Goal: Task Accomplishment & Management: Use online tool/utility

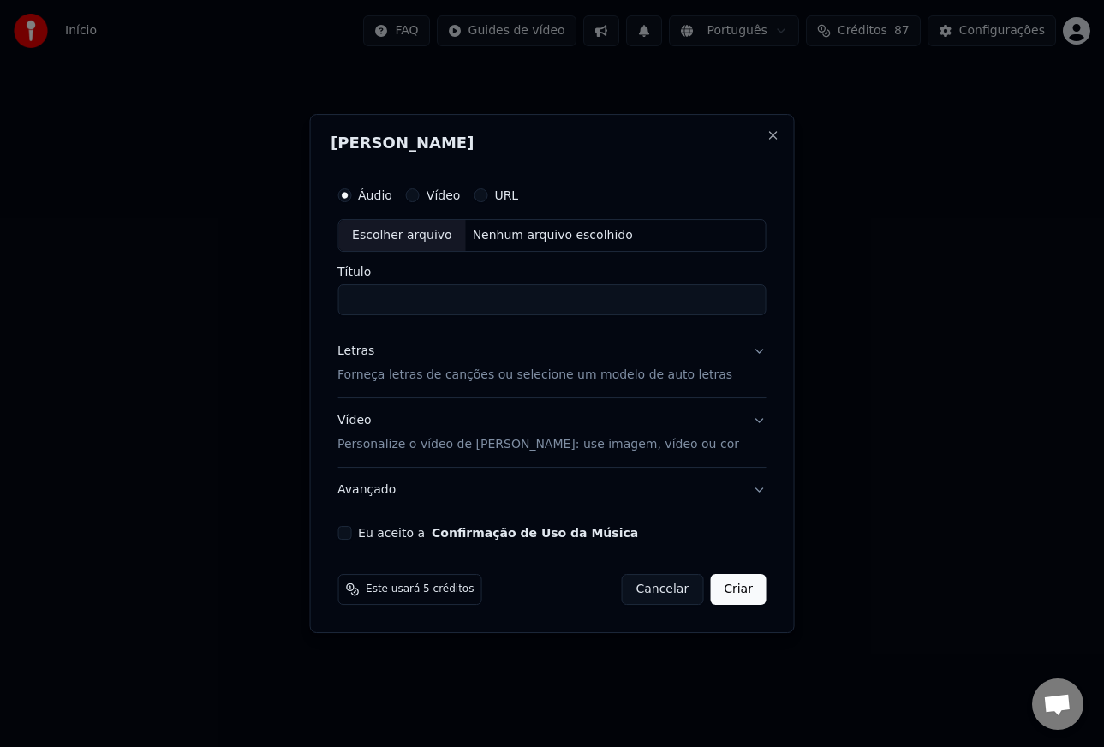
click at [395, 238] on div "Escolher arquivo" at bounding box center [402, 235] width 128 height 31
click at [575, 300] on input "**********" at bounding box center [551, 299] width 429 height 31
type input "**********"
click at [375, 440] on p "Personalize o vídeo de [PERSON_NAME]: use imagem, vídeo ou cor" at bounding box center [538, 444] width 402 height 17
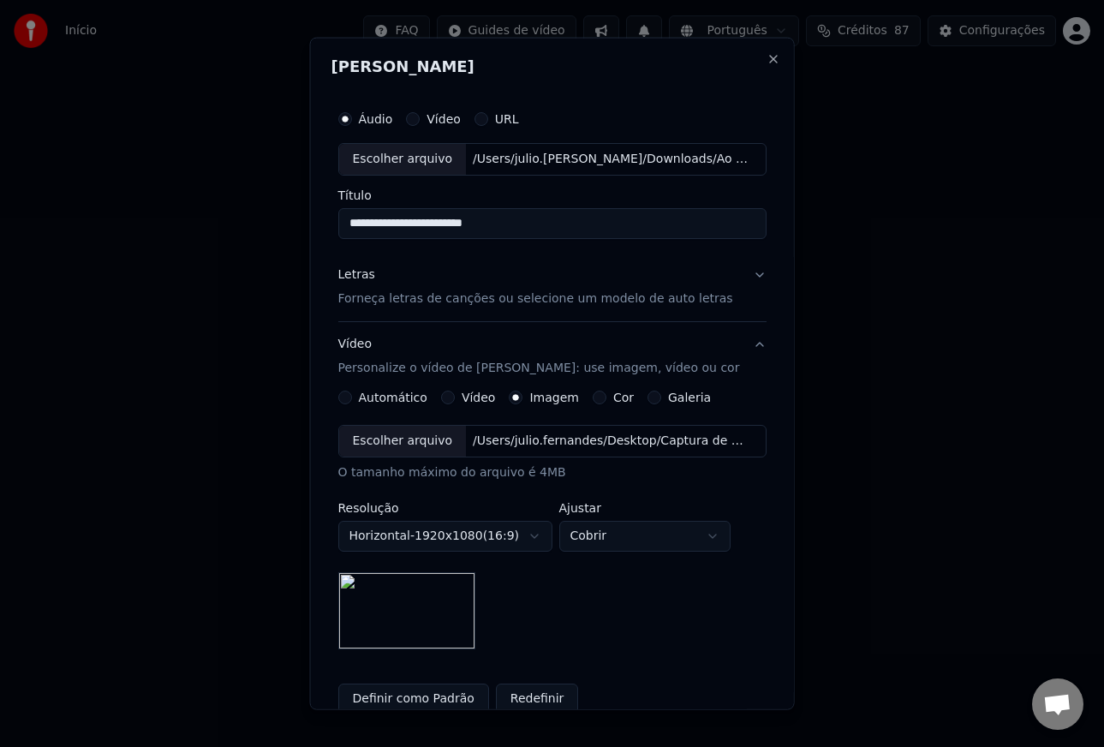
click at [431, 695] on button "Definir como Padrão" at bounding box center [412, 698] width 151 height 31
click at [379, 299] on p "Forneça letras de canções ou selecione um modelo de auto letras" at bounding box center [534, 298] width 395 height 17
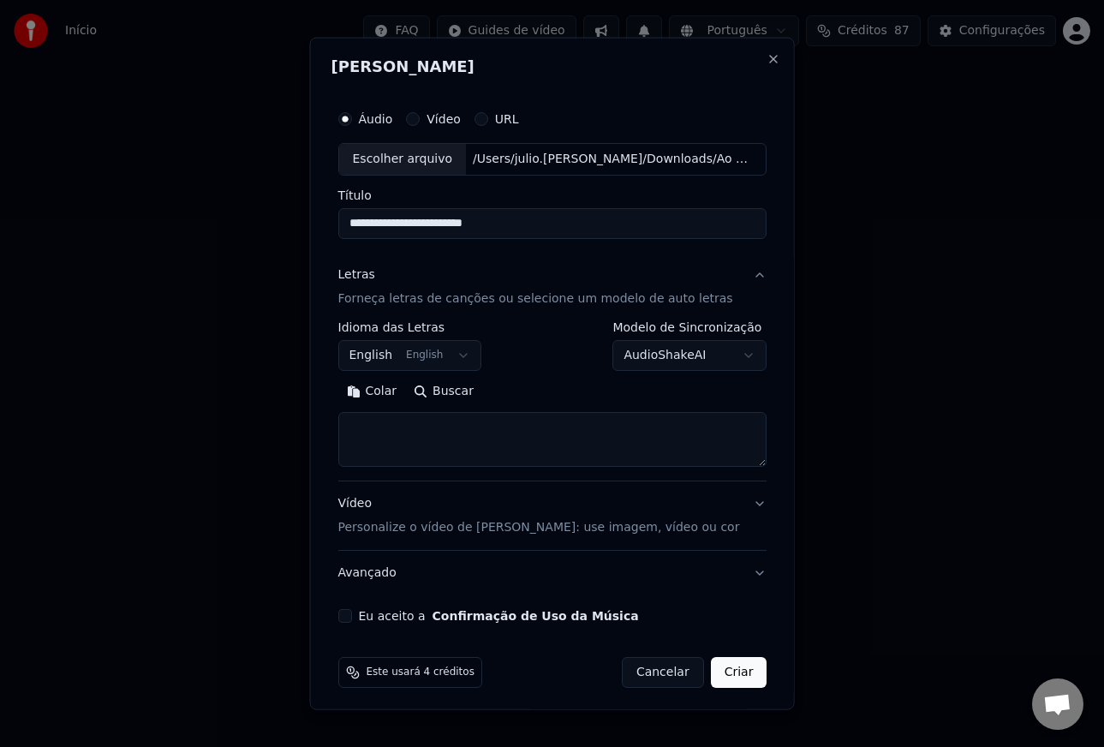
click at [396, 357] on body "**********" at bounding box center [552, 265] width 1104 height 531
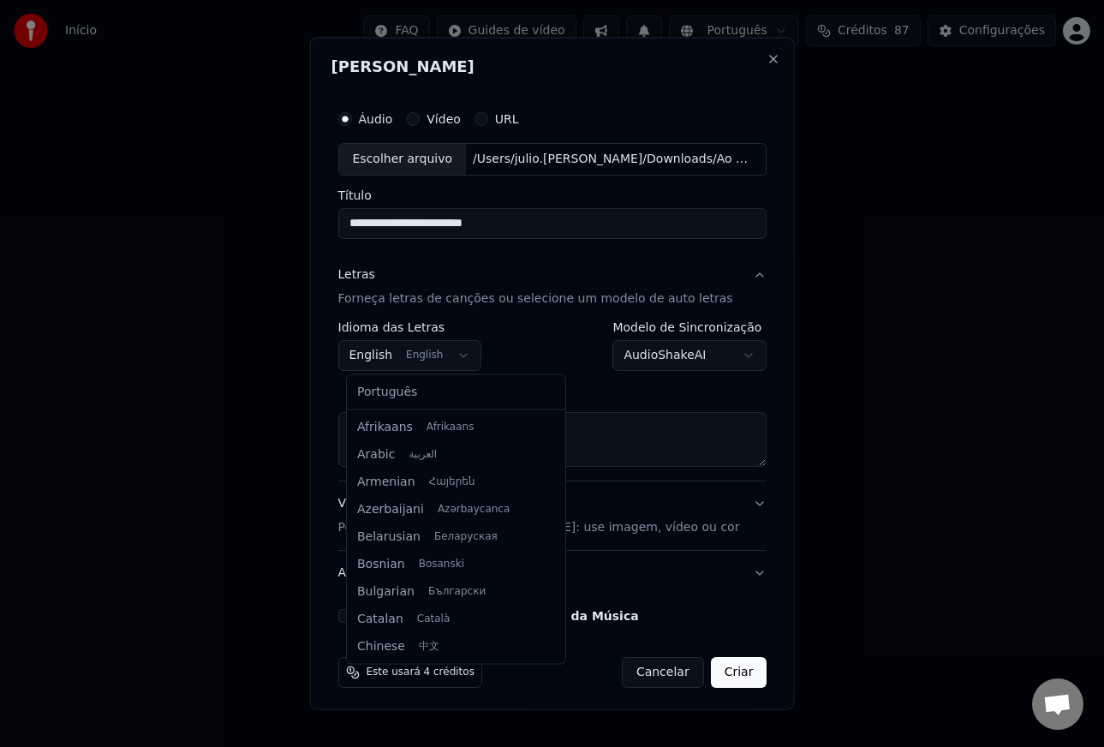
scroll to position [137, 0]
select select "**"
drag, startPoint x: 401, startPoint y: 391, endPoint x: 414, endPoint y: 408, distance: 21.9
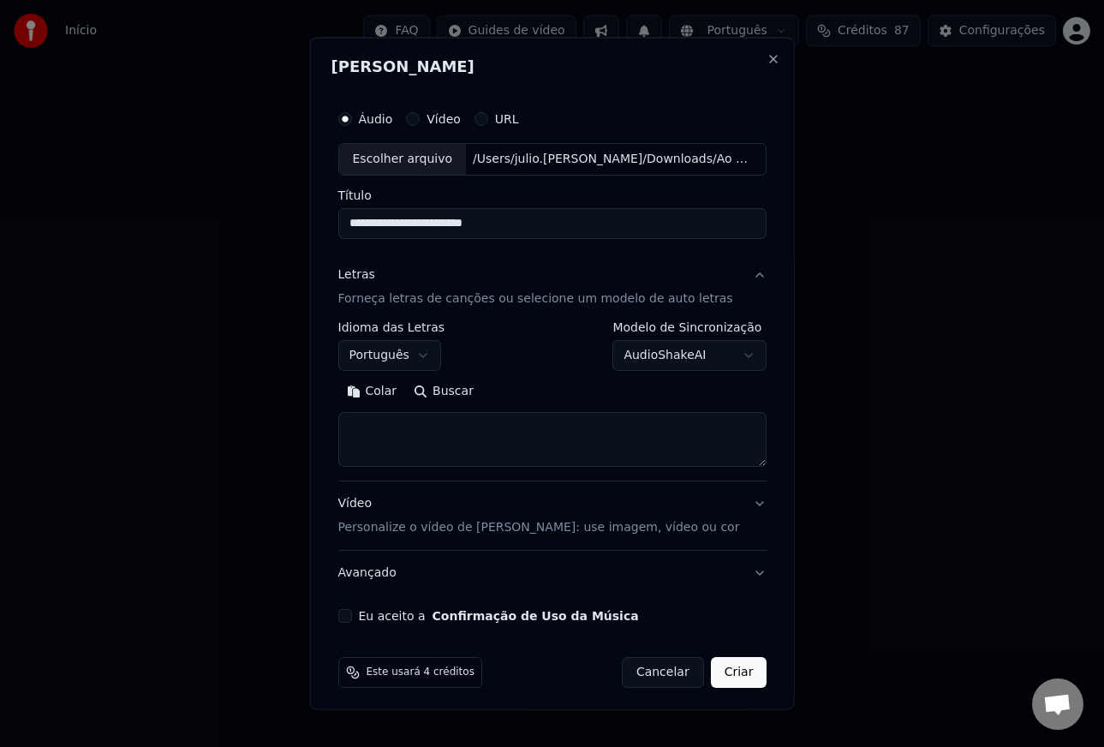
click at [399, 430] on textarea at bounding box center [551, 439] width 429 height 55
paste textarea "**********"
type textarea "**********"
click at [351, 618] on button "Eu aceito a Confirmação de Uso da Música" at bounding box center [344, 616] width 14 height 14
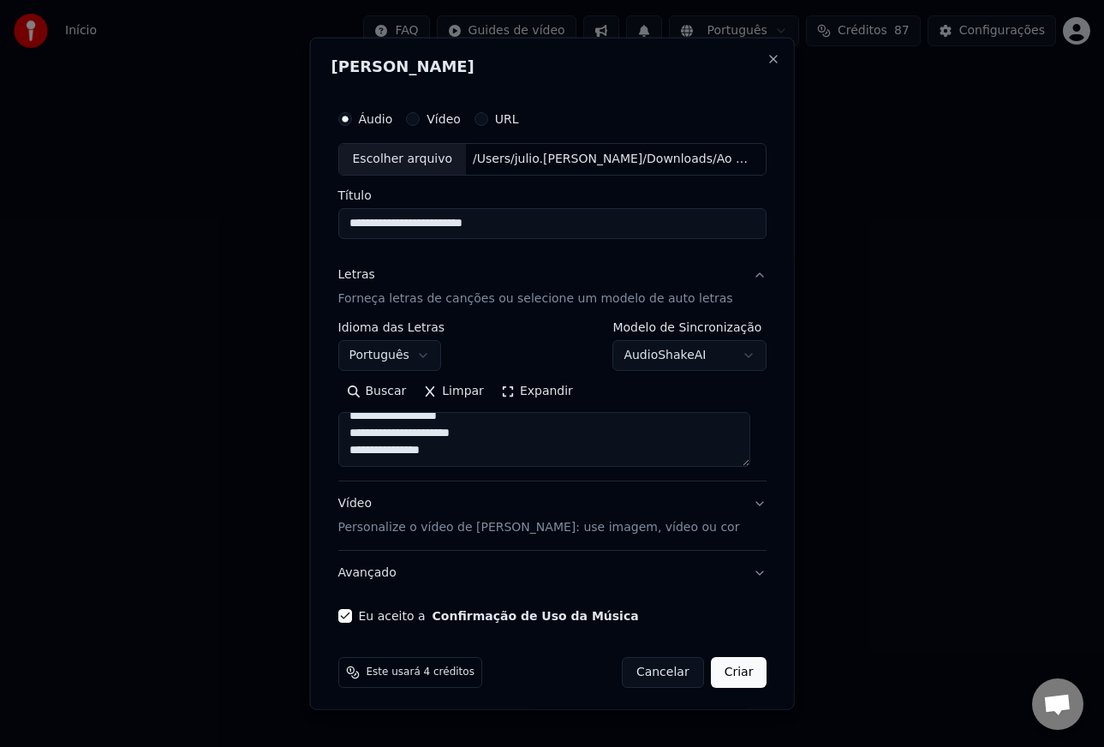
drag, startPoint x: 731, startPoint y: 675, endPoint x: 381, endPoint y: 684, distance: 350.4
click at [727, 675] on button "Criar" at bounding box center [738, 672] width 57 height 31
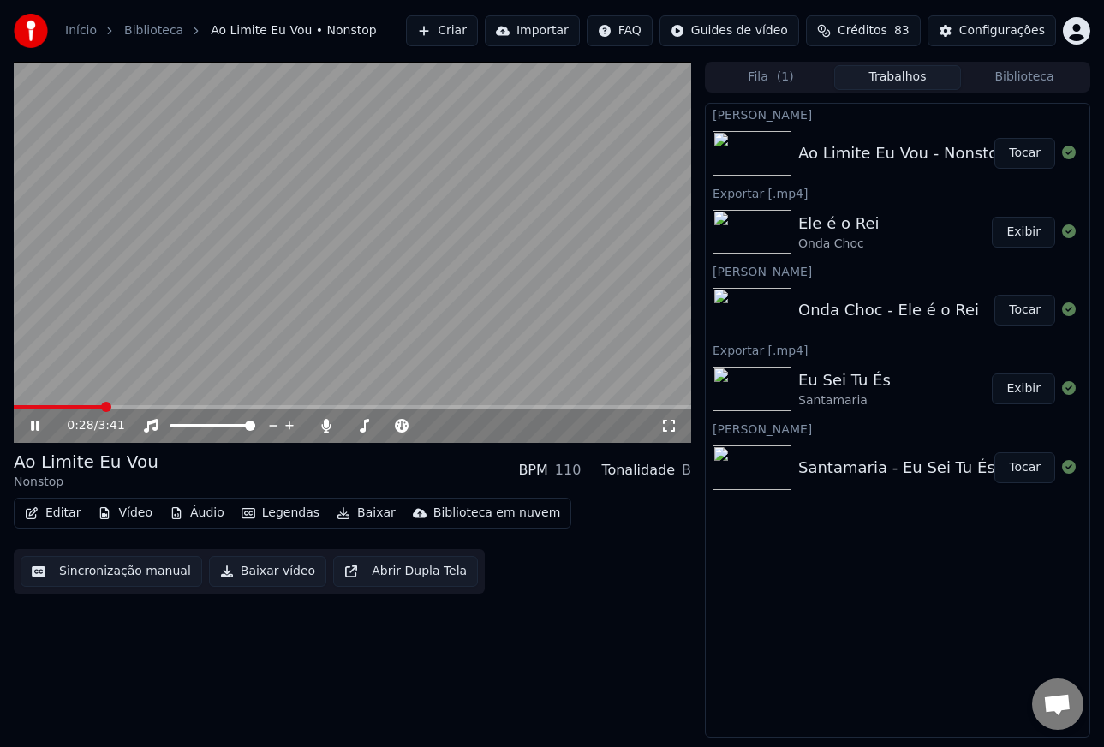
click at [467, 404] on div "0:28 / 3:41" at bounding box center [352, 252] width 677 height 381
click at [467, 405] on span at bounding box center [352, 406] width 677 height 3
click at [495, 340] on video at bounding box center [352, 252] width 677 height 381
click at [540, 406] on span at bounding box center [352, 406] width 677 height 3
click at [594, 406] on span at bounding box center [352, 406] width 677 height 3
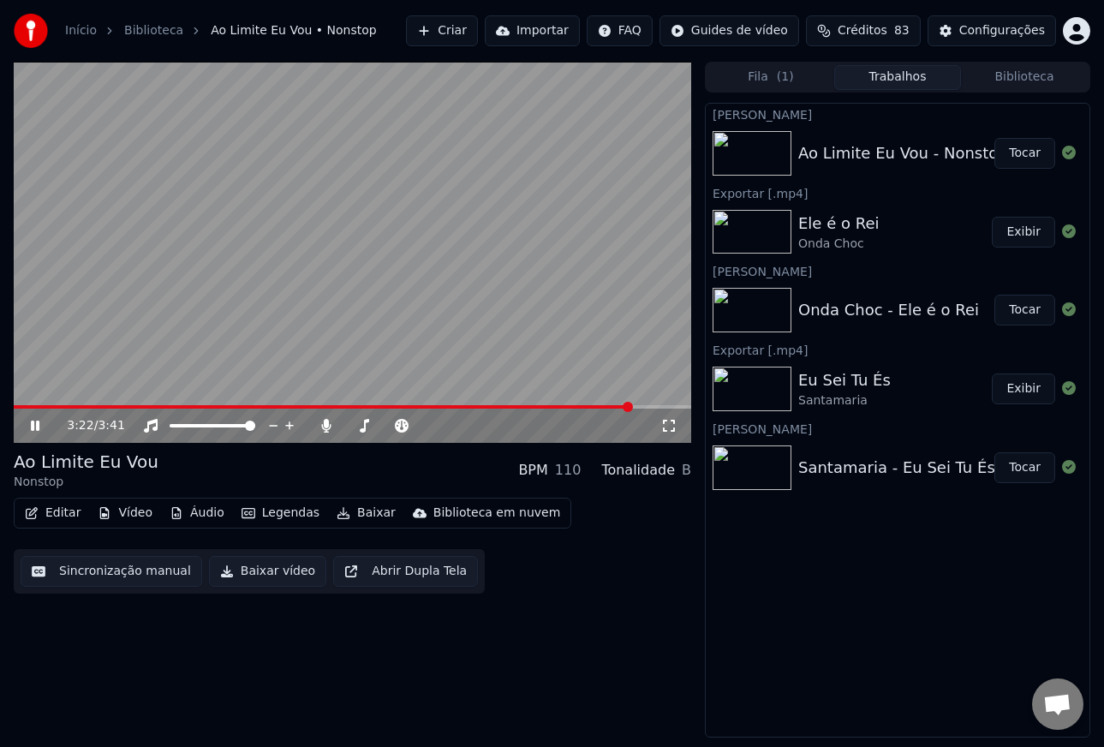
click at [630, 405] on span at bounding box center [352, 406] width 677 height 3
click at [583, 405] on span at bounding box center [298, 406] width 569 height 3
click at [360, 426] on span at bounding box center [363, 425] width 10 height 10
click at [364, 427] on span at bounding box center [367, 425] width 10 height 10
click at [1027, 153] on button "Tocar" at bounding box center [1024, 153] width 61 height 31
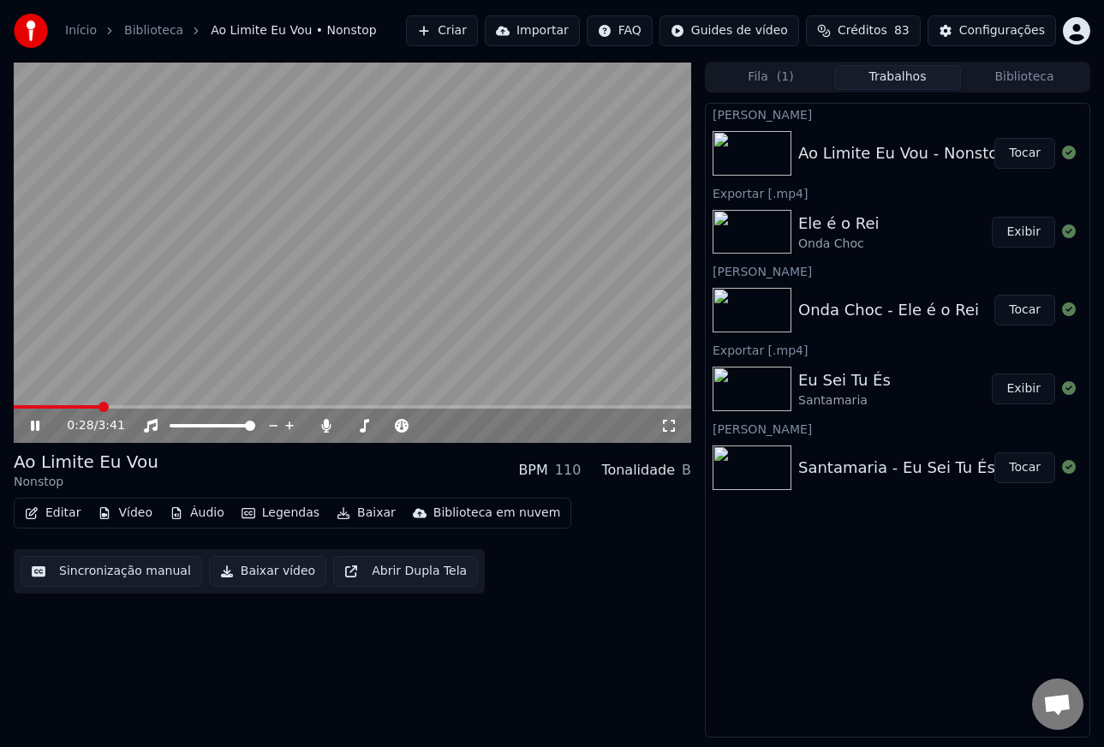
click at [229, 405] on span at bounding box center [352, 406] width 677 height 3
click at [1020, 159] on button "Tocar" at bounding box center [1024, 153] width 61 height 31
click at [360, 426] on span at bounding box center [364, 425] width 10 height 10
click at [361, 427] on span at bounding box center [364, 425] width 10 height 10
click at [1018, 152] on button "Tocar" at bounding box center [1024, 153] width 61 height 31
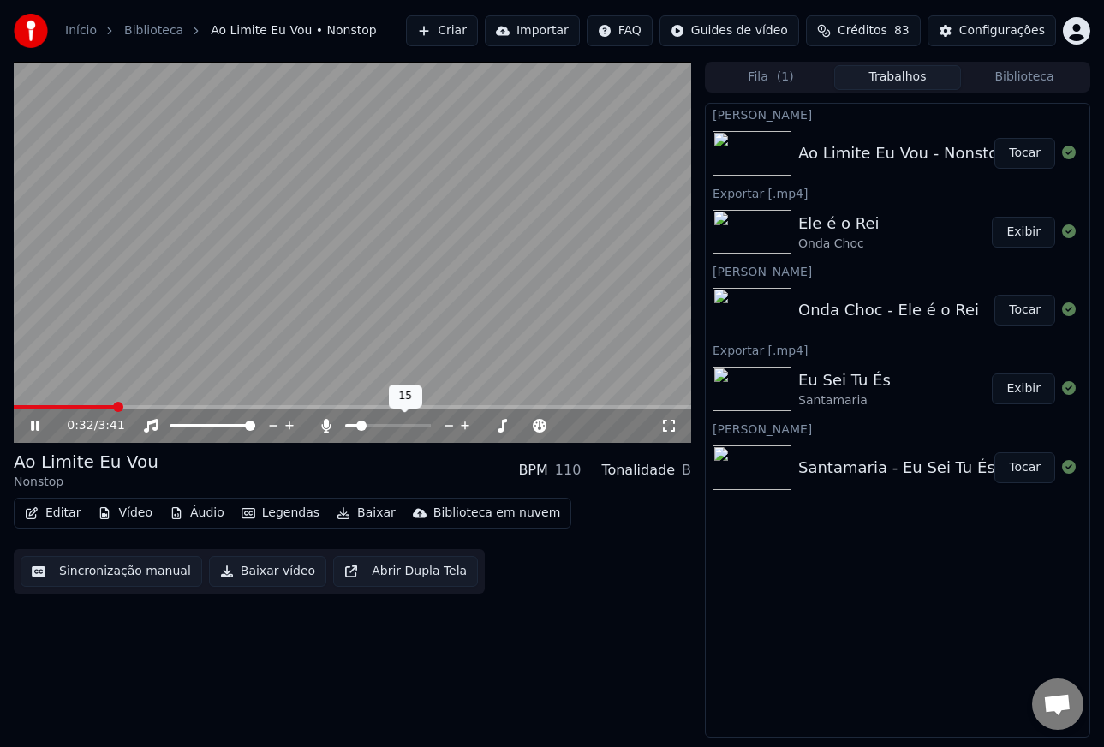
click at [358, 431] on span at bounding box center [361, 425] width 10 height 10
click at [355, 427] on span at bounding box center [360, 425] width 10 height 10
click at [1019, 152] on button "Tocar" at bounding box center [1024, 153] width 61 height 31
click at [1029, 154] on button "Tocar" at bounding box center [1024, 153] width 61 height 31
click at [246, 346] on video at bounding box center [352, 252] width 677 height 381
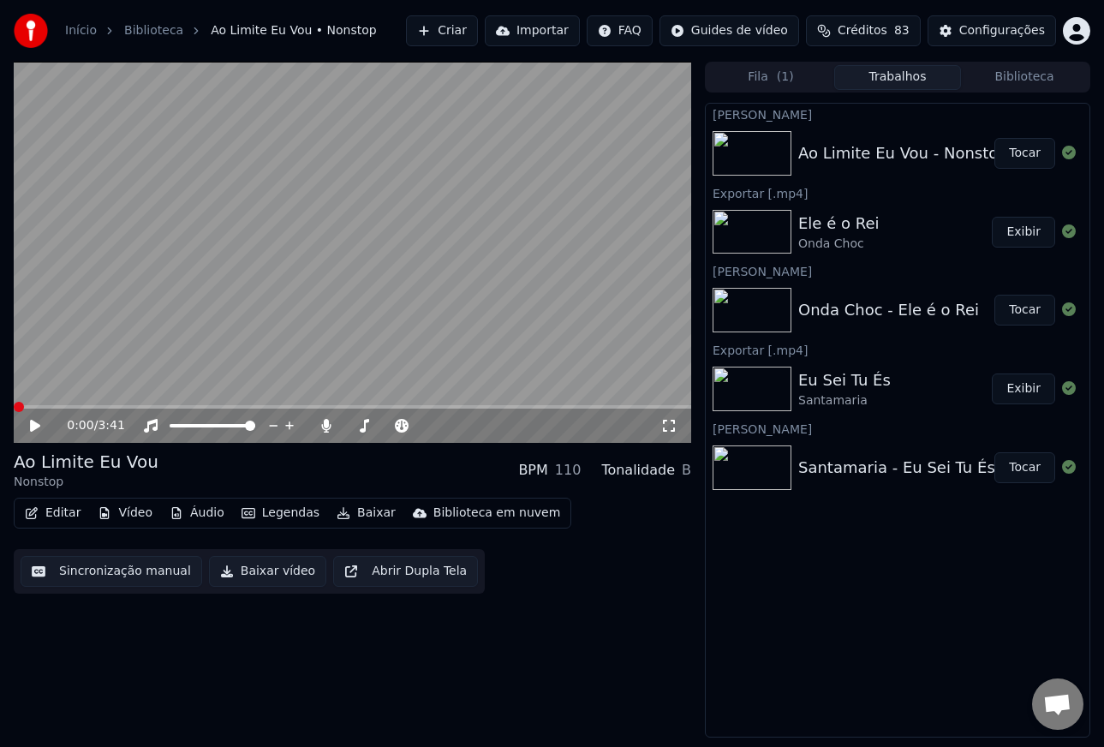
click at [14, 404] on span at bounding box center [19, 407] width 10 height 10
click at [367, 511] on button "Baixar" at bounding box center [366, 513] width 73 height 24
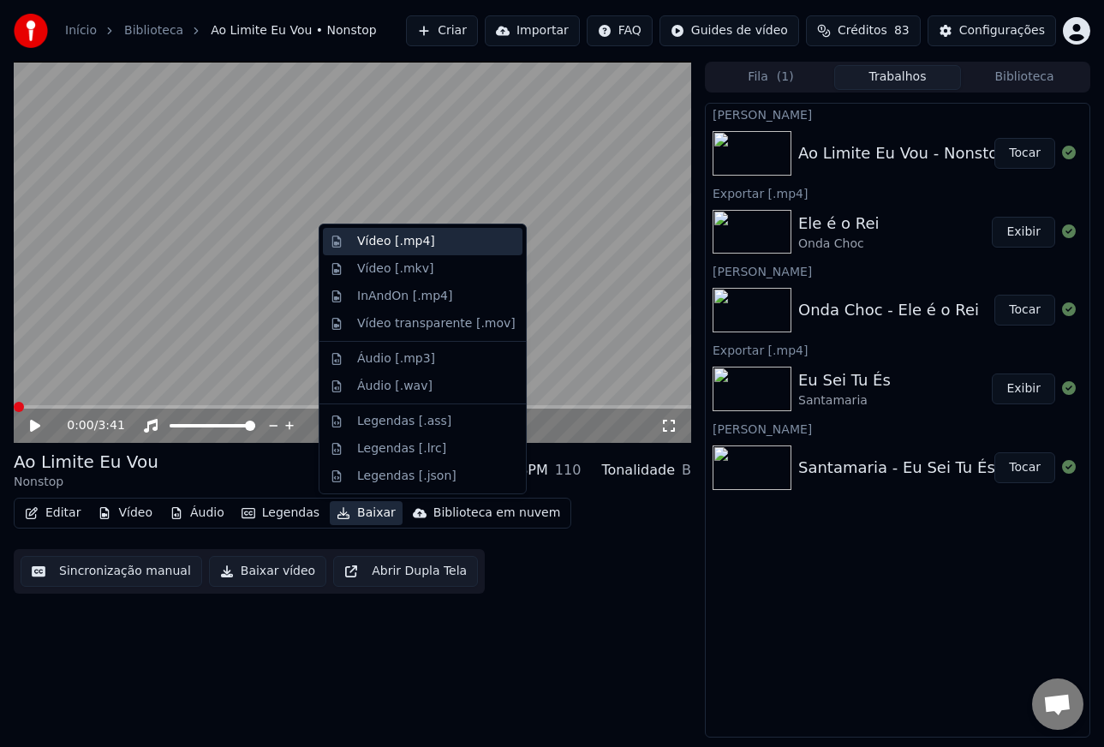
click at [404, 247] on div "Vídeo [.mp4]" at bounding box center [396, 241] width 78 height 17
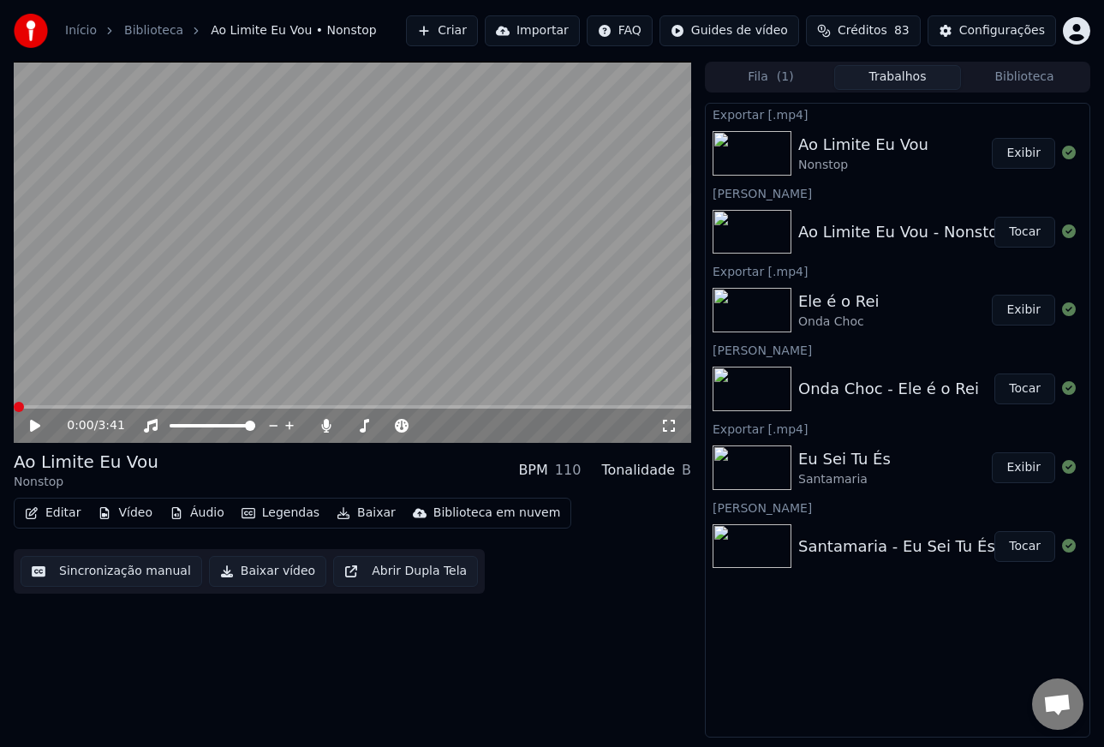
click at [146, 28] on link "Biblioteca" at bounding box center [153, 30] width 59 height 17
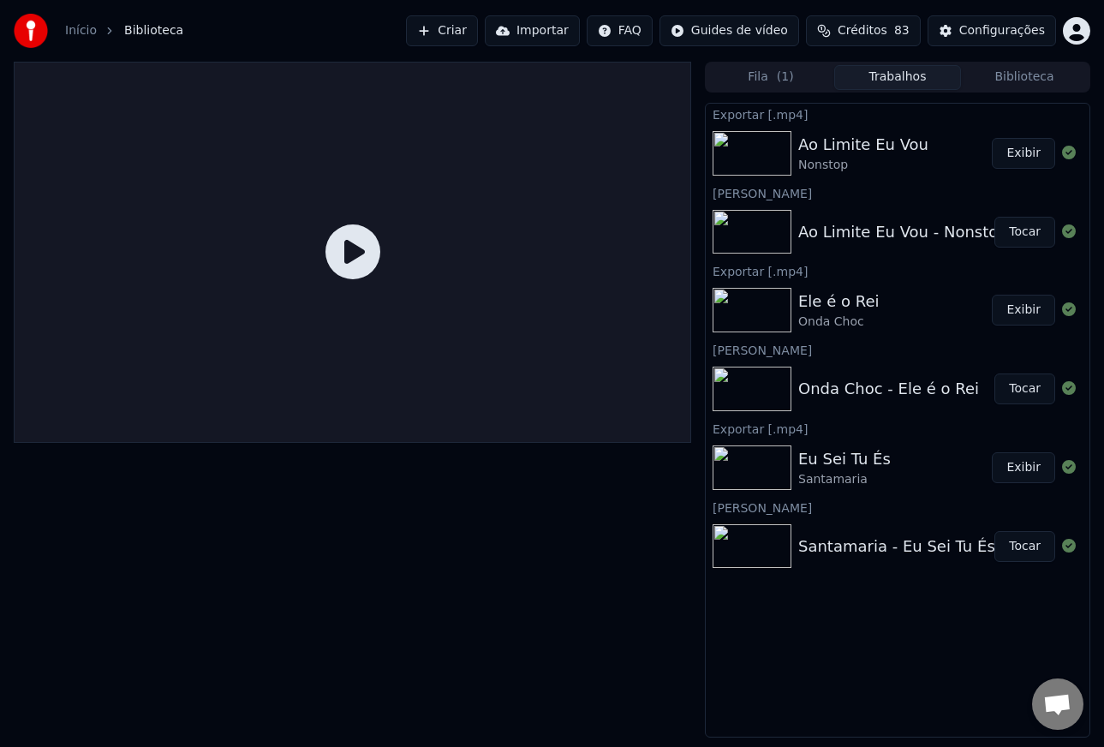
click at [81, 33] on link "Início" at bounding box center [81, 30] width 32 height 17
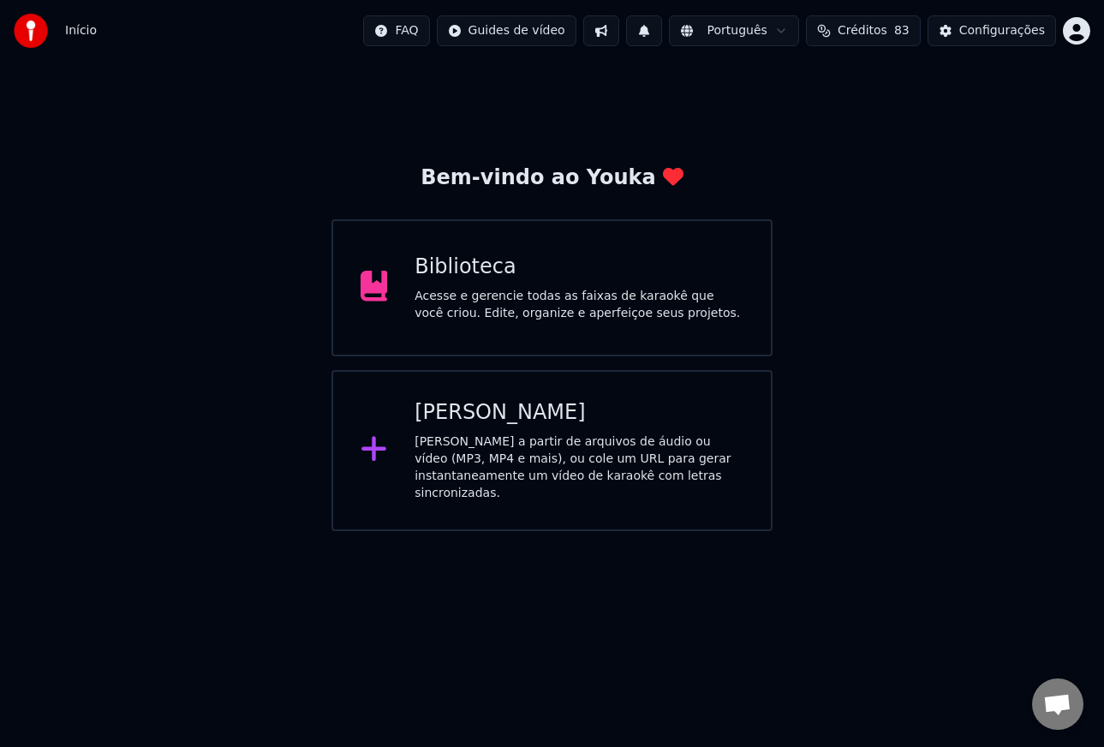
click at [517, 430] on div "Criar Karaokê Crie karaokê a partir de arquivos de áudio ou vídeo (MP3, MP4 e m…" at bounding box center [578, 450] width 329 height 103
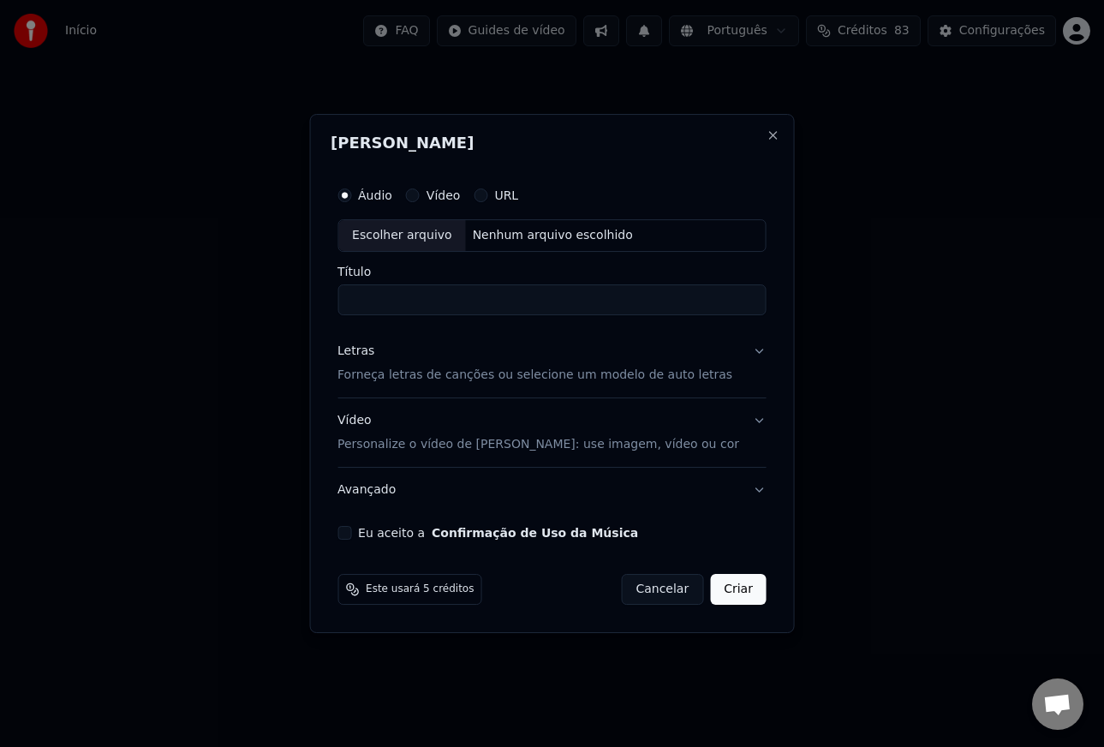
click at [433, 237] on div "Escolher arquivo" at bounding box center [402, 235] width 128 height 31
click at [402, 236] on div "Escolher arquivo" at bounding box center [402, 235] width 128 height 31
click at [587, 297] on input "**********" at bounding box center [551, 299] width 429 height 31
drag, startPoint x: 450, startPoint y: 303, endPoint x: 727, endPoint y: 307, distance: 277.5
click at [727, 307] on input "**********" at bounding box center [551, 299] width 429 height 31
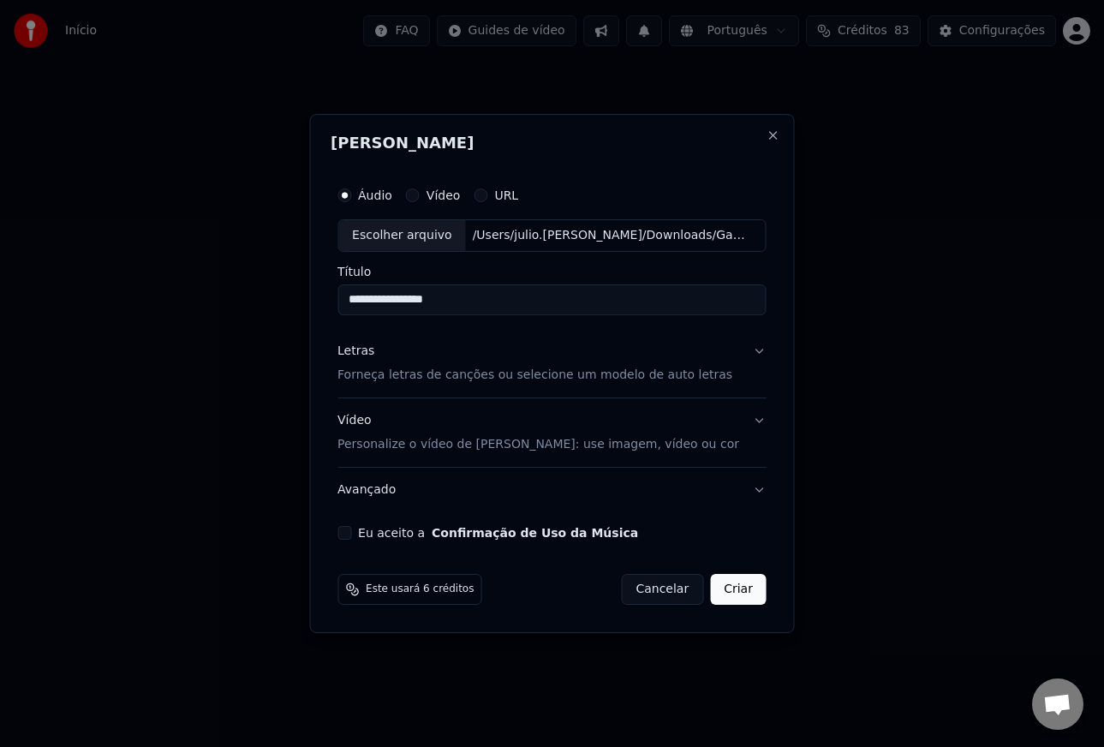
type input "**********"
click at [367, 382] on p "Forneça letras de canções ou selecione um modelo de auto letras" at bounding box center [534, 375] width 395 height 17
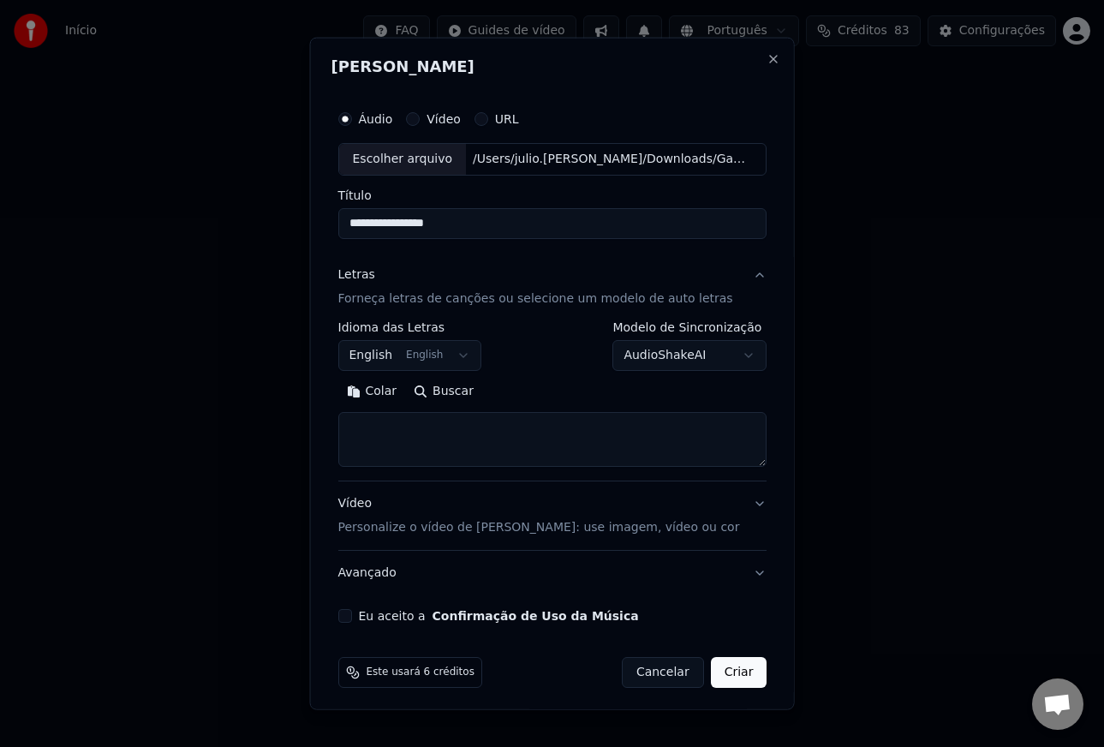
click at [398, 361] on body "**********" at bounding box center [552, 265] width 1104 height 531
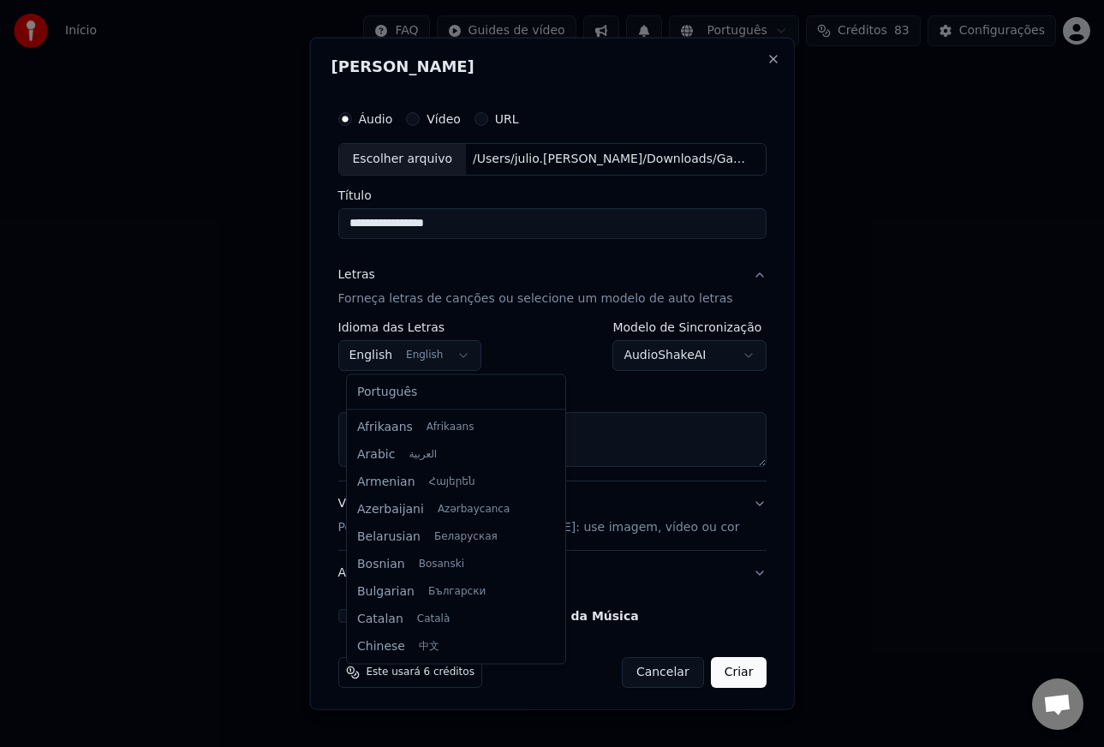
scroll to position [137, 0]
select select "**"
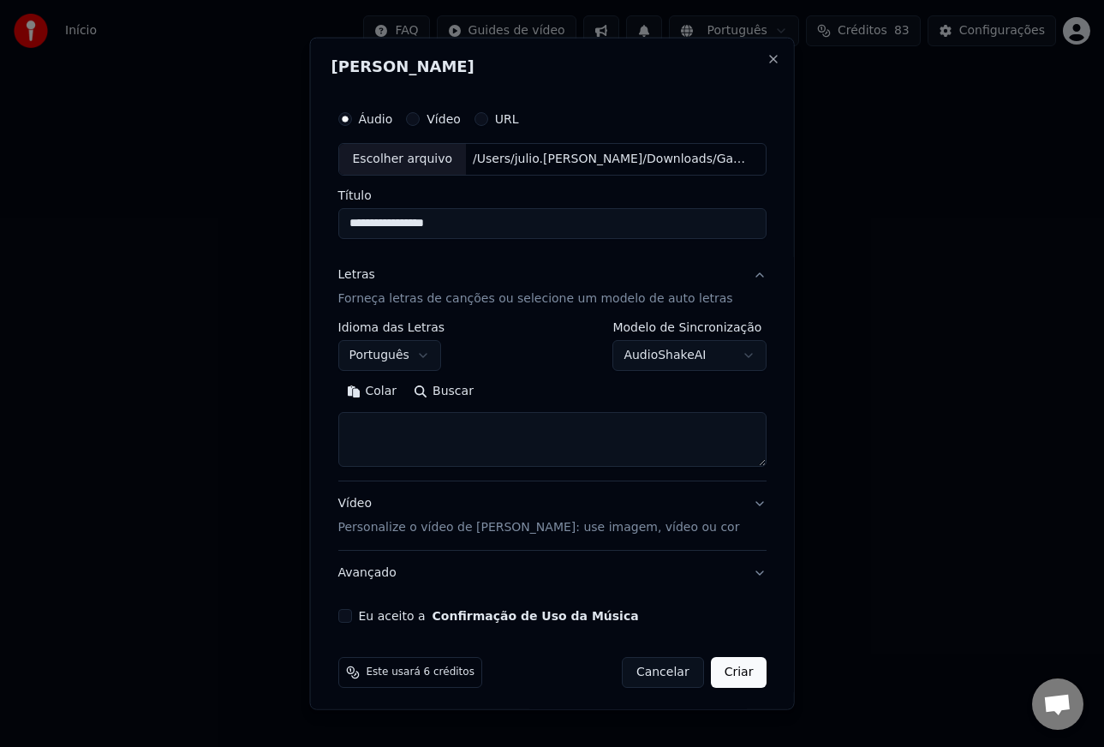
click at [427, 431] on textarea at bounding box center [551, 439] width 429 height 55
paste textarea "**********"
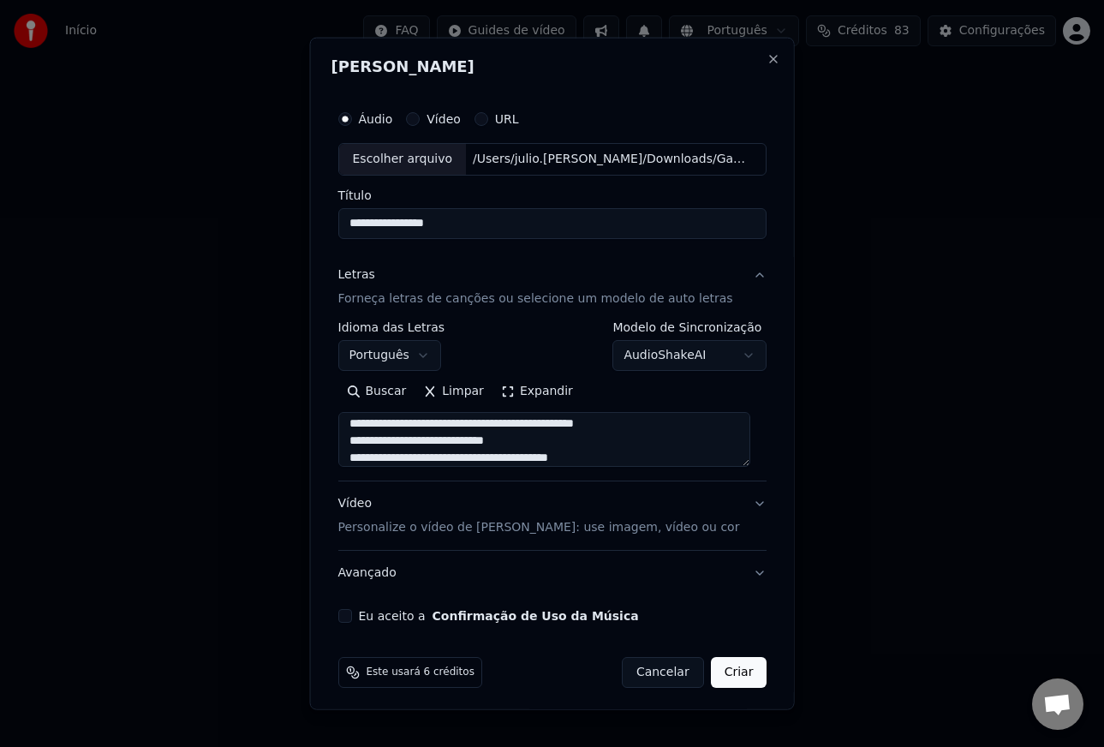
scroll to position [832, 0]
type textarea "**********"
click at [433, 359] on body "**********" at bounding box center [552, 265] width 1104 height 531
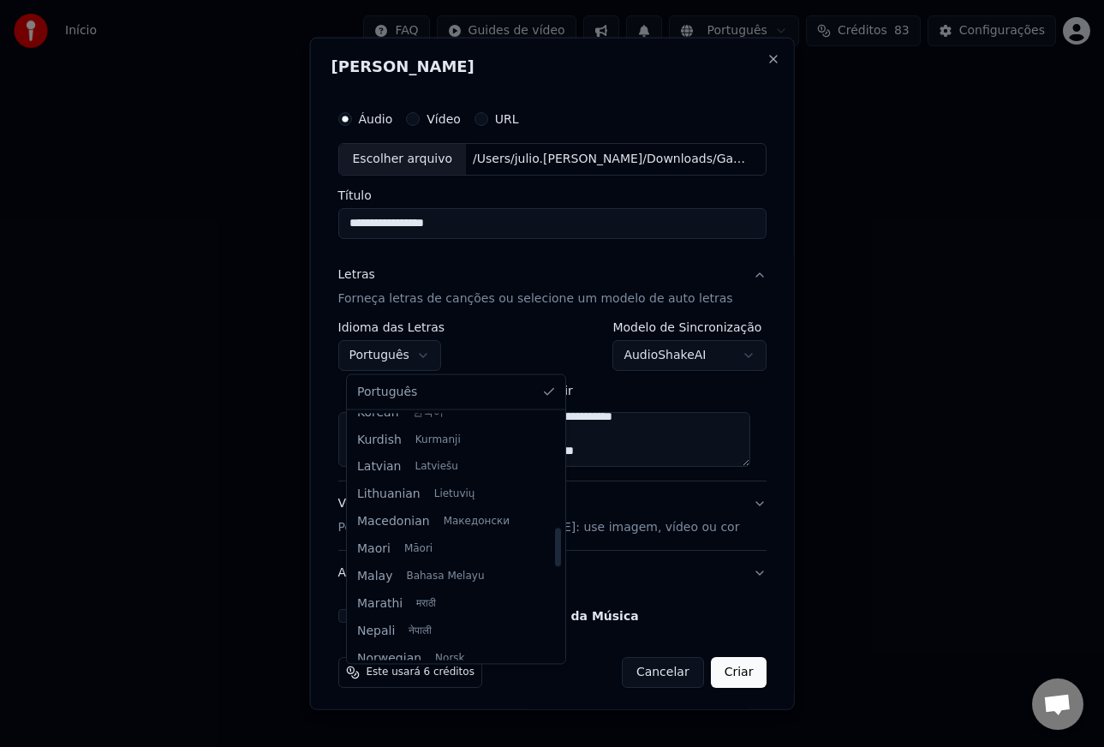
scroll to position [0, 0]
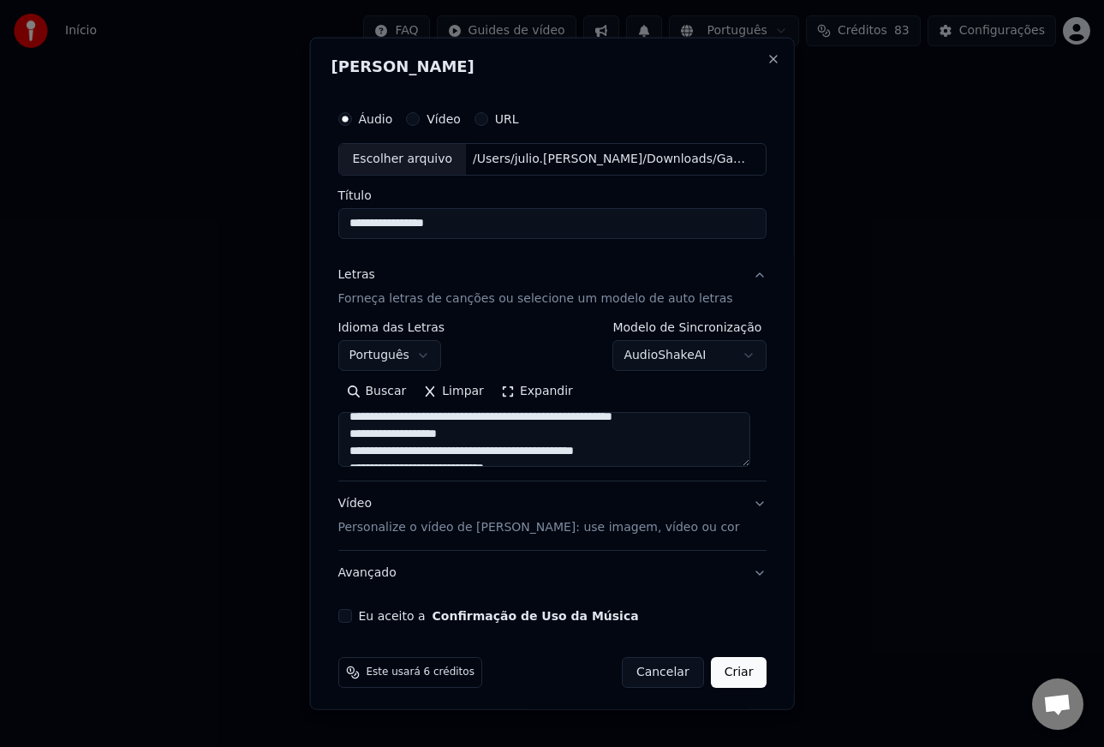
click at [403, 530] on p "Personalize o vídeo de [PERSON_NAME]: use imagem, vídeo ou cor" at bounding box center [538, 527] width 402 height 17
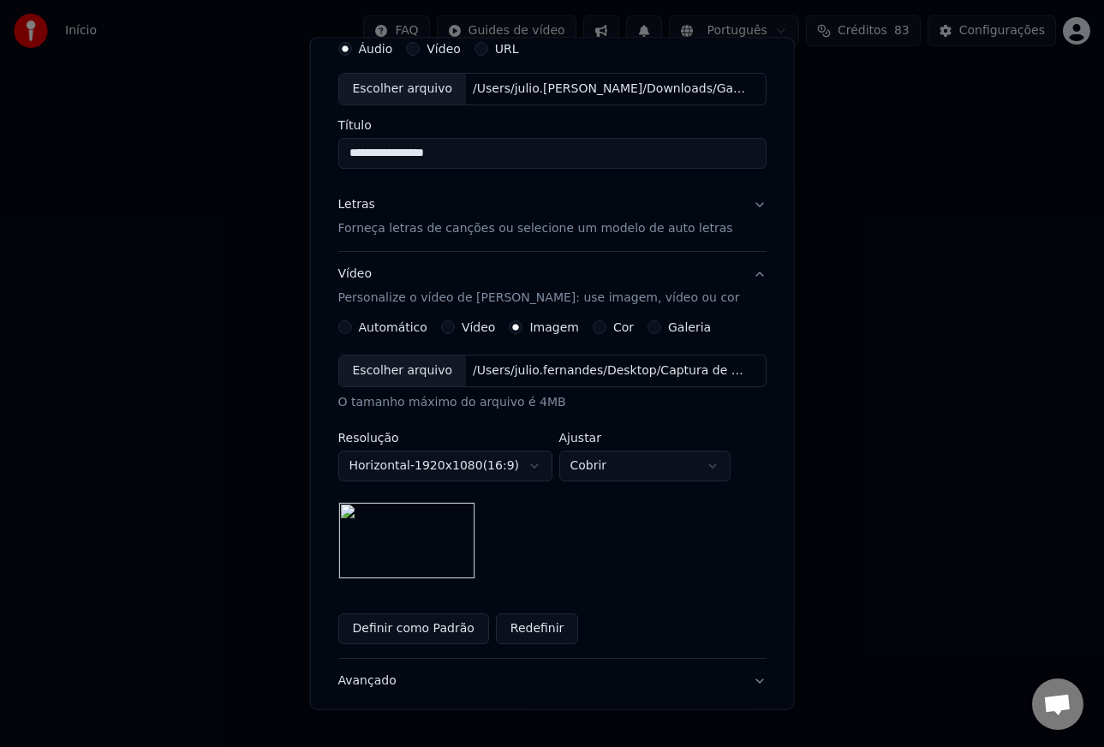
scroll to position [84, 0]
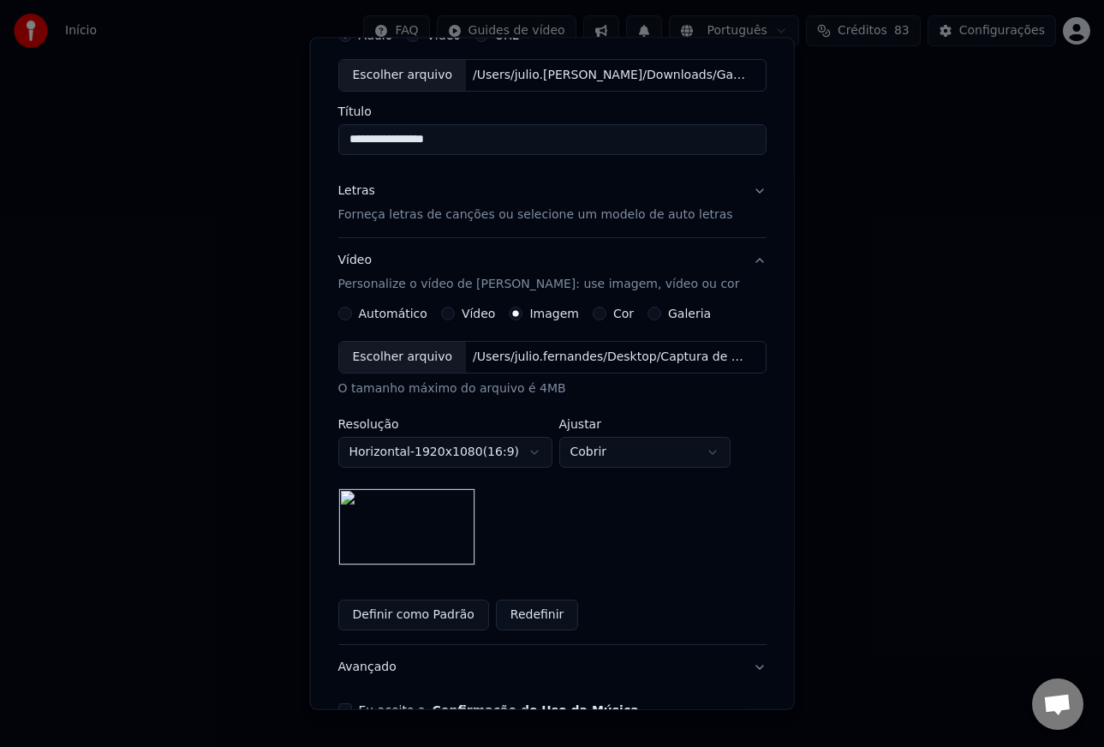
click at [428, 616] on button "Definir como Padrão" at bounding box center [412, 614] width 151 height 31
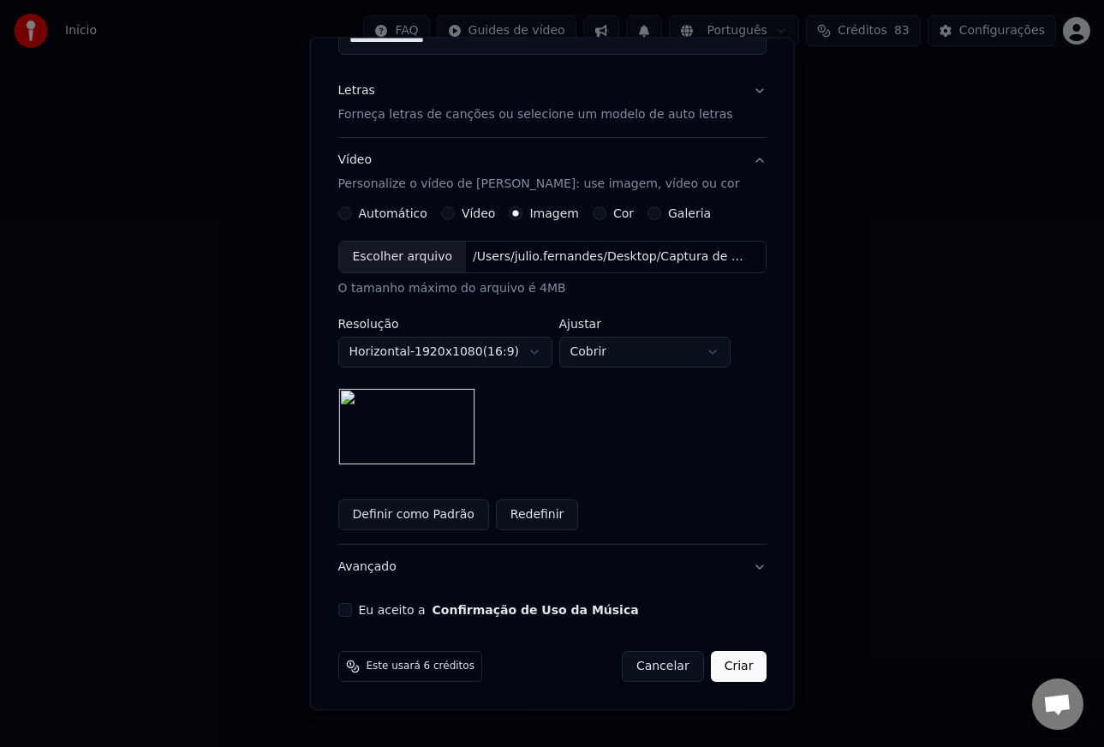
click at [367, 609] on label "Eu aceito a Confirmação de Uso da Música" at bounding box center [498, 609] width 280 height 12
click at [351, 609] on button "Eu aceito a Confirmação de Uso da Música" at bounding box center [344, 609] width 14 height 14
click at [750, 564] on button "Avançado" at bounding box center [551, 566] width 429 height 45
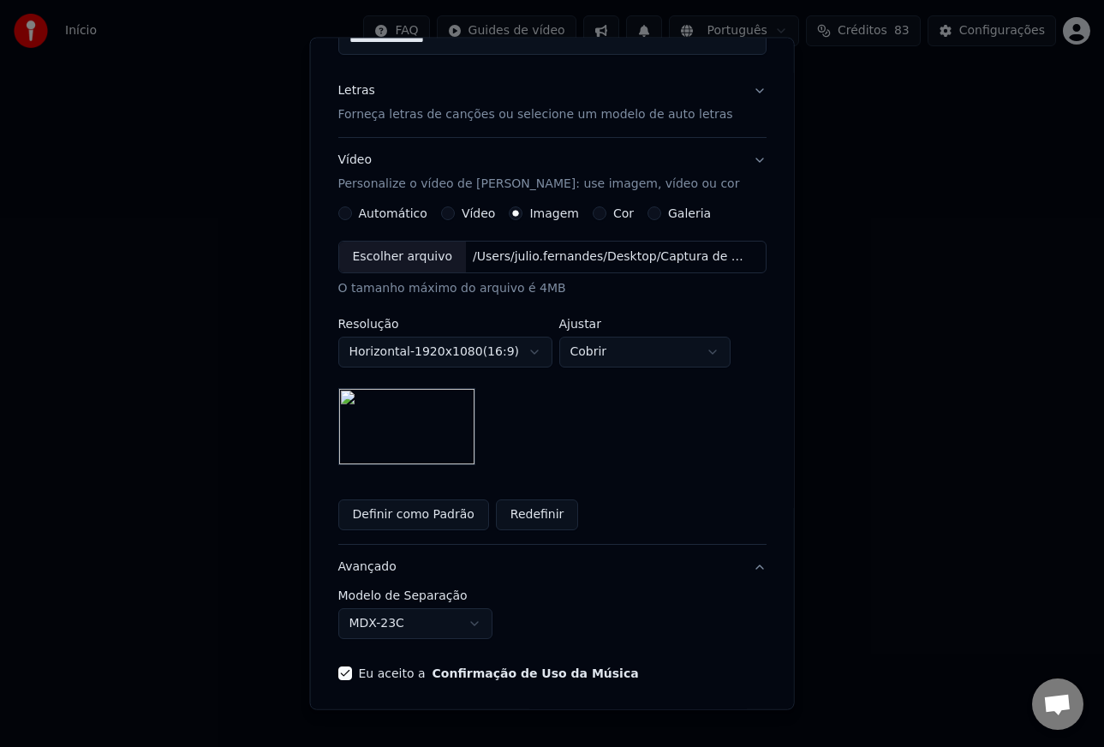
scroll to position [0, 0]
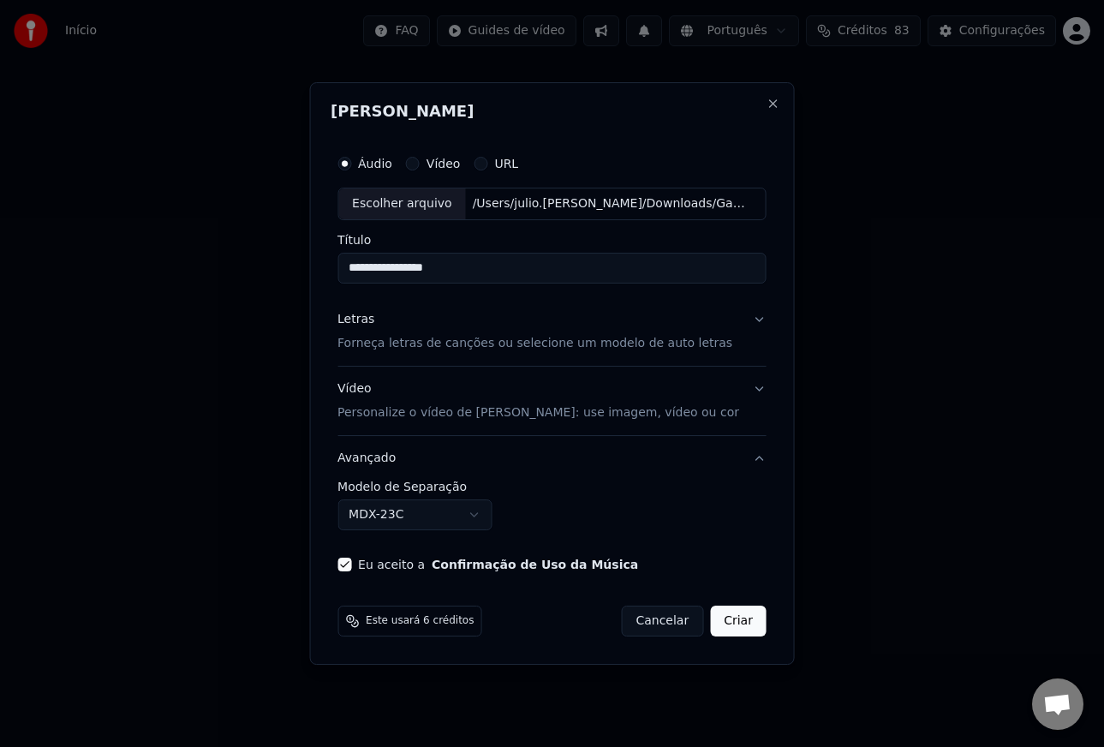
click at [375, 462] on button "Avançado" at bounding box center [551, 458] width 429 height 45
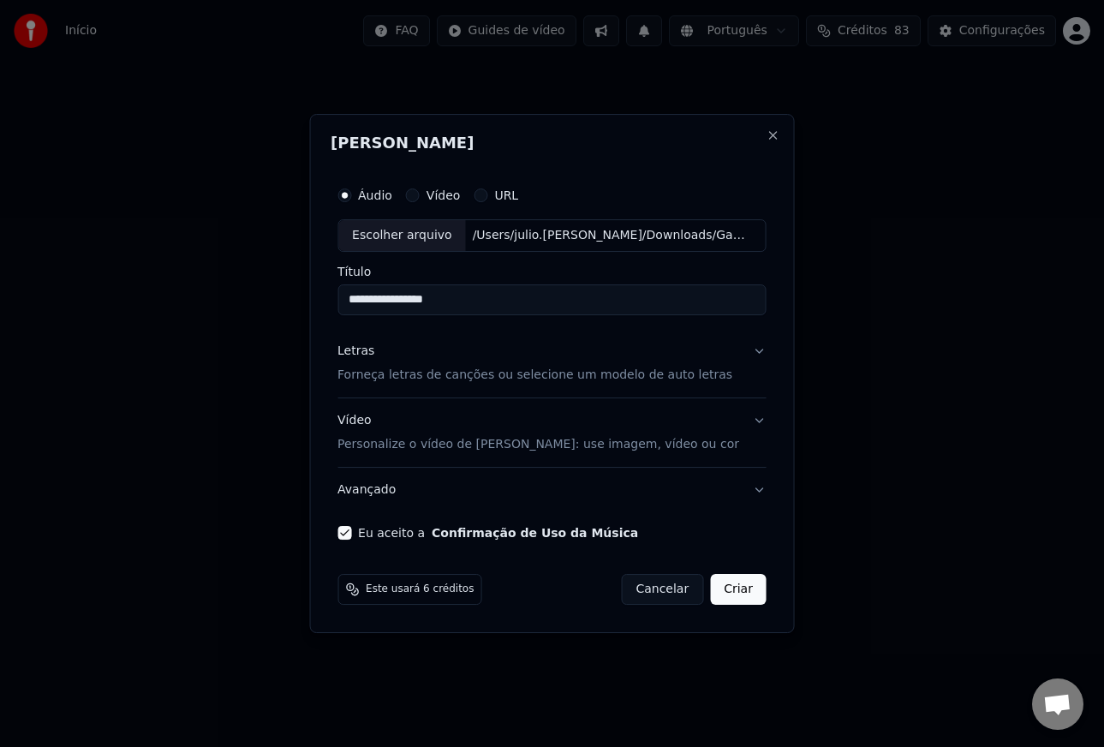
click at [389, 375] on p "Forneça letras de canções ou selecione um modelo de auto letras" at bounding box center [534, 375] width 395 height 17
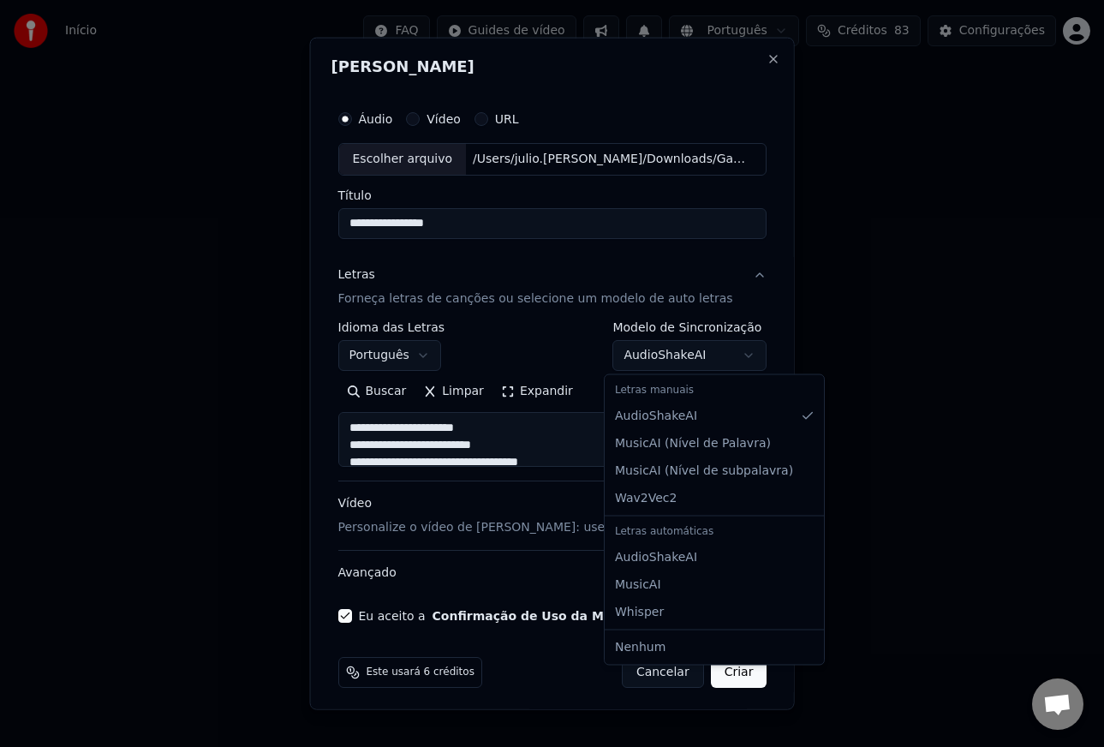
click at [674, 358] on body "**********" at bounding box center [552, 265] width 1104 height 531
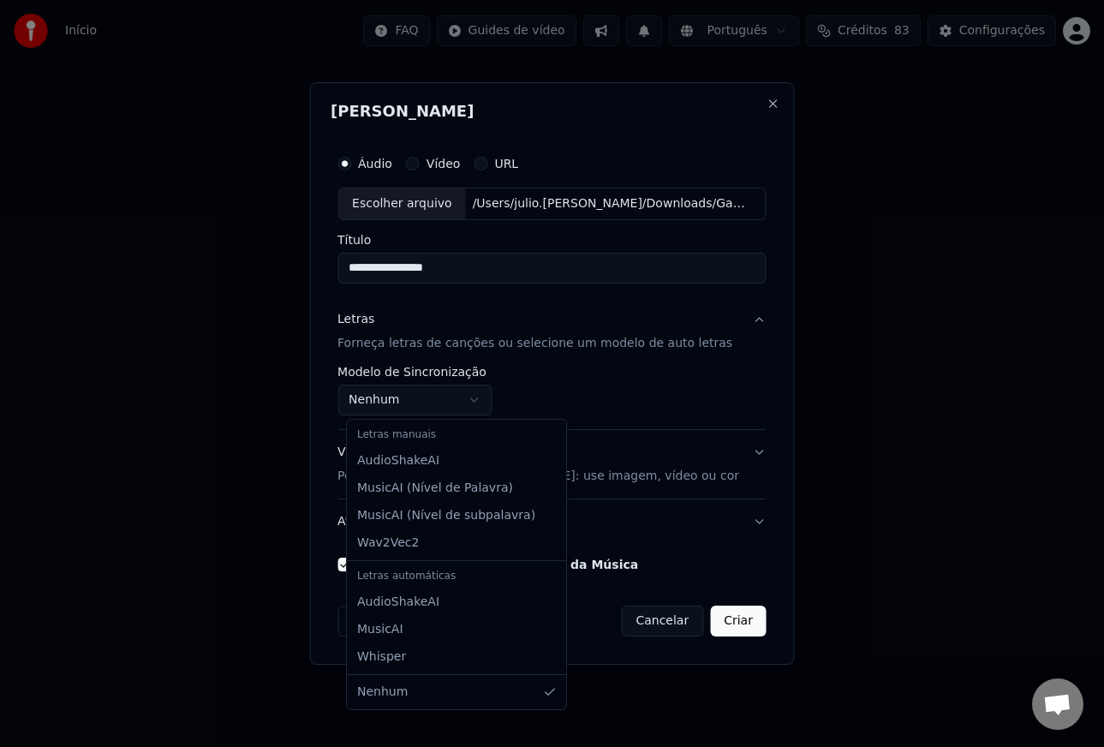
click at [456, 405] on body "**********" at bounding box center [552, 265] width 1104 height 531
click at [628, 393] on body "**********" at bounding box center [552, 265] width 1104 height 531
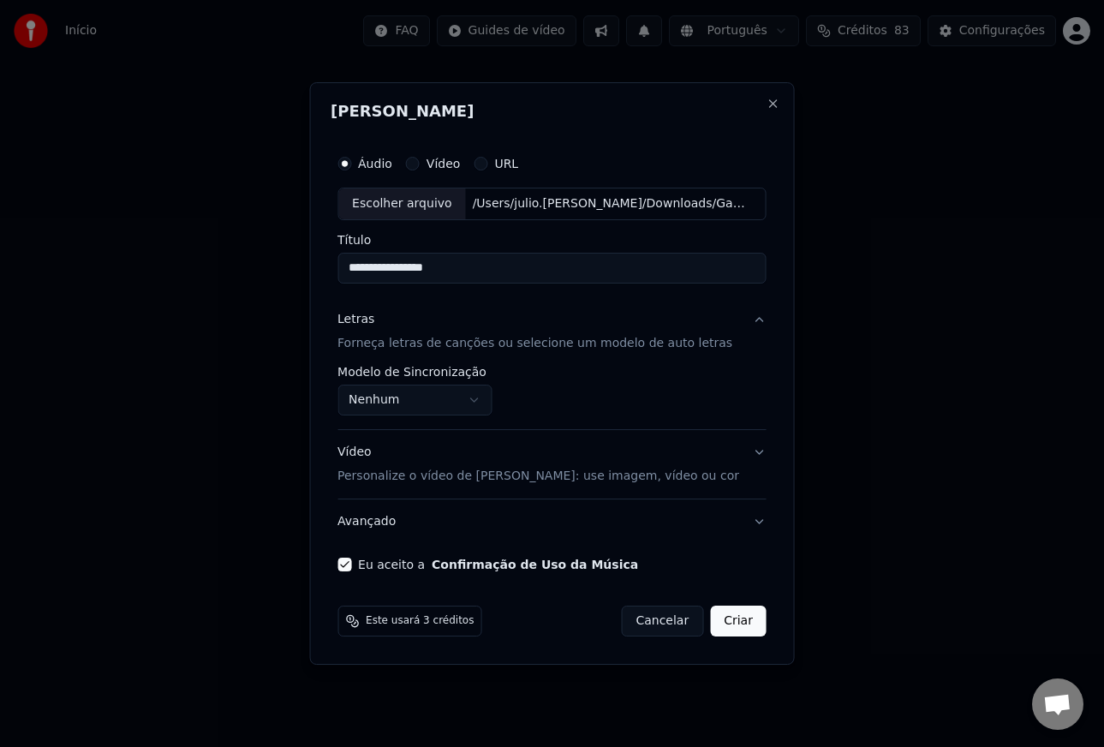
click at [474, 399] on body "**********" at bounding box center [552, 265] width 1104 height 531
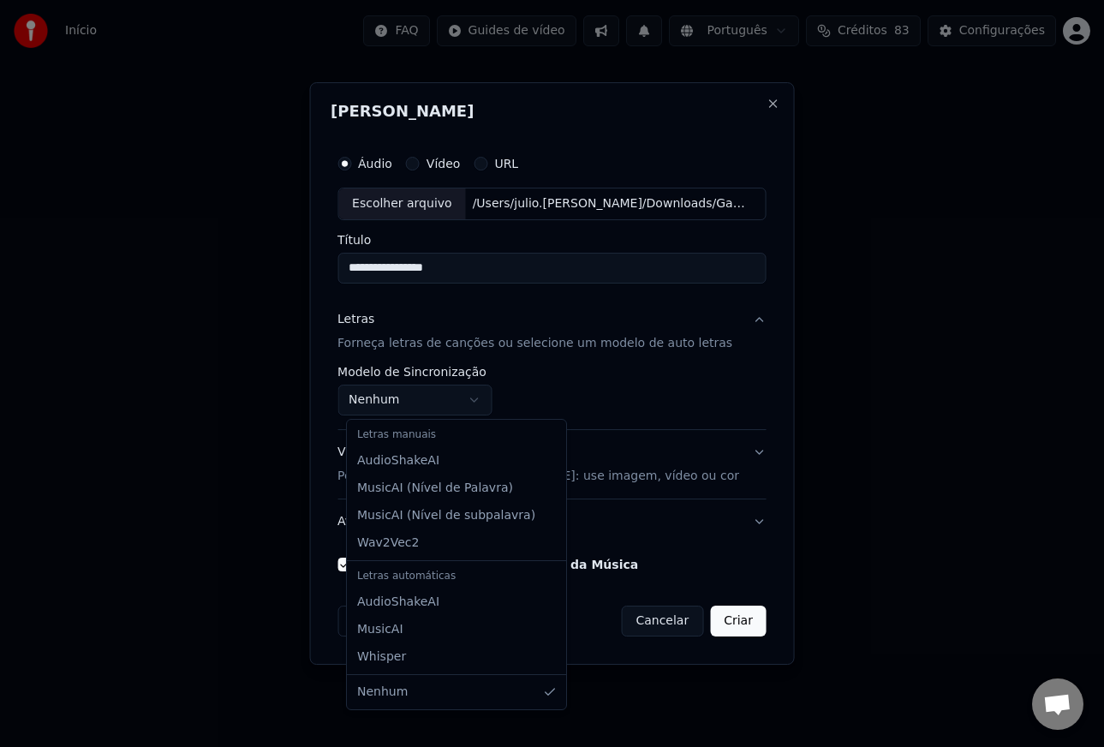
click at [413, 398] on body "**********" at bounding box center [552, 265] width 1104 height 531
select select "**********"
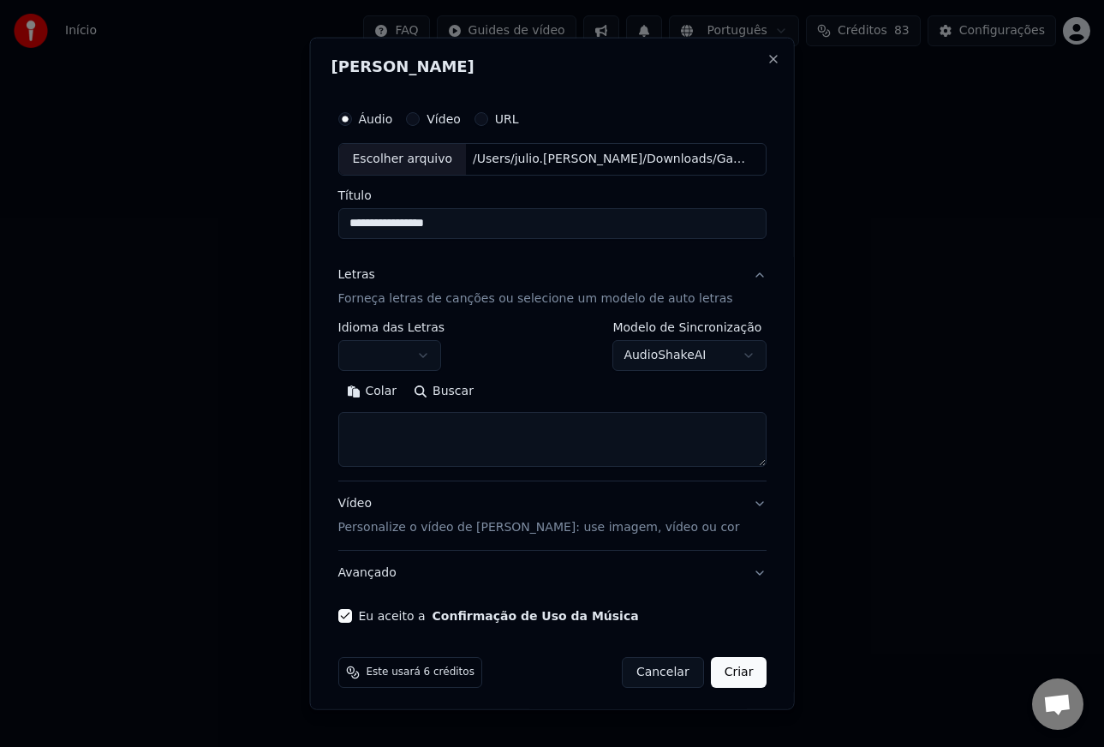
click at [508, 448] on textarea at bounding box center [551, 439] width 429 height 55
paste textarea "**********"
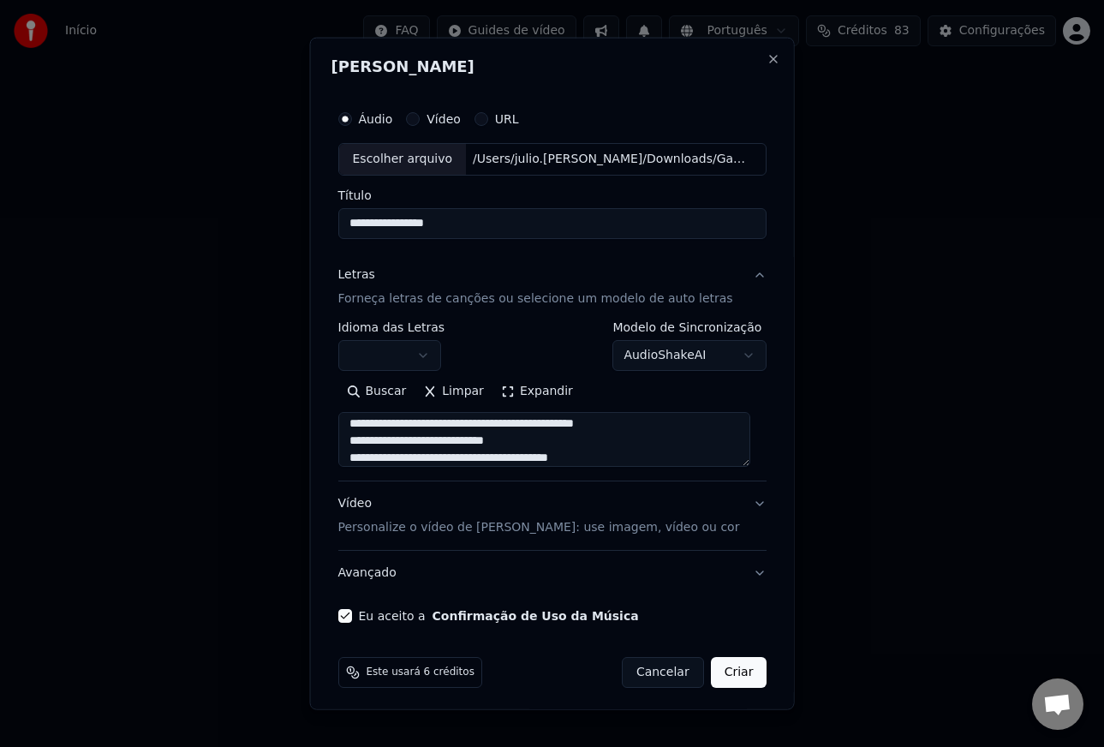
scroll to position [6, 0]
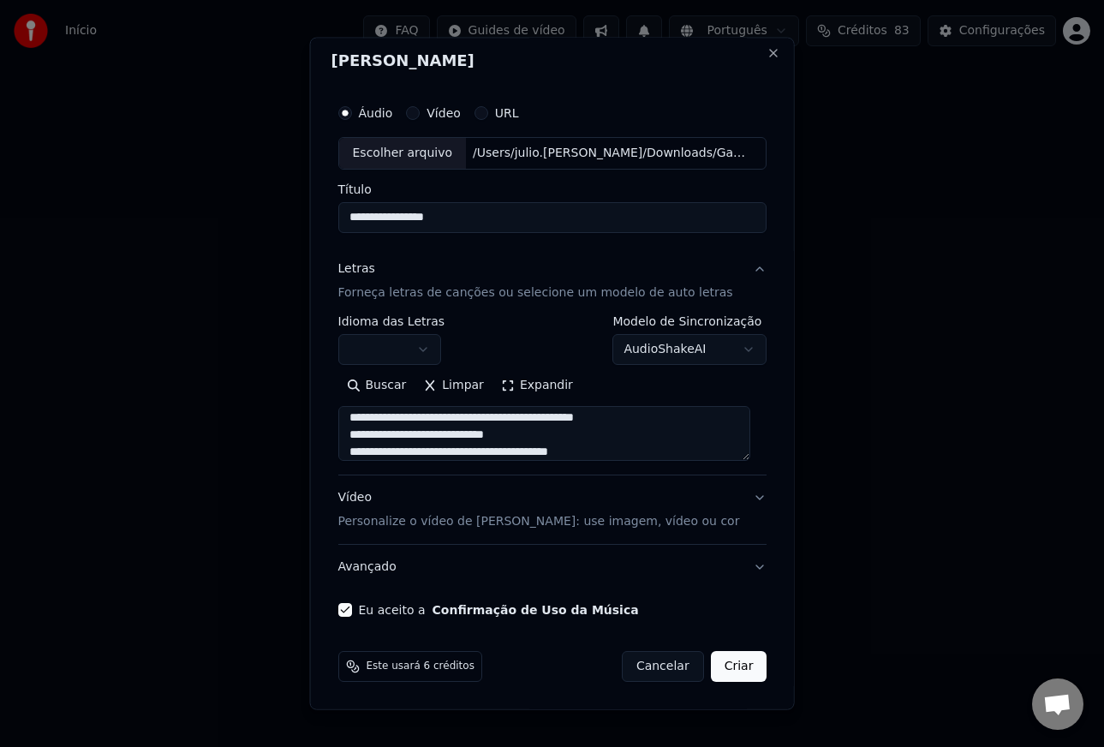
type textarea "**********"
click at [743, 665] on button "Criar" at bounding box center [738, 666] width 57 height 31
select select "**"
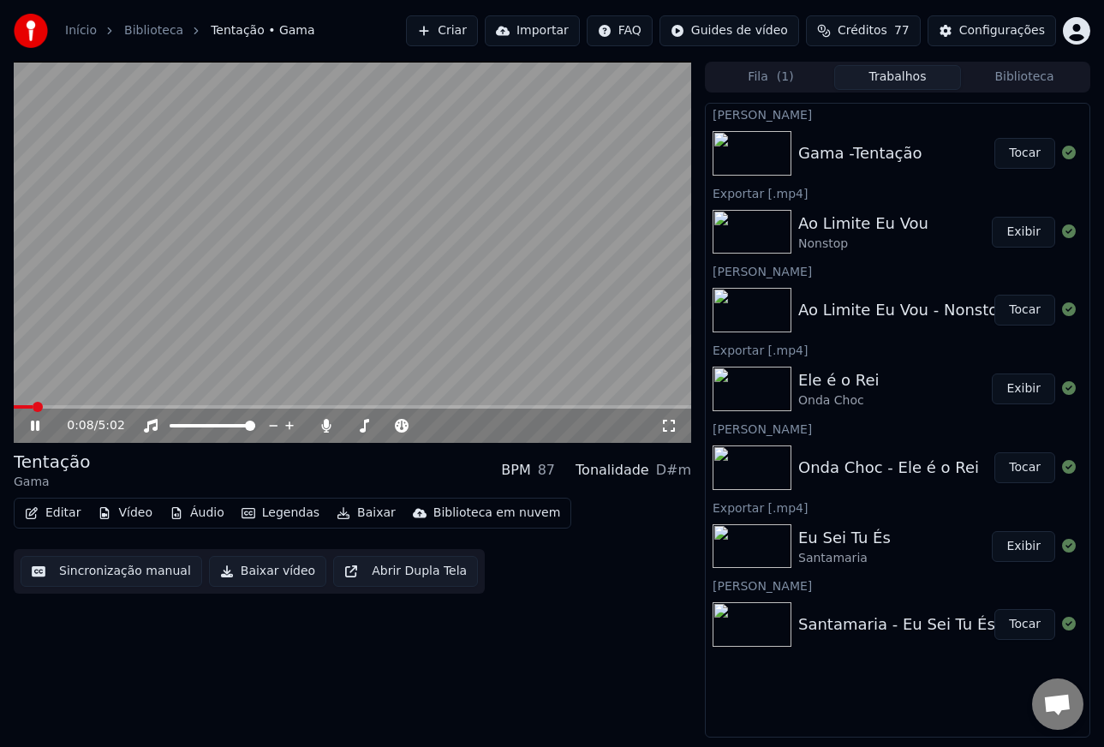
click at [57, 406] on span at bounding box center [352, 406] width 677 height 3
click at [0, 405] on html "Início Biblioteca Tentação • Gama Criar Importar FAQ Guides de vídeo Créditos…" at bounding box center [552, 373] width 1104 height 747
click at [1029, 157] on button "Tocar" at bounding box center [1024, 153] width 61 height 31
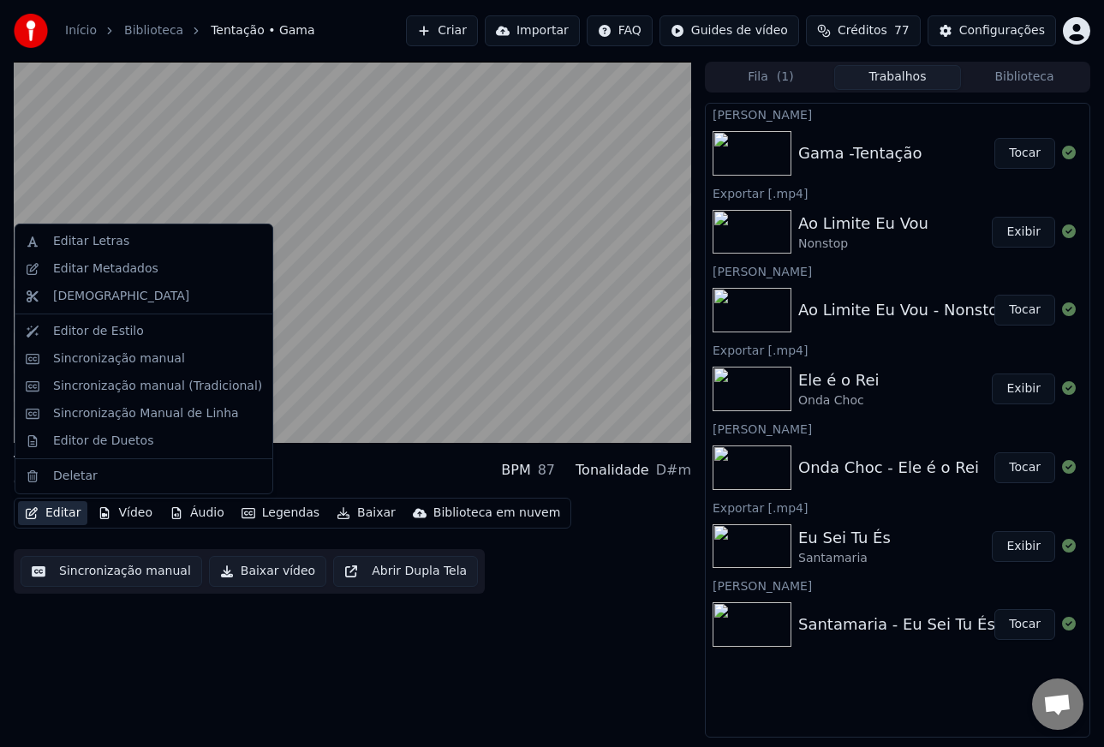
click at [76, 514] on button "Editar" at bounding box center [52, 513] width 69 height 24
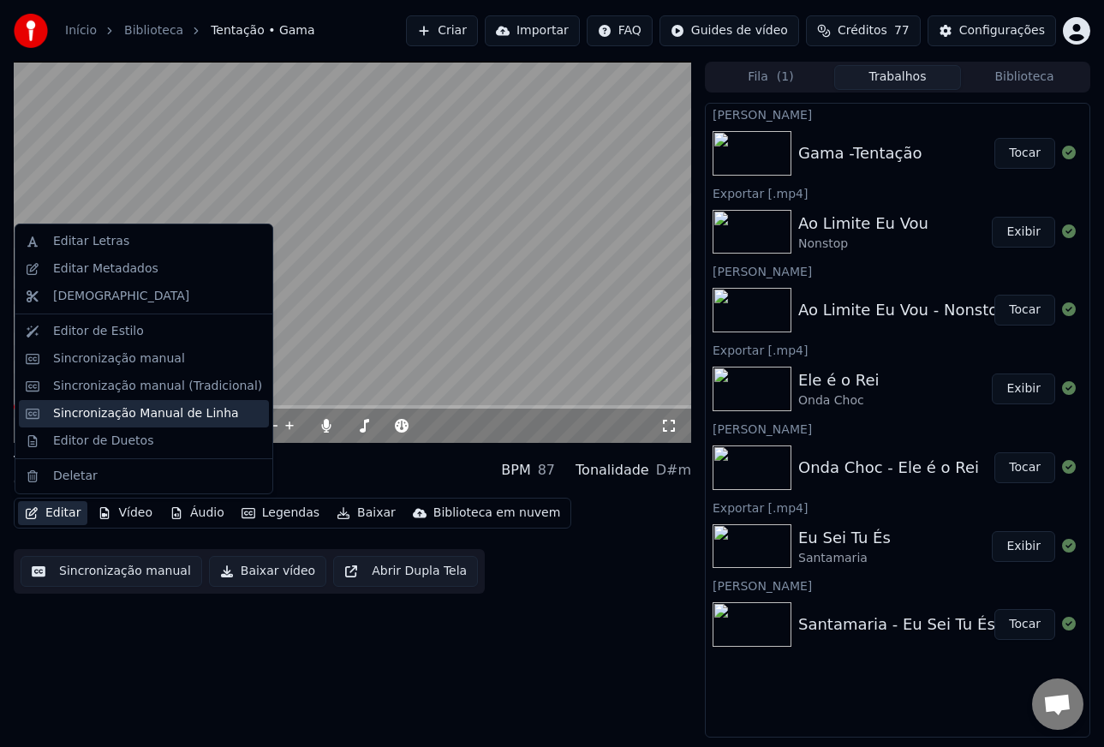
click at [188, 414] on div "Sincronização Manual de Linha" at bounding box center [146, 413] width 186 height 17
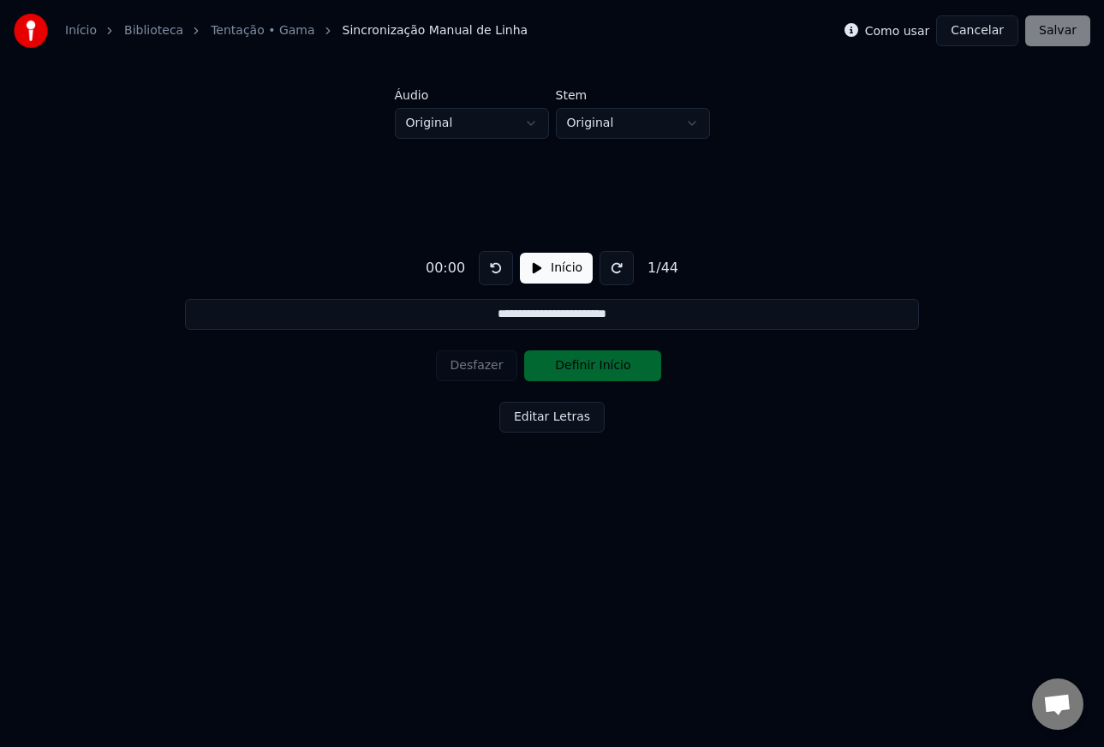
click at [550, 270] on button "Início" at bounding box center [556, 268] width 73 height 31
click at [611, 267] on button at bounding box center [621, 268] width 34 height 34
click at [614, 268] on button at bounding box center [621, 268] width 34 height 34
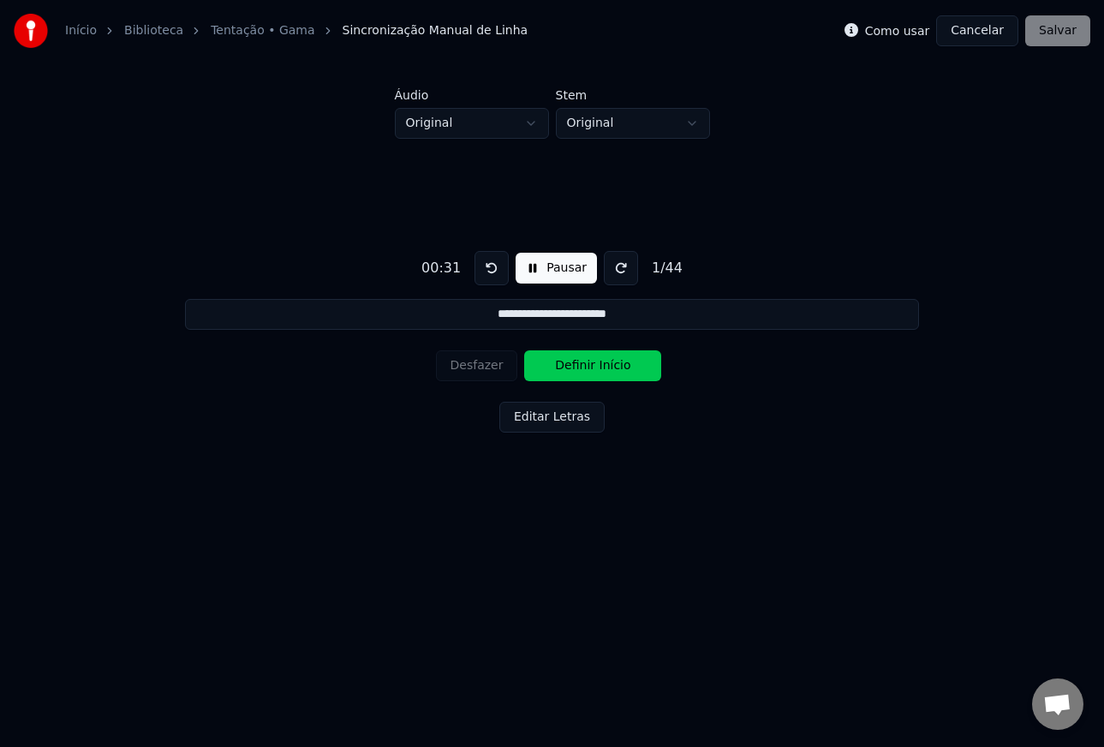
click at [615, 277] on button at bounding box center [621, 268] width 34 height 34
click at [596, 371] on button "Definir Início" at bounding box center [592, 365] width 137 height 31
click at [596, 371] on button "Definir Fim" at bounding box center [592, 365] width 137 height 31
click at [596, 371] on button "Definir Início" at bounding box center [592, 365] width 137 height 31
click at [596, 371] on button "Definir Fim" at bounding box center [592, 365] width 137 height 31
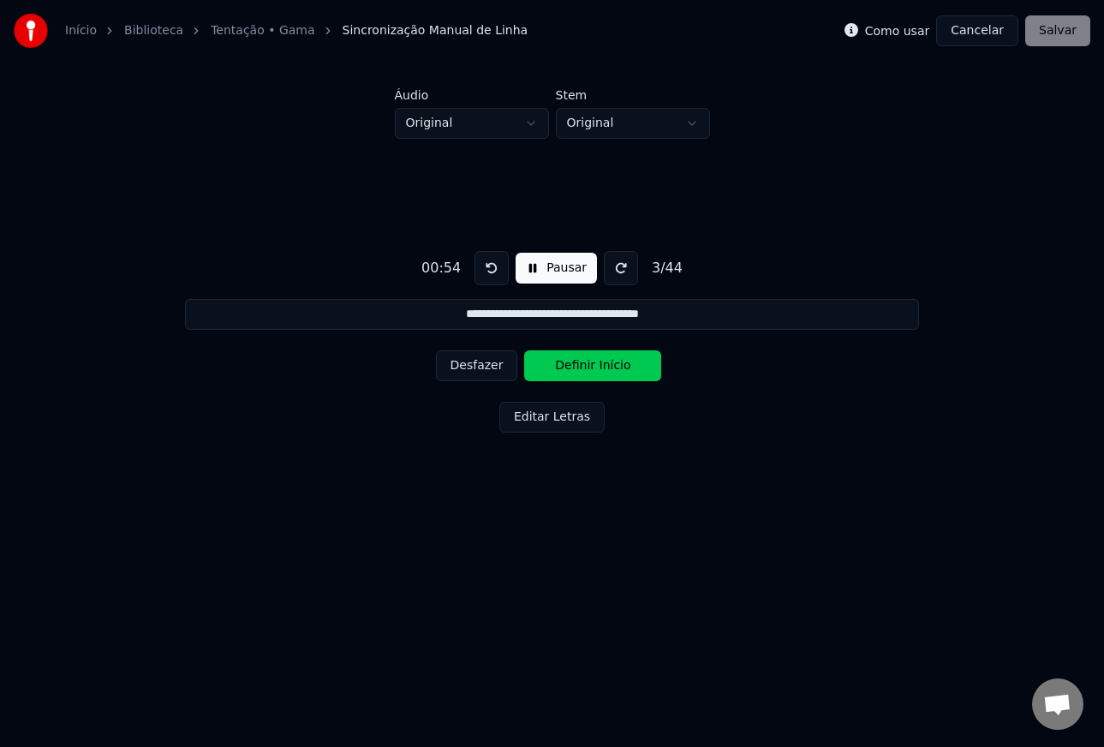
click at [589, 373] on button "Definir Início" at bounding box center [592, 365] width 137 height 31
click at [572, 367] on button "Definir Fim" at bounding box center [592, 365] width 137 height 31
click at [570, 367] on button "Definir Início" at bounding box center [592, 365] width 137 height 31
click at [570, 367] on button "Definir Fim" at bounding box center [592, 365] width 137 height 31
click at [570, 367] on button "Definir Início" at bounding box center [592, 365] width 137 height 31
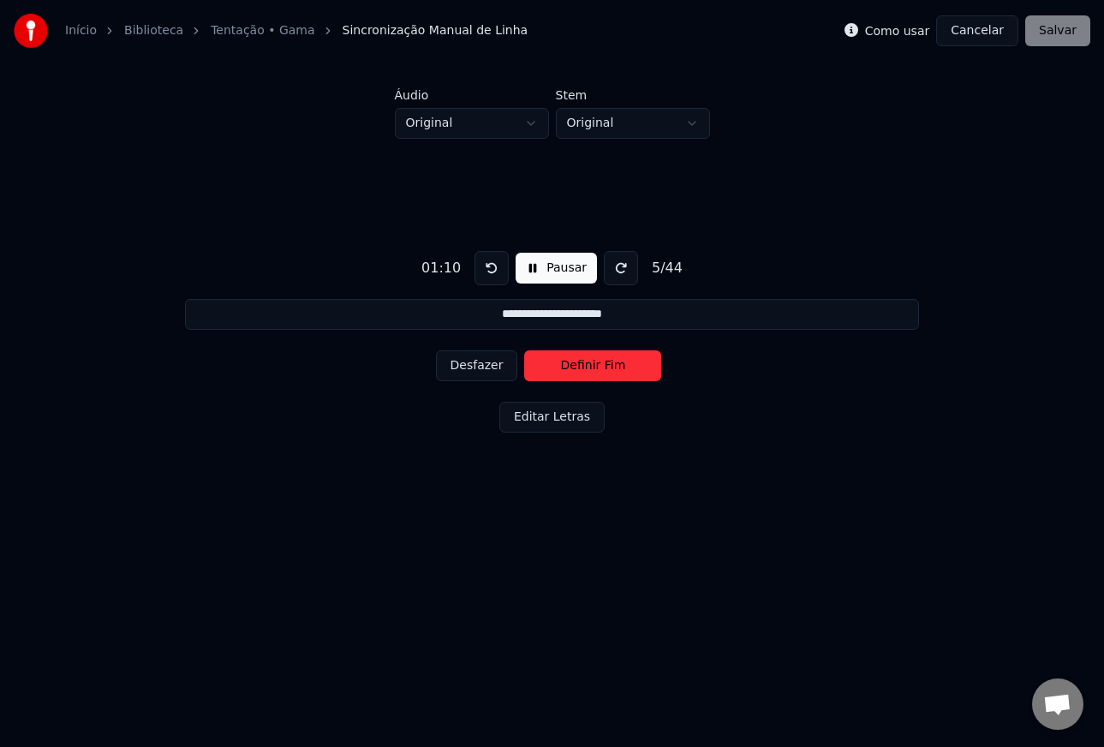
click at [570, 367] on button "Definir Fim" at bounding box center [592, 365] width 137 height 31
click at [570, 367] on button "Definir Início" at bounding box center [592, 365] width 137 height 31
click at [534, 277] on button "Pausar" at bounding box center [556, 268] width 81 height 31
click at [531, 269] on button "Início" at bounding box center [556, 268] width 73 height 31
click at [480, 370] on button "Desfazer" at bounding box center [477, 365] width 82 height 31
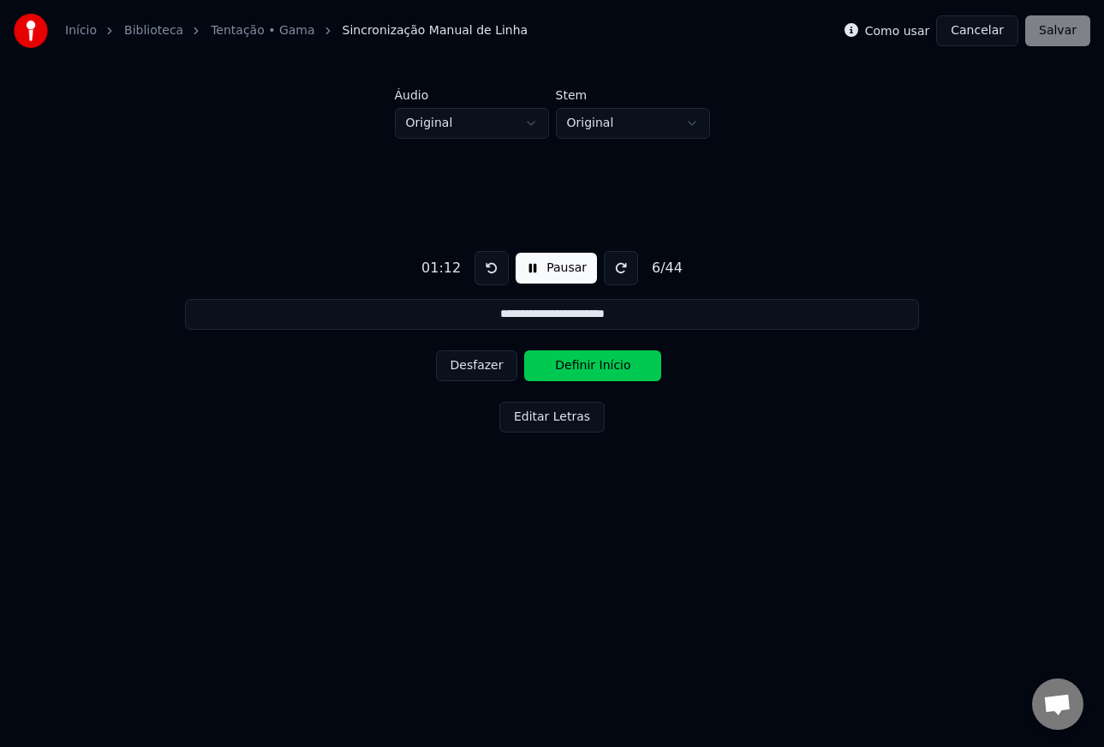
click at [477, 369] on button "Desfazer" at bounding box center [477, 365] width 82 height 31
click at [492, 368] on button "Desfazer" at bounding box center [477, 365] width 82 height 31
drag, startPoint x: 490, startPoint y: 366, endPoint x: 534, endPoint y: 369, distance: 43.8
click at [490, 366] on button "Desfazer" at bounding box center [477, 365] width 82 height 31
click at [553, 367] on button "Definir Fim" at bounding box center [592, 365] width 137 height 31
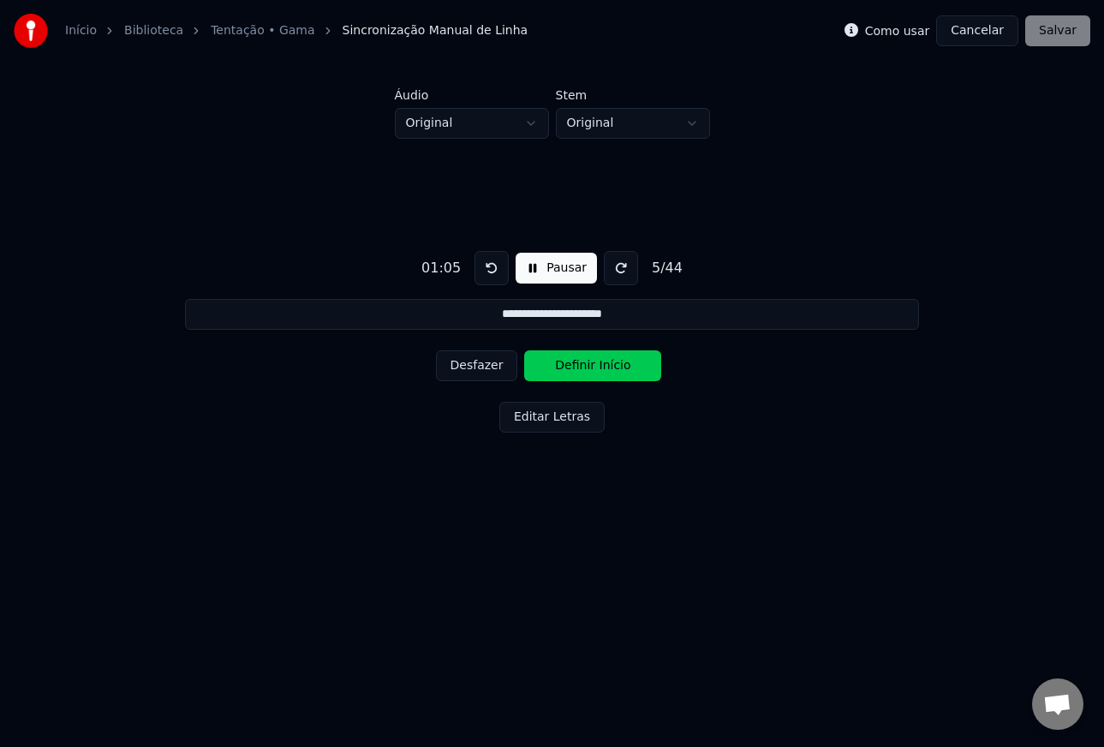
click at [553, 367] on button "Definir Início" at bounding box center [592, 365] width 137 height 31
click at [493, 367] on button "Desfazer" at bounding box center [477, 365] width 82 height 31
click at [486, 367] on button "Desfazer" at bounding box center [477, 365] width 82 height 31
click at [574, 370] on button "Definir Fim" at bounding box center [592, 365] width 137 height 31
click at [574, 370] on button "Definir Início" at bounding box center [592, 365] width 137 height 31
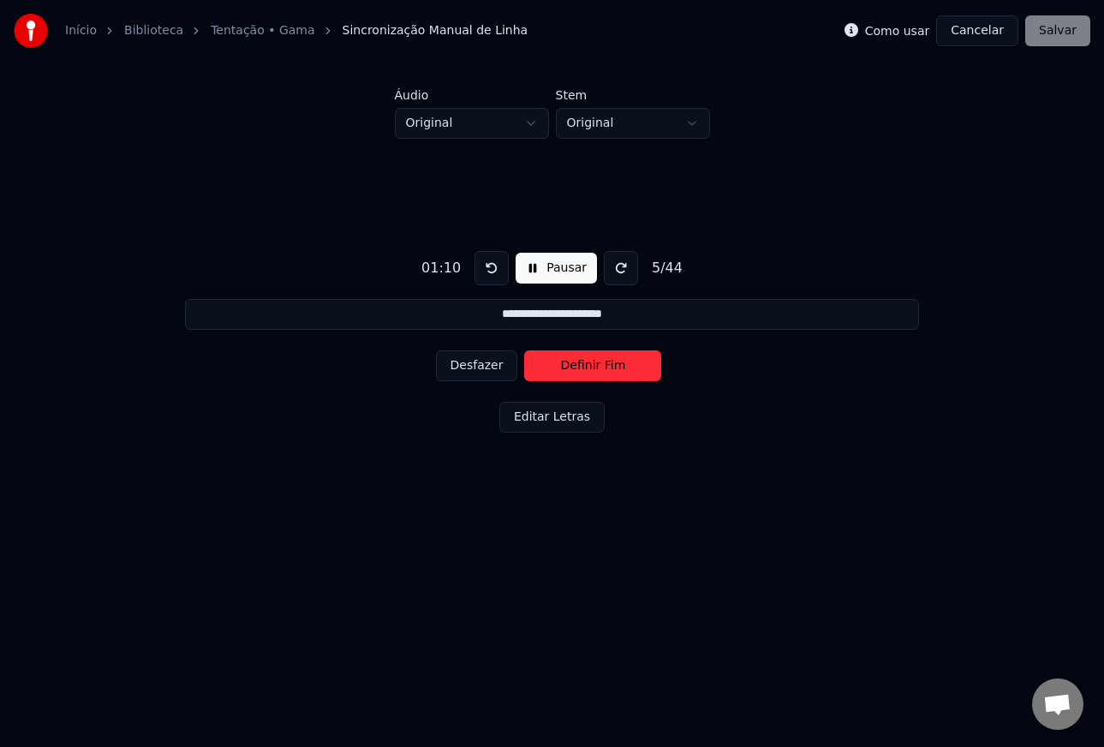
click at [574, 370] on button "Definir Fim" at bounding box center [592, 365] width 137 height 31
click at [574, 370] on button "Definir Início" at bounding box center [592, 365] width 137 height 31
click at [574, 370] on button "Definir Fim" at bounding box center [592, 365] width 137 height 31
click at [574, 370] on button "Definir Início" at bounding box center [592, 365] width 137 height 31
click at [574, 369] on button "Definir Fim" at bounding box center [592, 365] width 137 height 31
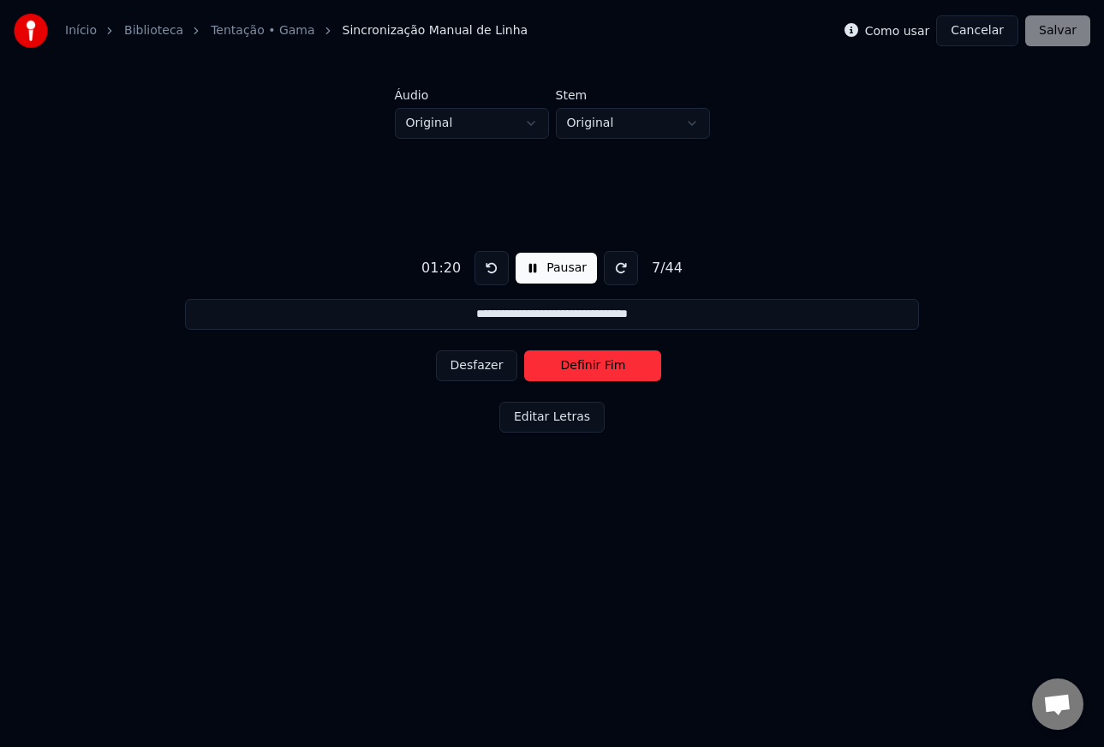
type input "**********"
click at [534, 259] on button "Pausar" at bounding box center [556, 268] width 81 height 31
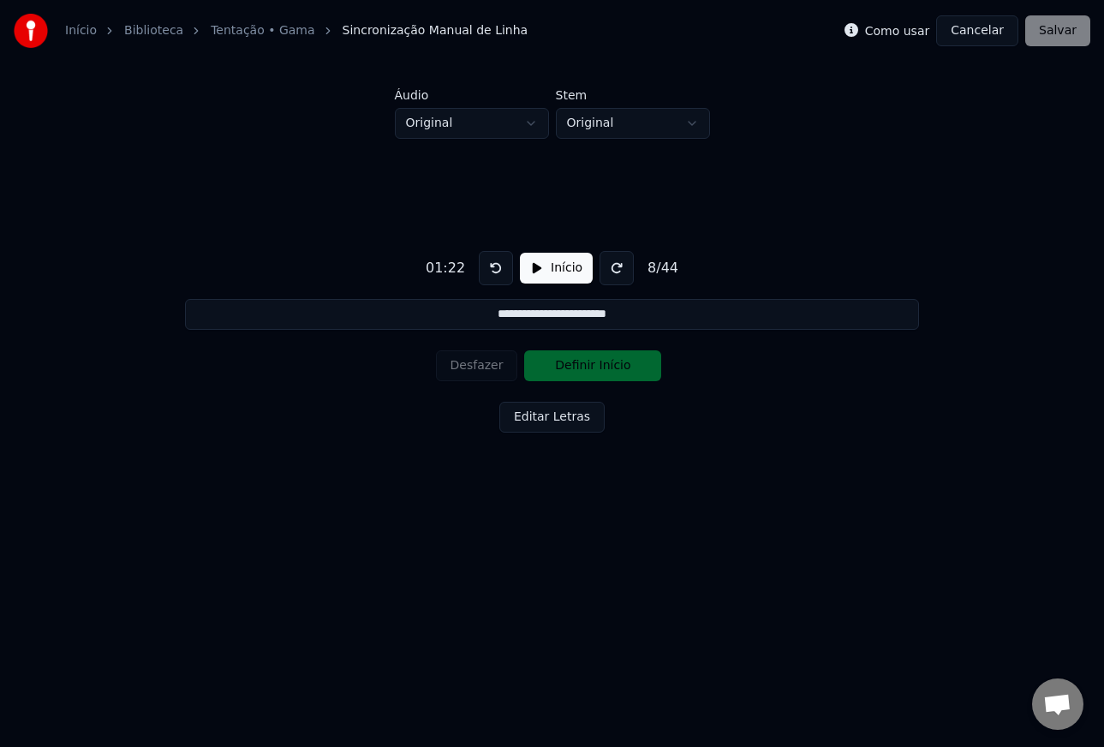
click at [530, 424] on button "Editar Letras" at bounding box center [551, 417] width 105 height 31
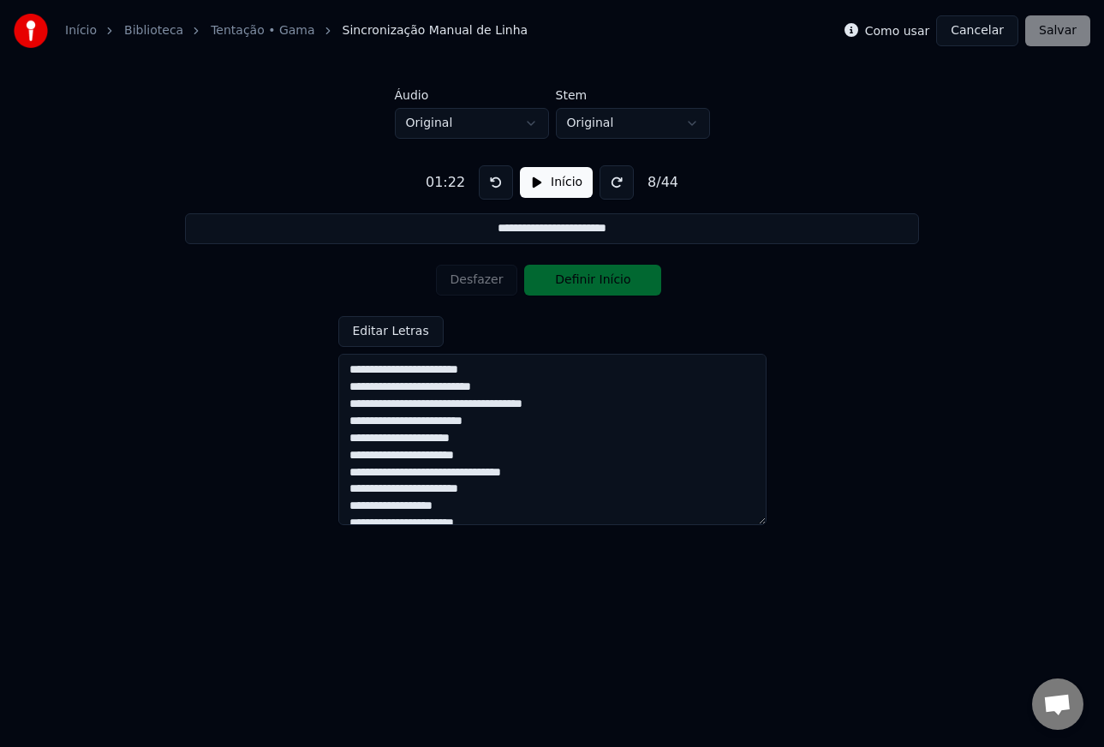
click at [355, 373] on textarea at bounding box center [552, 439] width 428 height 171
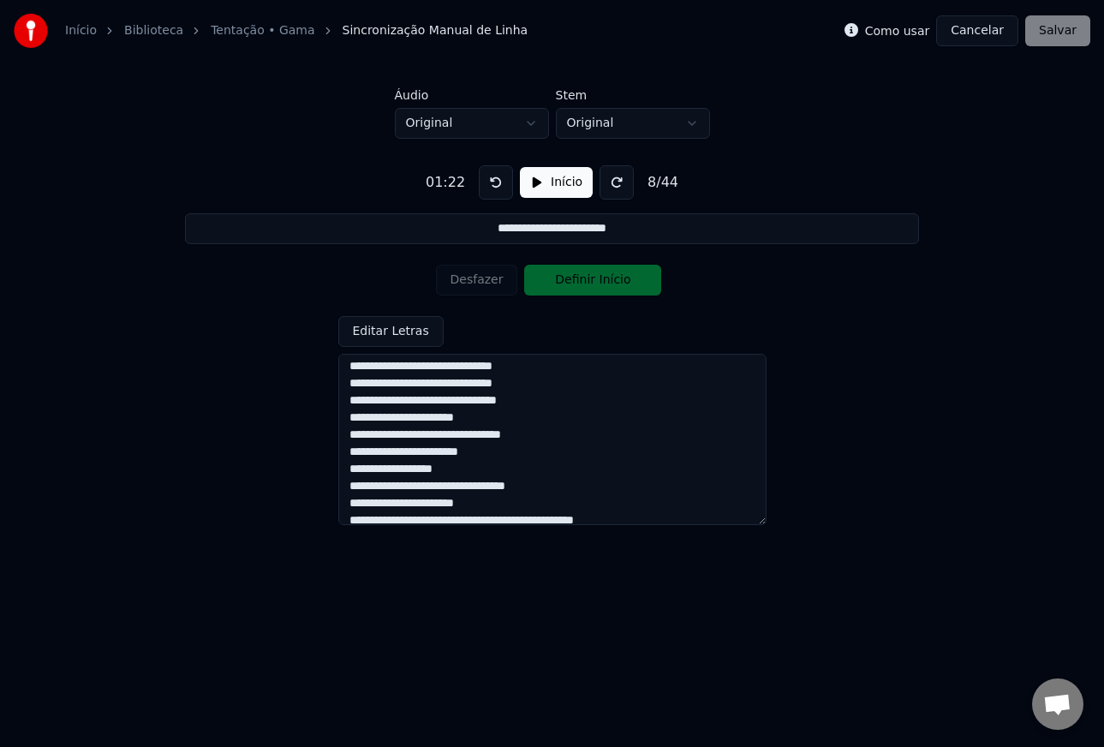
scroll to position [597, 0]
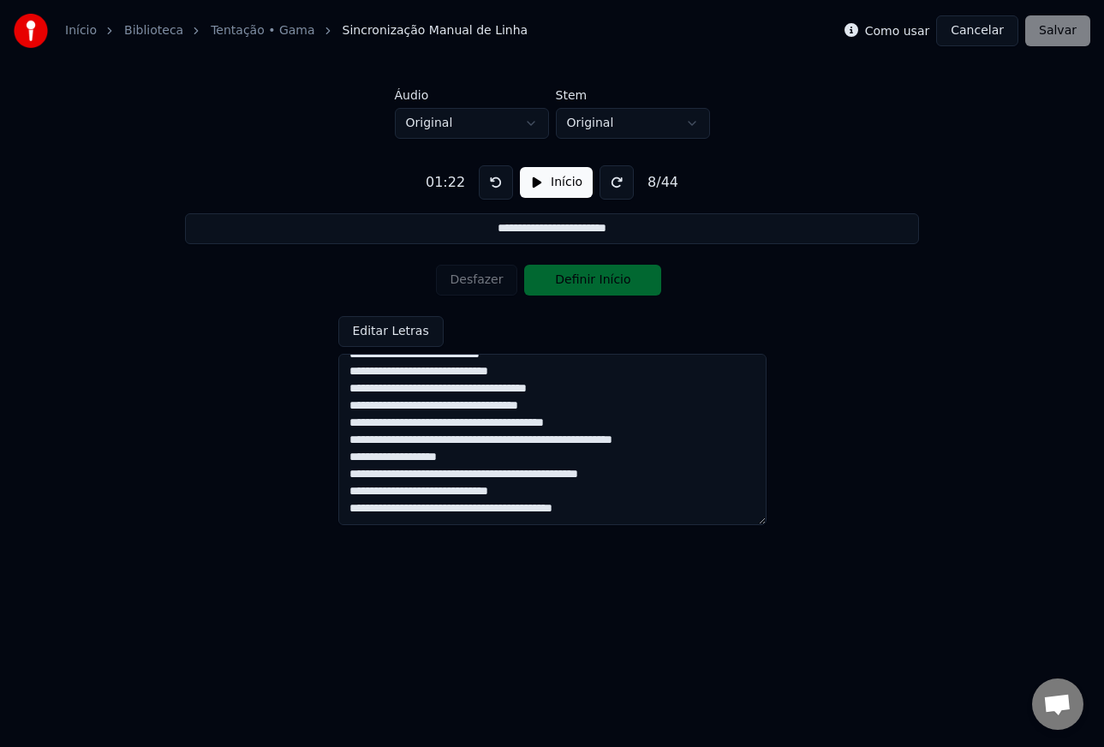
drag, startPoint x: 352, startPoint y: 371, endPoint x: 599, endPoint y: 605, distance: 340.4
click at [599, 564] on html "**********" at bounding box center [552, 282] width 1104 height 564
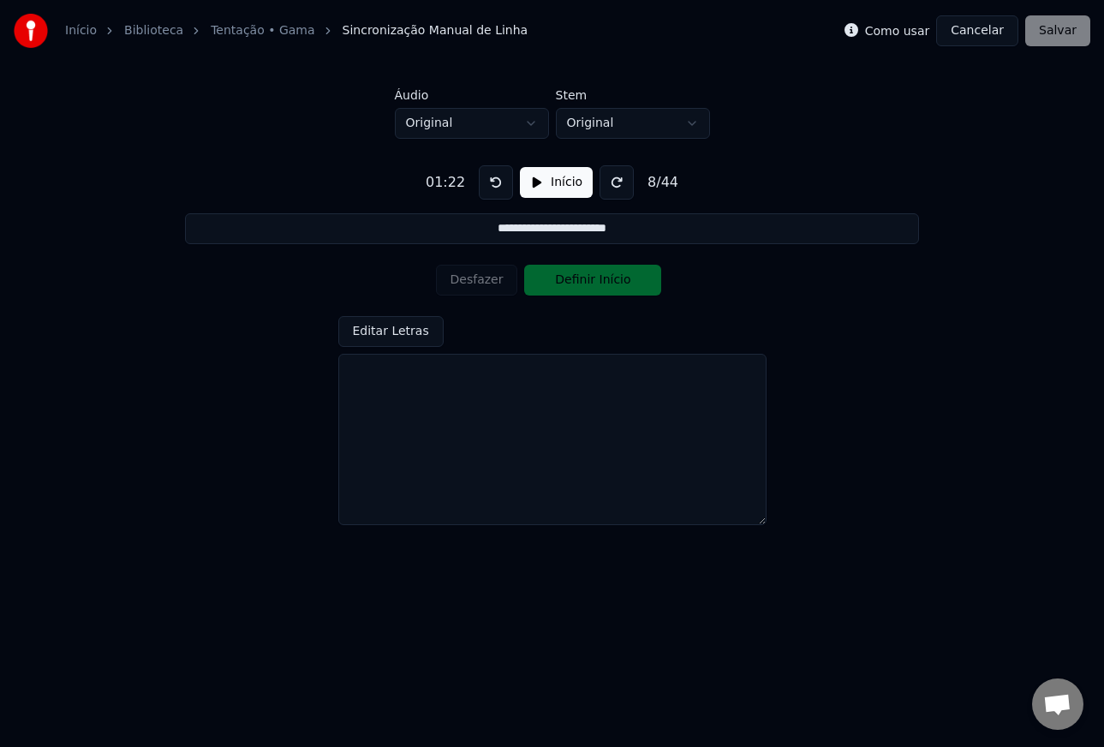
scroll to position [0, 0]
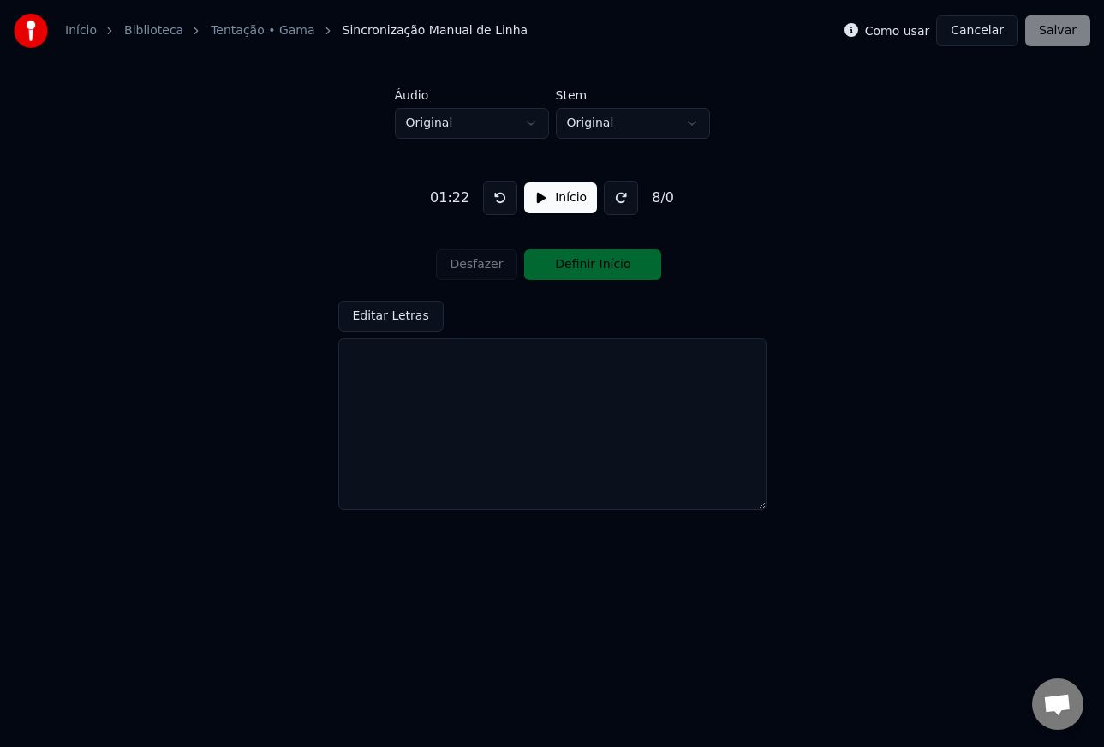
paste textarea "**********"
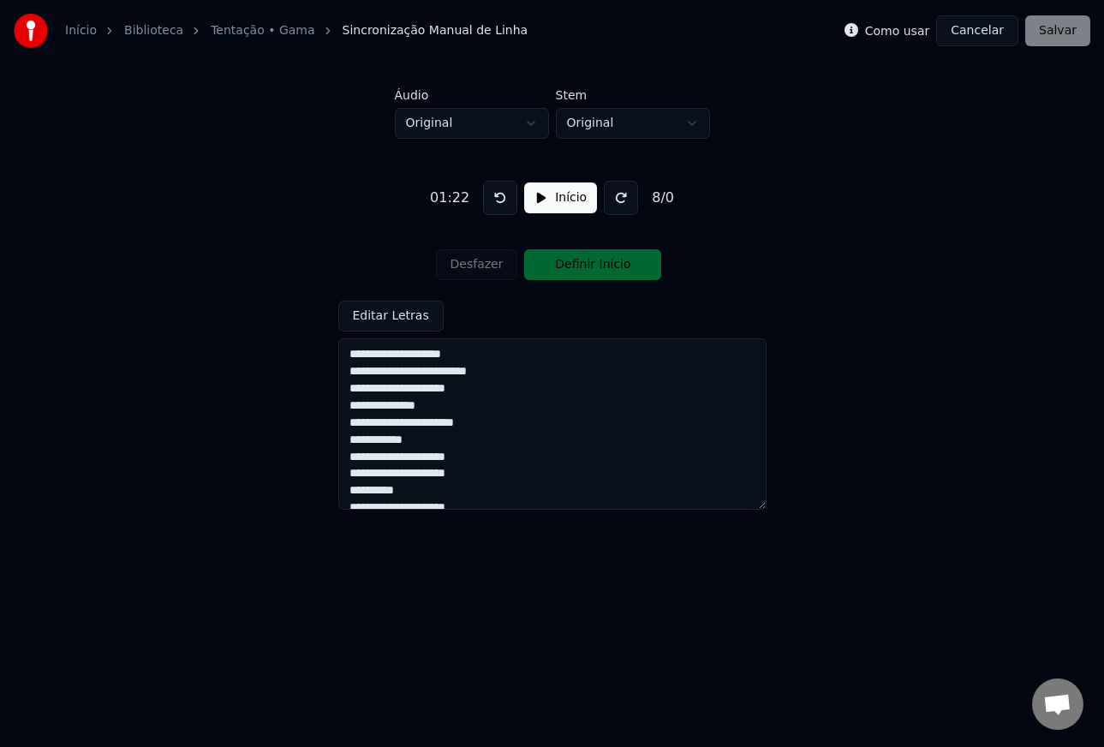
scroll to position [760, 0]
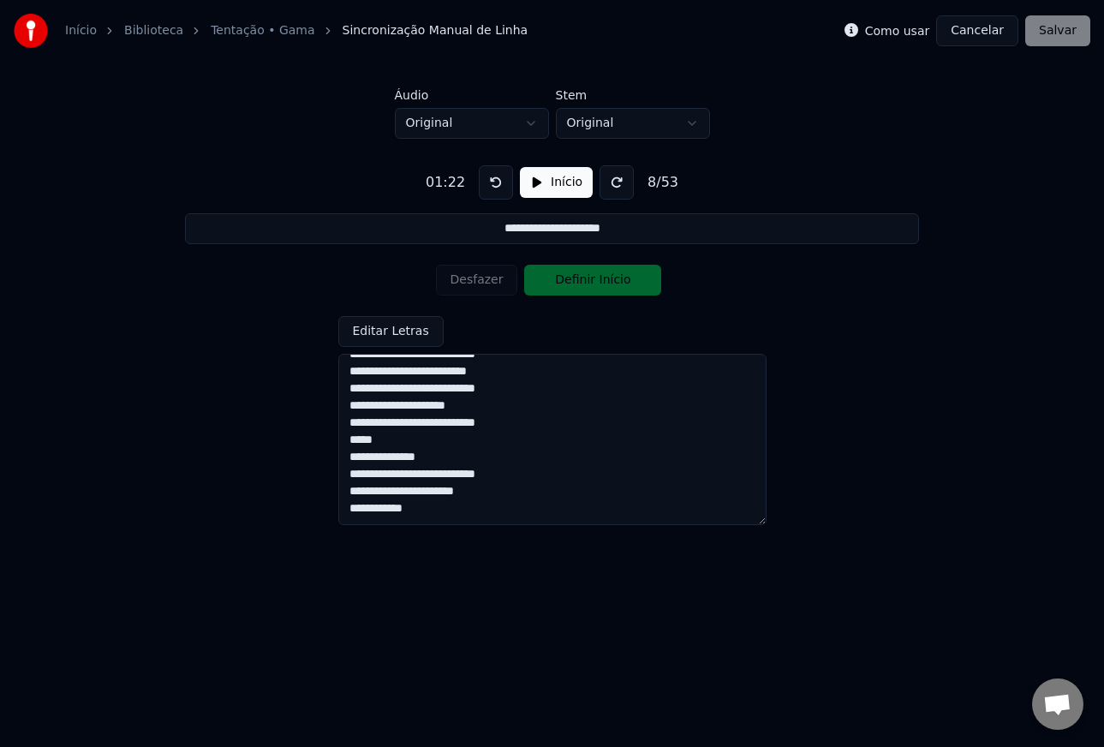
drag, startPoint x: 386, startPoint y: 450, endPoint x: 349, endPoint y: 453, distance: 37.8
click at [349, 453] on textarea at bounding box center [552, 439] width 428 height 171
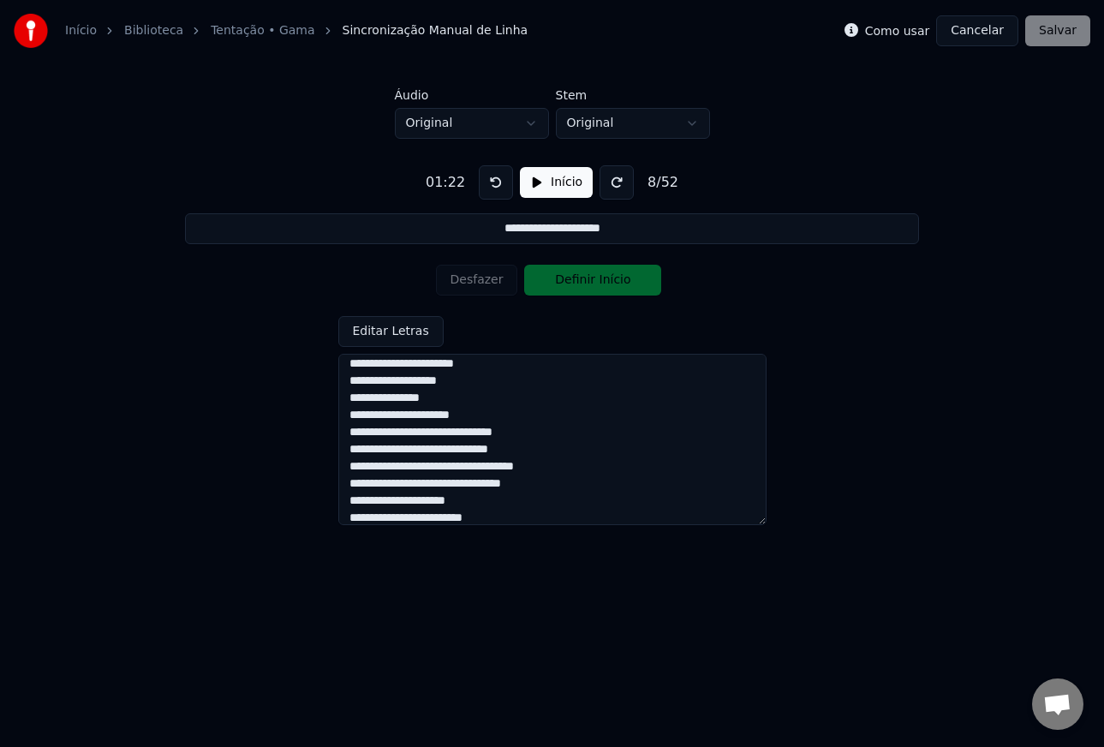
scroll to position [208, 0]
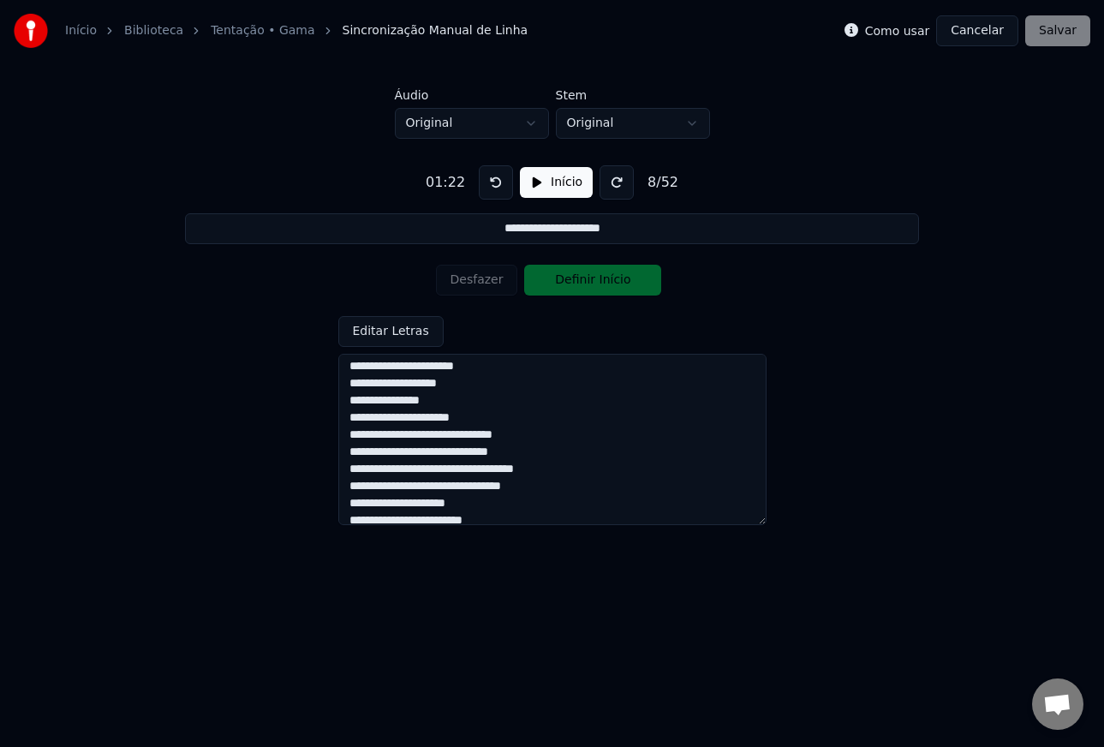
click at [348, 405] on textarea at bounding box center [552, 439] width 428 height 171
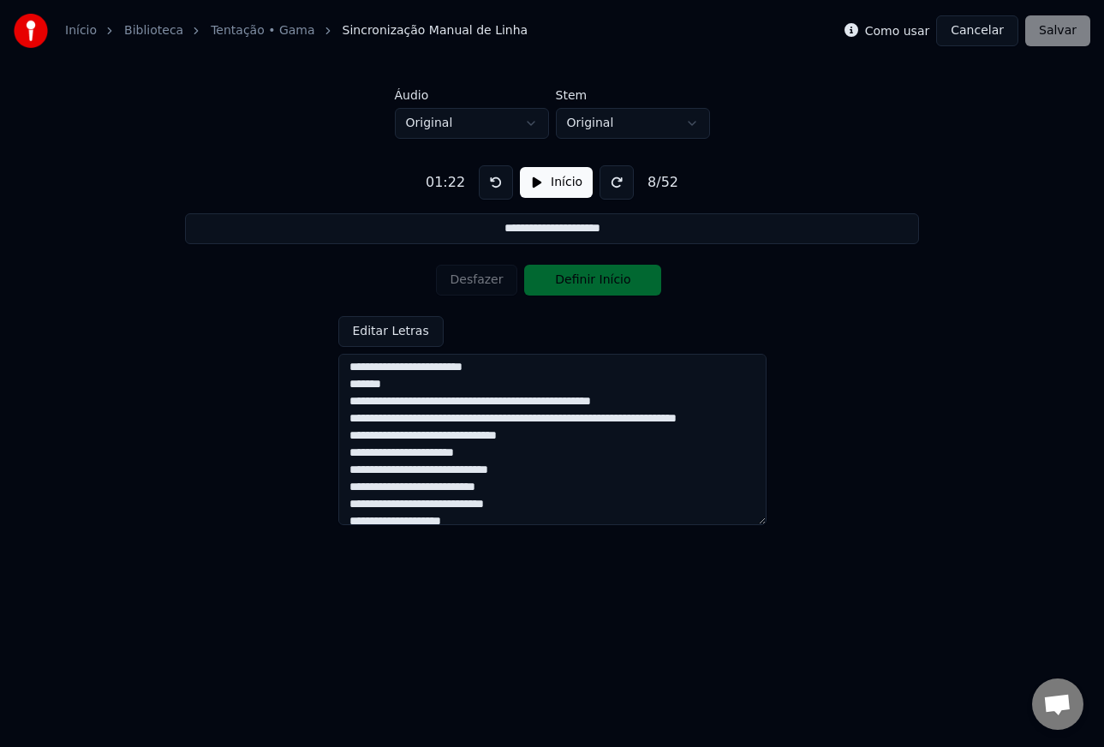
scroll to position [359, 0]
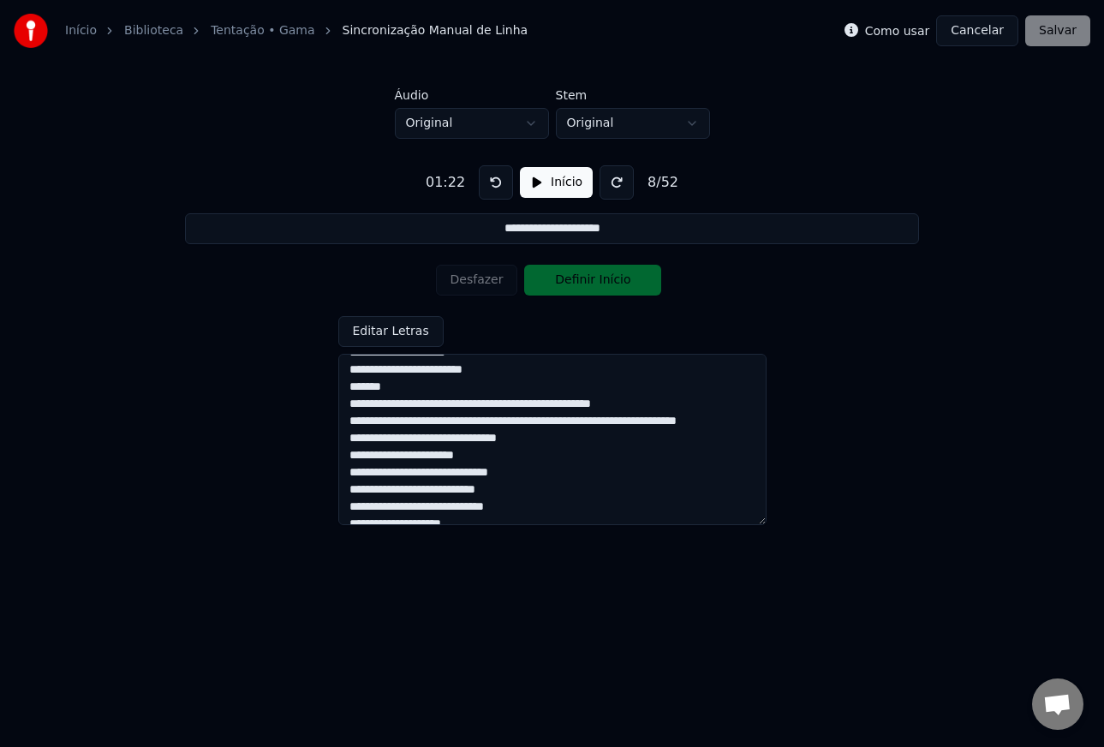
click at [408, 446] on textarea at bounding box center [552, 439] width 428 height 171
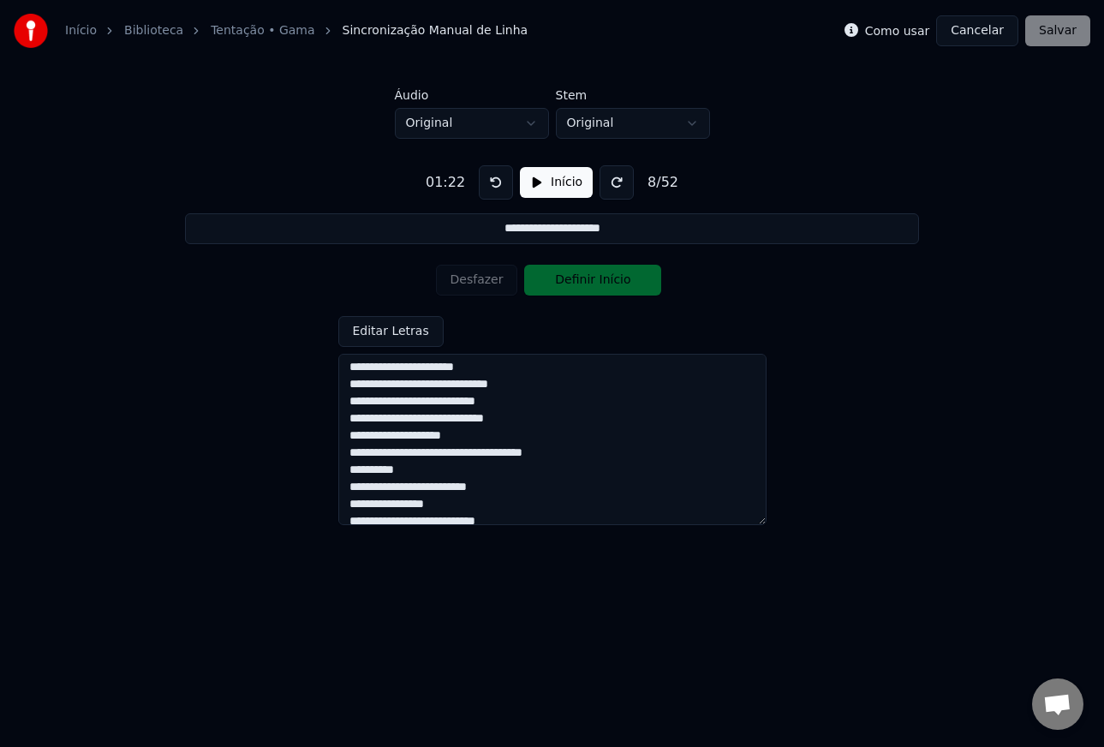
scroll to position [465, 0]
click at [532, 405] on textarea at bounding box center [552, 439] width 428 height 171
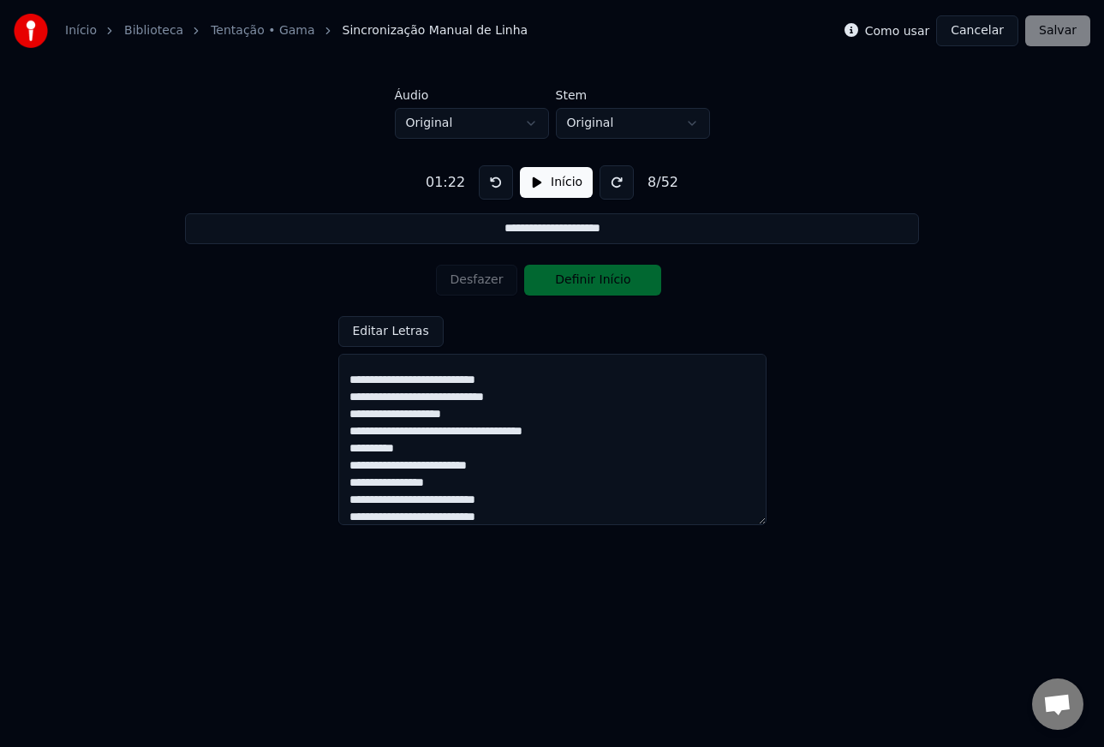
scroll to position [504, 0]
click at [598, 450] on textarea at bounding box center [552, 439] width 428 height 171
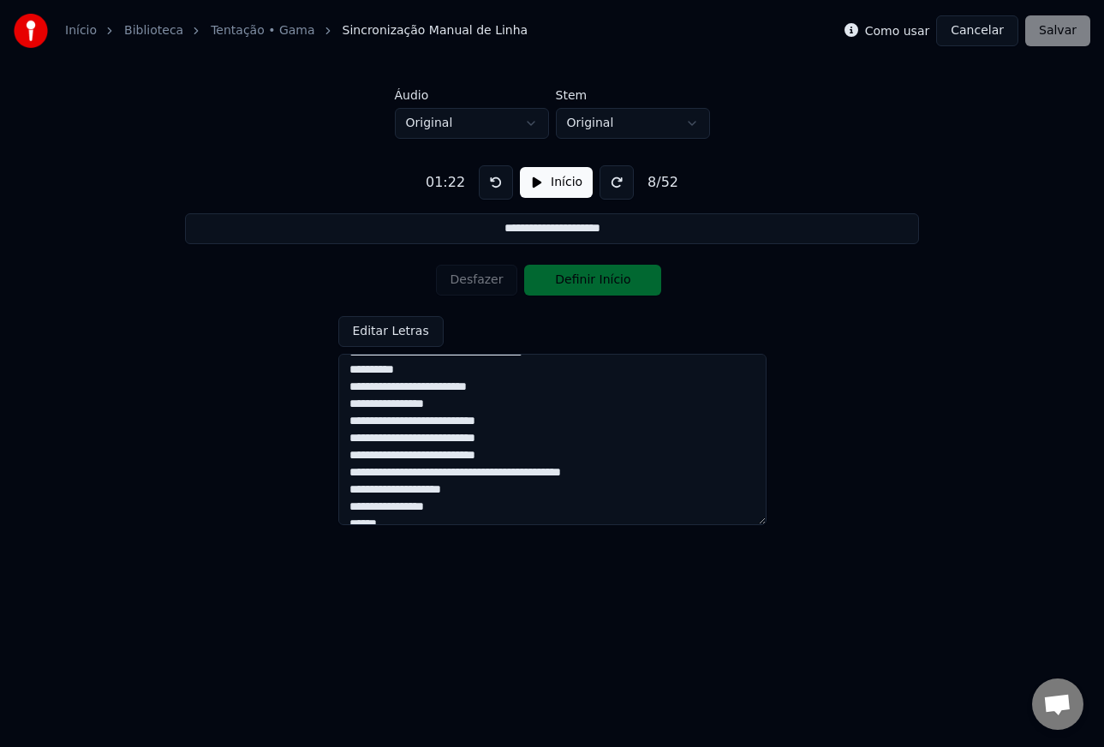
scroll to position [584, 0]
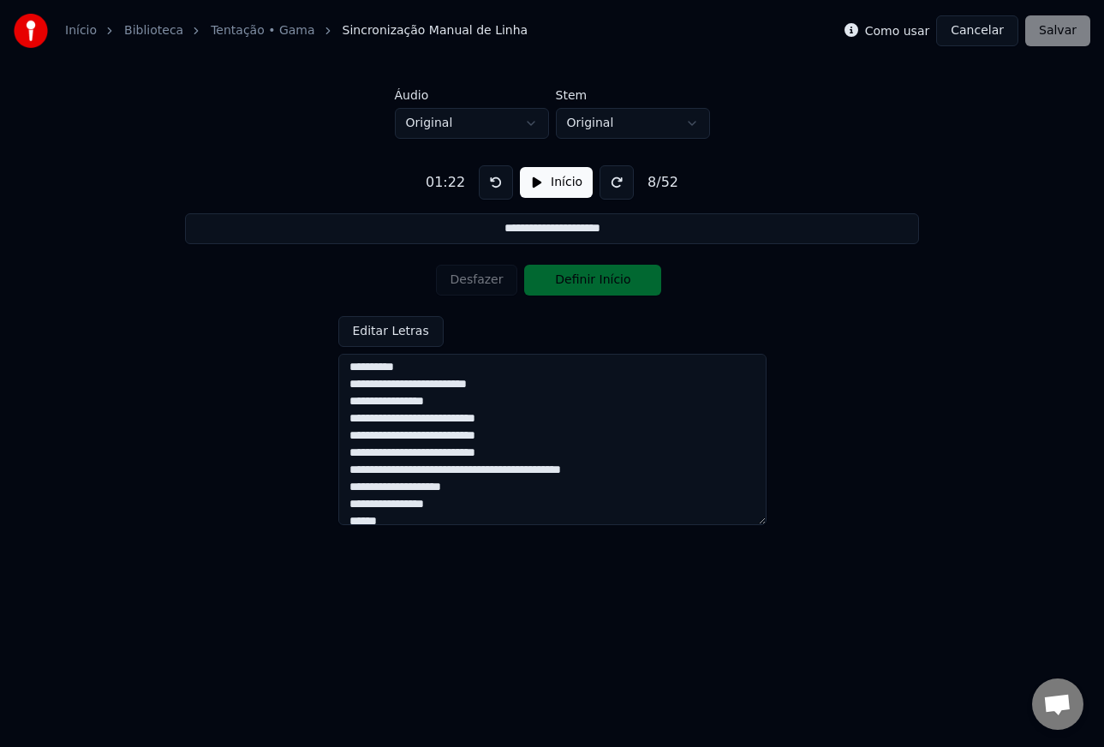
click at [510, 407] on textarea at bounding box center [552, 439] width 428 height 171
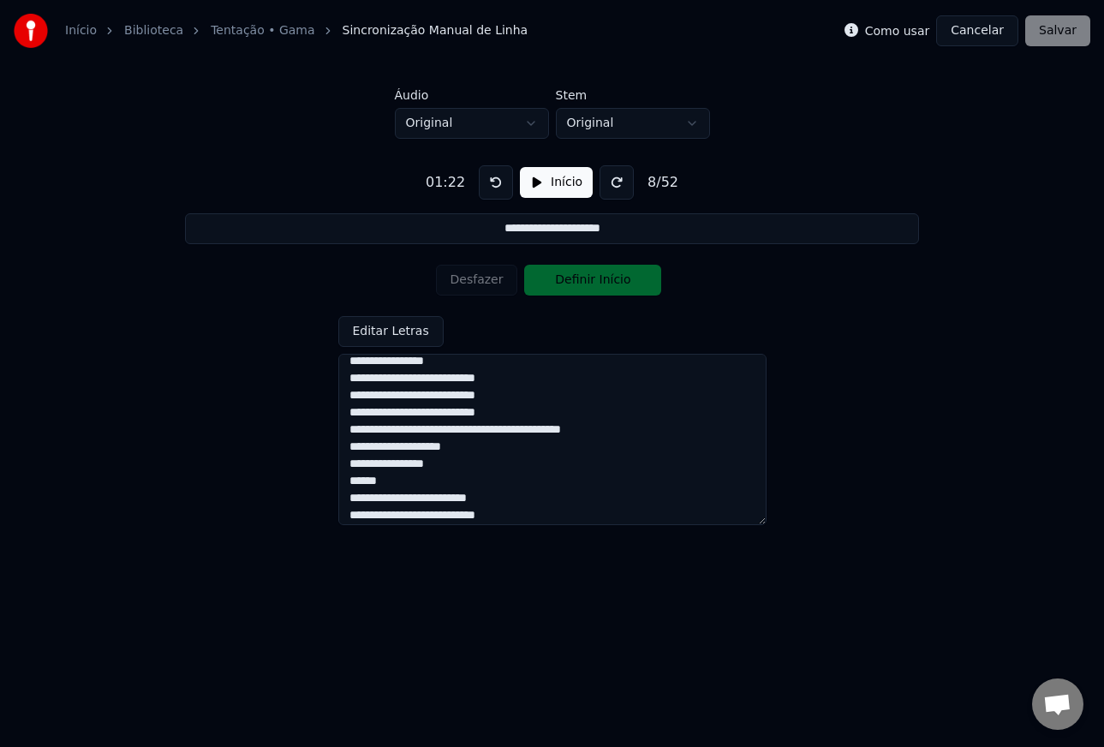
drag, startPoint x: 389, startPoint y: 498, endPoint x: 343, endPoint y: 497, distance: 46.3
click at [343, 497] on textarea at bounding box center [552, 439] width 428 height 171
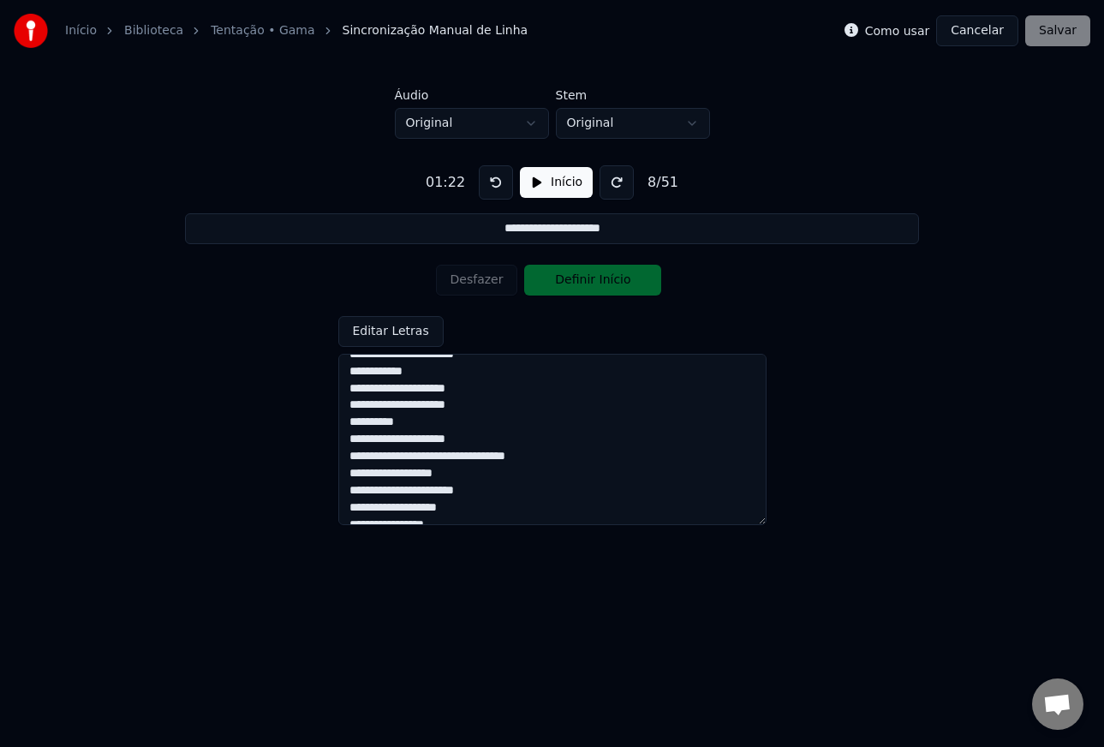
scroll to position [0, 0]
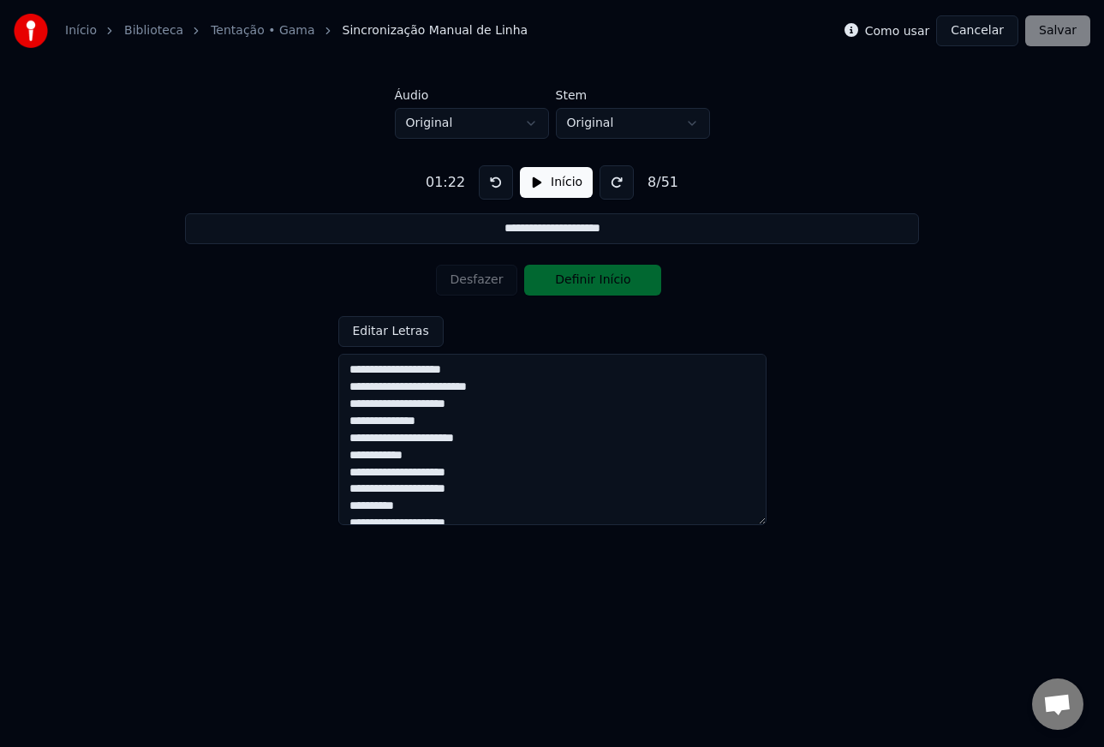
type textarea "**********"
click at [542, 191] on button "Início" at bounding box center [556, 182] width 73 height 31
click at [487, 184] on button at bounding box center [491, 182] width 34 height 34
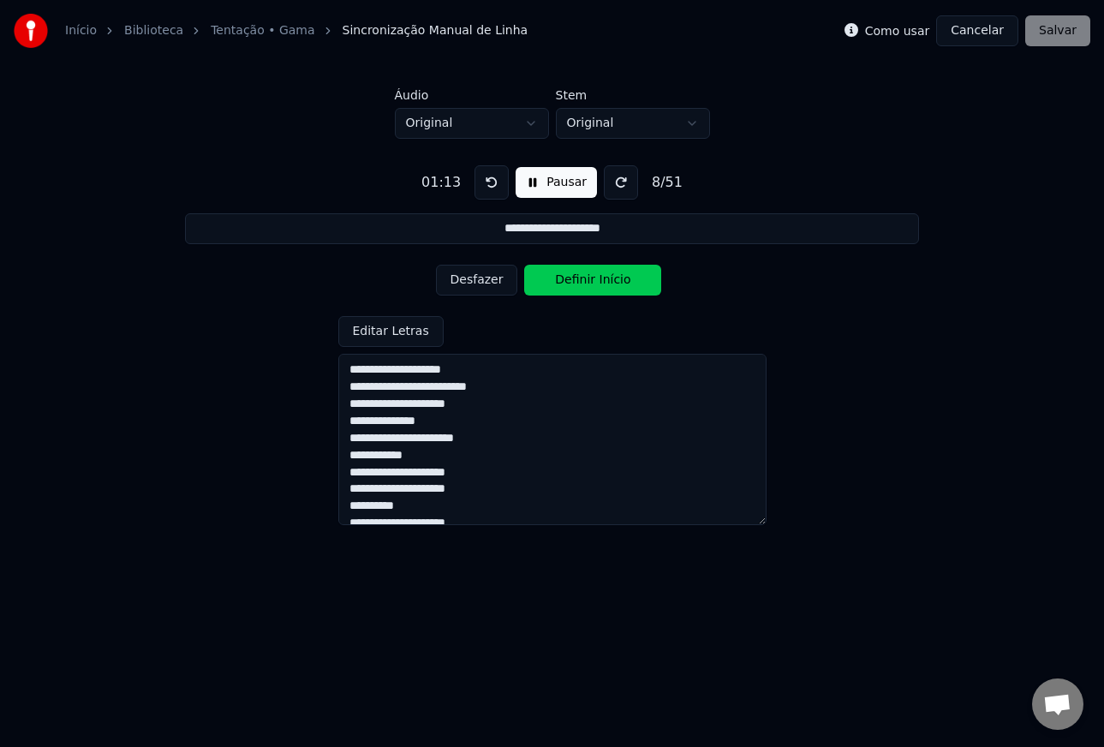
click at [487, 184] on button at bounding box center [491, 182] width 34 height 34
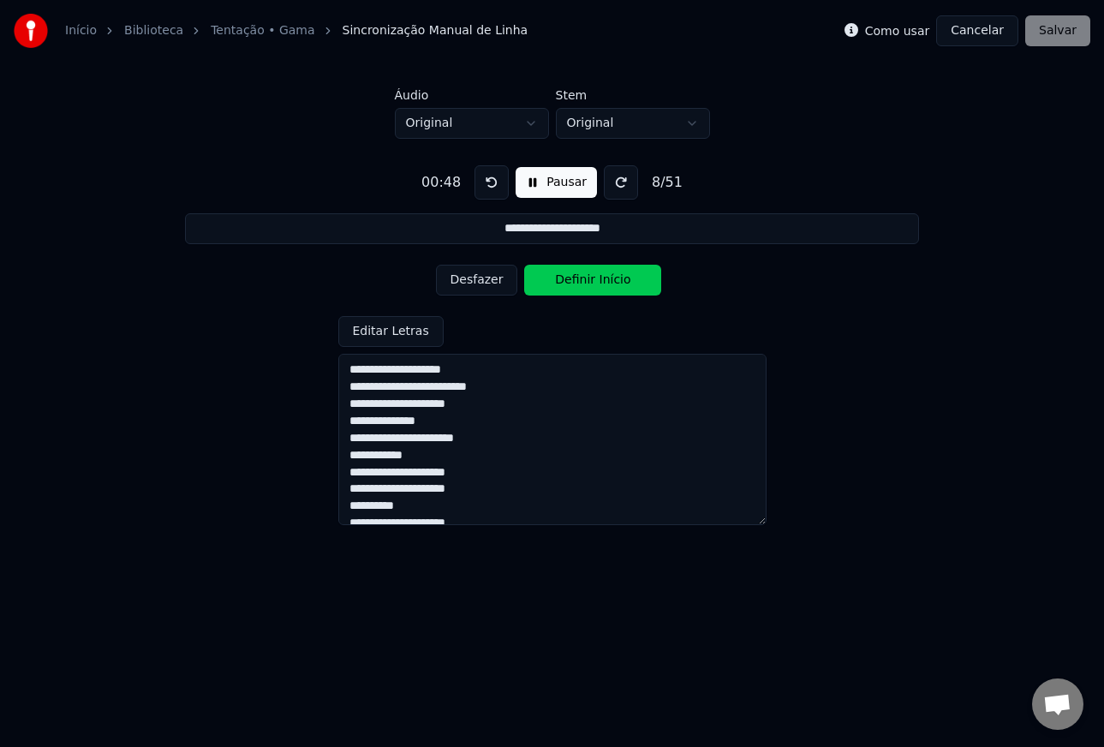
click at [487, 184] on button at bounding box center [491, 182] width 34 height 34
click at [479, 283] on button "Desfazer" at bounding box center [477, 280] width 82 height 31
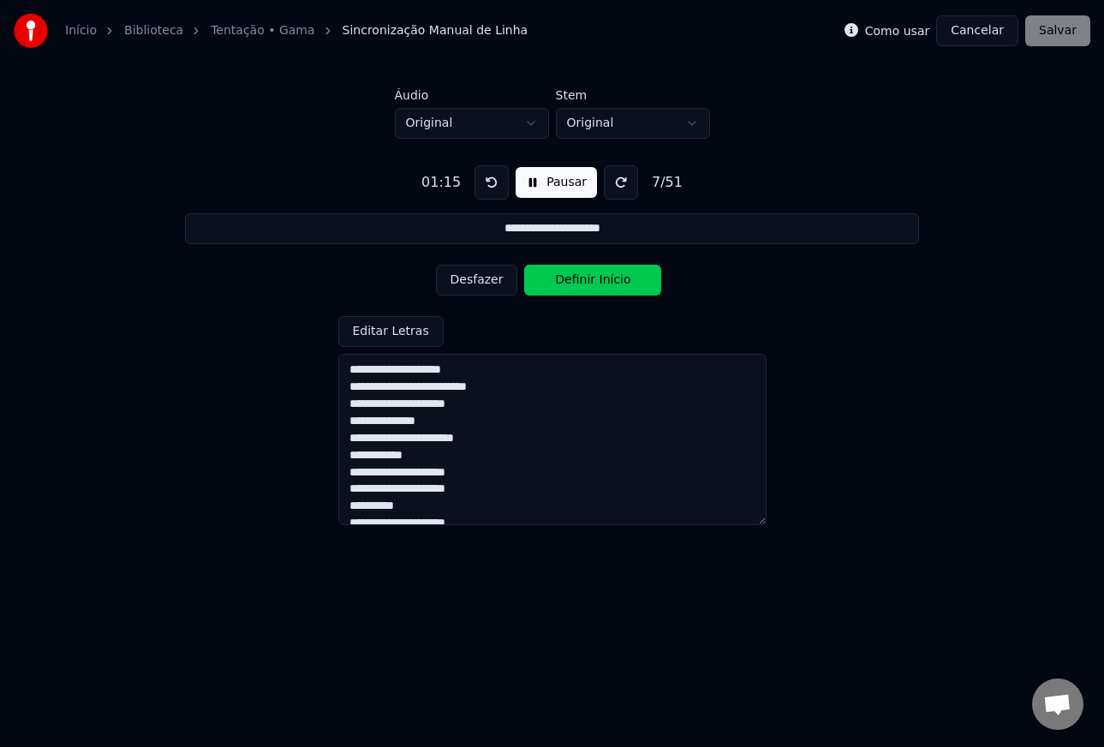
click at [479, 283] on button "Desfazer" at bounding box center [477, 280] width 82 height 31
click at [476, 280] on button "Desfazer" at bounding box center [477, 280] width 82 height 31
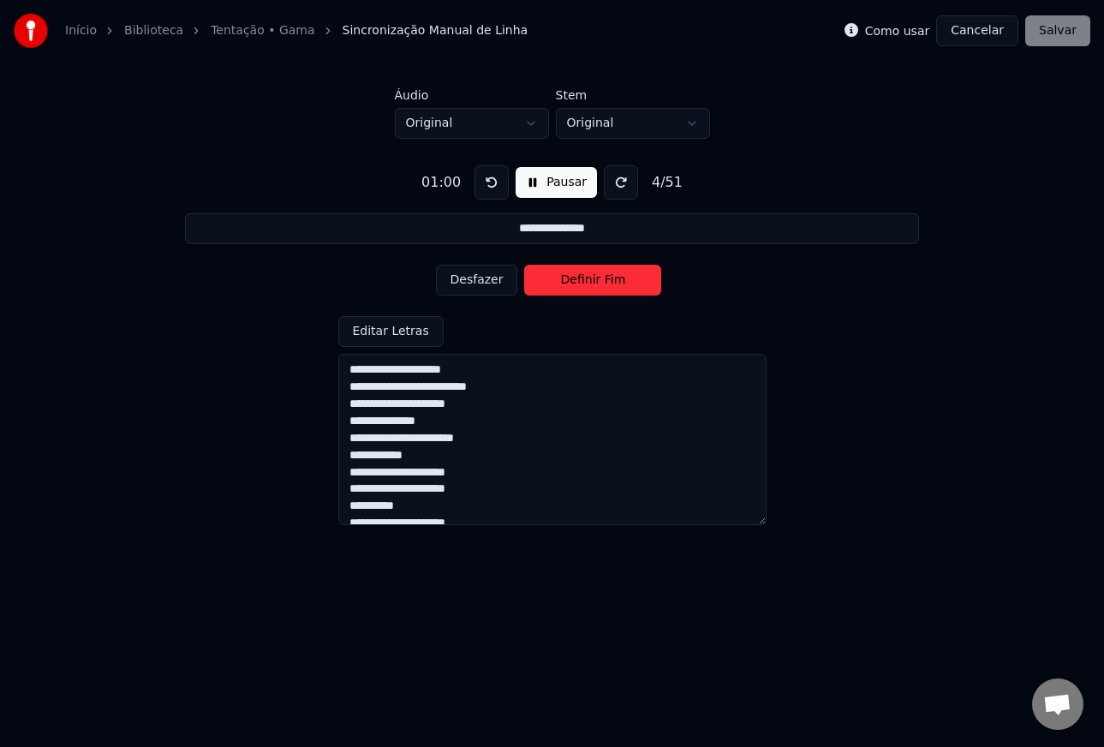
click at [476, 280] on button "Desfazer" at bounding box center [477, 280] width 82 height 31
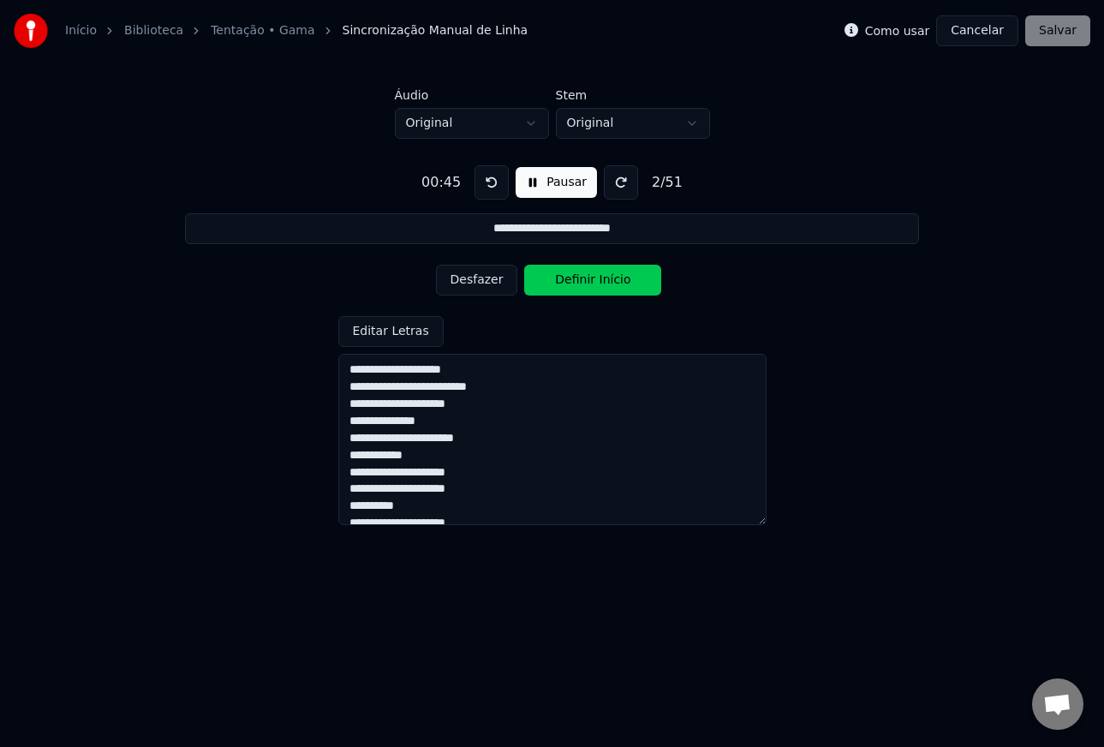
click at [476, 280] on button "Desfazer" at bounding box center [477, 280] width 82 height 31
click at [476, 280] on div "Desfazer Definir Fim" at bounding box center [552, 280] width 233 height 45
click at [476, 280] on div "Desfazer Definir Início" at bounding box center [552, 280] width 233 height 45
click at [576, 280] on button "Definir Início" at bounding box center [592, 280] width 137 height 31
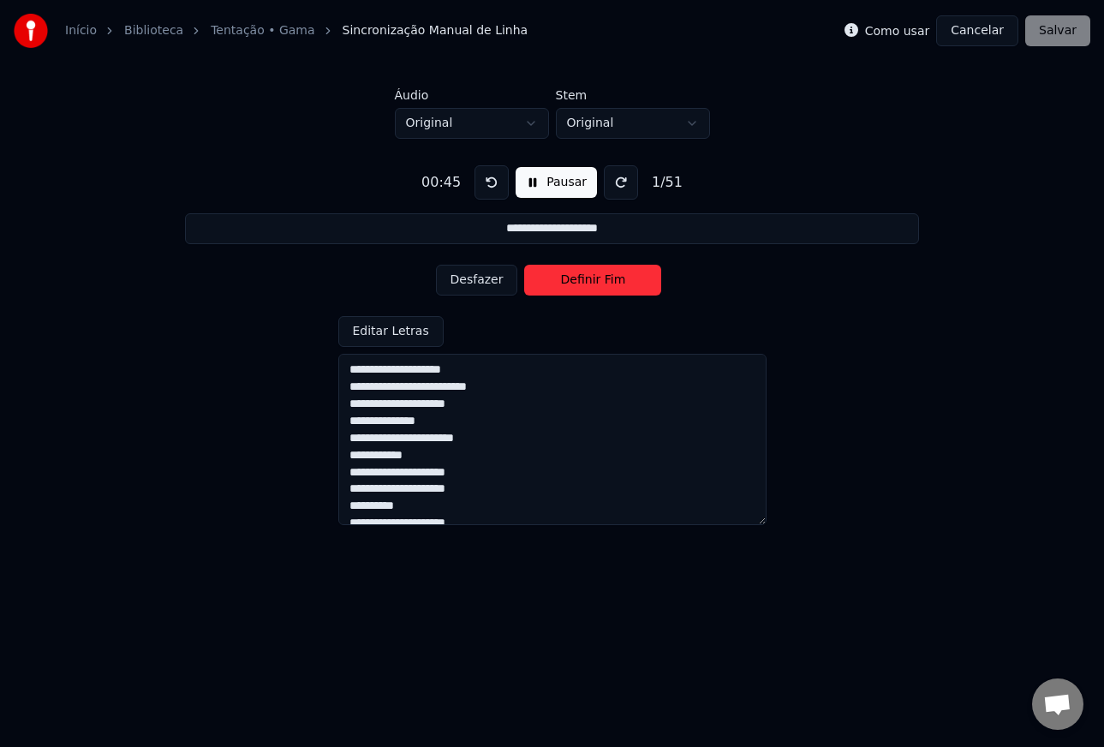
click at [576, 282] on button "Definir Fim" at bounding box center [592, 280] width 137 height 31
click at [576, 282] on button "Definir Início" at bounding box center [592, 280] width 137 height 31
click at [576, 282] on button "Definir Fim" at bounding box center [592, 280] width 137 height 31
click at [571, 283] on button "Definir Início" at bounding box center [592, 280] width 137 height 31
click at [571, 283] on button "Definir Fim" at bounding box center [592, 280] width 137 height 31
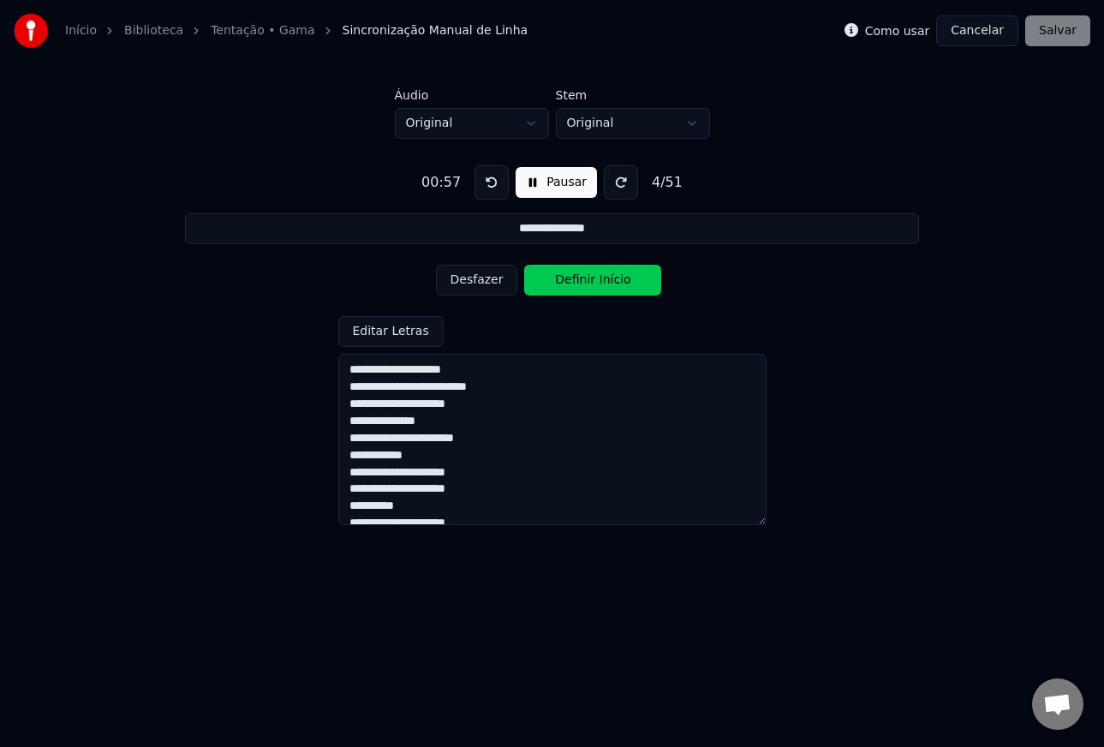
click at [571, 283] on button "Definir Início" at bounding box center [592, 280] width 137 height 31
click at [571, 283] on button "Definir Fim" at bounding box center [592, 280] width 137 height 31
click at [571, 283] on button "Definir Início" at bounding box center [592, 280] width 137 height 31
click at [571, 283] on button "Definir Fim" at bounding box center [592, 280] width 137 height 31
click at [571, 283] on button "Definir Início" at bounding box center [592, 280] width 137 height 31
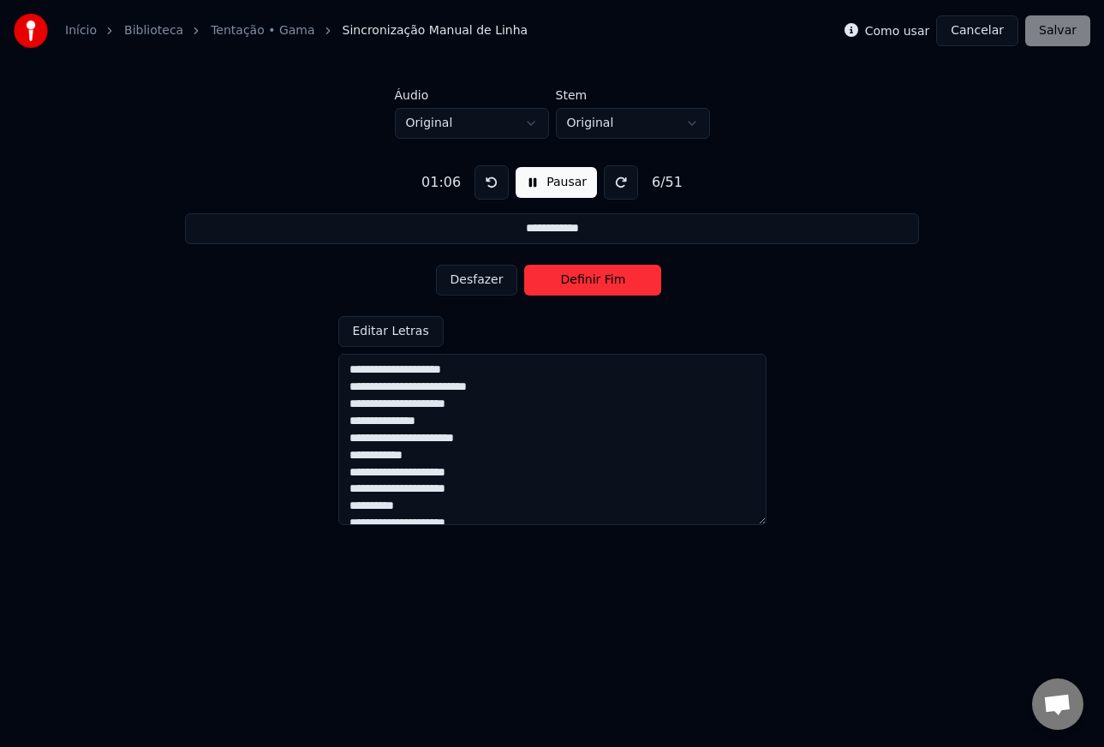
click at [571, 283] on button "Definir Fim" at bounding box center [592, 280] width 137 height 31
click at [571, 283] on button "Definir Início" at bounding box center [592, 280] width 137 height 31
click at [571, 283] on button "Definir Fim" at bounding box center [592, 280] width 137 height 31
click at [571, 283] on button "Definir Início" at bounding box center [592, 280] width 137 height 31
click at [474, 281] on button "Desfazer" at bounding box center [477, 280] width 82 height 31
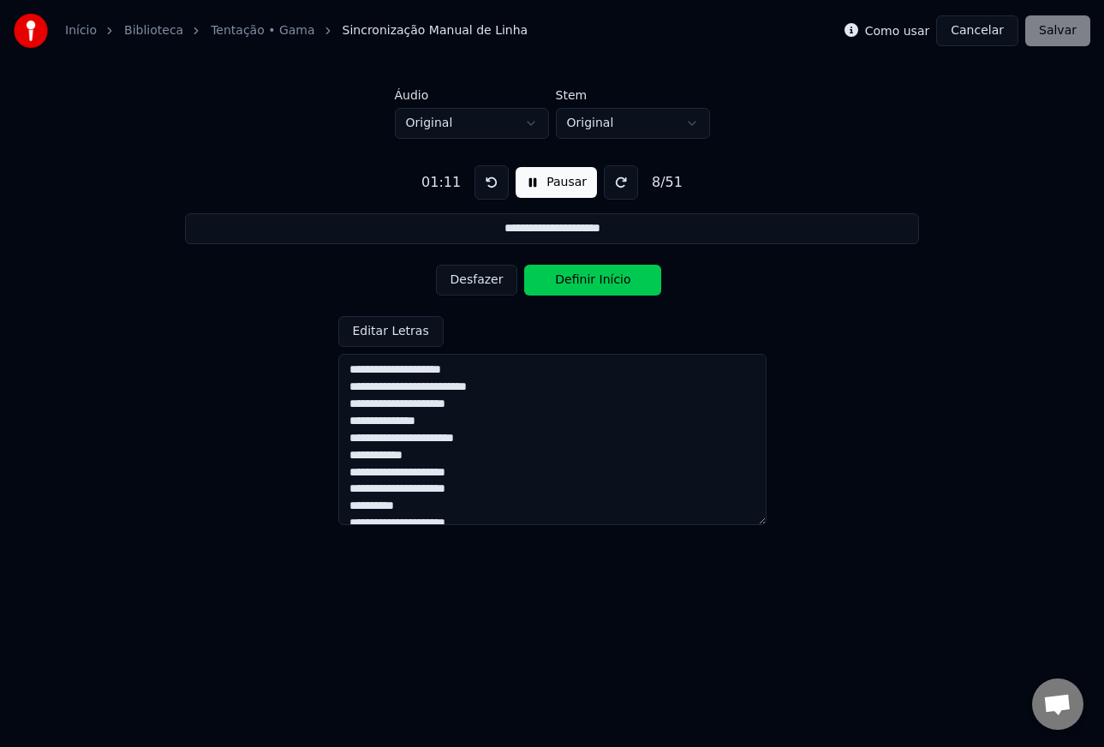
click at [534, 283] on button "Definir Início" at bounding box center [592, 280] width 137 height 31
click at [574, 286] on button "Definir Fim" at bounding box center [592, 280] width 137 height 31
click at [574, 285] on button "Definir Início" at bounding box center [592, 280] width 137 height 31
click at [574, 285] on button "Definir Fim" at bounding box center [592, 280] width 137 height 31
click at [574, 285] on button "Definir Início" at bounding box center [592, 280] width 137 height 31
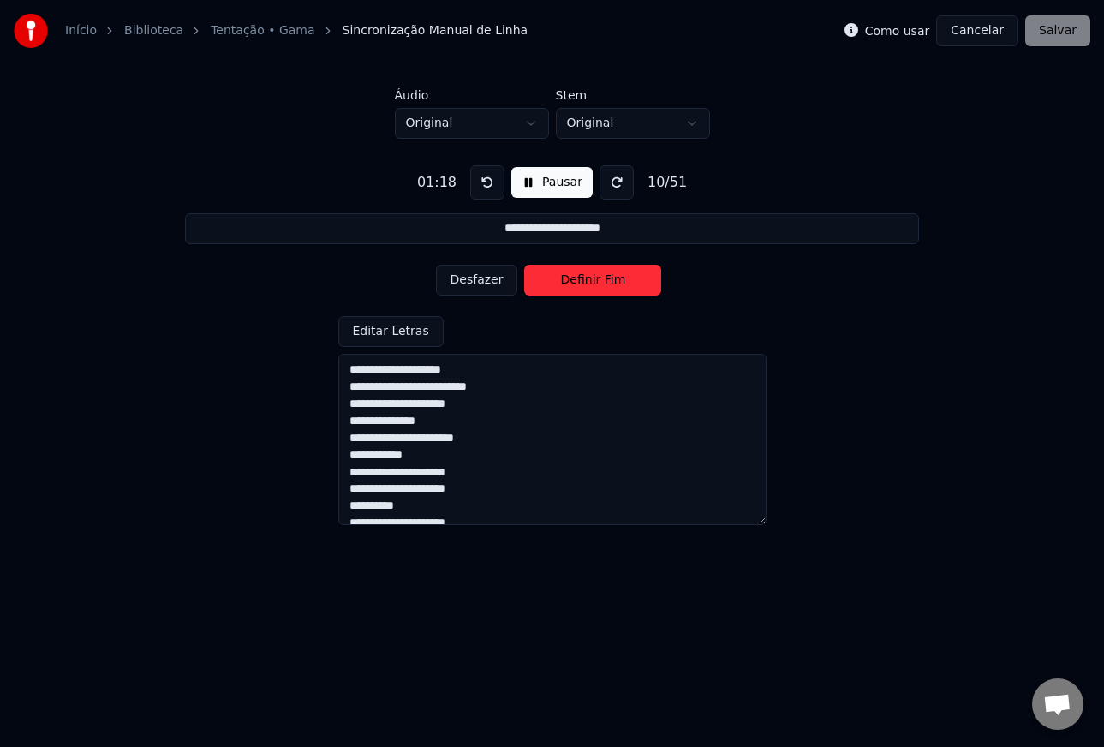
click at [489, 284] on button "Desfazer" at bounding box center [477, 280] width 82 height 31
click at [487, 284] on button "Desfazer" at bounding box center [477, 280] width 82 height 31
click at [484, 278] on button "Desfazer" at bounding box center [477, 280] width 82 height 31
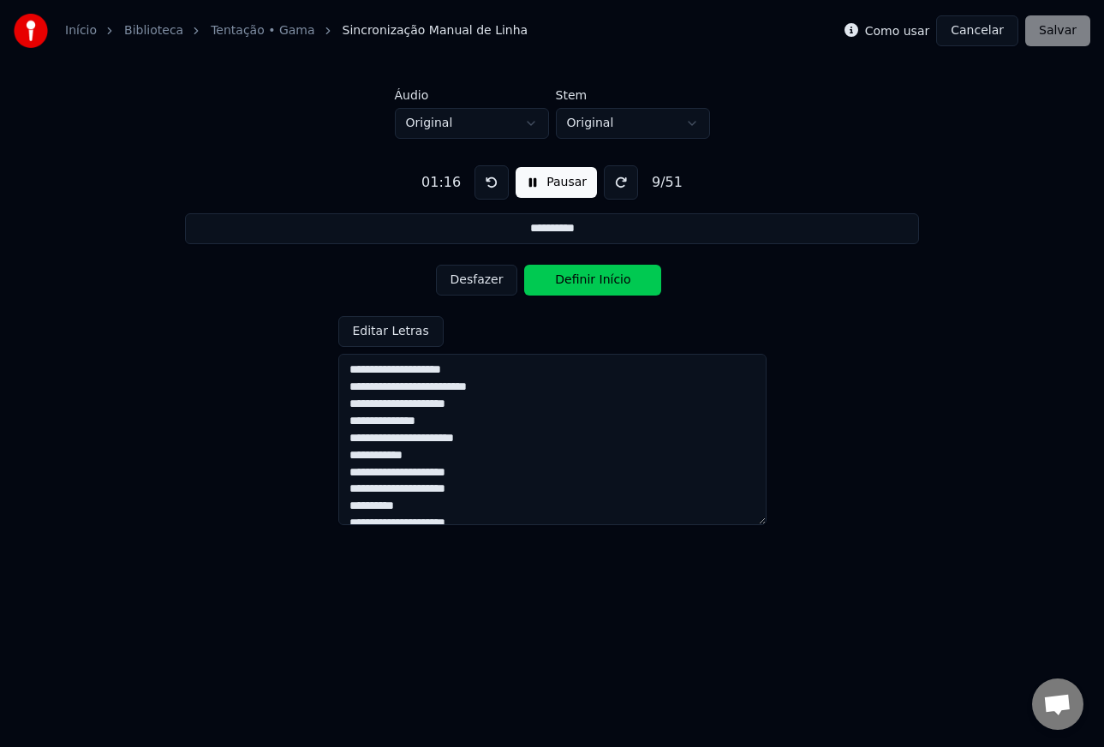
click at [478, 282] on button "Desfazer" at bounding box center [477, 280] width 82 height 31
click at [593, 283] on button "Definir Fim" at bounding box center [592, 280] width 137 height 31
click at [586, 283] on button "Definir Início" at bounding box center [592, 280] width 137 height 31
click at [586, 283] on button "Definir Fim" at bounding box center [592, 280] width 137 height 31
click at [586, 283] on button "Definir Início" at bounding box center [592, 280] width 137 height 31
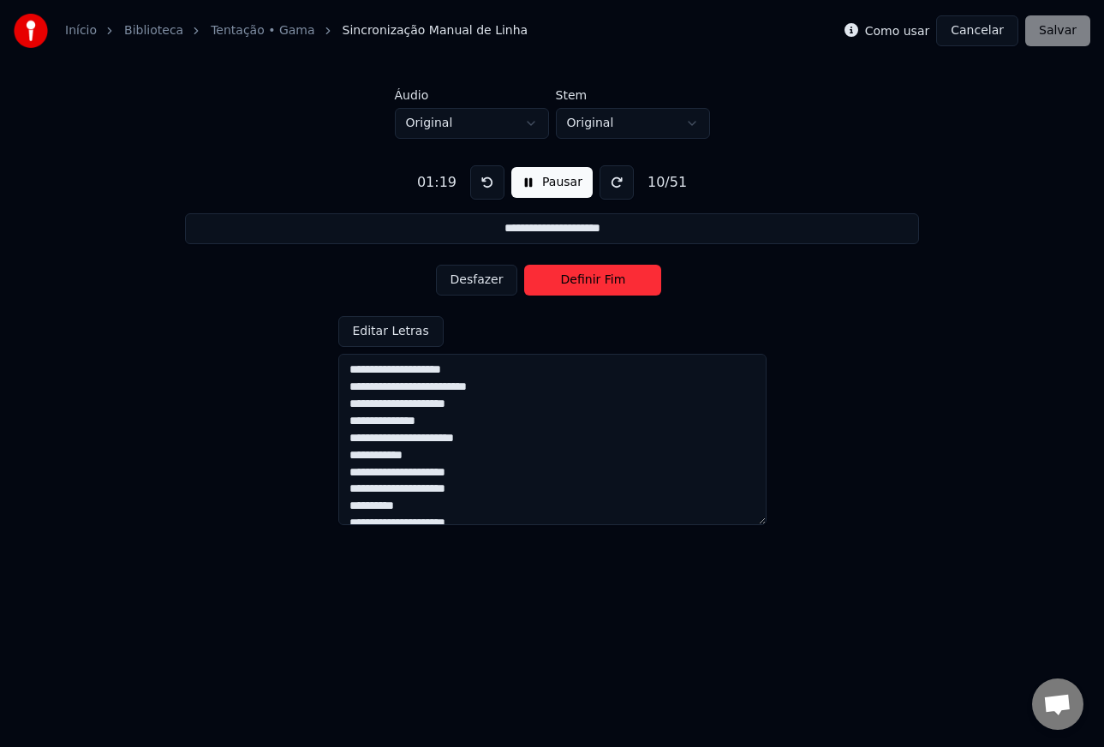
click at [486, 279] on button "Desfazer" at bounding box center [477, 280] width 82 height 31
click at [496, 281] on button "Desfazer" at bounding box center [477, 280] width 82 height 31
click at [557, 282] on button "Definir Fim" at bounding box center [592, 280] width 137 height 31
click at [557, 282] on button "Definir Início" at bounding box center [592, 280] width 137 height 31
click at [562, 282] on button "Definir Fim" at bounding box center [592, 280] width 137 height 31
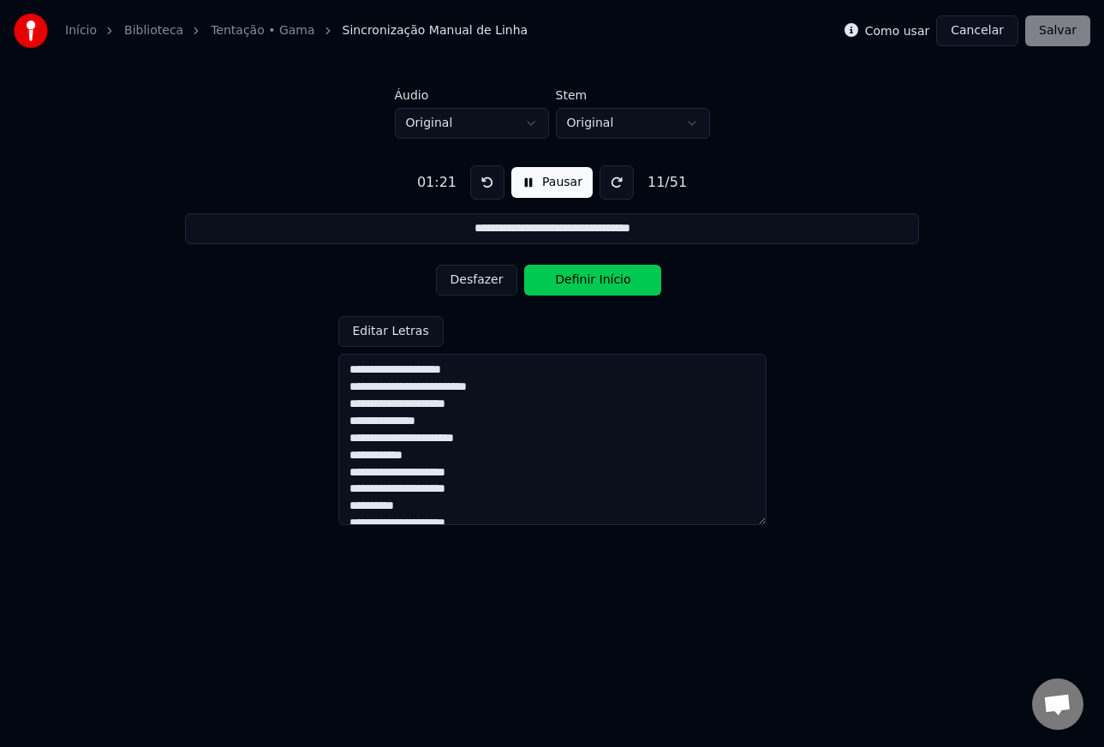
click at [562, 282] on button "Definir Início" at bounding box center [592, 280] width 137 height 31
click at [562, 282] on button "Definir Fim" at bounding box center [592, 280] width 137 height 31
click at [562, 282] on button "Definir Início" at bounding box center [592, 280] width 137 height 31
click at [562, 282] on button "Definir Fim" at bounding box center [592, 280] width 137 height 31
click at [559, 283] on button "Definir Início" at bounding box center [592, 280] width 137 height 31
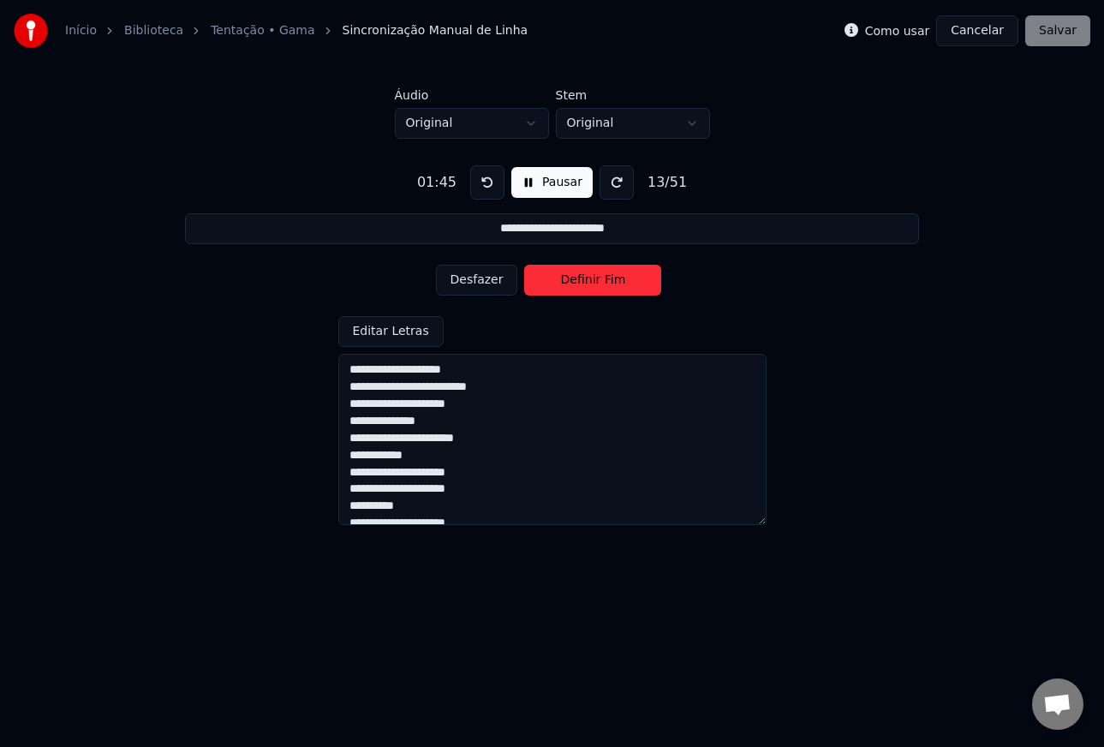
click at [559, 283] on button "Definir Fim" at bounding box center [592, 280] width 137 height 31
click at [559, 283] on button "Definir Início" at bounding box center [592, 280] width 137 height 31
click at [559, 283] on button "Definir Fim" at bounding box center [592, 280] width 137 height 31
click at [559, 283] on button "Definir Início" at bounding box center [592, 280] width 137 height 31
click at [501, 281] on button "Desfazer" at bounding box center [477, 280] width 82 height 31
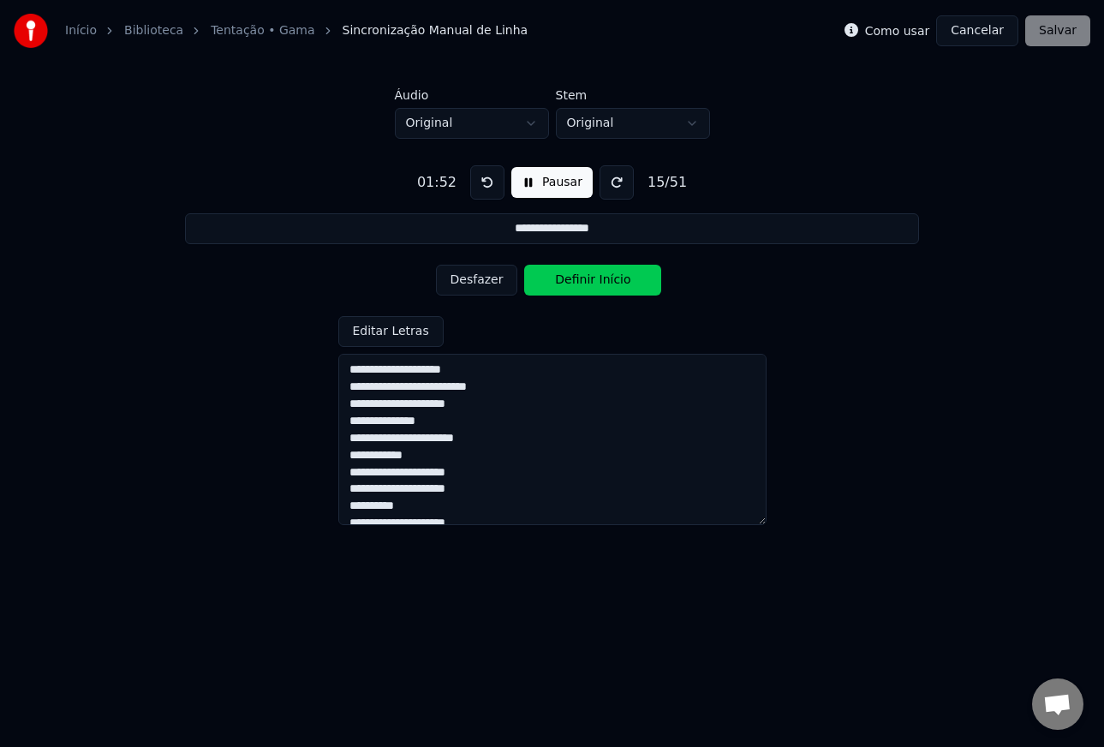
click at [501, 281] on button "Desfazer" at bounding box center [477, 280] width 82 height 31
click at [500, 281] on button "Desfazer" at bounding box center [477, 280] width 82 height 31
click at [558, 282] on button "Definir Início" at bounding box center [592, 280] width 137 height 31
click at [563, 281] on button "Definir Fim" at bounding box center [592, 280] width 137 height 31
click at [496, 281] on button "Desfazer" at bounding box center [477, 280] width 82 height 31
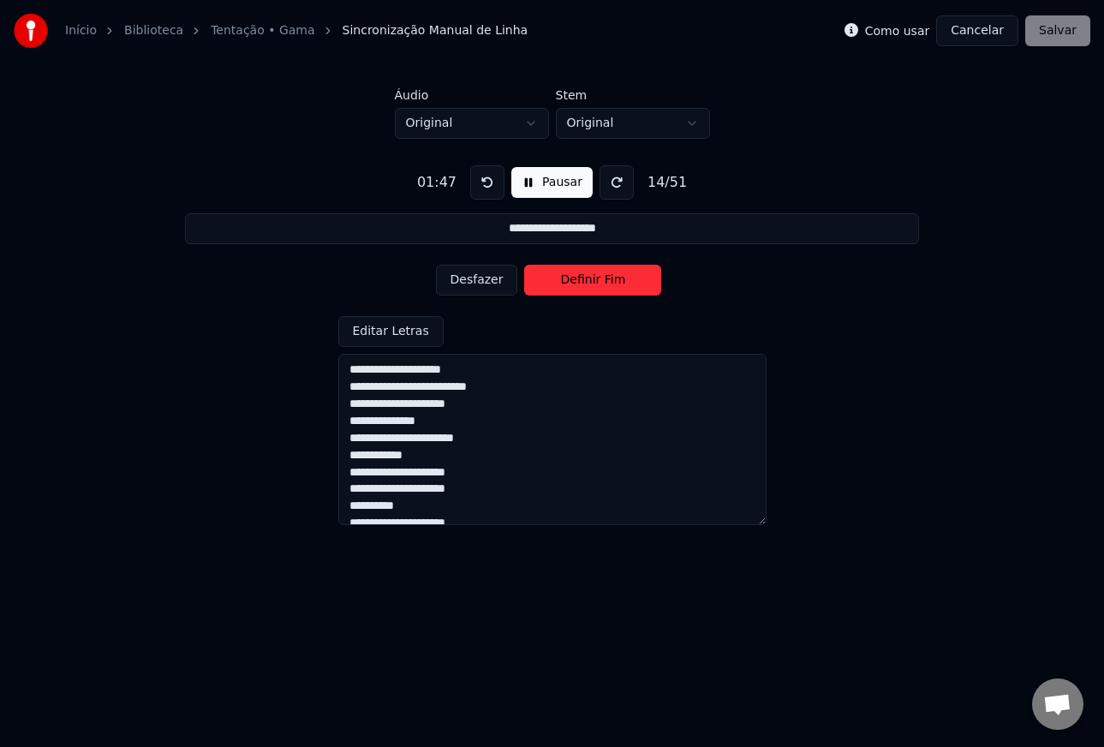
click at [493, 282] on button "Desfazer" at bounding box center [477, 280] width 82 height 31
click at [556, 282] on button "Definir Início" at bounding box center [592, 280] width 137 height 31
click at [556, 282] on button "Definir Fim" at bounding box center [592, 280] width 137 height 31
click at [556, 282] on button "Definir Início" at bounding box center [592, 280] width 137 height 31
click at [556, 282] on button "Definir Fim" at bounding box center [592, 280] width 137 height 31
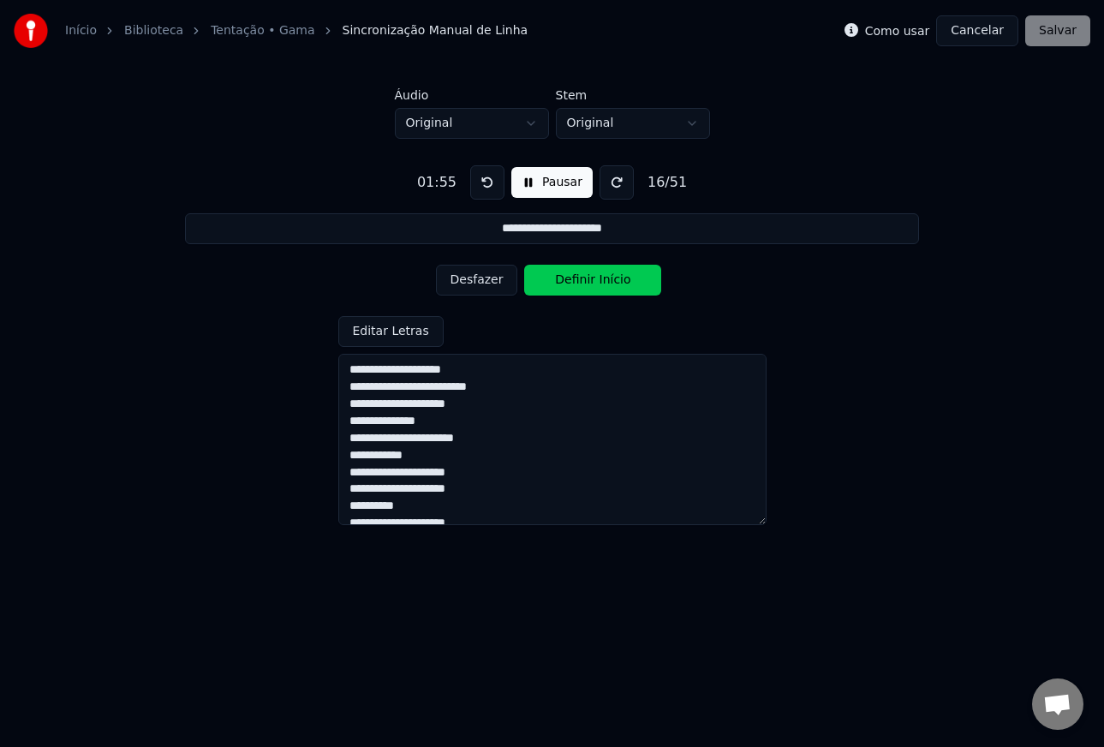
click at [556, 282] on button "Definir Início" at bounding box center [592, 280] width 137 height 31
click at [578, 283] on button "Definir Fim" at bounding box center [592, 280] width 137 height 31
click at [575, 283] on button "Definir Início" at bounding box center [592, 280] width 137 height 31
click at [575, 283] on button "Definir Fim" at bounding box center [592, 280] width 137 height 31
click at [575, 283] on button "Definir Início" at bounding box center [592, 280] width 137 height 31
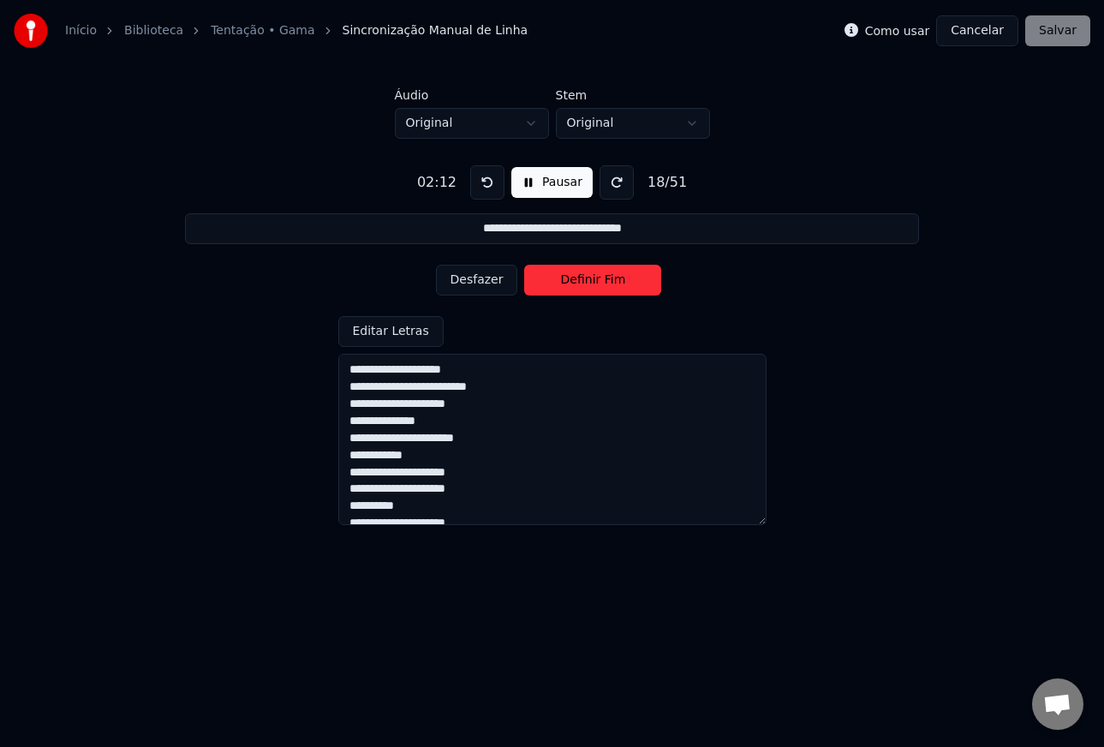
click at [498, 283] on button "Desfazer" at bounding box center [477, 280] width 82 height 31
click at [487, 283] on button "Desfazer" at bounding box center [477, 280] width 82 height 31
click at [576, 282] on button "Definir Fim" at bounding box center [592, 280] width 137 height 31
click at [576, 282] on button "Definir Início" at bounding box center [592, 280] width 137 height 31
click at [576, 282] on button "Definir Fim" at bounding box center [592, 280] width 137 height 31
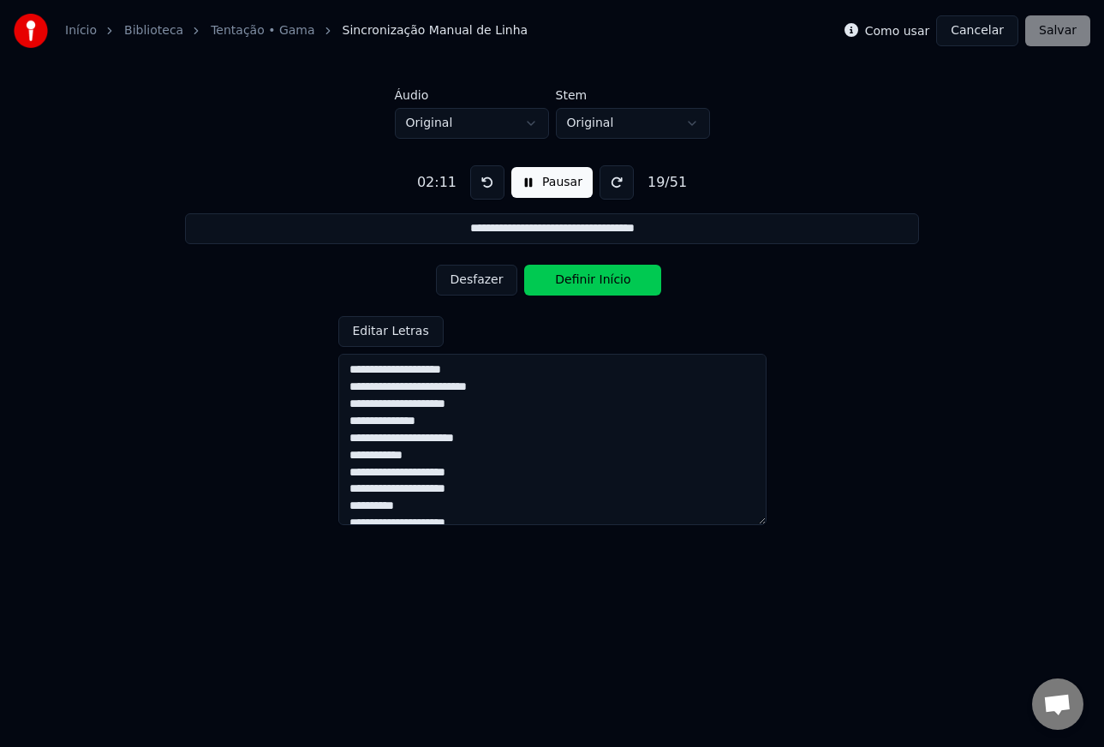
click at [576, 282] on button "Definir Início" at bounding box center [592, 280] width 137 height 31
click at [603, 283] on button "Definir Fim" at bounding box center [592, 280] width 137 height 31
click at [603, 283] on button "Definir Início" at bounding box center [592, 280] width 137 height 31
click at [605, 283] on button "Definir Fim" at bounding box center [592, 280] width 137 height 31
click at [605, 283] on button "Definir Início" at bounding box center [592, 280] width 137 height 31
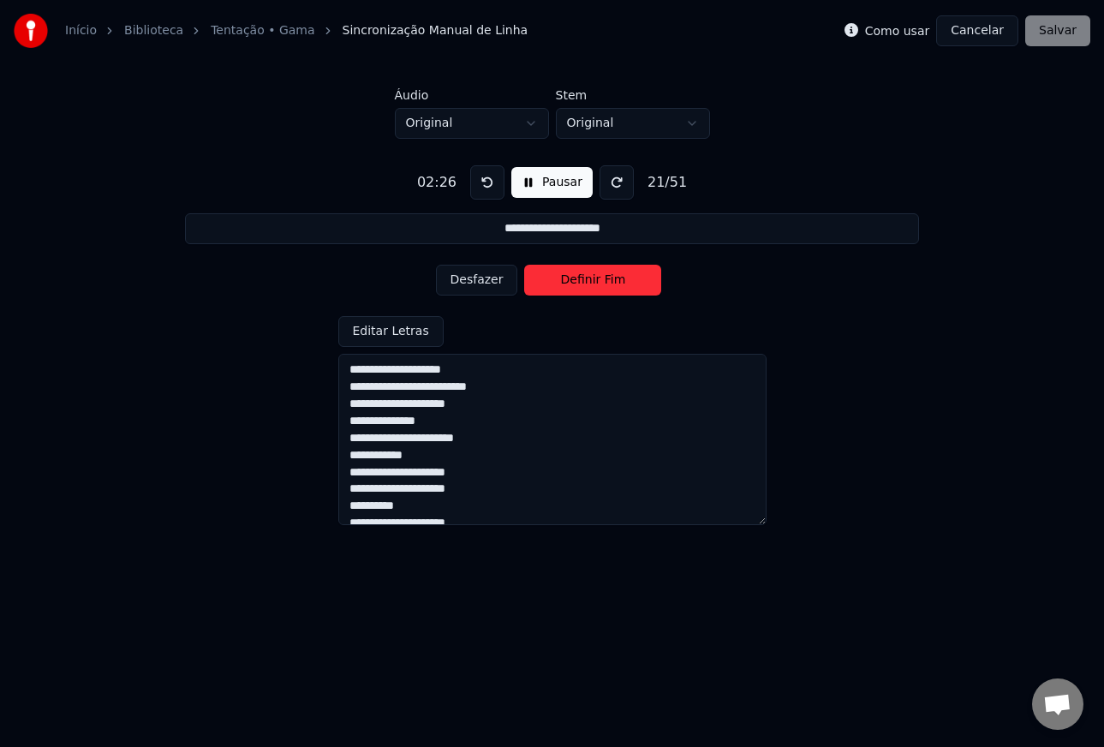
click at [605, 283] on button "Definir Fim" at bounding box center [592, 280] width 137 height 31
click at [605, 283] on button "Definir Início" at bounding box center [592, 280] width 137 height 31
click at [605, 283] on button "Definir Fim" at bounding box center [592, 280] width 137 height 31
click at [605, 283] on button "Definir Início" at bounding box center [592, 280] width 137 height 31
click at [612, 284] on button "Definir Fim" at bounding box center [592, 280] width 137 height 31
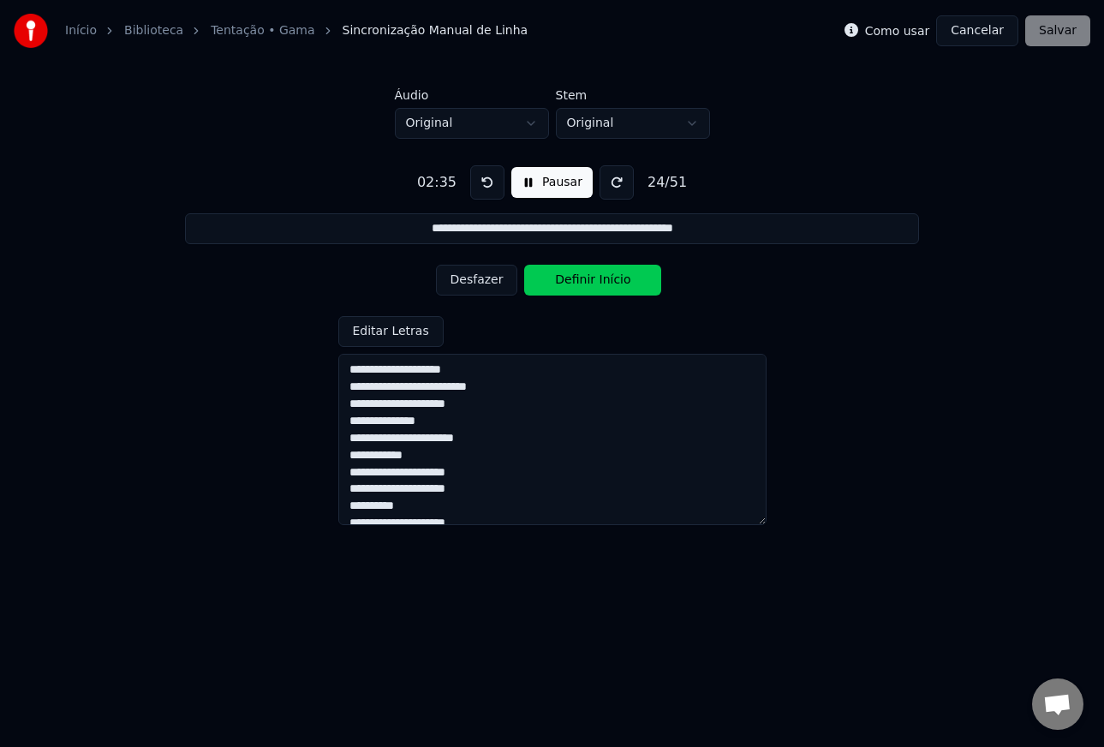
click at [606, 284] on button "Definir Início" at bounding box center [592, 280] width 137 height 31
click at [606, 284] on button "Definir Fim" at bounding box center [592, 280] width 137 height 31
click at [606, 284] on button "Definir Início" at bounding box center [592, 280] width 137 height 31
click at [606, 284] on button "Definir Fim" at bounding box center [592, 280] width 137 height 31
click at [606, 284] on button "Definir Início" at bounding box center [592, 280] width 137 height 31
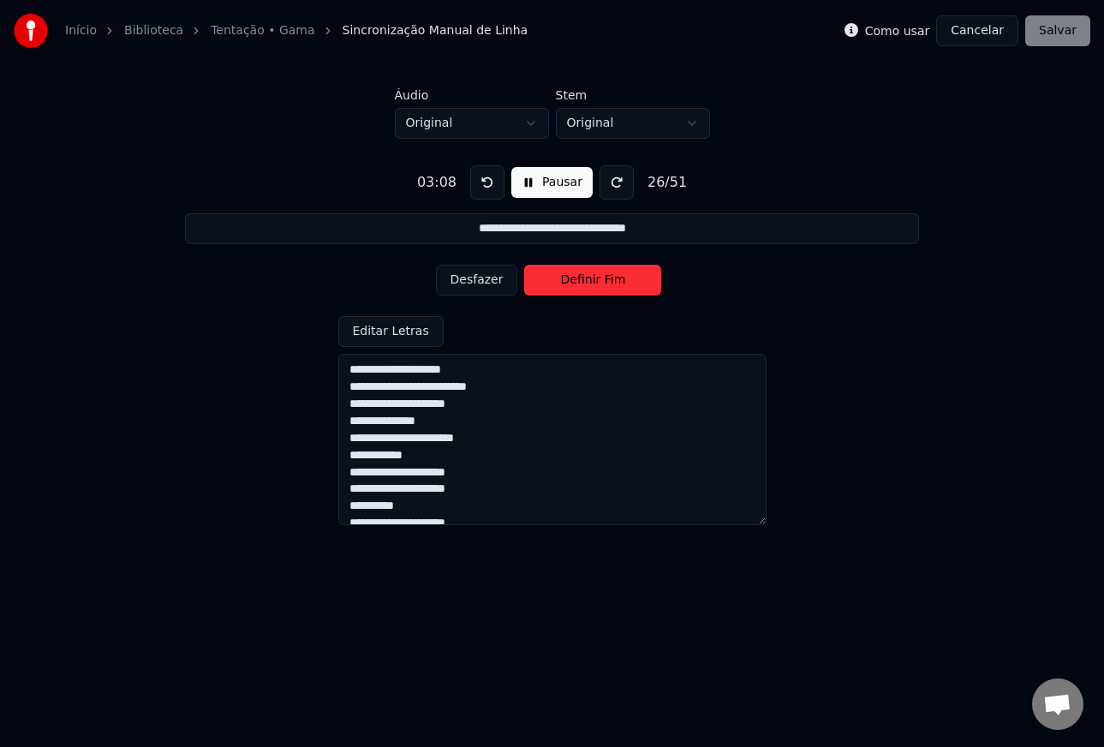
click at [606, 284] on button "Definir Fim" at bounding box center [592, 280] width 137 height 31
click at [606, 284] on button "Definir Início" at bounding box center [592, 280] width 137 height 31
click at [606, 284] on button "Definir Fim" at bounding box center [592, 280] width 137 height 31
click at [605, 284] on button "Definir Início" at bounding box center [592, 280] width 137 height 31
click at [592, 286] on button "Definir Fim" at bounding box center [592, 280] width 137 height 31
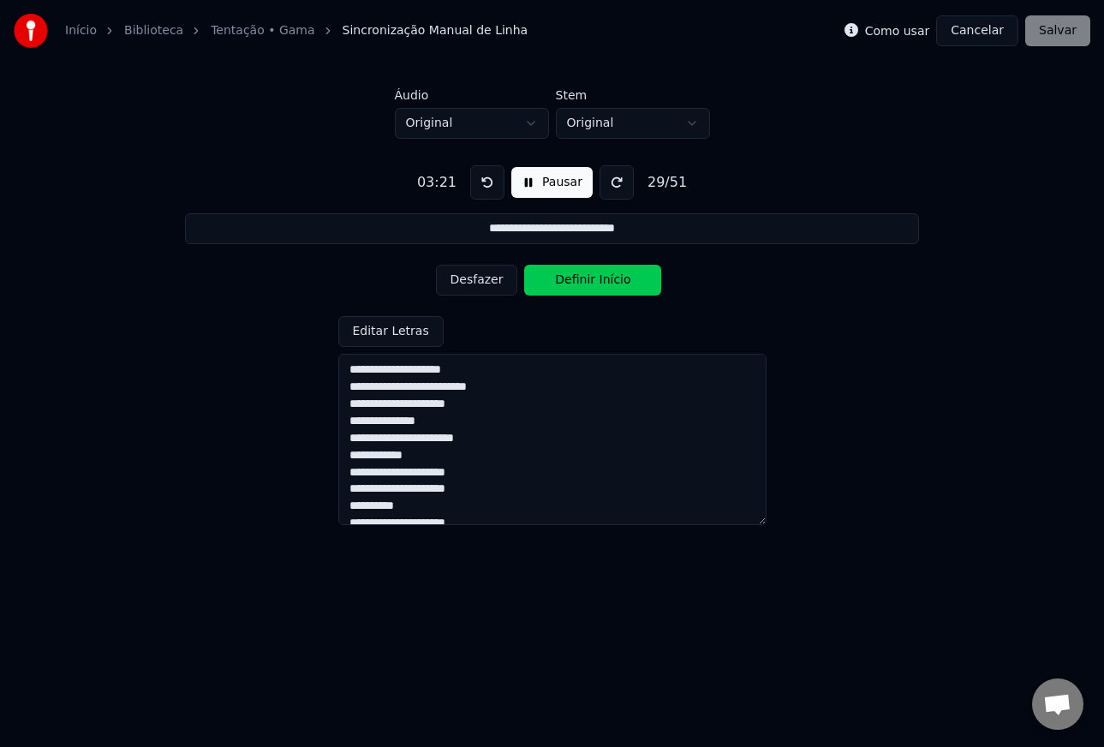
click at [592, 286] on button "Definir Início" at bounding box center [592, 280] width 137 height 31
click at [592, 286] on button "Definir Fim" at bounding box center [592, 280] width 137 height 31
click at [592, 286] on button "Definir Início" at bounding box center [592, 280] width 137 height 31
click at [483, 283] on button "Desfazer" at bounding box center [477, 280] width 82 height 31
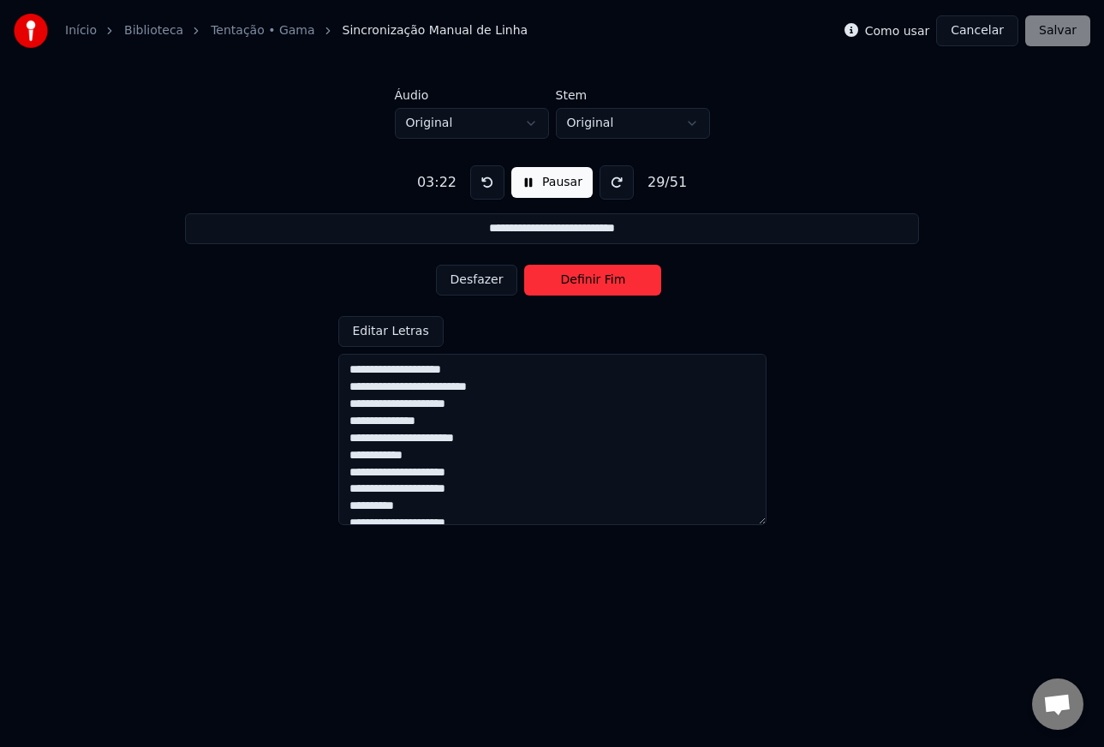
click at [483, 283] on button "Desfazer" at bounding box center [477, 280] width 82 height 31
click at [546, 281] on button "Definir Início" at bounding box center [592, 280] width 137 height 31
click at [475, 284] on button "Desfazer" at bounding box center [477, 280] width 82 height 31
click at [577, 283] on button "Definir Fim" at bounding box center [592, 280] width 137 height 31
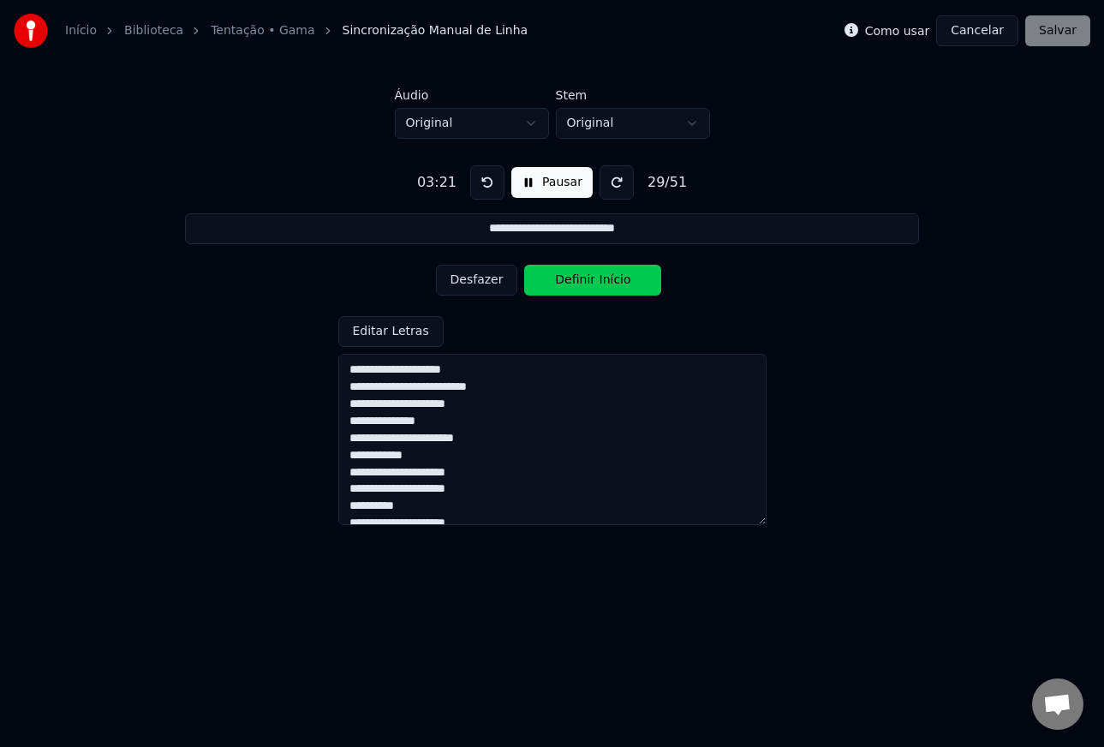
click at [577, 283] on button "Definir Início" at bounding box center [592, 280] width 137 height 31
click at [577, 283] on button "Definir Fim" at bounding box center [592, 280] width 137 height 31
click at [577, 283] on button "Definir Início" at bounding box center [592, 280] width 137 height 31
click at [577, 283] on button "Definir Fim" at bounding box center [592, 280] width 137 height 31
click at [577, 283] on button "Definir Início" at bounding box center [592, 280] width 137 height 31
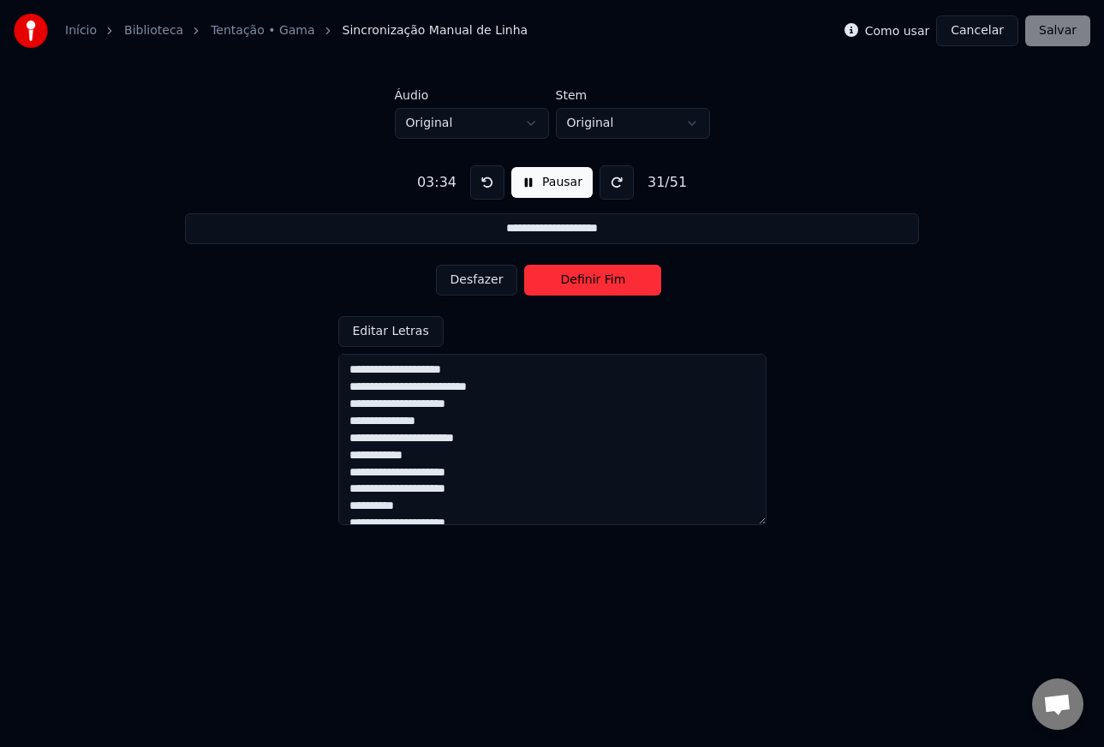
click at [577, 283] on button "Definir Fim" at bounding box center [592, 280] width 137 height 31
click at [577, 283] on button "Definir Início" at bounding box center [592, 280] width 137 height 31
click at [577, 283] on button "Definir Fim" at bounding box center [592, 280] width 137 height 31
click at [577, 283] on button "Definir Início" at bounding box center [592, 280] width 137 height 31
click at [577, 283] on button "Definir Fim" at bounding box center [592, 280] width 137 height 31
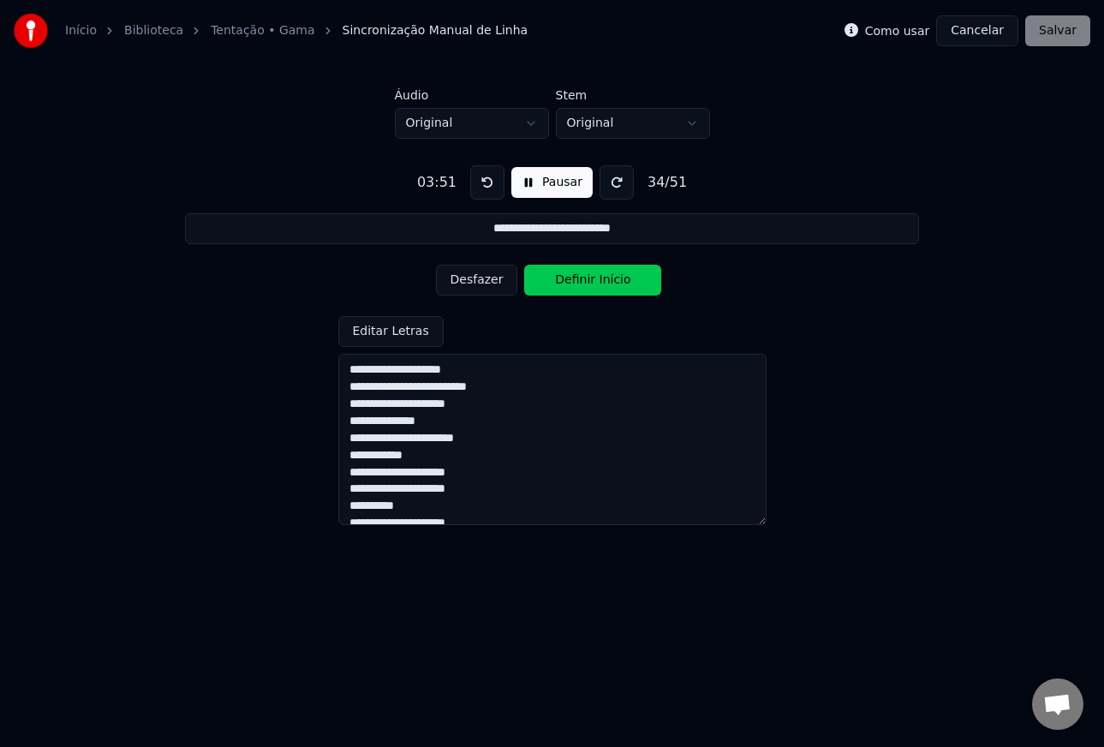
click at [500, 284] on button "Desfazer" at bounding box center [477, 280] width 82 height 31
click at [499, 284] on button "Desfazer" at bounding box center [477, 280] width 82 height 31
click at [494, 284] on button "Desfazer" at bounding box center [477, 280] width 82 height 31
click at [570, 284] on button "Definir Fim" at bounding box center [592, 280] width 137 height 31
click at [569, 283] on button "Definir Início" at bounding box center [592, 280] width 137 height 31
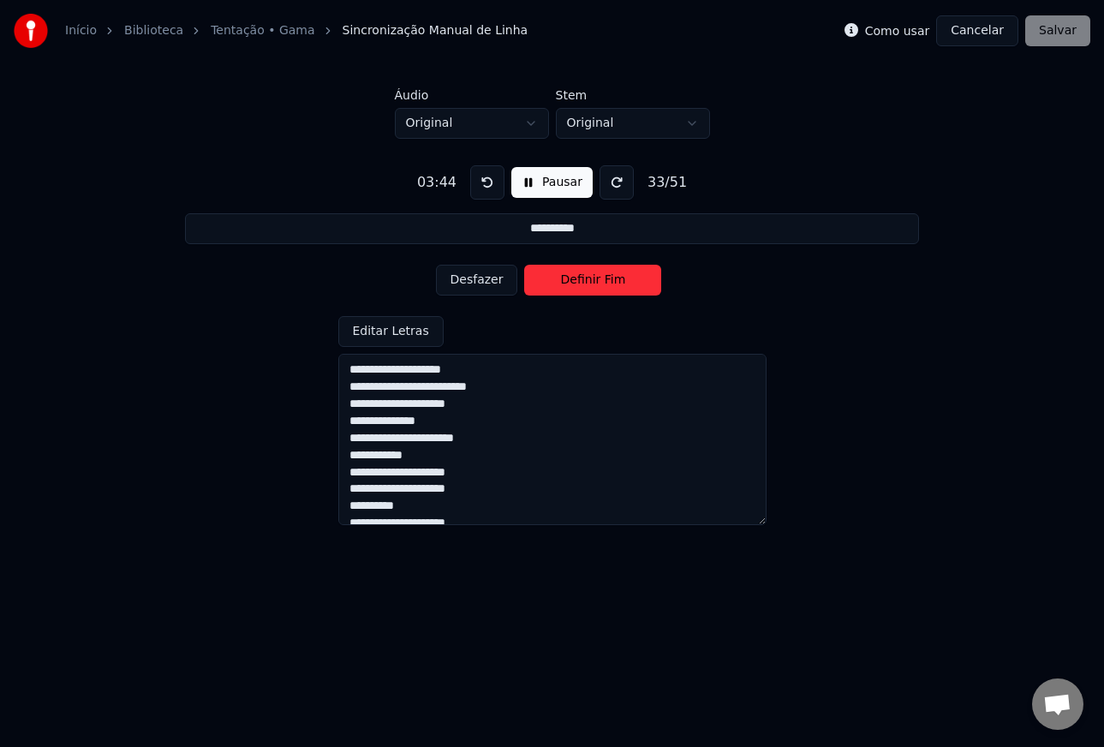
click at [503, 285] on button "Desfazer" at bounding box center [477, 280] width 82 height 31
click at [557, 285] on button "Definir Início" at bounding box center [592, 280] width 137 height 31
click at [564, 287] on button "Definir Fim" at bounding box center [592, 280] width 137 height 31
click at [564, 287] on button "Definir Início" at bounding box center [592, 280] width 137 height 31
click at [565, 287] on button "Definir Fim" at bounding box center [592, 280] width 137 height 31
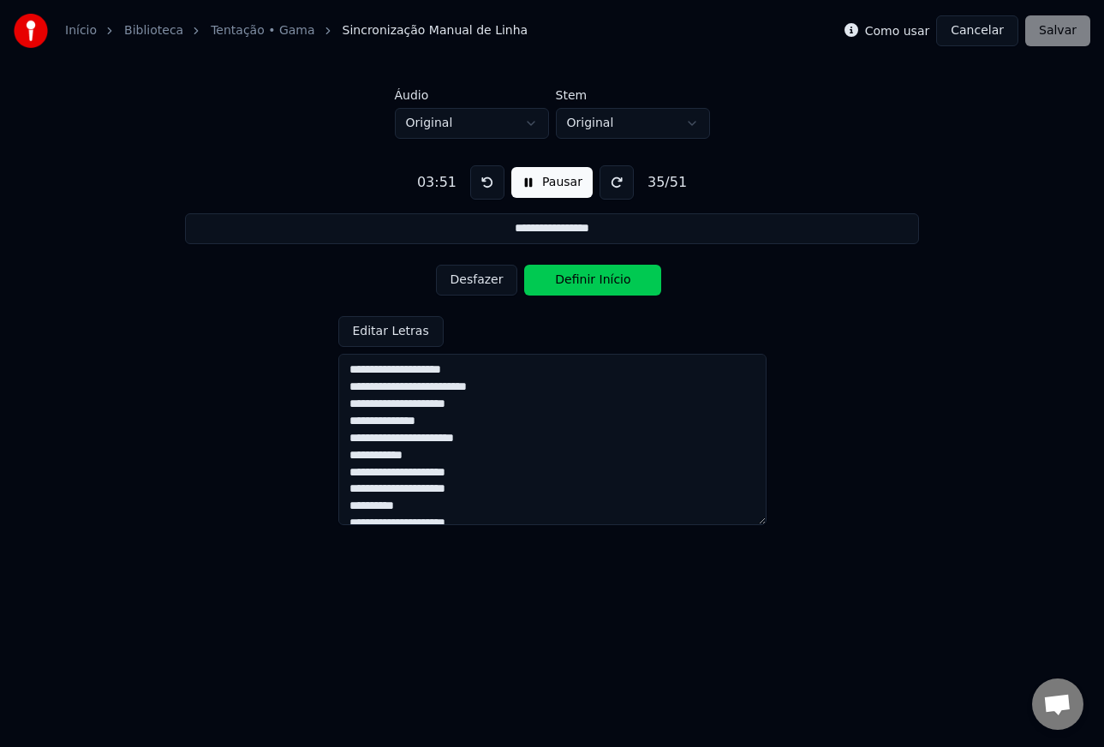
click at [565, 287] on button "Definir Início" at bounding box center [592, 280] width 137 height 31
click at [565, 287] on button "Definir Fim" at bounding box center [592, 280] width 137 height 31
click at [565, 287] on button "Definir Início" at bounding box center [592, 280] width 137 height 31
click at [494, 284] on button "Desfazer" at bounding box center [477, 280] width 82 height 31
click at [496, 284] on button "Desfazer" at bounding box center [477, 280] width 82 height 31
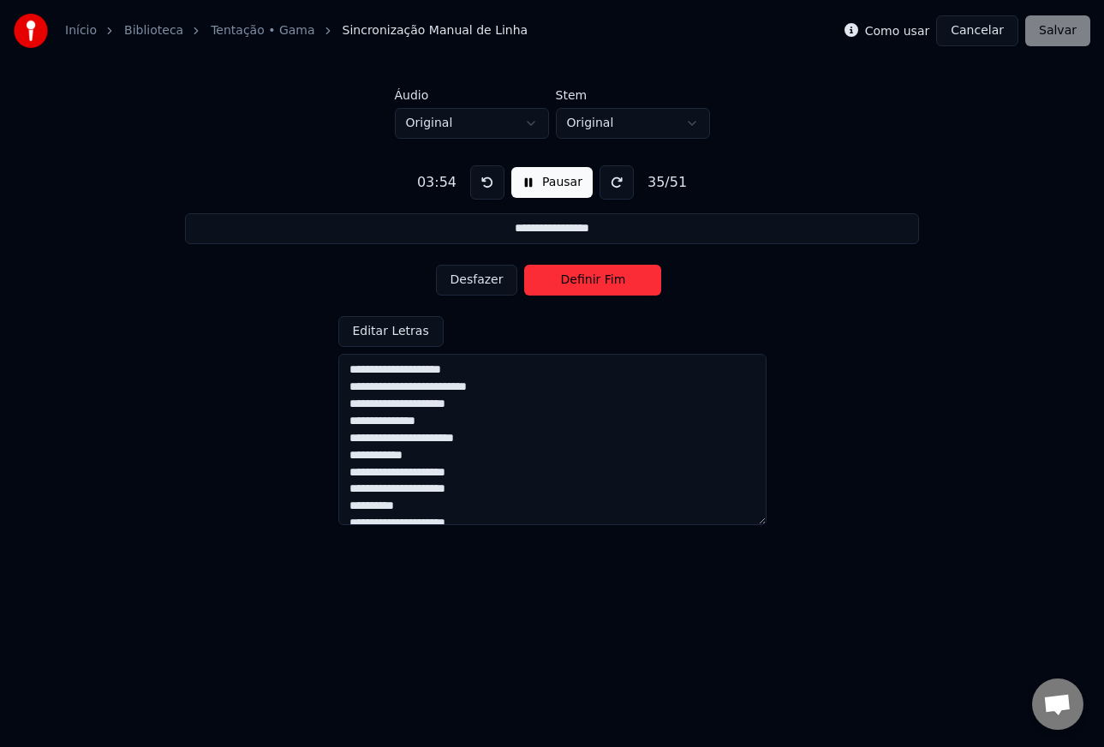
click at [570, 285] on button "Definir Fim" at bounding box center [592, 280] width 137 height 31
click at [570, 285] on button "Definir Início" at bounding box center [592, 280] width 137 height 31
click at [580, 285] on button "Definir Fim" at bounding box center [592, 280] width 137 height 31
click at [578, 285] on button "Definir Início" at bounding box center [592, 280] width 137 height 31
click at [578, 286] on button "Definir Fim" at bounding box center [592, 280] width 137 height 31
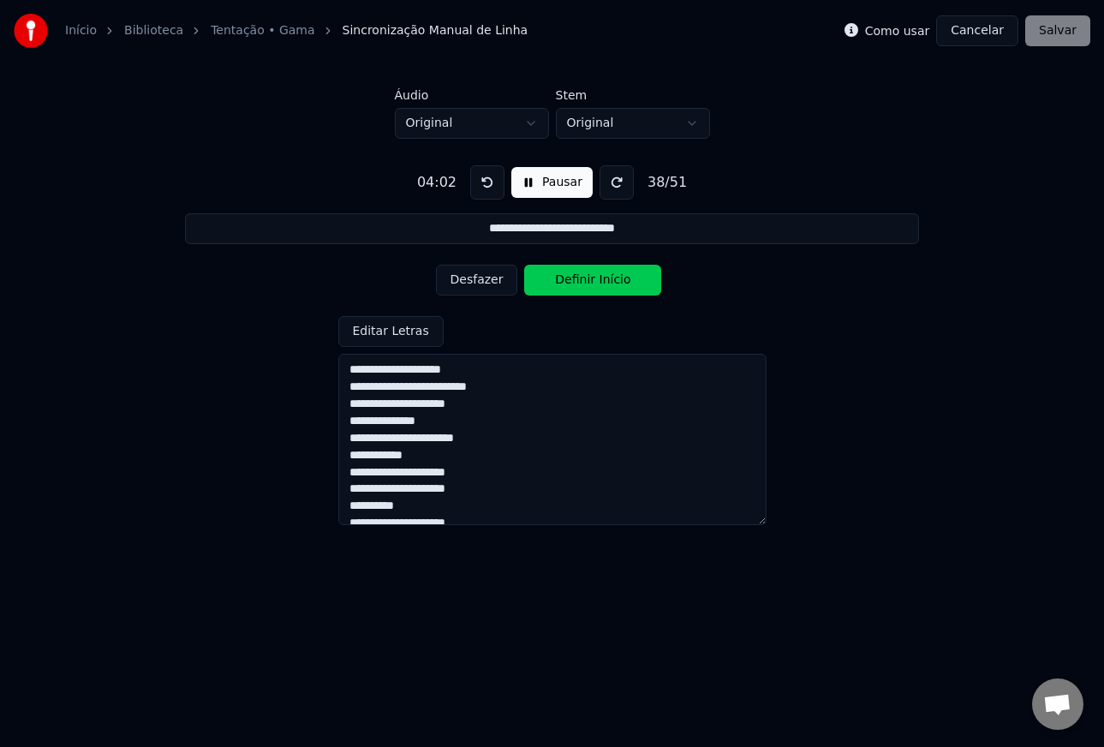
click at [578, 286] on button "Definir Início" at bounding box center [592, 280] width 137 height 31
click at [503, 285] on button "Desfazer" at bounding box center [477, 280] width 82 height 31
click at [494, 283] on button "Desfazer" at bounding box center [477, 280] width 82 height 31
click at [575, 286] on button "Definir Fim" at bounding box center [592, 280] width 137 height 31
click at [569, 286] on button "Definir Início" at bounding box center [592, 280] width 137 height 31
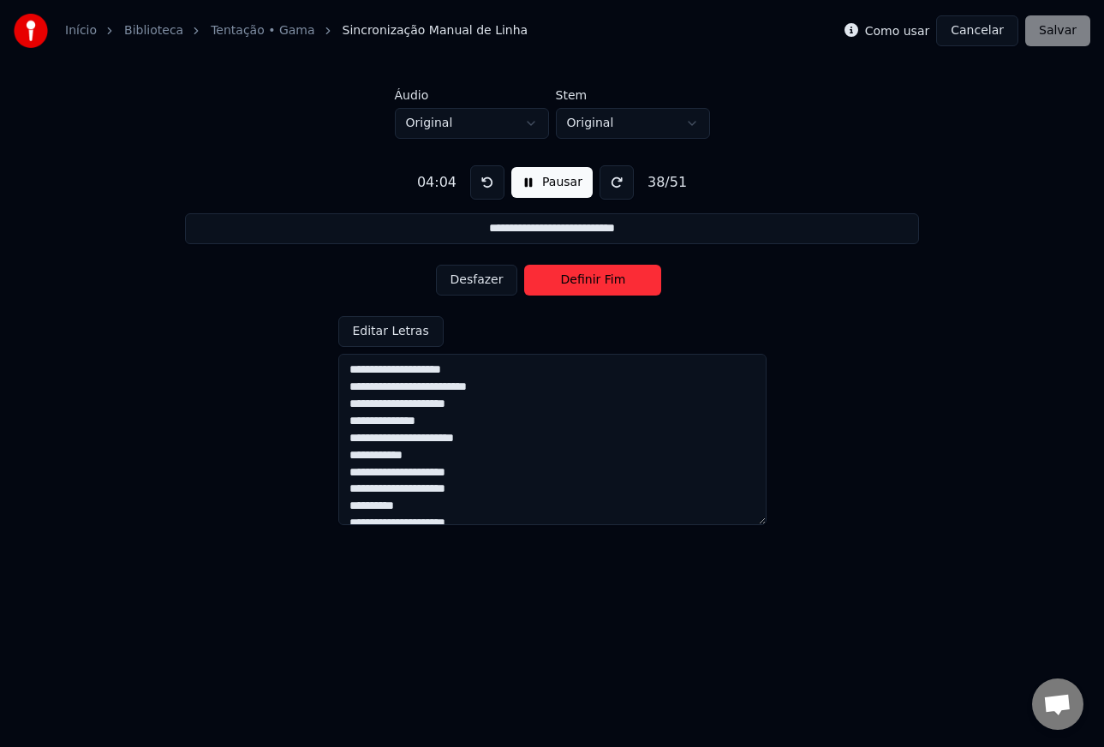
click at [570, 288] on button "Definir Fim" at bounding box center [592, 280] width 137 height 31
click at [569, 288] on button "Definir Início" at bounding box center [592, 280] width 137 height 31
click at [569, 288] on button "Definir Fim" at bounding box center [592, 280] width 137 height 31
click at [569, 288] on button "Definir Início" at bounding box center [592, 280] width 137 height 31
click at [569, 288] on button "Definir Fim" at bounding box center [592, 280] width 137 height 31
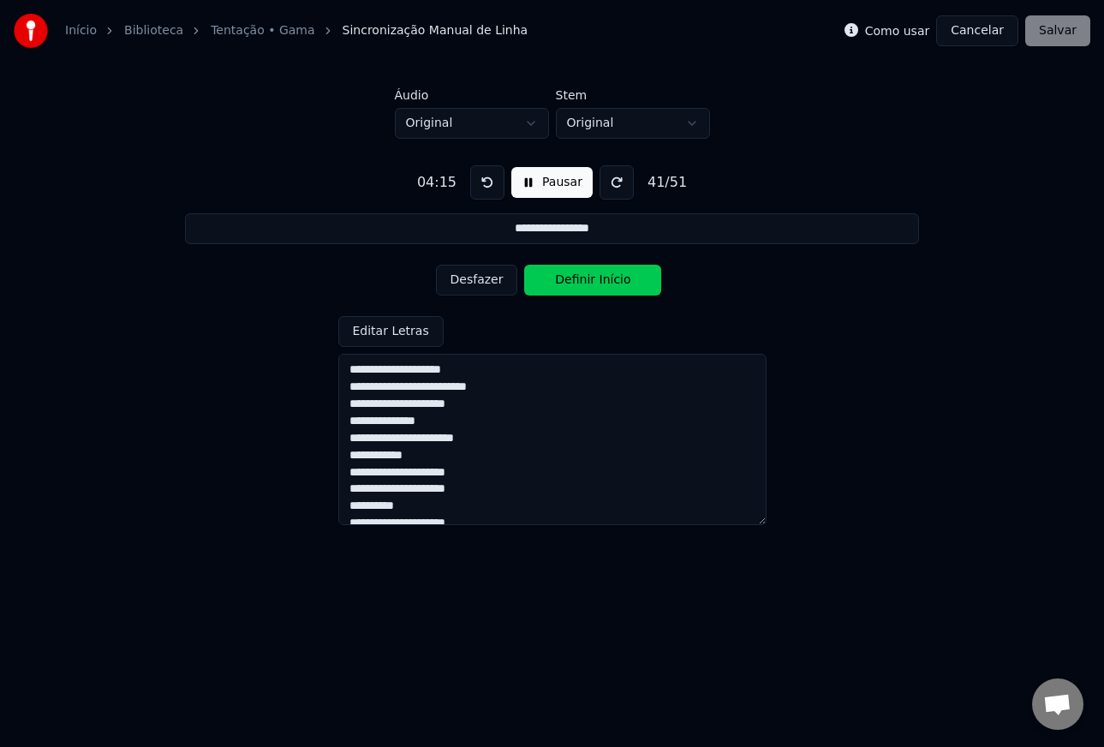
click at [569, 288] on button "Definir Início" at bounding box center [592, 280] width 137 height 31
click at [569, 288] on button "Definir Fim" at bounding box center [592, 280] width 137 height 31
click at [564, 288] on button "Definir Início" at bounding box center [592, 280] width 137 height 31
click at [492, 286] on button "Desfazer" at bounding box center [477, 280] width 82 height 31
click at [488, 285] on button "Desfazer" at bounding box center [477, 280] width 82 height 31
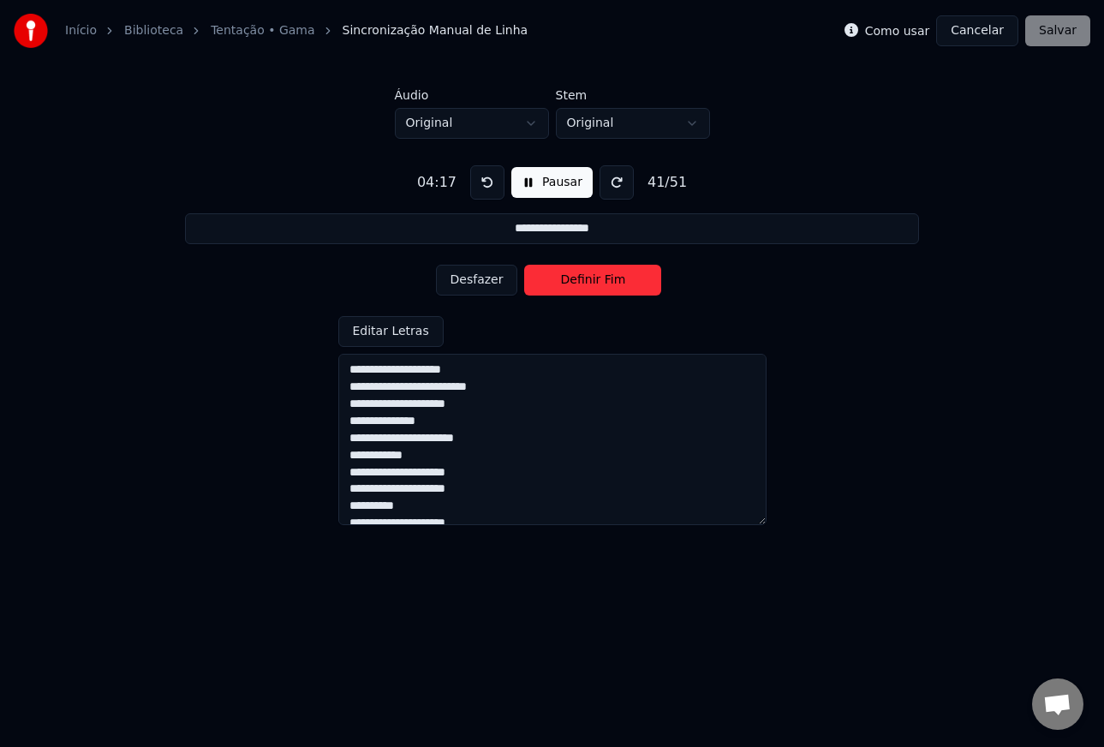
click at [489, 285] on button "Desfazer" at bounding box center [477, 280] width 82 height 31
click at [487, 285] on button "Desfazer" at bounding box center [477, 280] width 82 height 31
click at [568, 287] on button "Definir Fim" at bounding box center [592, 280] width 137 height 31
click at [568, 287] on button "Definir Início" at bounding box center [592, 280] width 137 height 31
click at [568, 287] on button "Definir Fim" at bounding box center [592, 280] width 137 height 31
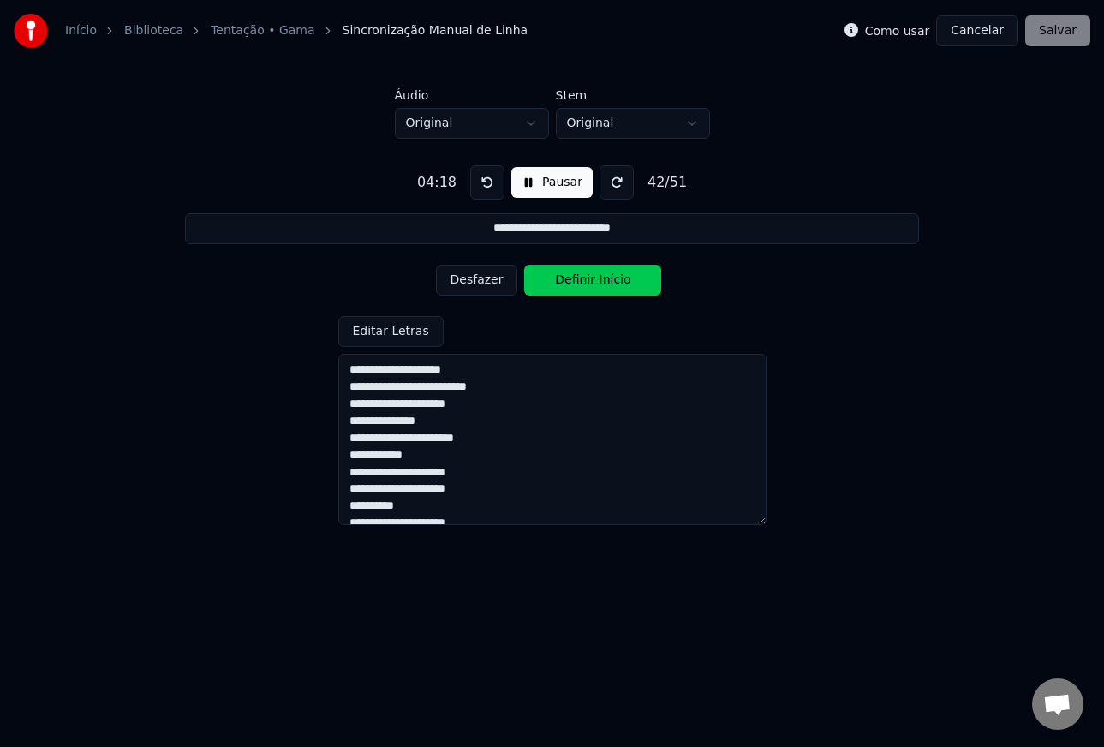
click at [568, 287] on button "Definir Início" at bounding box center [592, 280] width 137 height 31
click at [568, 287] on button "Definir Fim" at bounding box center [592, 280] width 137 height 31
click at [496, 283] on button "Desfazer" at bounding box center [477, 280] width 82 height 31
click at [542, 282] on button "Definir Fim" at bounding box center [592, 280] width 137 height 31
click at [542, 282] on button "Definir Início" at bounding box center [592, 280] width 137 height 31
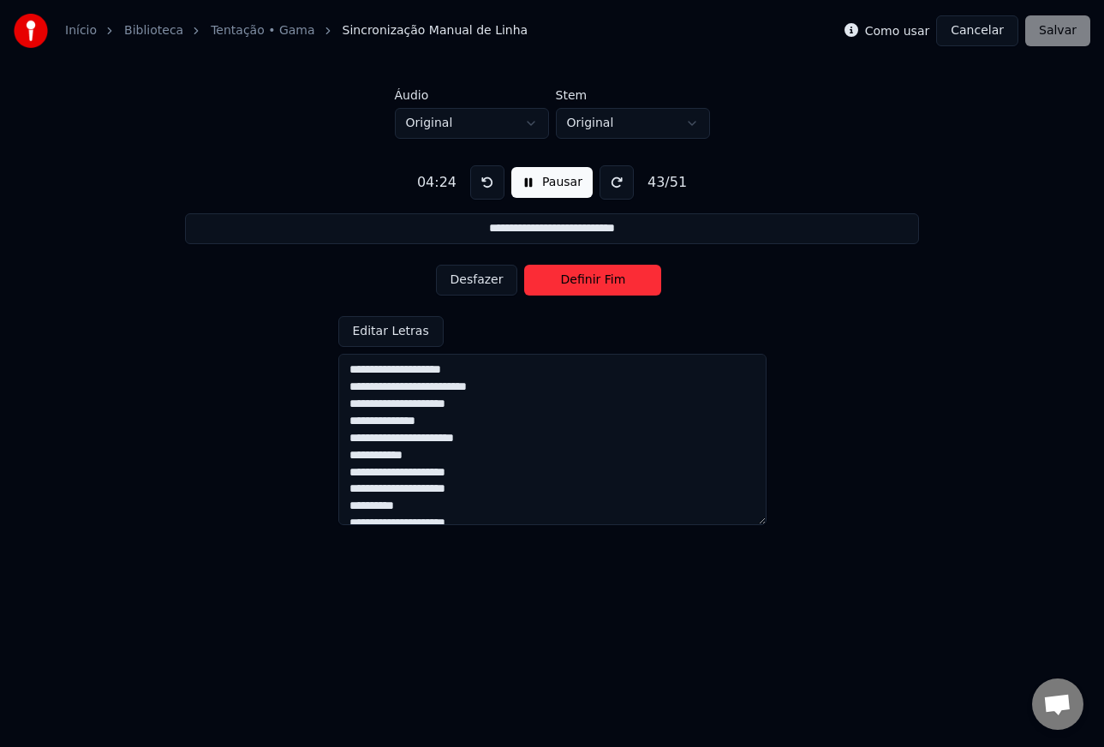
click at [555, 283] on button "Definir Fim" at bounding box center [592, 280] width 137 height 31
click at [555, 283] on button "Definir Início" at bounding box center [592, 280] width 137 height 31
click at [492, 282] on button "Desfazer" at bounding box center [477, 280] width 82 height 31
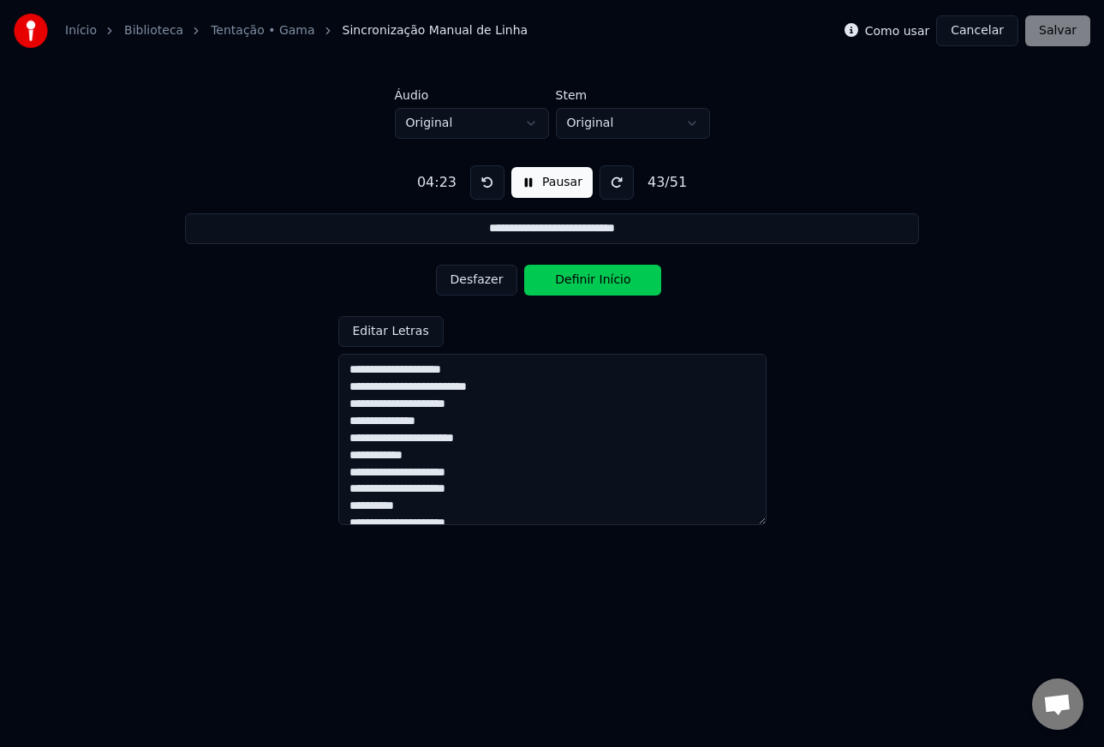
click at [492, 282] on button "Desfazer" at bounding box center [477, 280] width 82 height 31
click at [483, 277] on button "Desfazer" at bounding box center [477, 280] width 82 height 31
click at [545, 278] on button "Definir Fim" at bounding box center [592, 280] width 137 height 31
type input "**********"
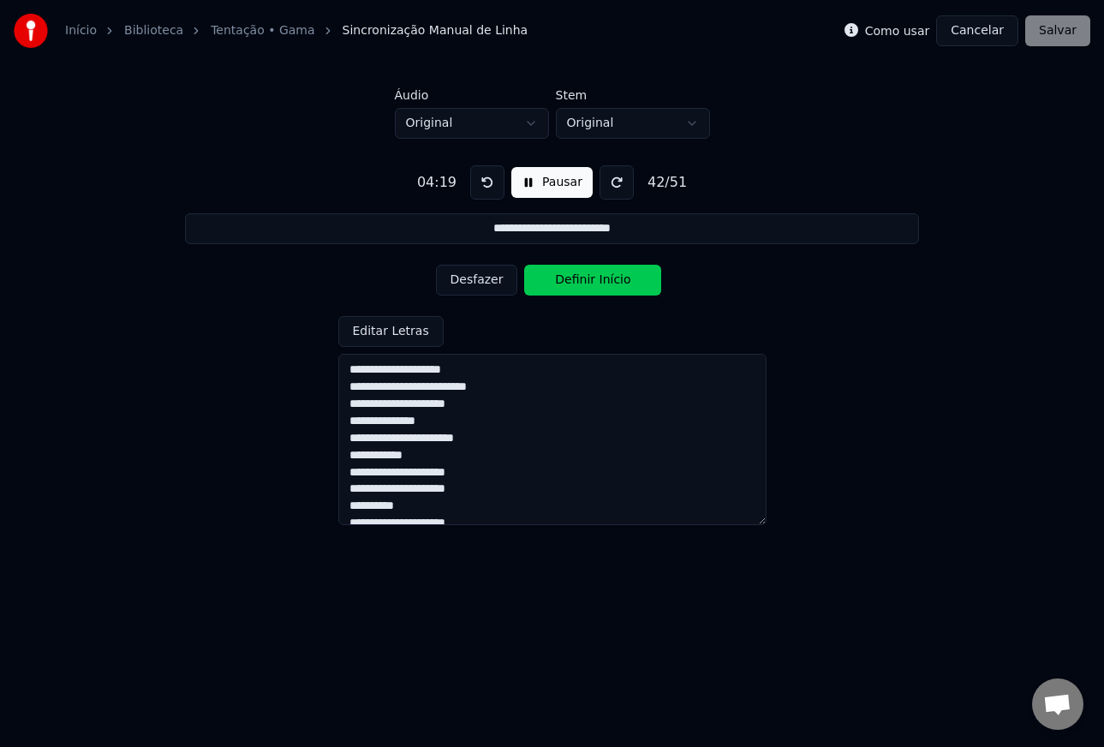
click at [554, 195] on button "Pausar" at bounding box center [551, 182] width 81 height 31
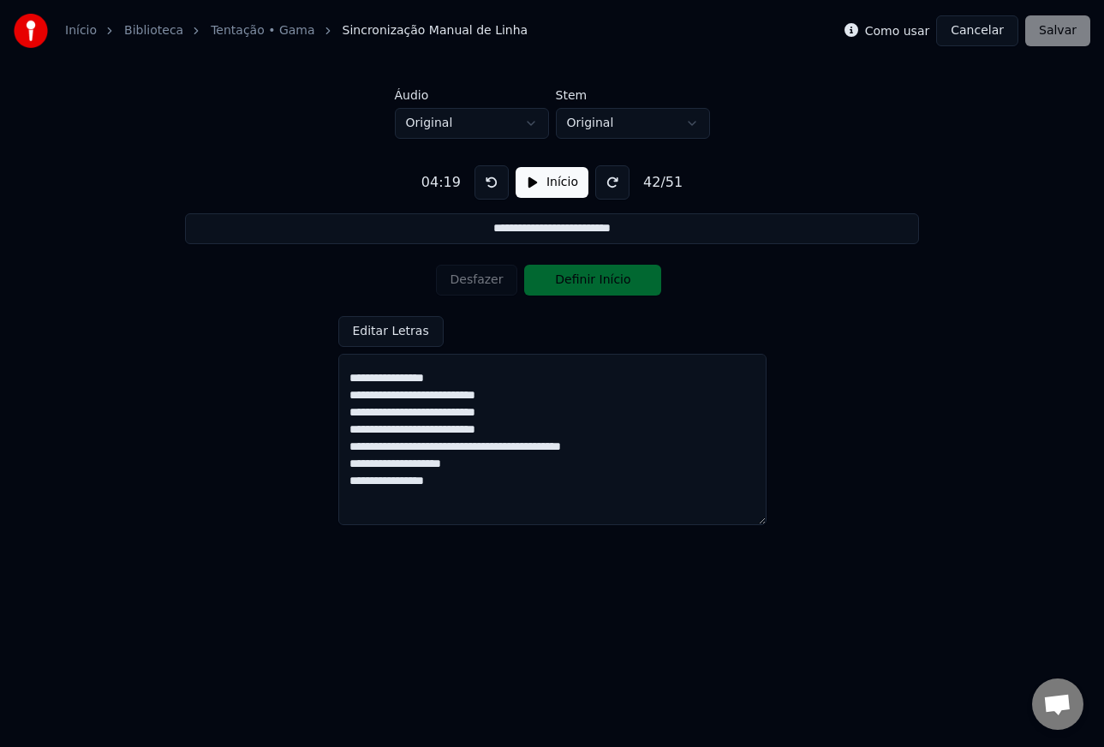
scroll to position [623, 0]
drag, startPoint x: 350, startPoint y: 433, endPoint x: 522, endPoint y: 433, distance: 171.3
click at [522, 433] on textarea at bounding box center [552, 439] width 428 height 171
type textarea "**********"
type input "**********"
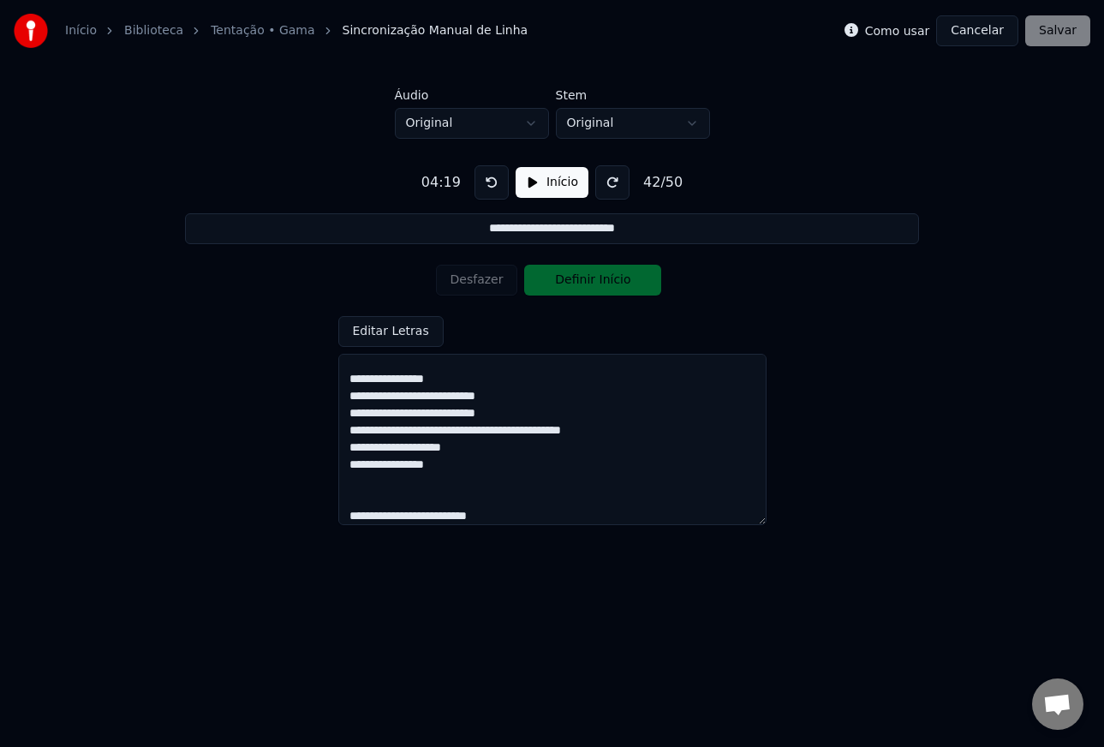
drag, startPoint x: 477, startPoint y: 468, endPoint x: 350, endPoint y: 472, distance: 126.8
click at [350, 472] on textarea at bounding box center [552, 439] width 428 height 171
click at [400, 480] on textarea at bounding box center [552, 439] width 428 height 171
click at [626, 451] on textarea at bounding box center [552, 439] width 428 height 171
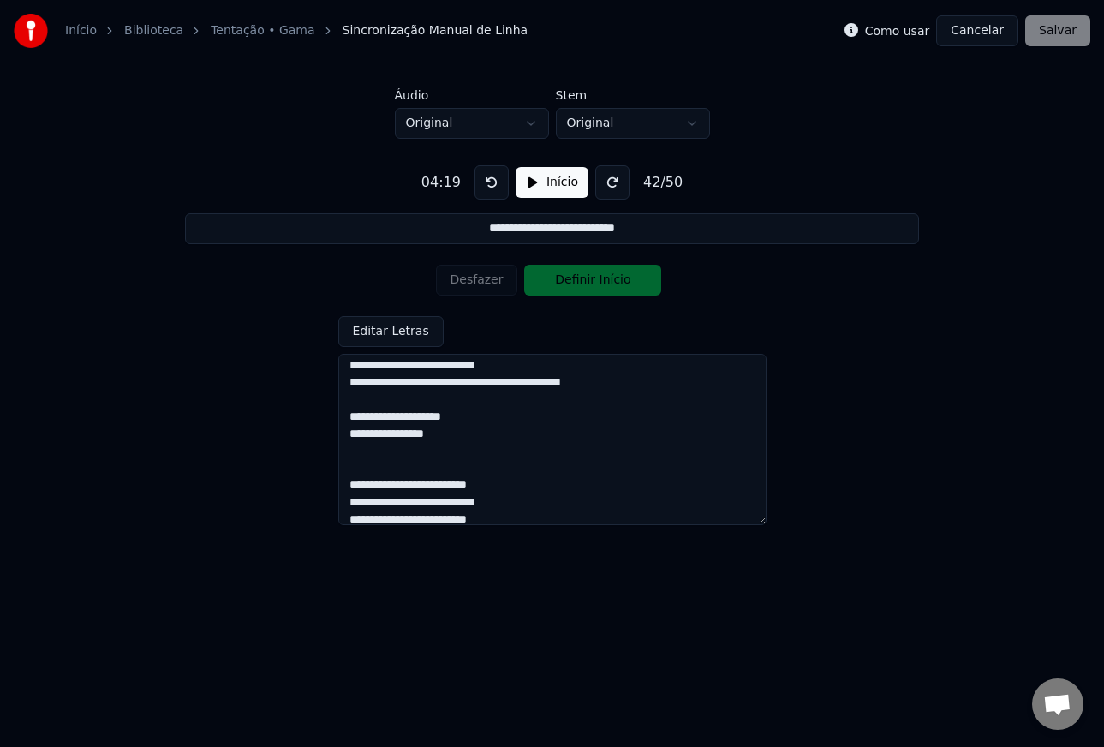
scroll to position [672, 0]
drag, startPoint x: 477, startPoint y: 436, endPoint x: 343, endPoint y: 435, distance: 133.6
click at [343, 435] on textarea at bounding box center [552, 439] width 428 height 171
type textarea "**********"
type input "**********"
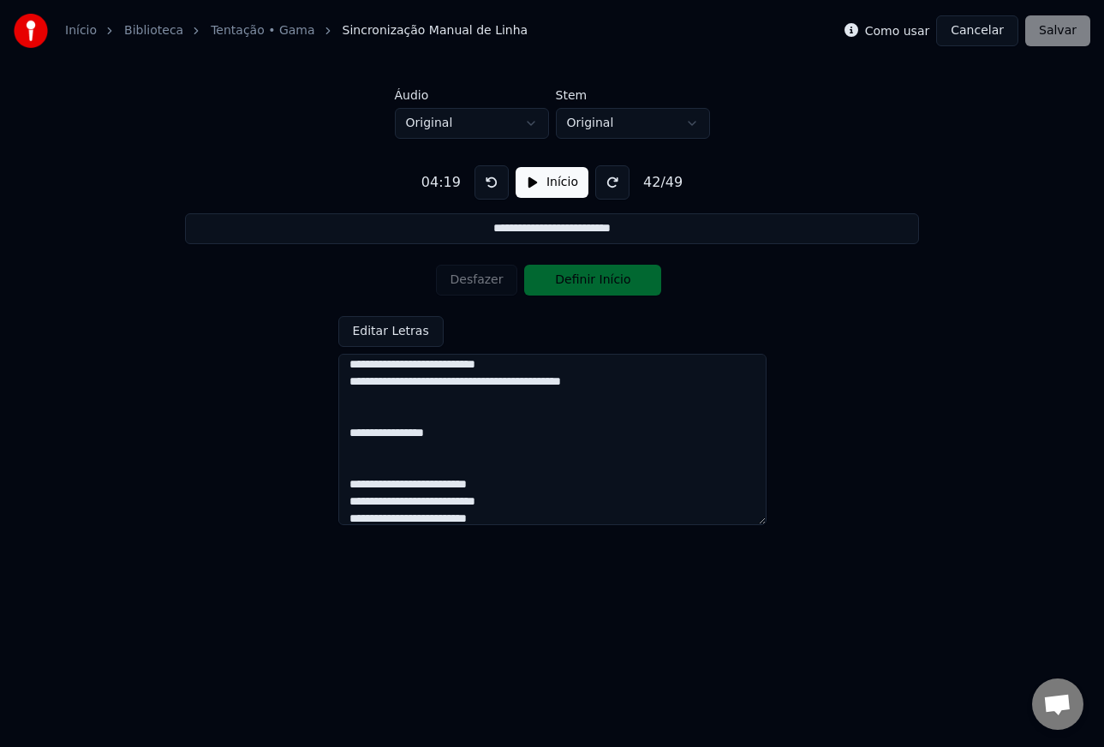
click at [354, 467] on textarea at bounding box center [552, 439] width 428 height 171
drag, startPoint x: 513, startPoint y: 469, endPoint x: 349, endPoint y: 472, distance: 164.4
click at [349, 472] on textarea at bounding box center [552, 439] width 428 height 171
type textarea "**********"
type input "**********"
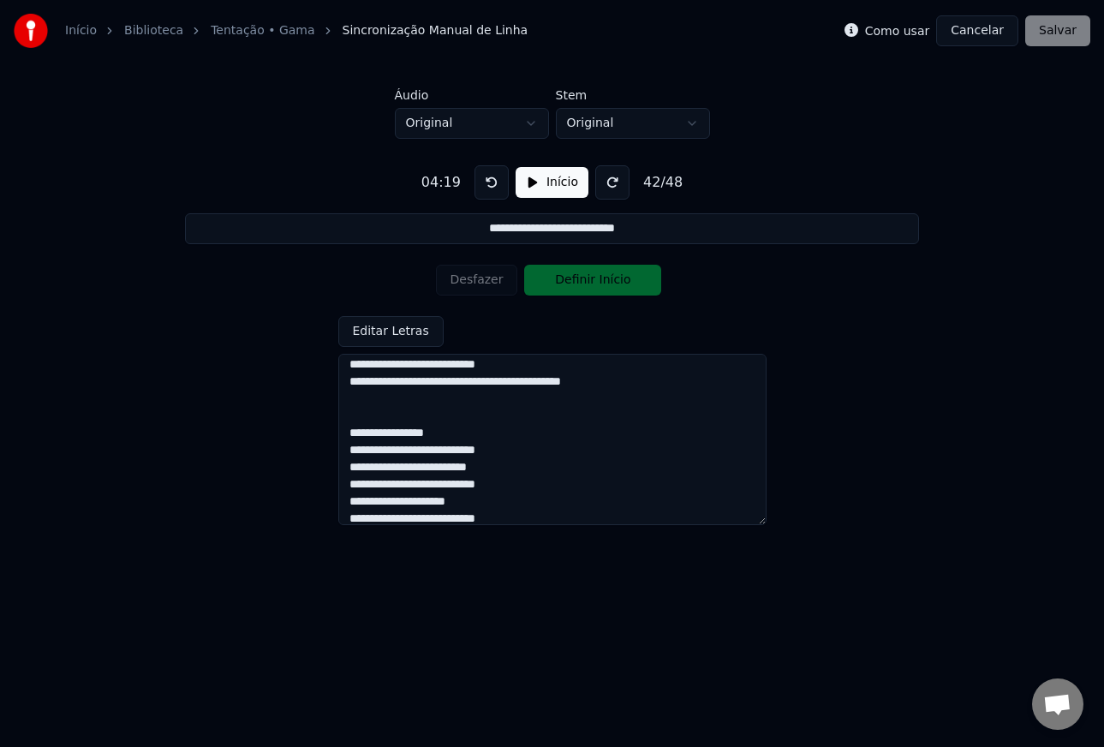
drag, startPoint x: 510, startPoint y: 486, endPoint x: 349, endPoint y: 487, distance: 161.0
click at [349, 487] on textarea at bounding box center [552, 439] width 428 height 171
type textarea "**********"
type input "**********"
drag, startPoint x: 528, startPoint y: 487, endPoint x: 352, endPoint y: 487, distance: 175.6
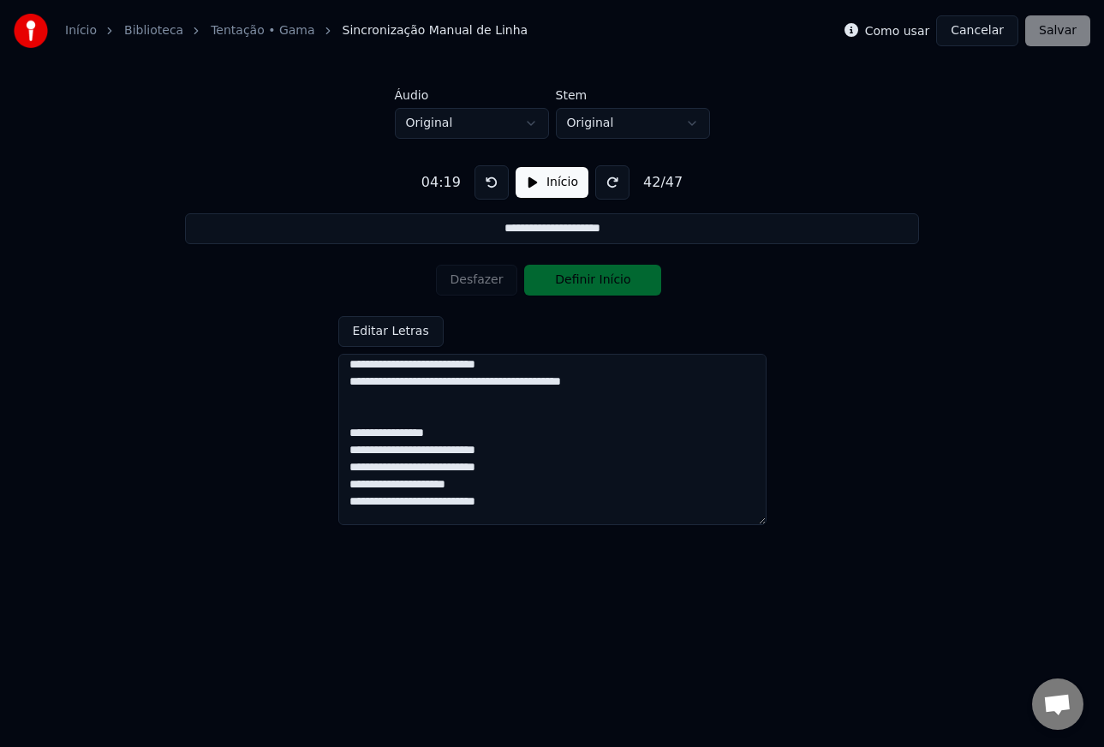
click at [352, 487] on textarea at bounding box center [552, 439] width 428 height 171
click at [548, 473] on textarea at bounding box center [552, 439] width 428 height 171
type textarea "**********"
type input "**********"
type textarea "**********"
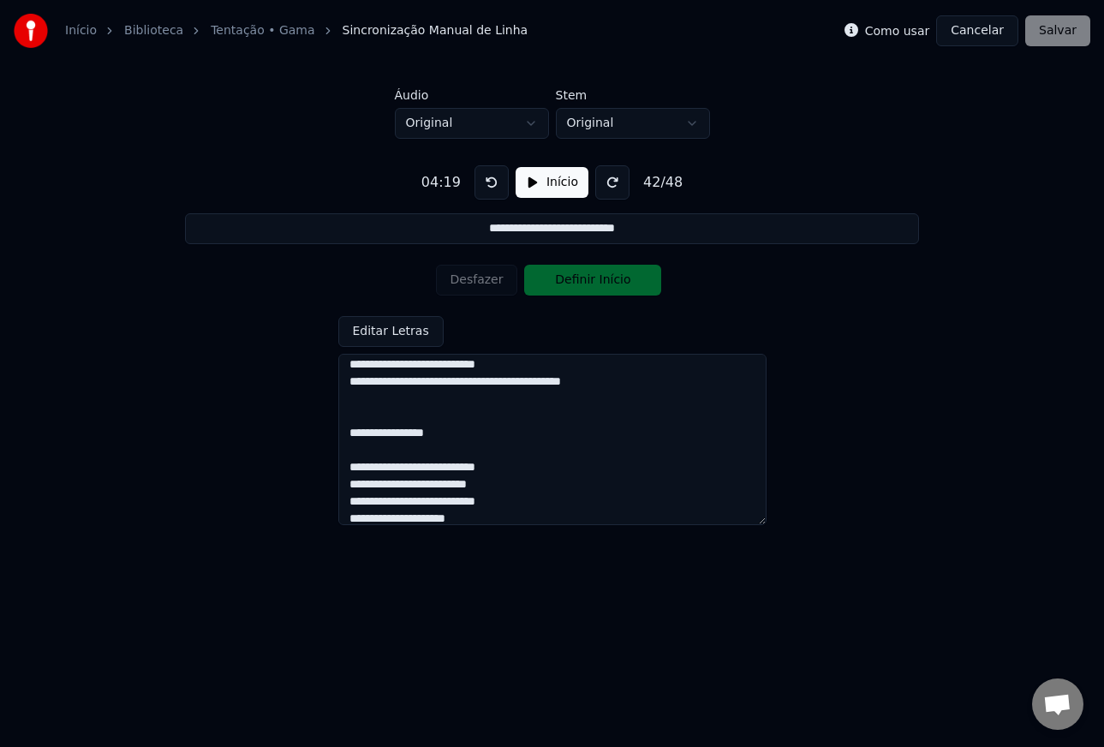
type input "**********"
type textarea "**********"
type input "**********"
drag, startPoint x: 510, startPoint y: 484, endPoint x: 339, endPoint y: 485, distance: 171.3
click at [339, 485] on textarea at bounding box center [552, 439] width 428 height 171
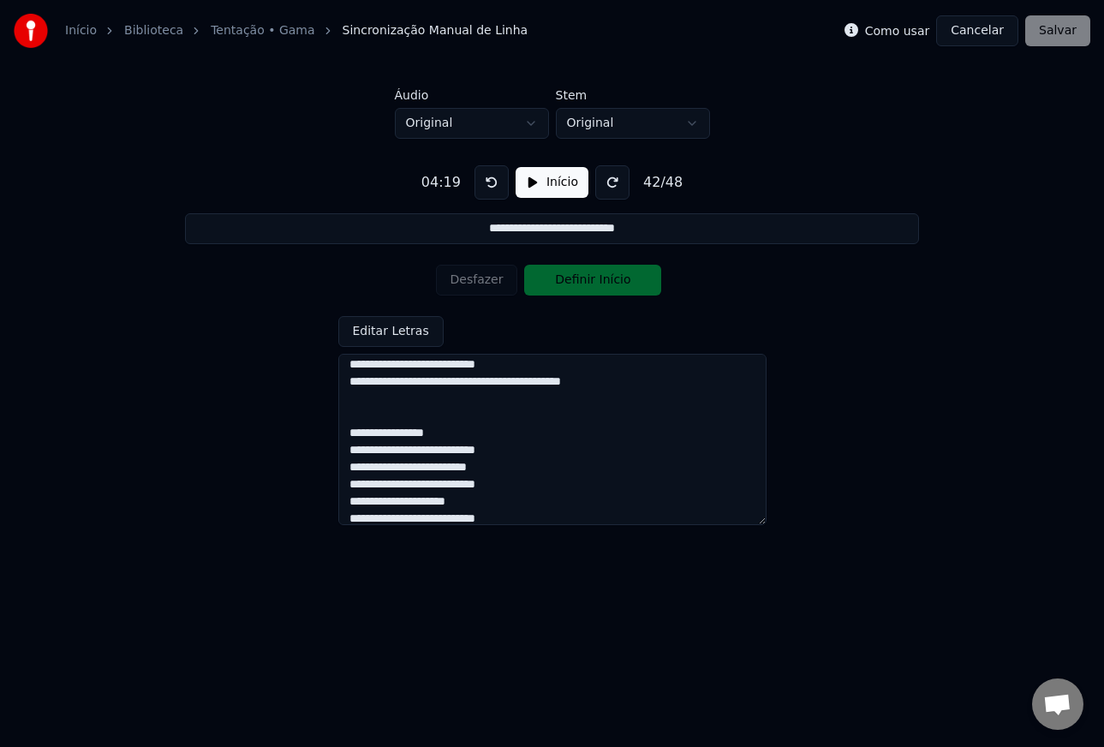
type textarea "**********"
type input "**********"
drag, startPoint x: 352, startPoint y: 487, endPoint x: 524, endPoint y: 487, distance: 172.1
click at [524, 487] on textarea at bounding box center [552, 439] width 428 height 171
type textarea "**********"
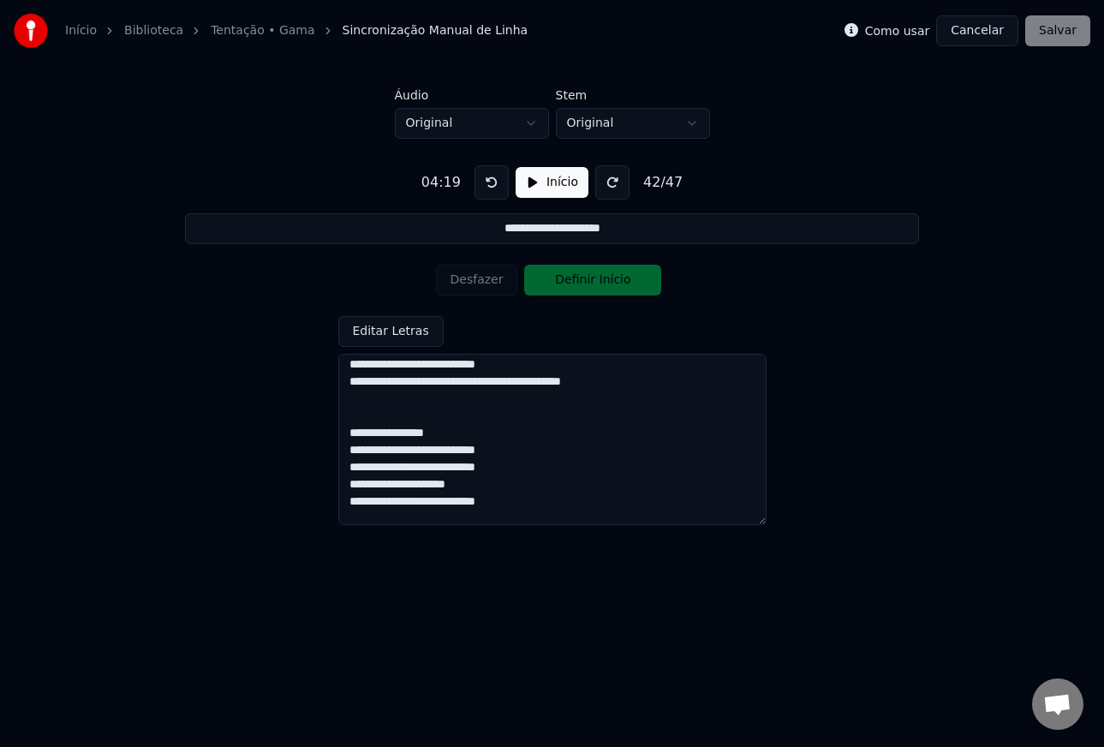
type input "**********"
type textarea "**********"
type input "**********"
click at [484, 498] on textarea at bounding box center [552, 439] width 428 height 171
drag, startPoint x: 488, startPoint y: 501, endPoint x: 343, endPoint y: 502, distance: 144.7
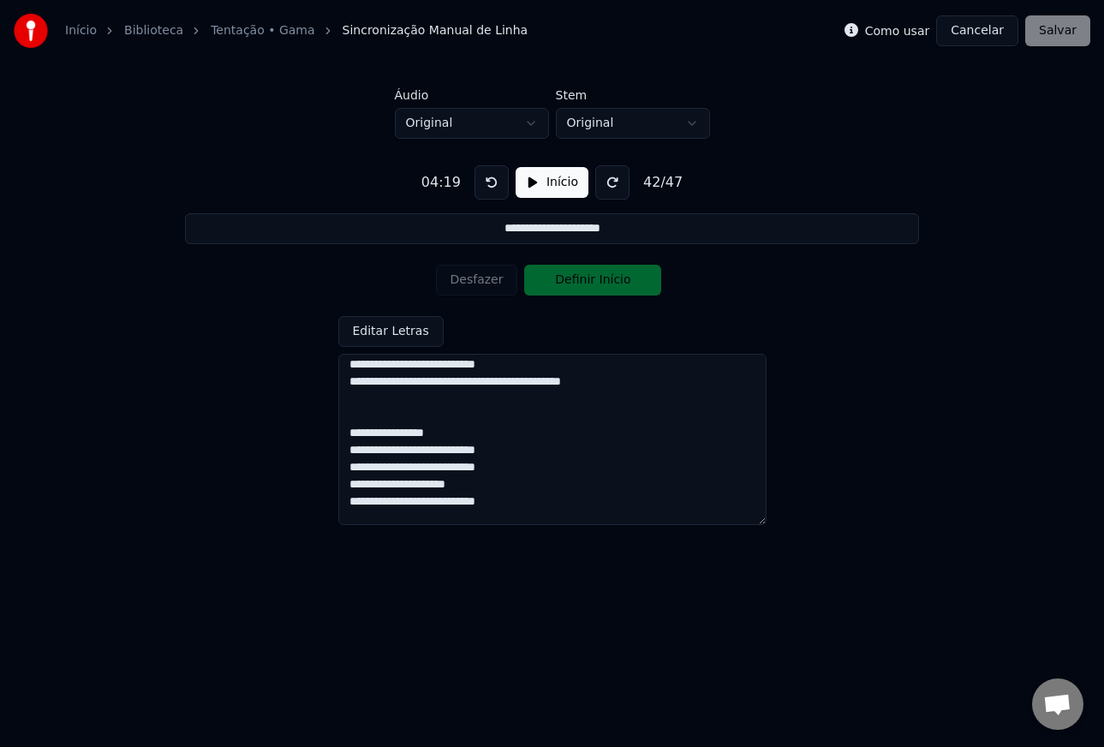
click at [343, 502] on textarea at bounding box center [552, 439] width 428 height 171
type textarea "**********"
type input "**********"
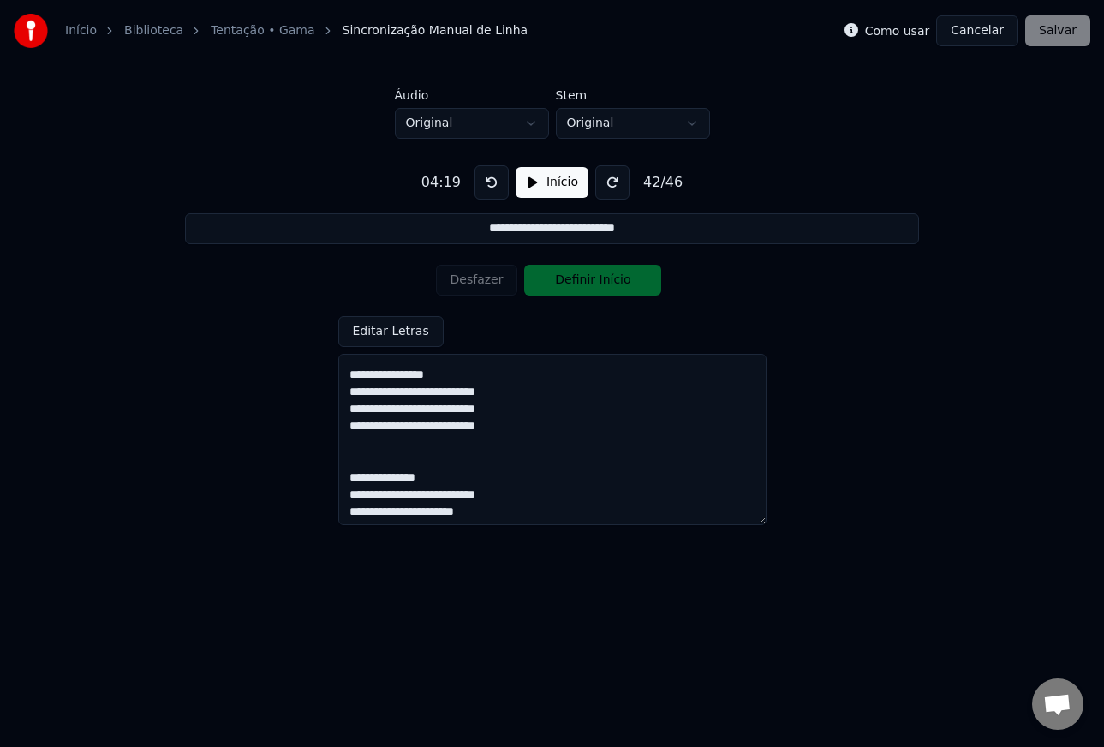
scroll to position [735, 0]
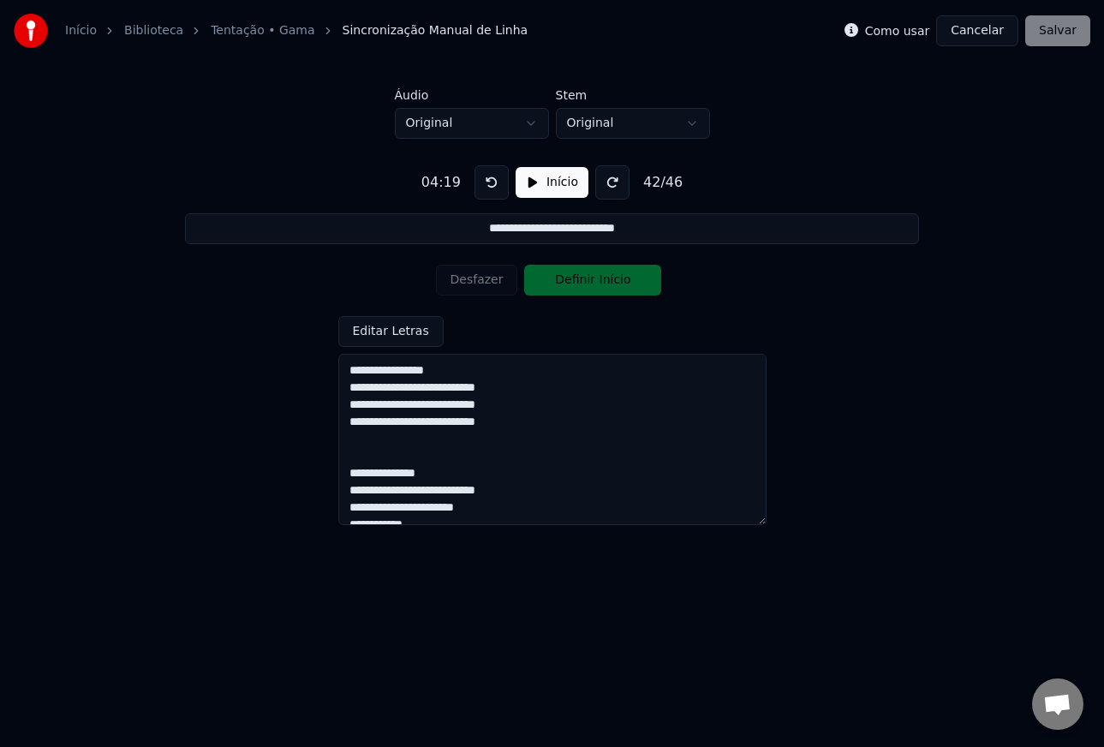
click at [362, 461] on textarea at bounding box center [552, 439] width 428 height 171
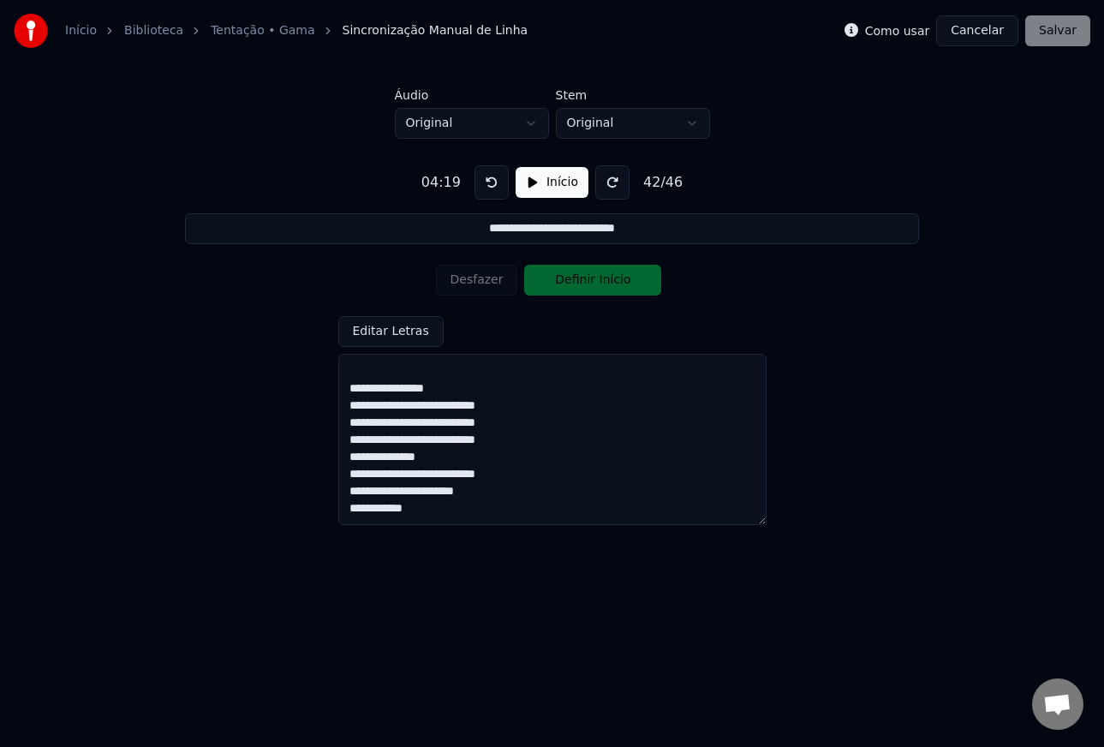
scroll to position [734, 0]
drag, startPoint x: 445, startPoint y: 458, endPoint x: 337, endPoint y: 459, distance: 108.8
click at [337, 459] on div "**********" at bounding box center [551, 338] width 1049 height 398
click at [522, 476] on textarea at bounding box center [552, 439] width 428 height 171
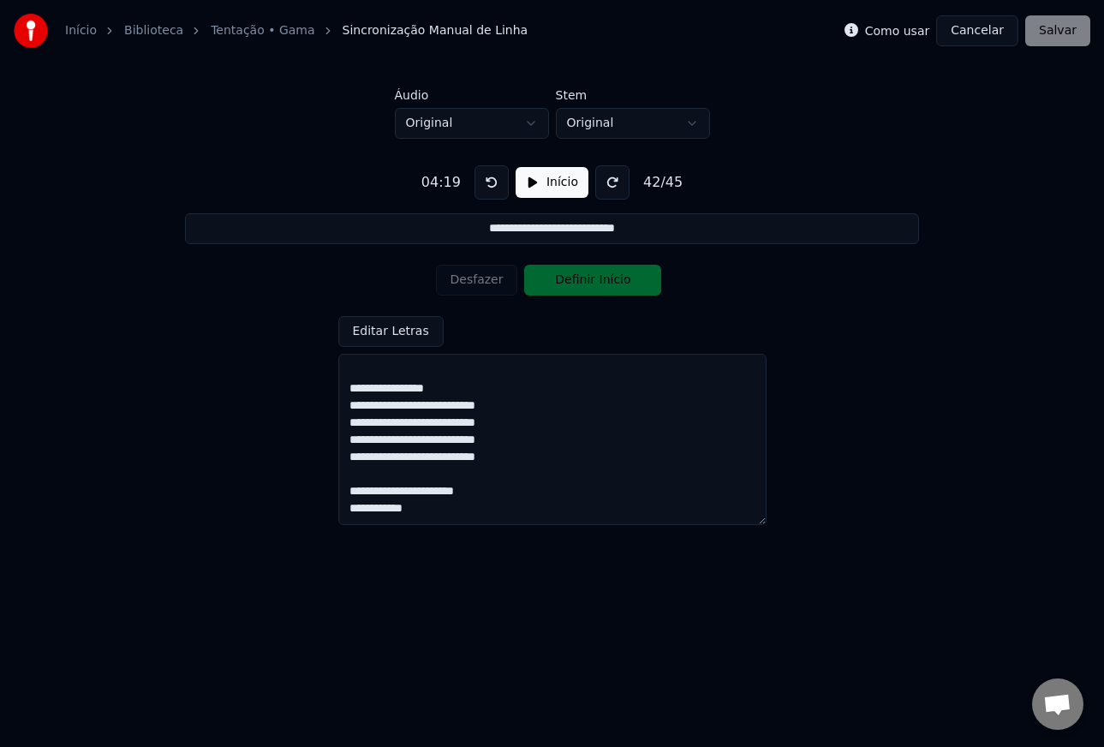
scroll to position [734, 0]
drag, startPoint x: 493, startPoint y: 494, endPoint x: 332, endPoint y: 496, distance: 161.0
click at [332, 496] on div "**********" at bounding box center [551, 338] width 1049 height 398
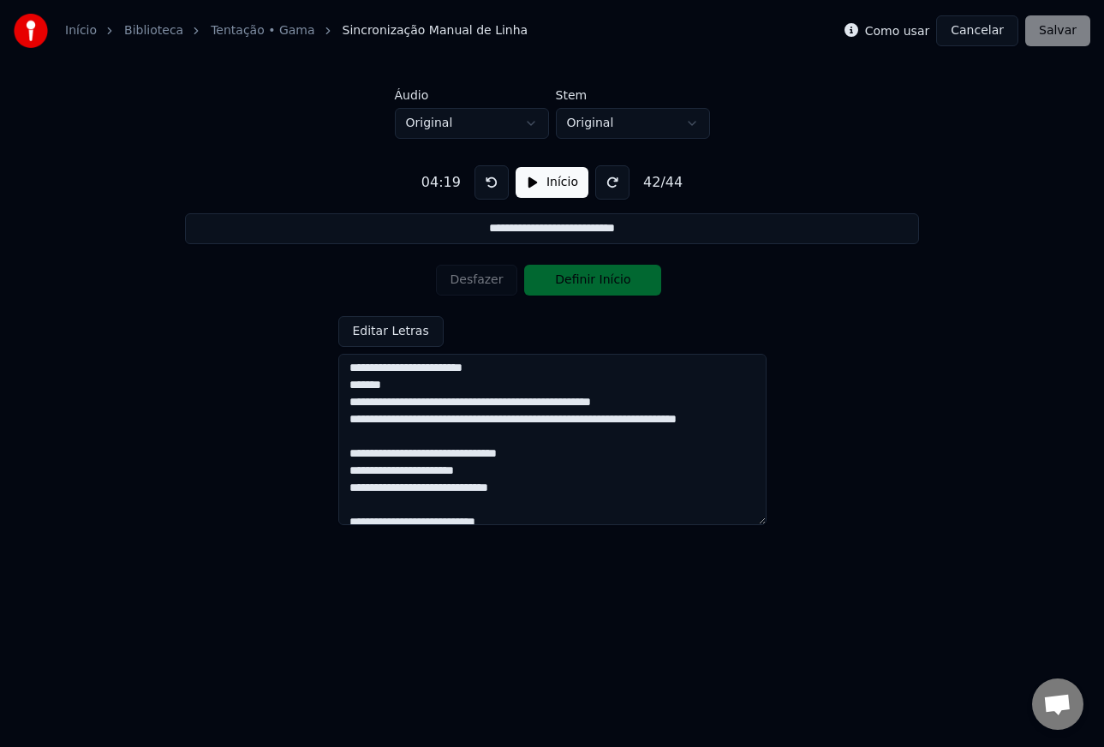
scroll to position [352, 0]
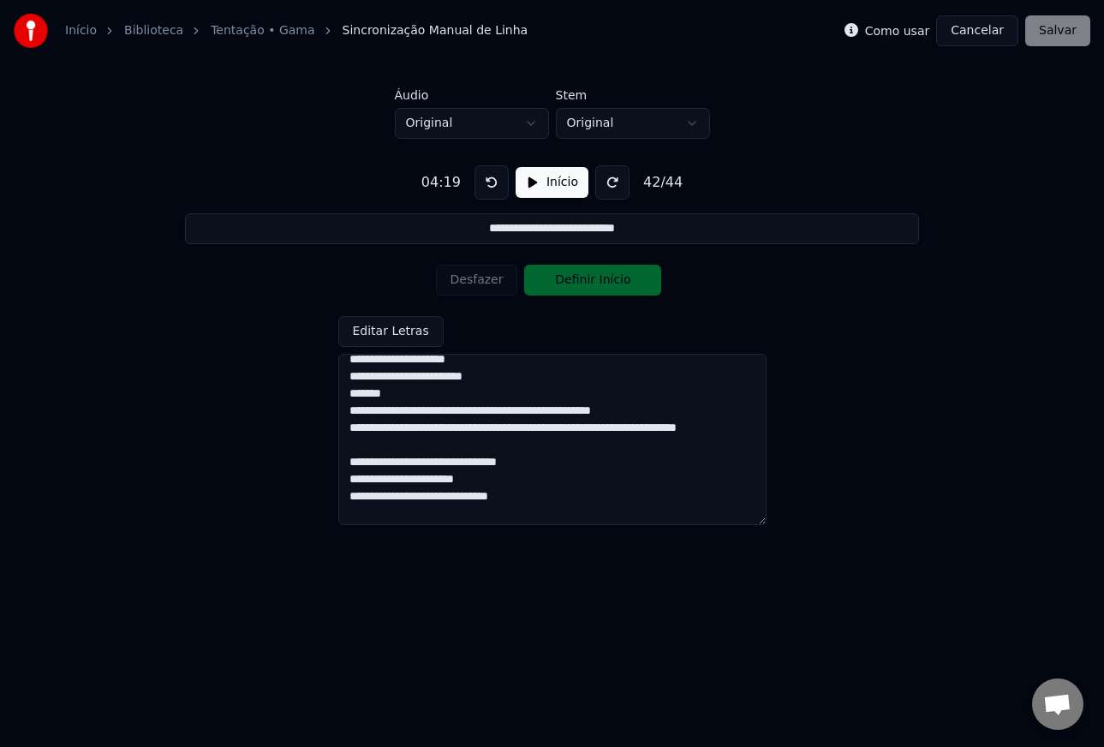
type textarea "**********"
click at [552, 188] on button "Início" at bounding box center [552, 182] width 73 height 31
click at [486, 282] on button "Desfazer" at bounding box center [477, 280] width 82 height 31
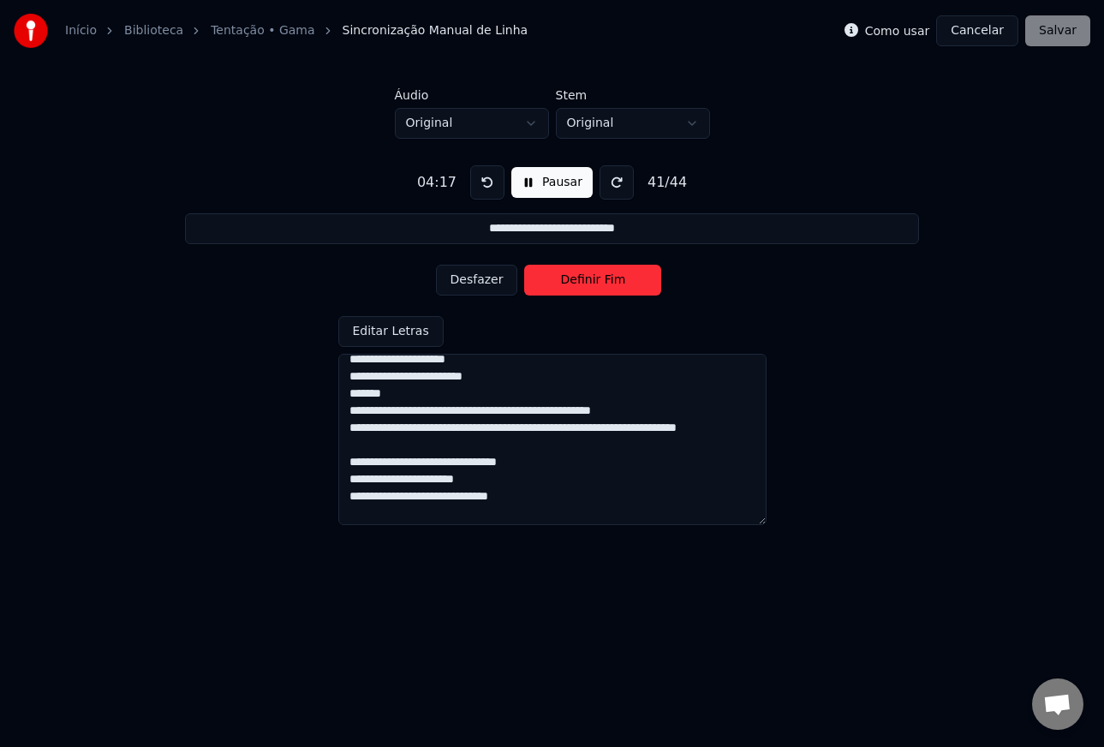
click at [486, 282] on button "Desfazer" at bounding box center [477, 280] width 82 height 31
click at [472, 283] on button "Desfazer" at bounding box center [477, 280] width 82 height 31
click at [472, 282] on button "Desfazer" at bounding box center [477, 280] width 82 height 31
click at [464, 282] on button "Desfazer" at bounding box center [477, 280] width 82 height 31
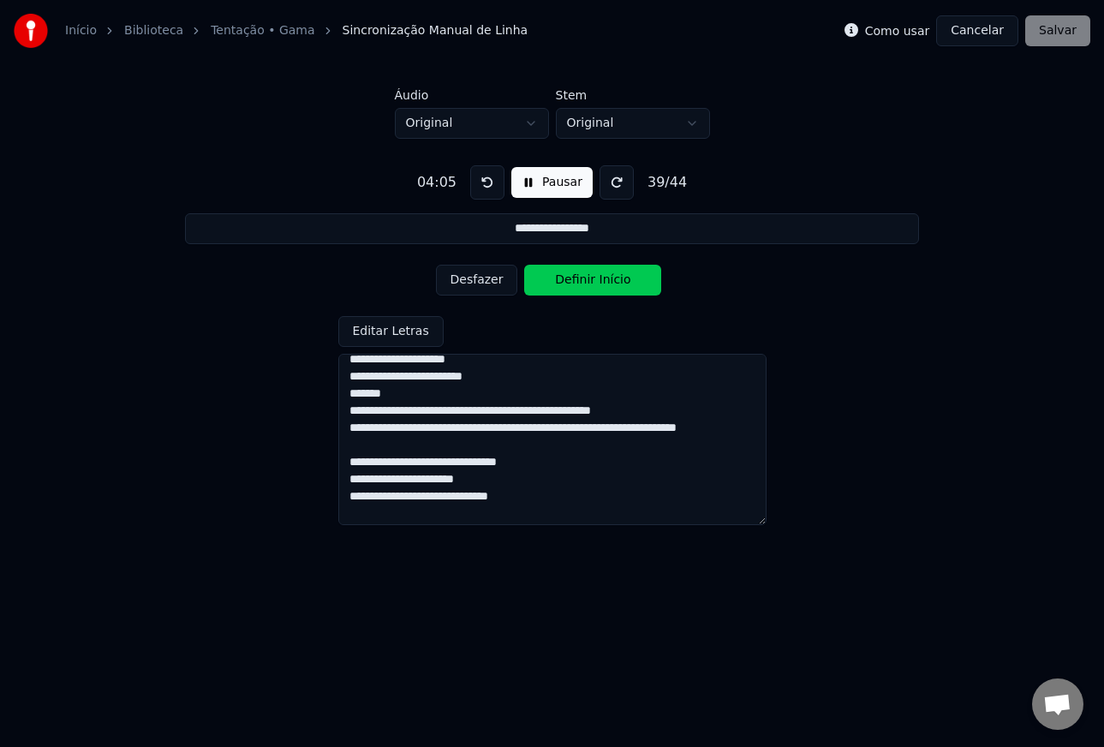
click at [464, 282] on button "Desfazer" at bounding box center [477, 280] width 82 height 31
click at [553, 283] on button "Definir Fim" at bounding box center [592, 280] width 137 height 31
click at [540, 283] on button "Definir Início" at bounding box center [592, 280] width 137 height 31
click at [546, 283] on button "Definir Fim" at bounding box center [592, 280] width 137 height 31
type input "**********"
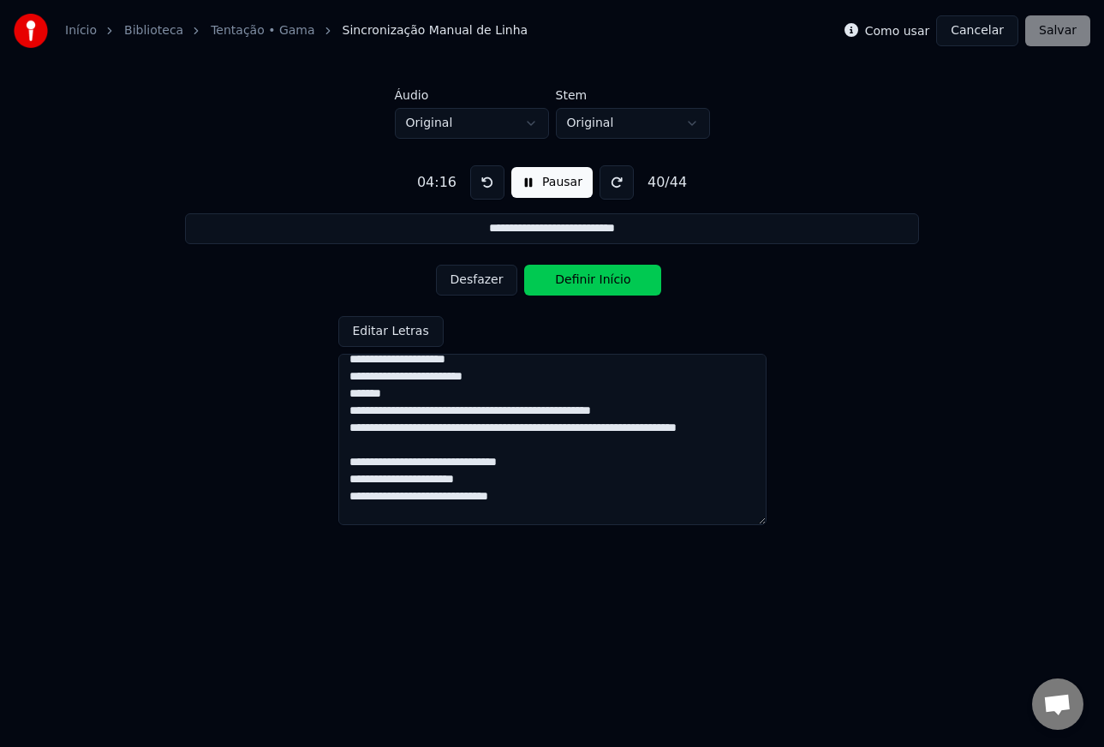
click at [546, 283] on button "Definir Início" at bounding box center [592, 280] width 137 height 31
click at [546, 283] on button "Definir Fim" at bounding box center [592, 280] width 137 height 31
click at [543, 283] on button "Definir Início" at bounding box center [592, 280] width 137 height 31
click at [462, 280] on button "Desfazer" at bounding box center [477, 280] width 82 height 31
click at [464, 280] on button "Desfazer" at bounding box center [477, 280] width 82 height 31
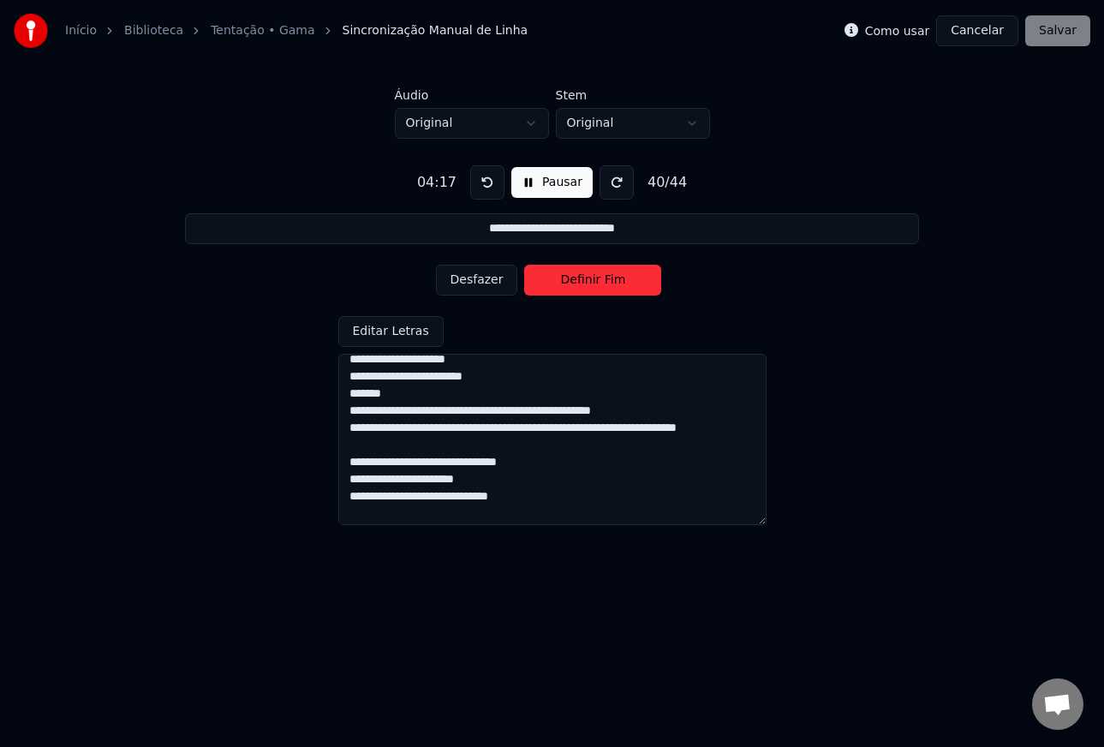
click at [531, 178] on button "Pausar" at bounding box center [551, 182] width 81 height 31
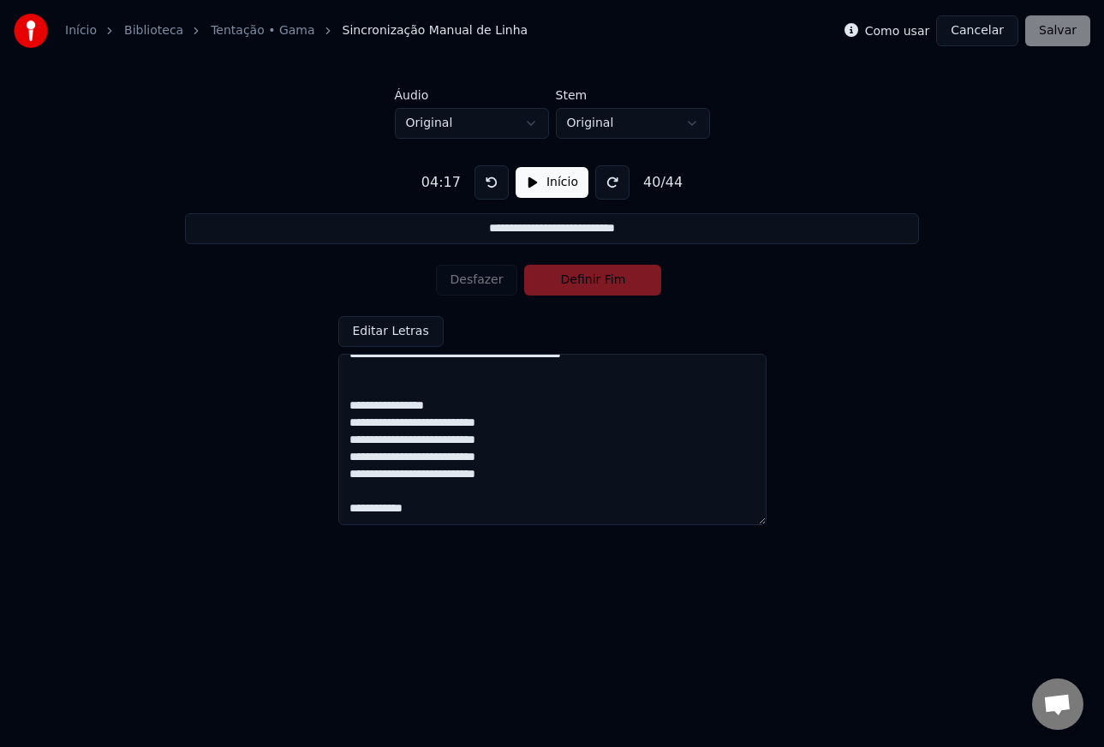
scroll to position [717, 0]
click at [481, 444] on textarea at bounding box center [552, 439] width 428 height 171
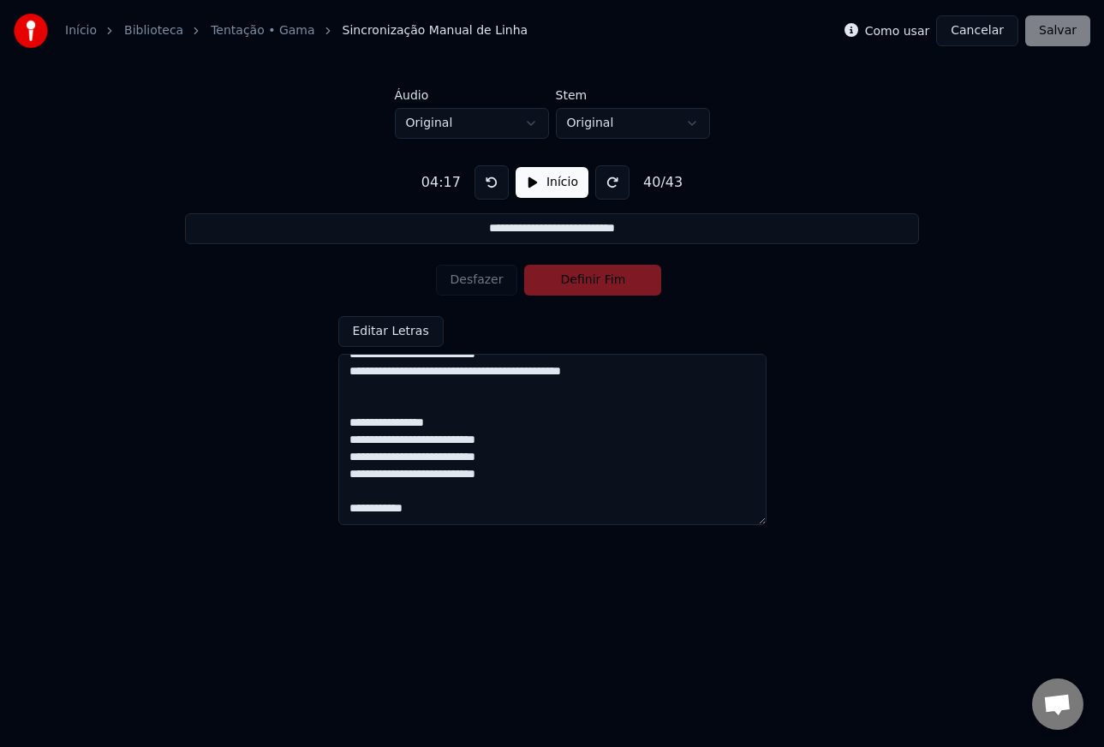
type textarea "**********"
click at [536, 191] on button "Início" at bounding box center [552, 182] width 73 height 31
click at [480, 187] on button at bounding box center [487, 182] width 34 height 34
click at [556, 283] on button "Definir Início" at bounding box center [592, 280] width 137 height 31
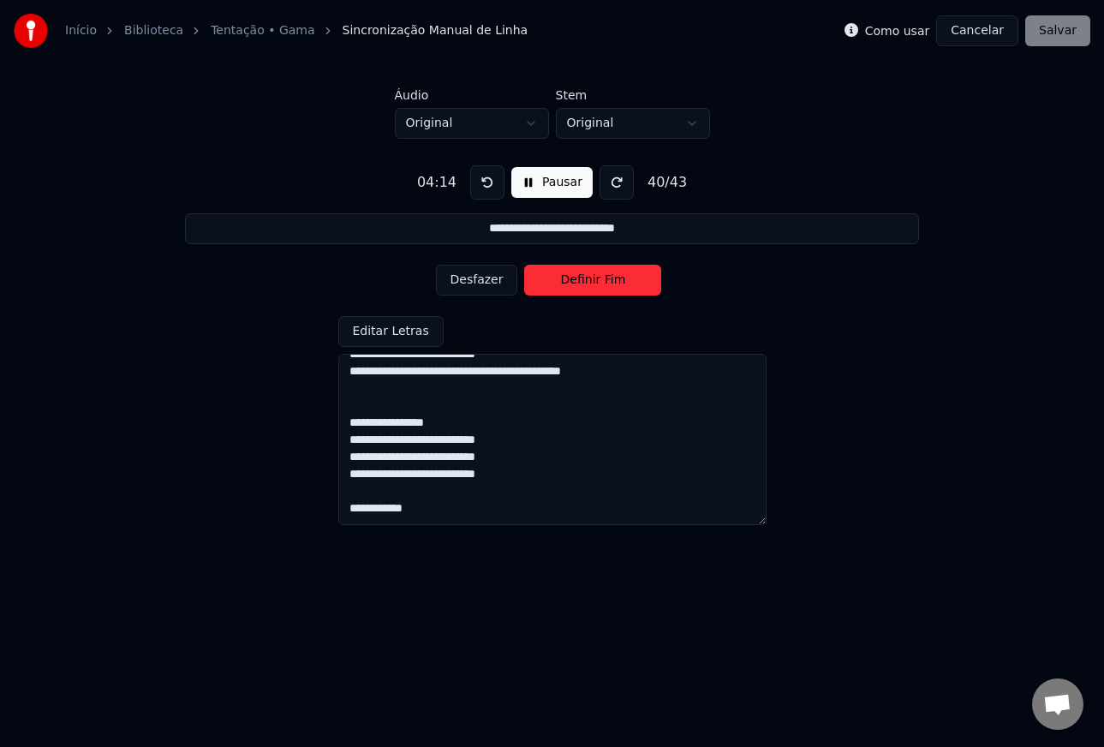
click at [476, 183] on button at bounding box center [487, 182] width 34 height 34
click at [484, 186] on button at bounding box center [487, 182] width 34 height 34
click at [487, 279] on button "Desfazer" at bounding box center [477, 280] width 82 height 31
click at [546, 279] on button "Definir Fim" at bounding box center [592, 280] width 137 height 31
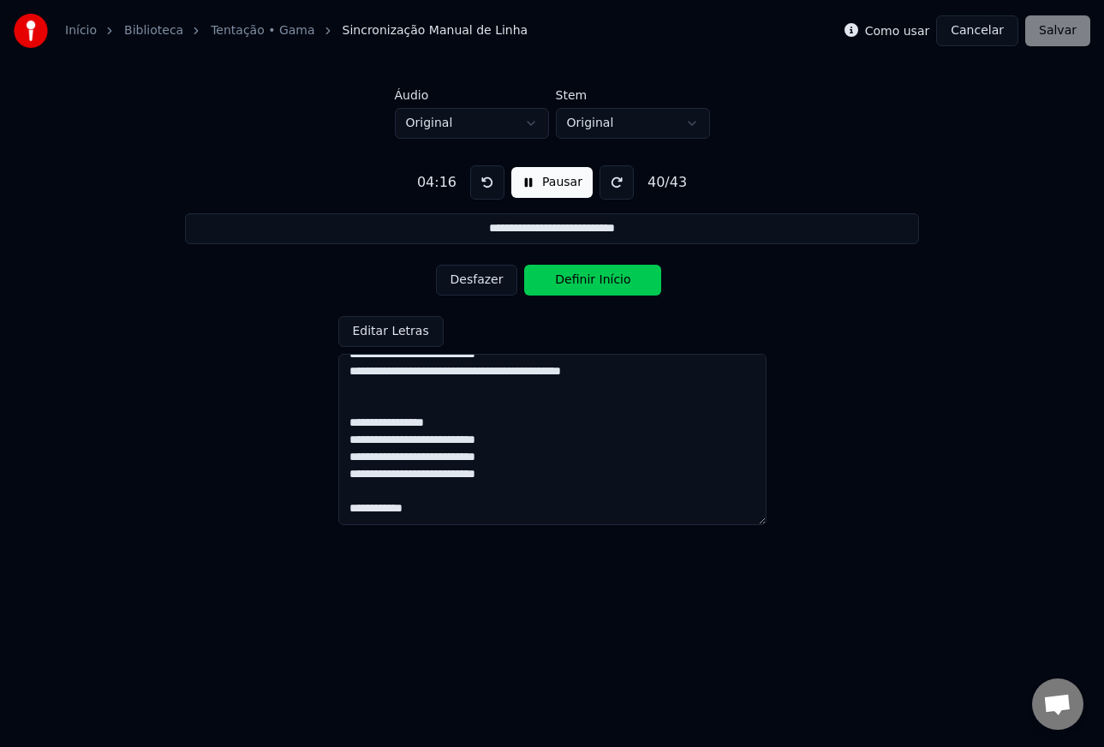
click at [548, 281] on button "Definir Início" at bounding box center [592, 280] width 137 height 31
click at [563, 287] on button "Definir Fim" at bounding box center [592, 280] width 137 height 31
click at [564, 285] on button "Definir Início" at bounding box center [592, 280] width 137 height 31
click at [564, 285] on button "Definir Fim" at bounding box center [592, 280] width 137 height 31
click at [563, 285] on button "Definir Início" at bounding box center [592, 280] width 137 height 31
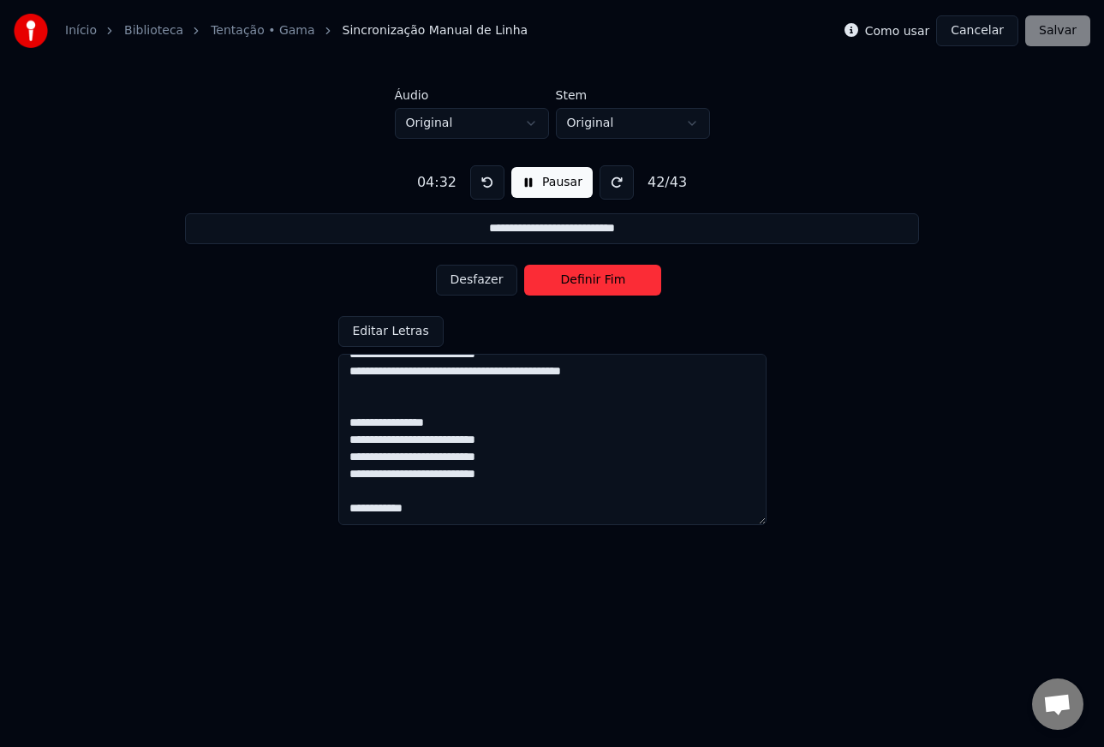
click at [563, 285] on button "Definir Fim" at bounding box center [592, 280] width 137 height 31
type input "**********"
click at [563, 285] on button "Definir Início" at bounding box center [592, 280] width 137 height 31
click at [586, 279] on button "Definir Fim" at bounding box center [592, 280] width 137 height 31
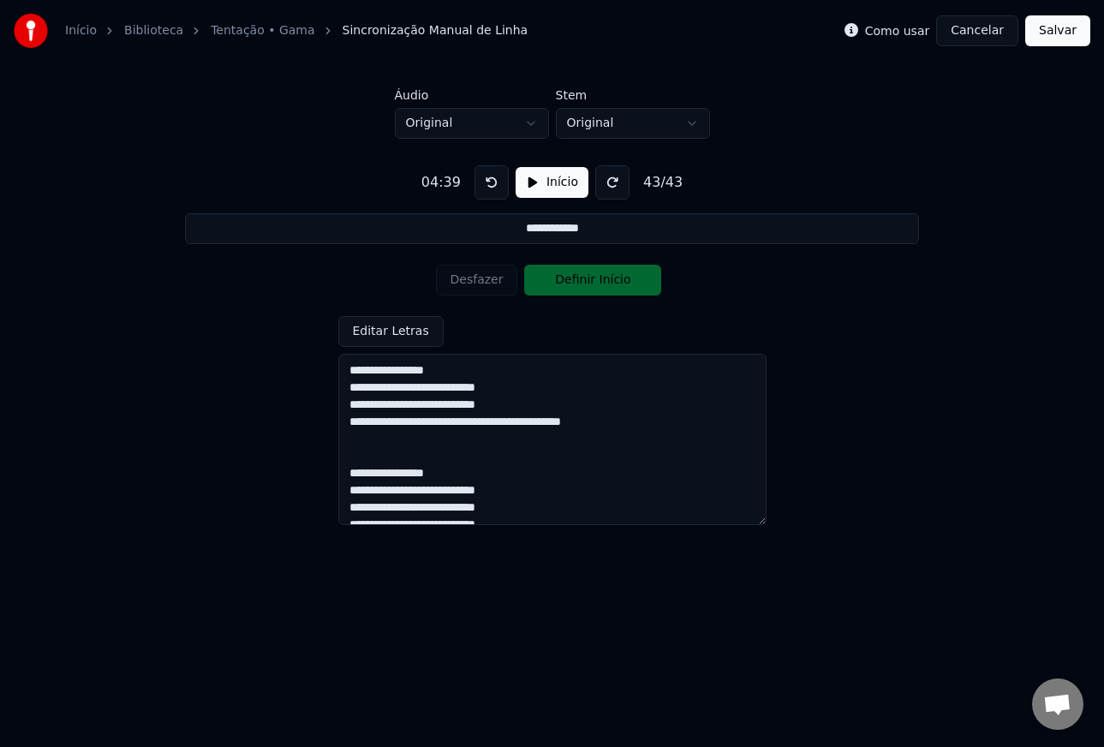
scroll to position [617, 0]
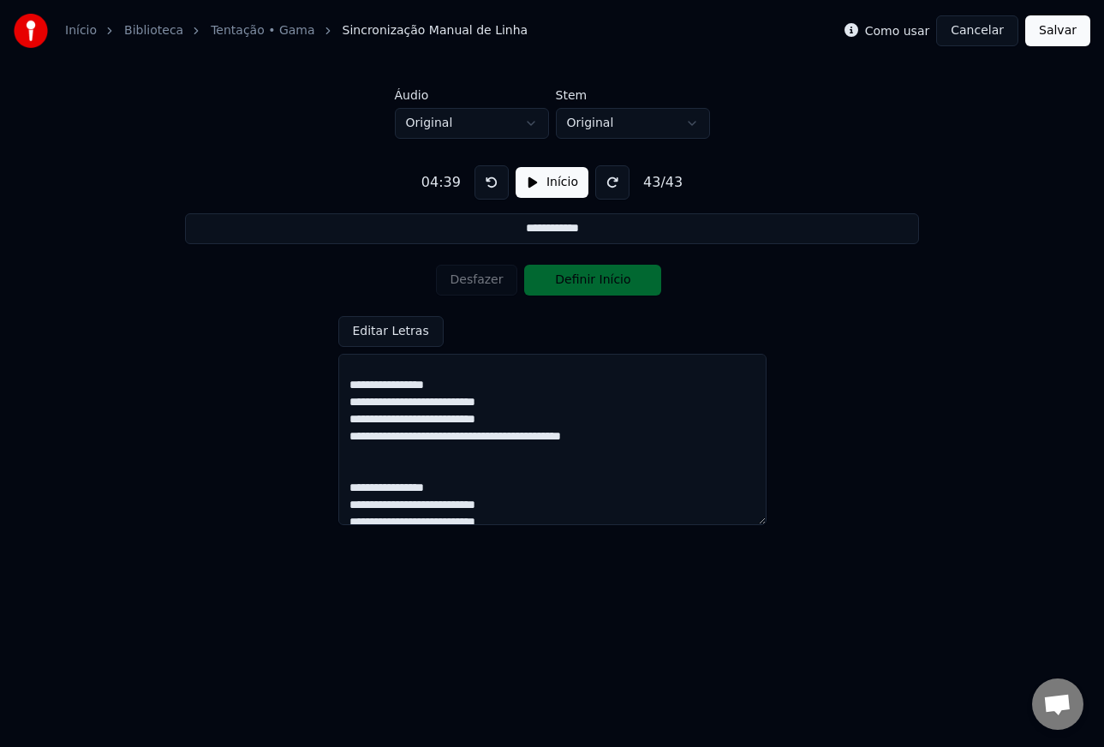
click at [1054, 33] on button "Salvar" at bounding box center [1057, 30] width 65 height 31
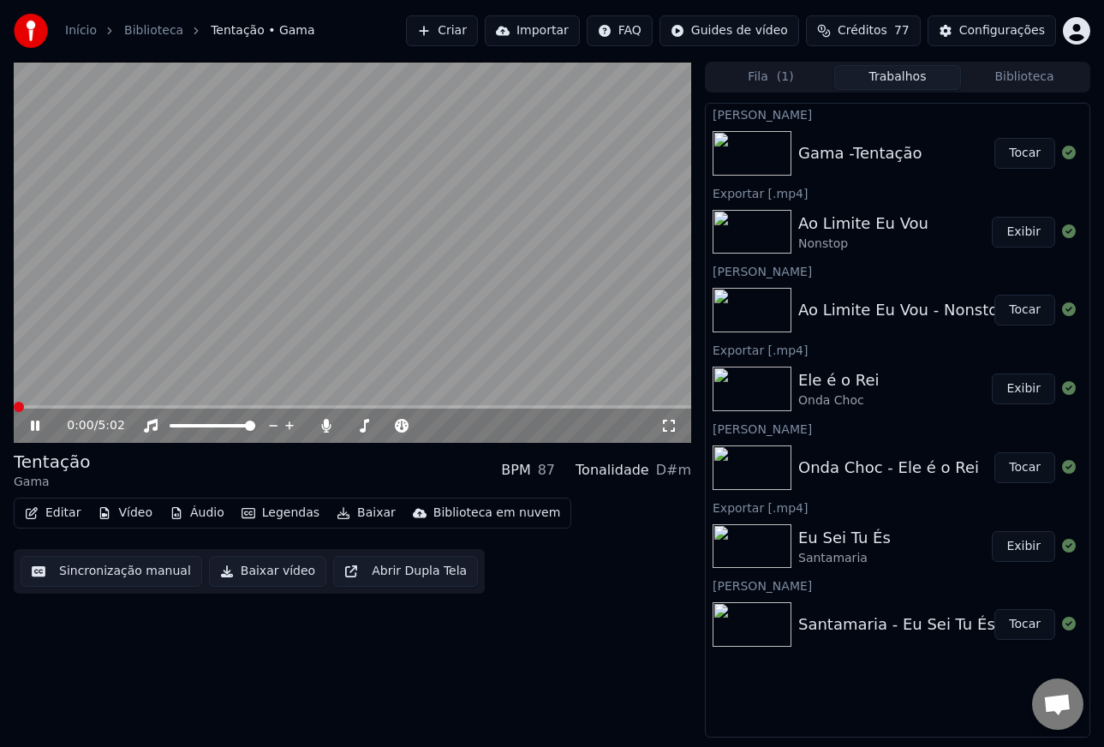
click at [1021, 148] on button "Tocar" at bounding box center [1024, 153] width 61 height 31
click at [666, 427] on icon at bounding box center [668, 426] width 17 height 14
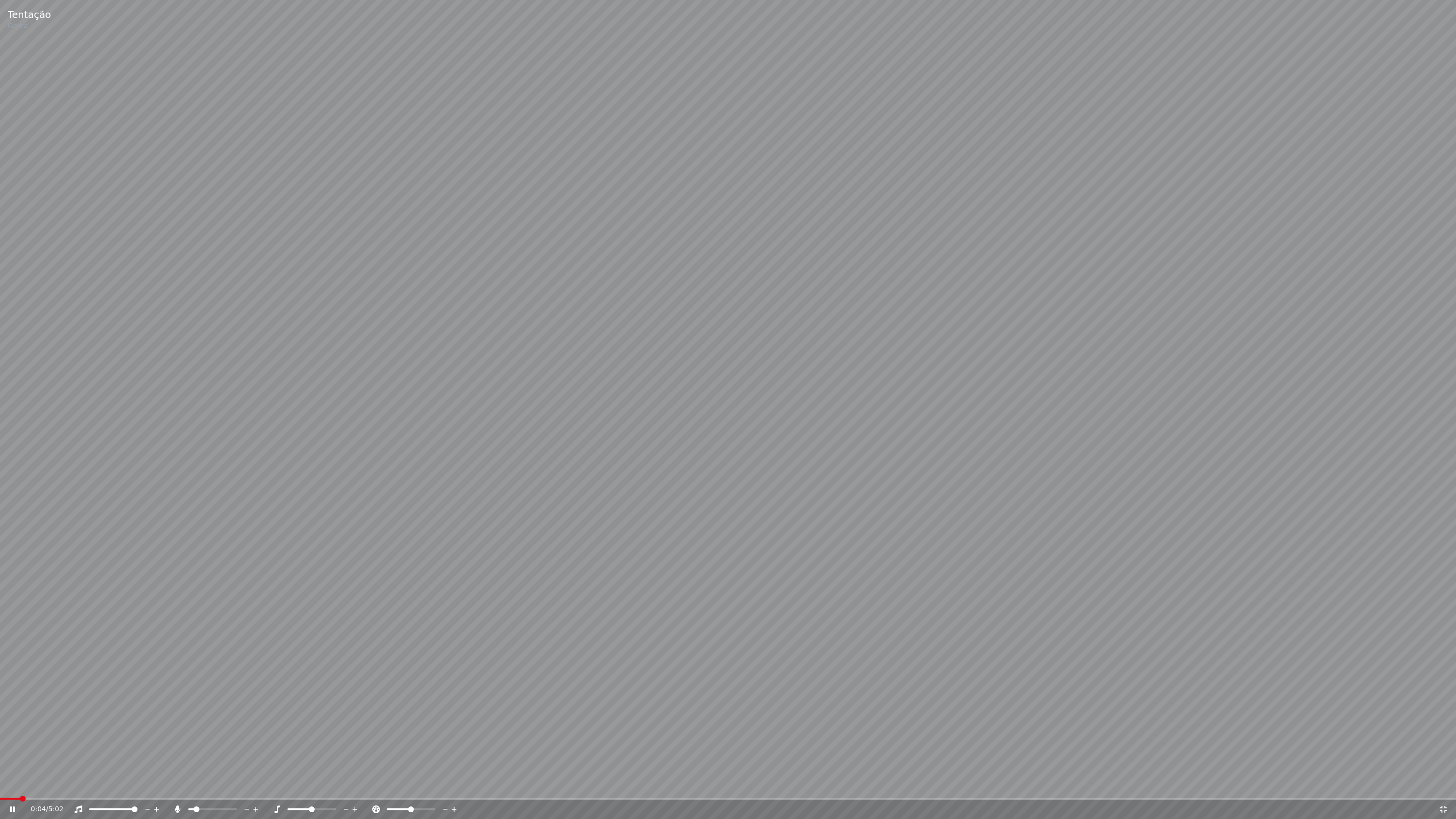
click at [262, 422] on span at bounding box center [728, 798] width 1456 height 2
click at [494, 422] on span at bounding box center [728, 798] width 1456 height 2
click at [623, 422] on span at bounding box center [728, 798] width 1456 height 2
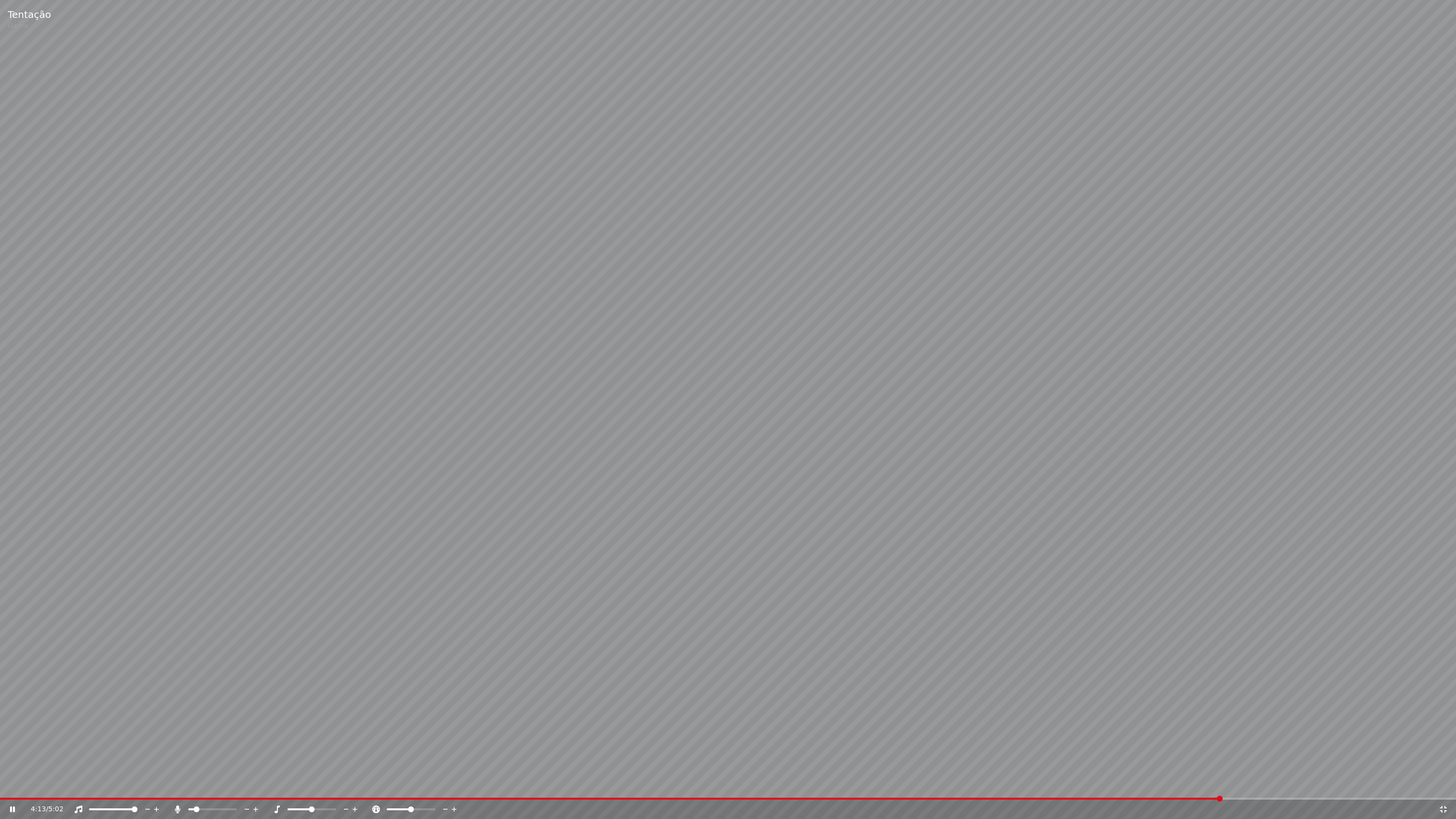
click at [623, 422] on video at bounding box center [728, 409] width 1456 height 819
click at [623, 422] on span at bounding box center [592, 798] width 1185 height 2
click at [623, 422] on video at bounding box center [728, 409] width 1456 height 819
click at [623, 422] on span at bounding box center [575, 798] width 1151 height 2
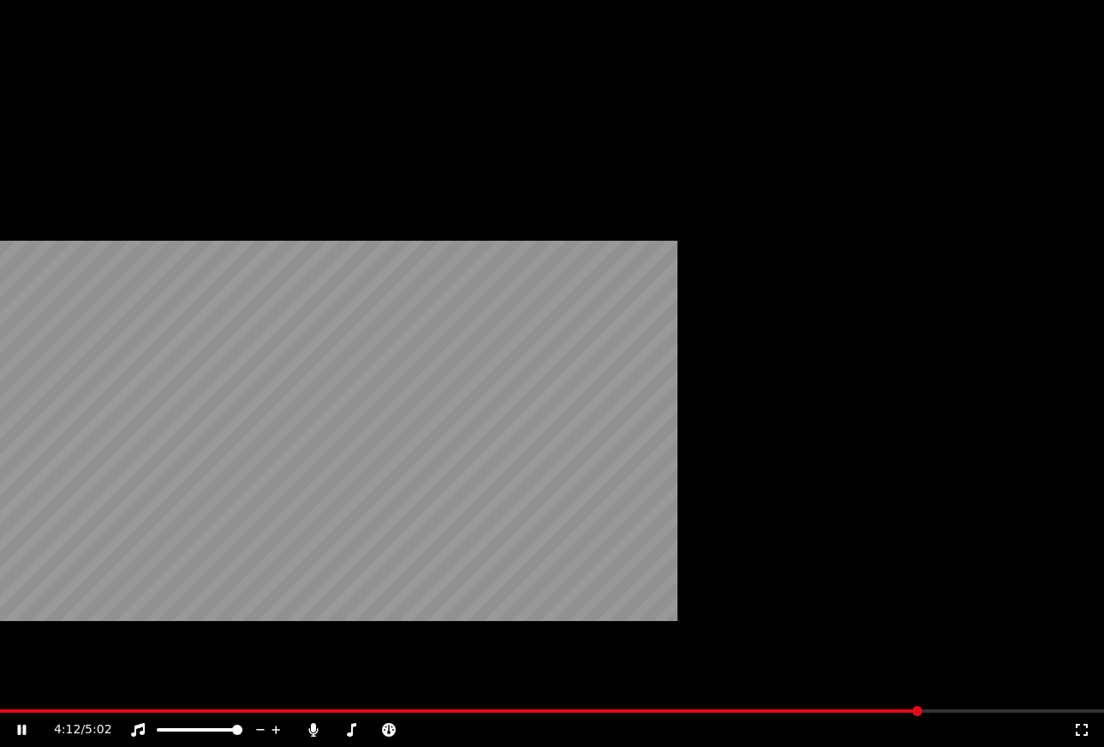
click at [55, 144] on button "Editar" at bounding box center [52, 132] width 69 height 24
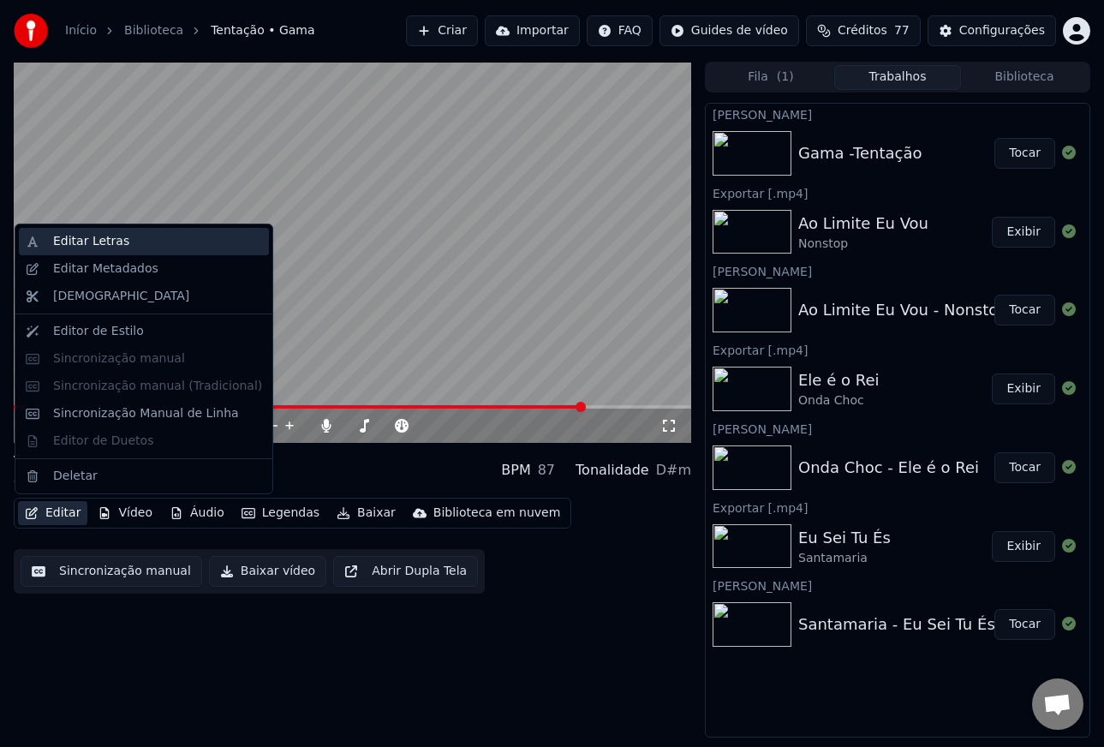
click at [80, 239] on div "Editar Letras" at bounding box center [91, 241] width 76 height 17
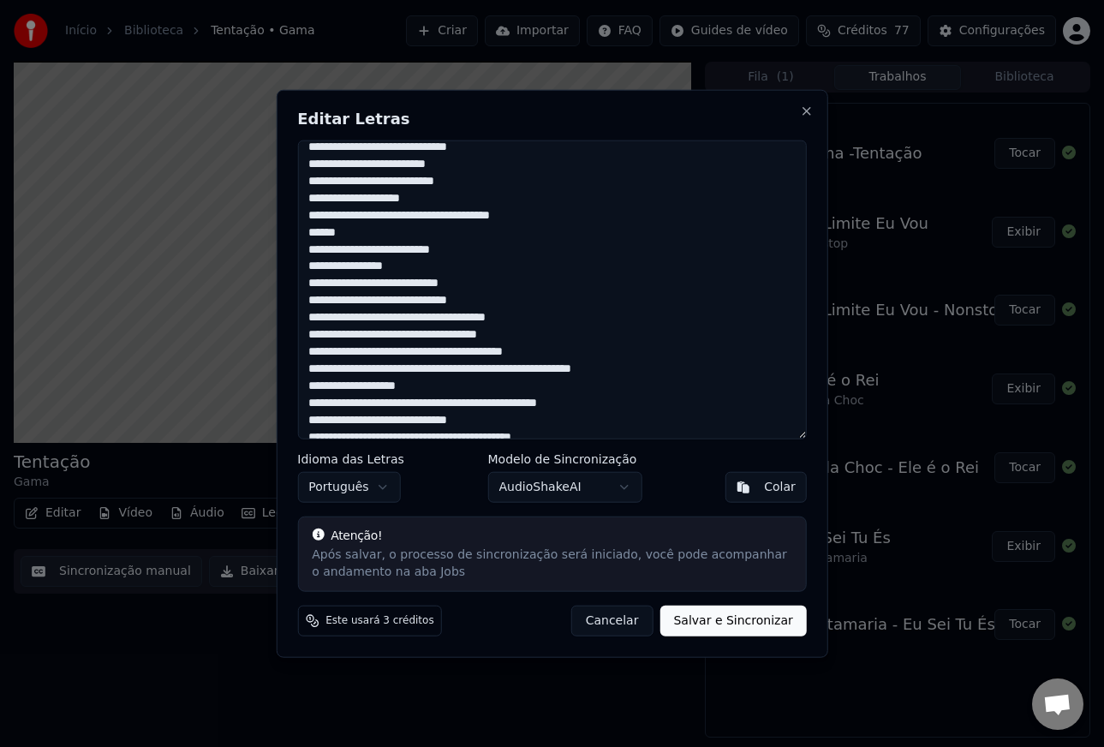
scroll to position [469, 0]
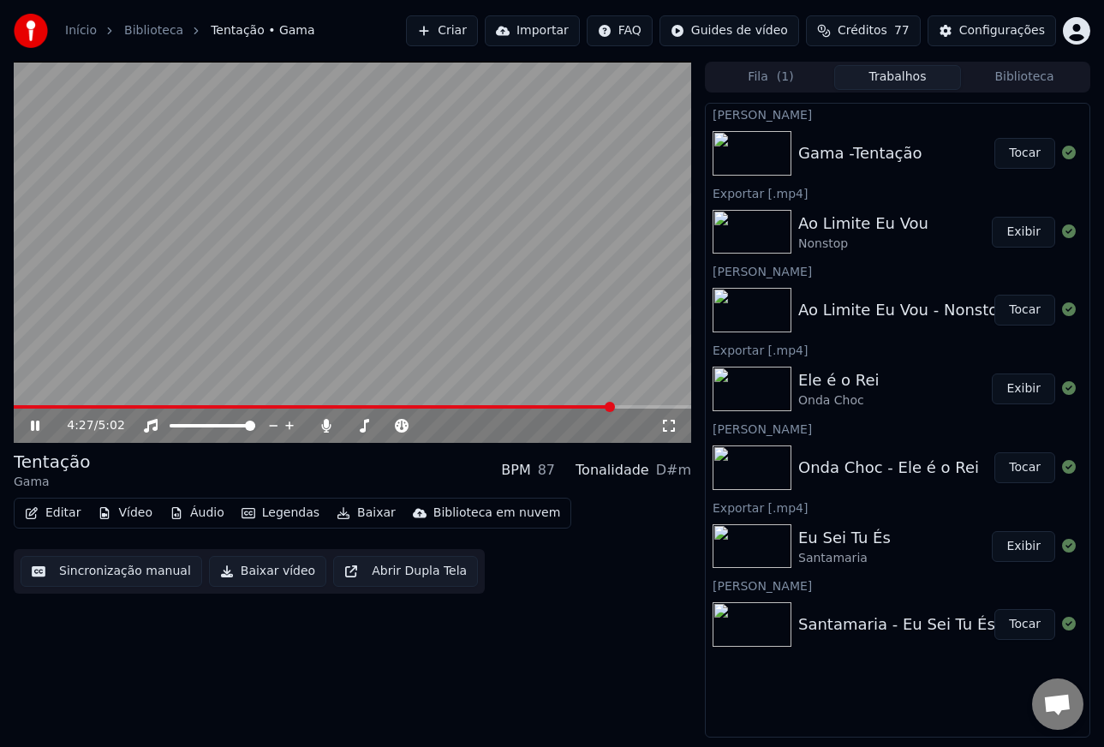
click at [148, 238] on video at bounding box center [352, 252] width 677 height 381
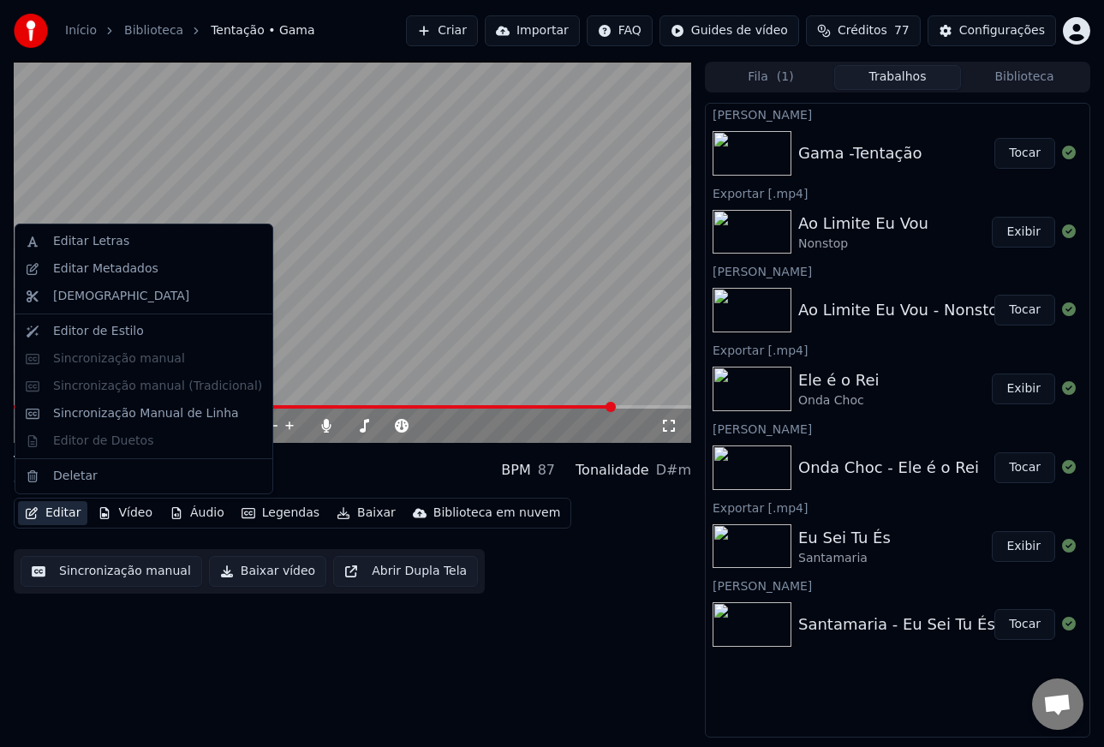
click at [57, 517] on button "Editar" at bounding box center [52, 513] width 69 height 24
click at [82, 246] on div "Editar Letras" at bounding box center [91, 241] width 76 height 17
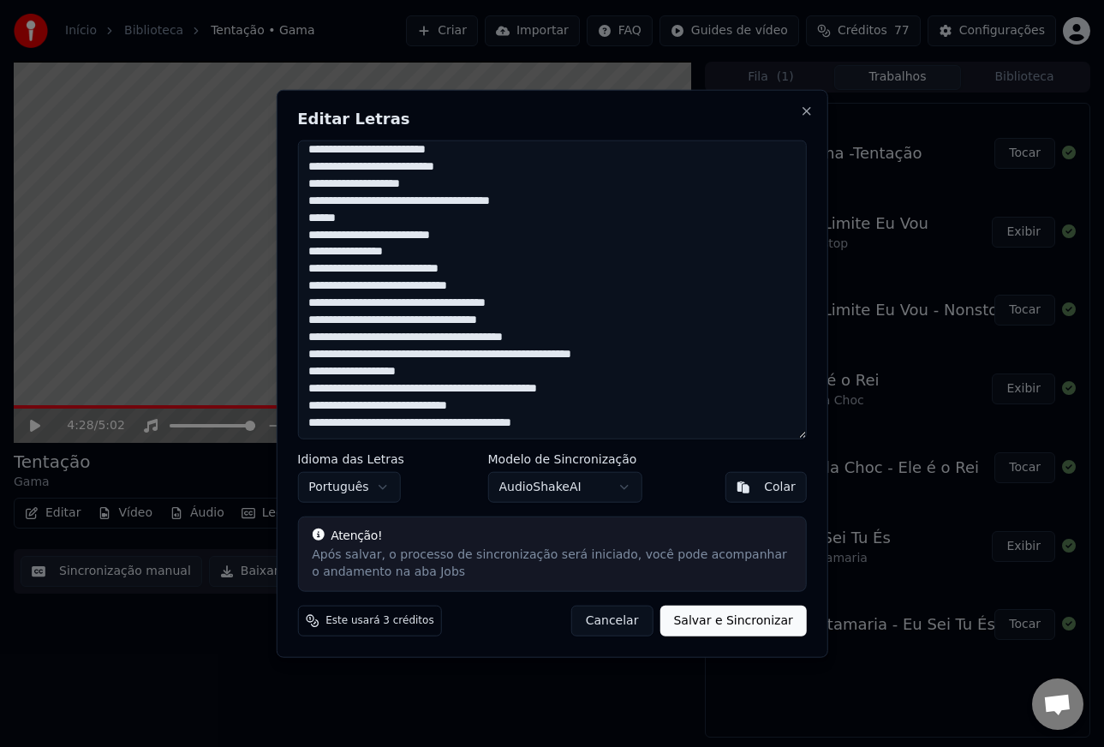
click at [533, 303] on textarea at bounding box center [552, 289] width 510 height 299
type textarea "**********"
click at [715, 624] on button "Salvar e Sincronizar" at bounding box center [732, 620] width 146 height 31
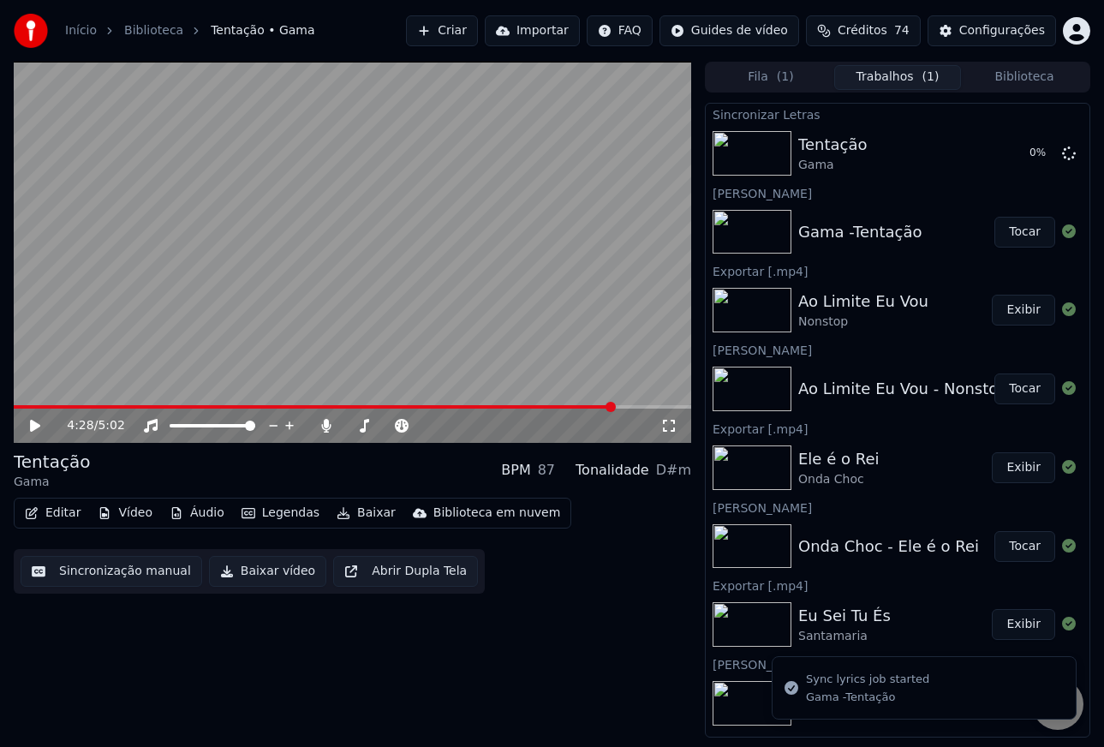
click at [36, 420] on icon at bounding box center [46, 426] width 39 height 14
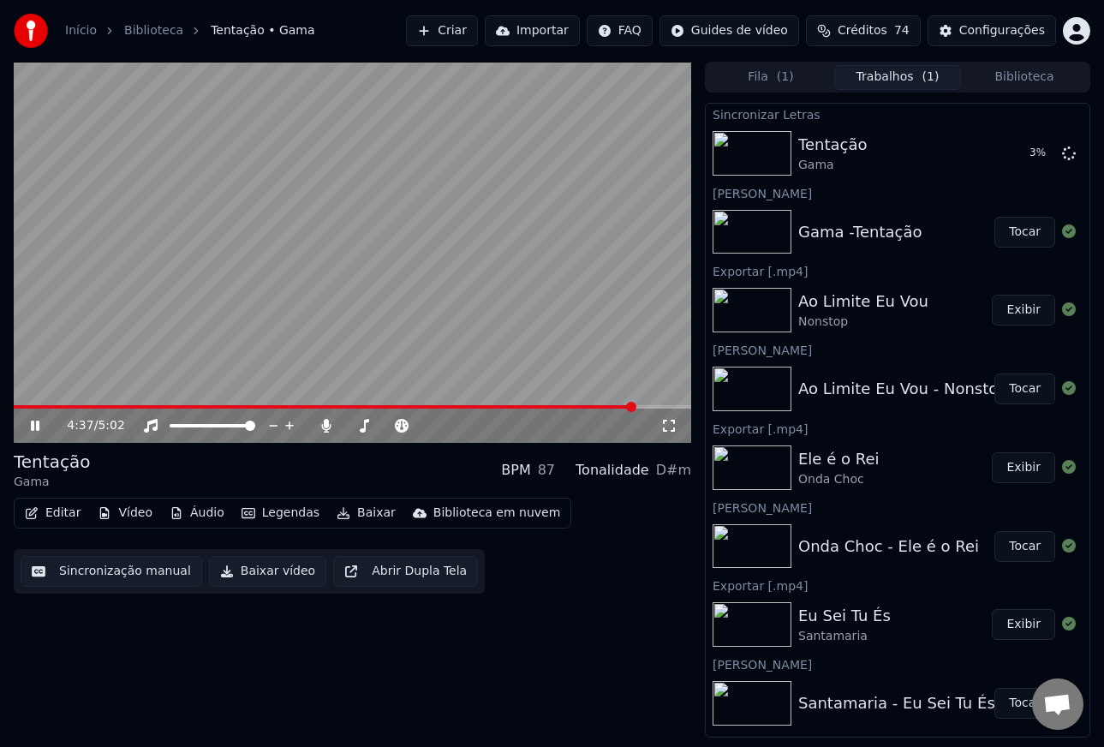
click at [546, 405] on span at bounding box center [325, 406] width 622 height 3
click at [500, 408] on span at bounding box center [257, 406] width 486 height 3
click at [528, 406] on span at bounding box center [352, 406] width 677 height 3
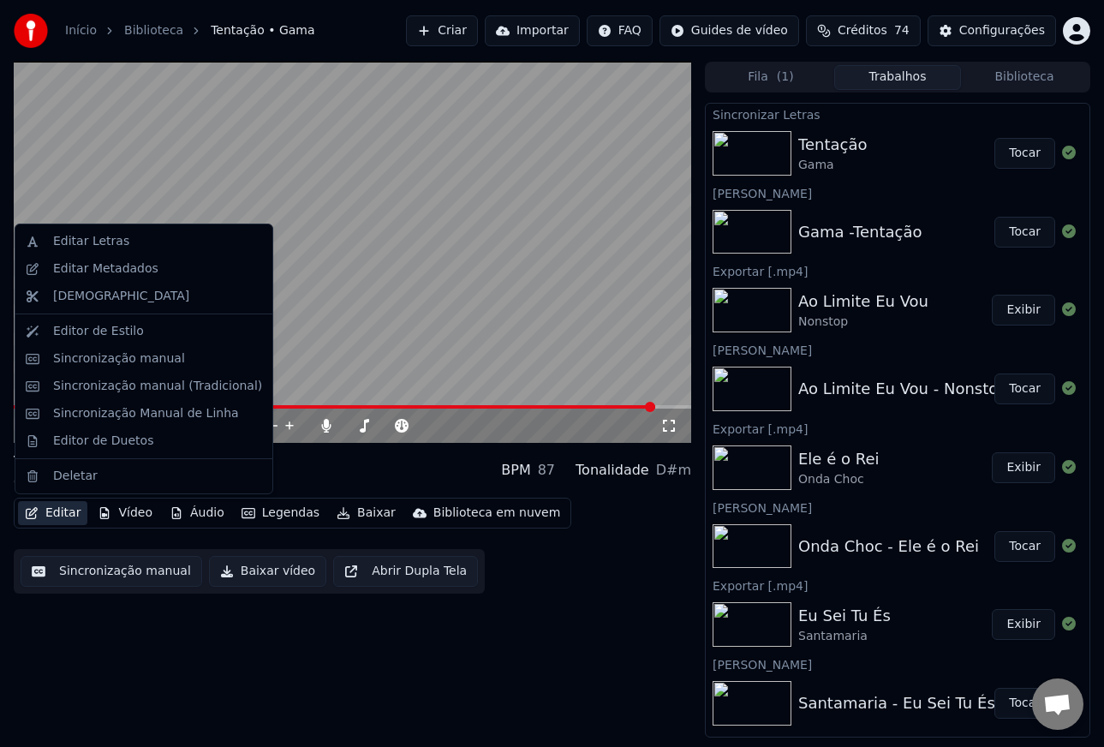
click at [55, 514] on button "Editar" at bounding box center [52, 513] width 69 height 24
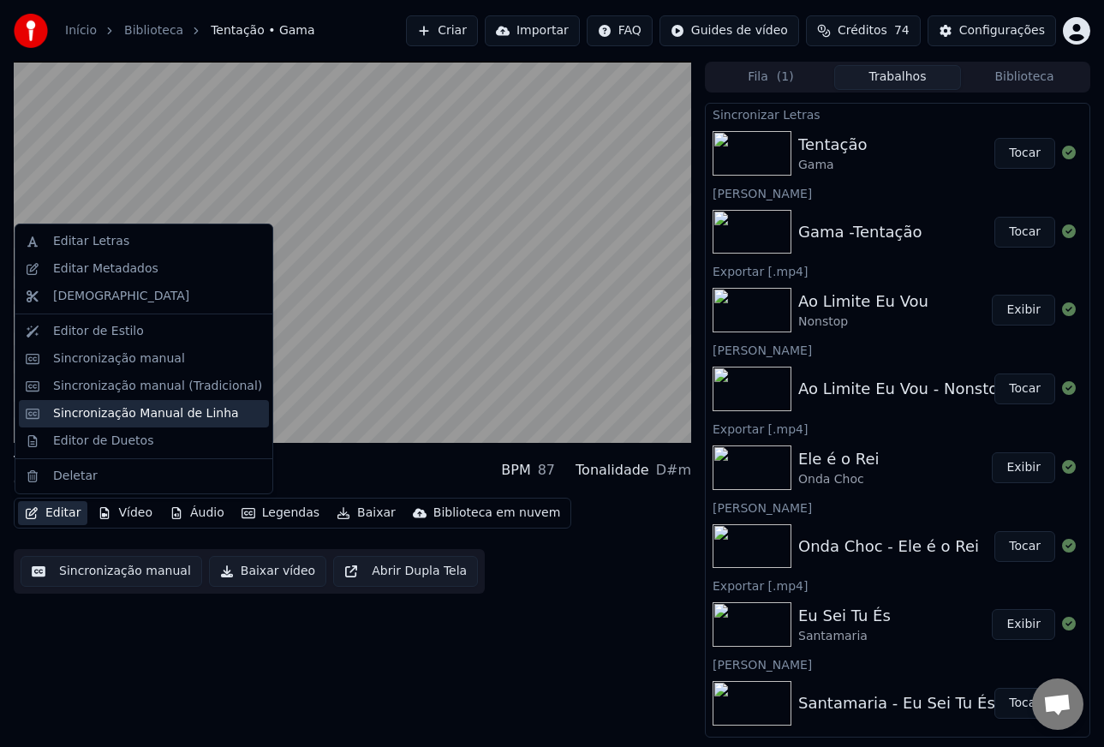
click at [133, 408] on div "Sincronização Manual de Linha" at bounding box center [146, 413] width 186 height 17
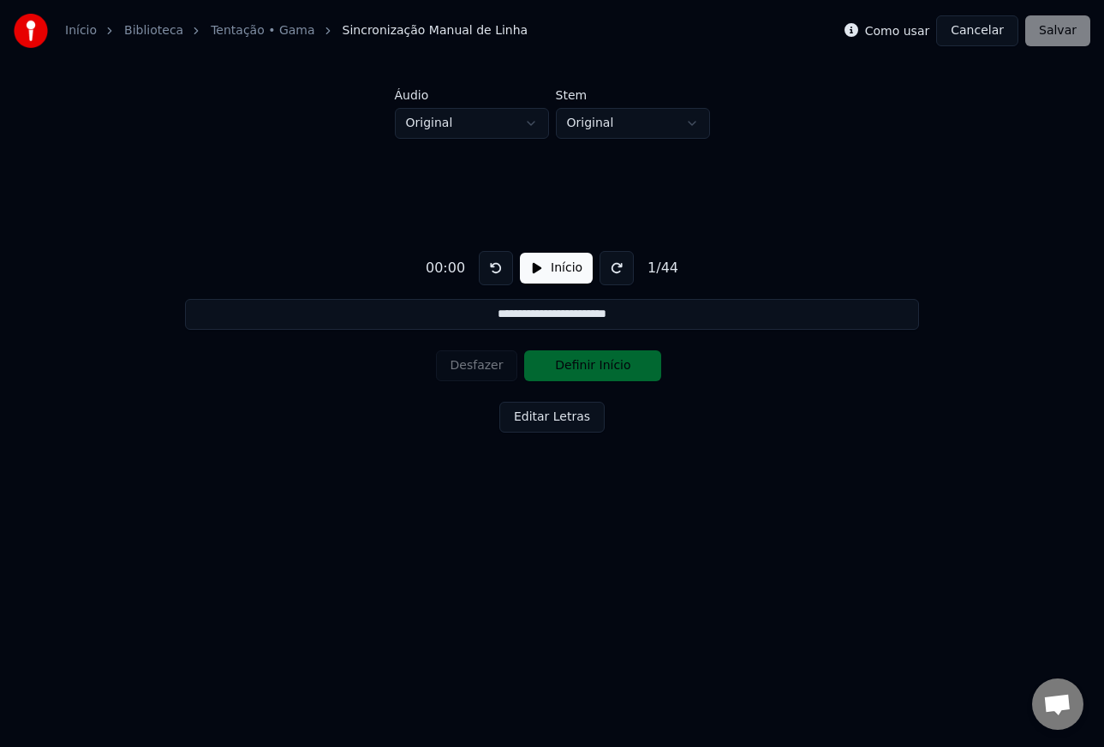
click at [539, 272] on button "Início" at bounding box center [556, 268] width 73 height 31
click at [615, 276] on button at bounding box center [621, 268] width 34 height 34
click at [628, 267] on button at bounding box center [621, 268] width 34 height 34
click at [624, 267] on button at bounding box center [621, 268] width 34 height 34
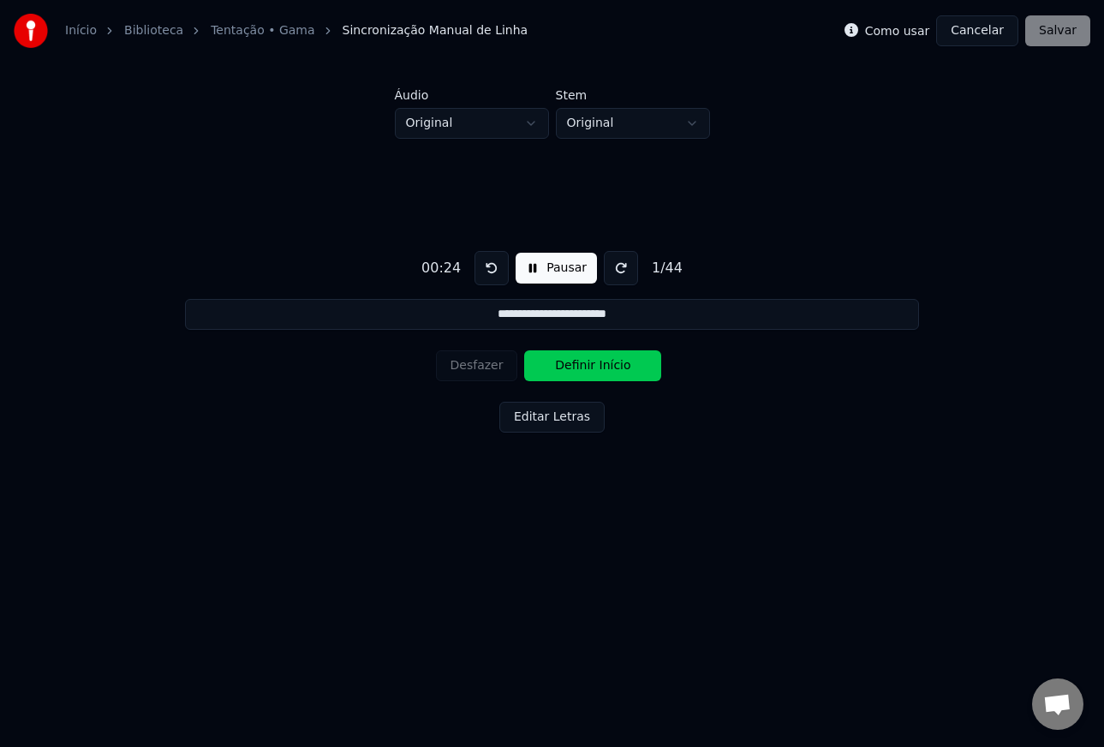
click at [624, 267] on button at bounding box center [621, 268] width 34 height 34
click at [568, 367] on button "Definir Início" at bounding box center [592, 365] width 137 height 31
click at [492, 367] on button "Desfazer" at bounding box center [477, 365] width 82 height 31
click at [558, 368] on button "Definir Início" at bounding box center [592, 365] width 137 height 31
click at [468, 367] on button "Desfazer" at bounding box center [477, 365] width 82 height 31
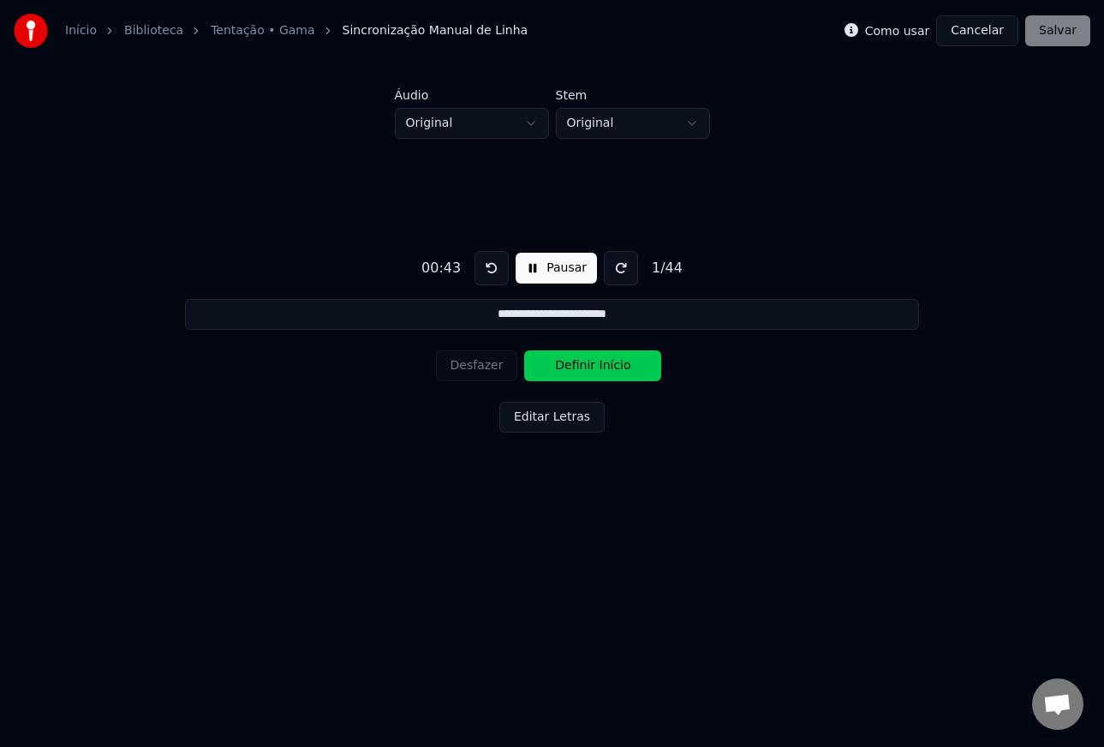
click at [566, 368] on button "Definir Início" at bounding box center [592, 365] width 137 height 31
click at [586, 368] on button "Definir Fim" at bounding box center [592, 365] width 137 height 31
click at [586, 368] on button "Definir Início" at bounding box center [592, 365] width 137 height 31
click at [598, 368] on button "Definir Fim" at bounding box center [592, 365] width 137 height 31
click at [597, 369] on button "Definir Início" at bounding box center [592, 365] width 137 height 31
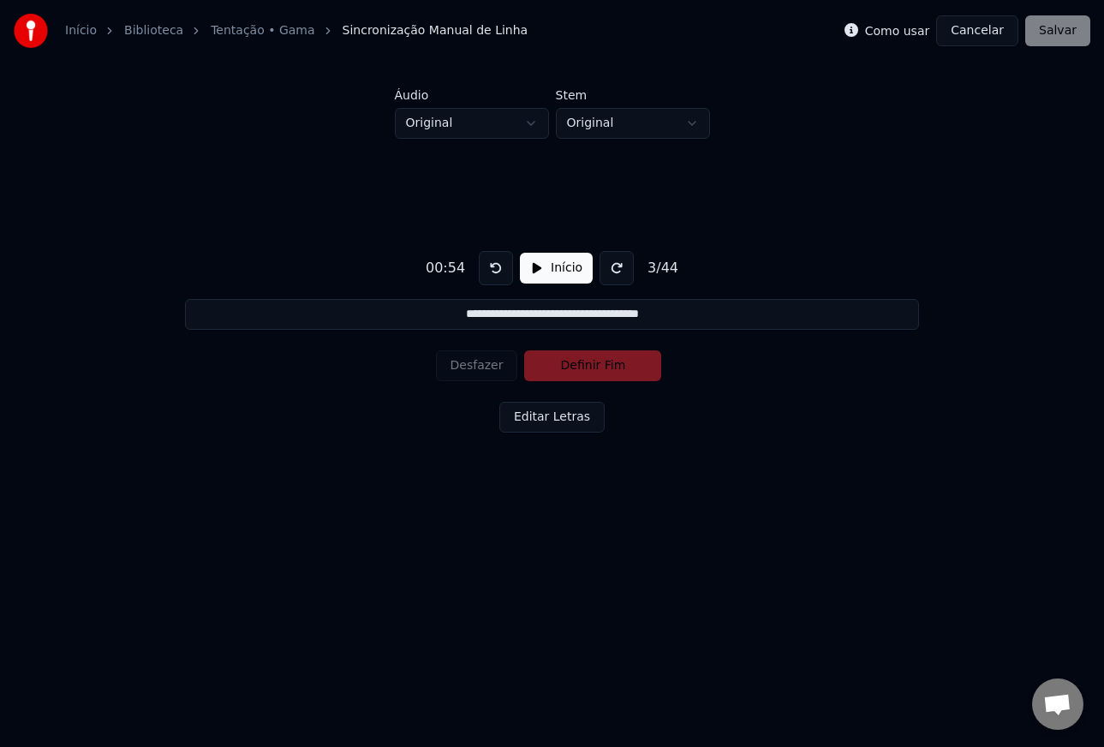
click at [535, 271] on button "Início" at bounding box center [556, 268] width 73 height 31
click at [486, 266] on button at bounding box center [491, 268] width 34 height 34
click at [476, 365] on button "Desfazer" at bounding box center [477, 365] width 82 height 31
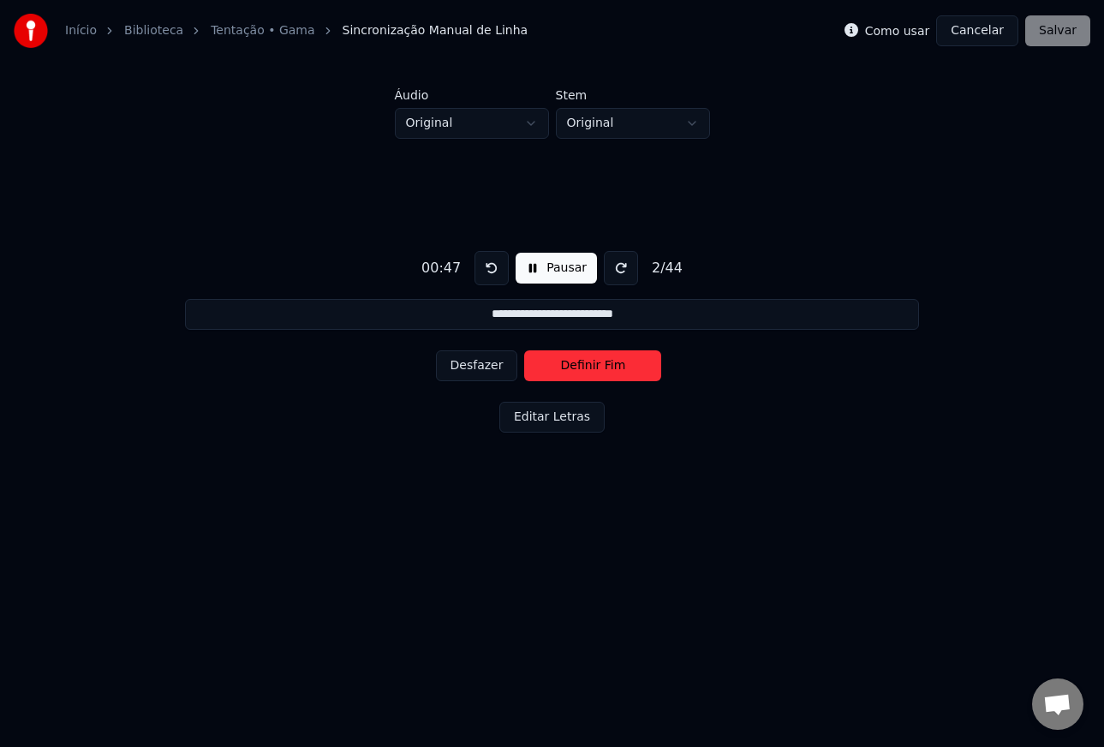
click at [477, 365] on button "Desfazer" at bounding box center [477, 365] width 82 height 31
click at [558, 365] on button "Definir Início" at bounding box center [592, 365] width 137 height 31
click at [488, 367] on button "Desfazer" at bounding box center [477, 365] width 82 height 31
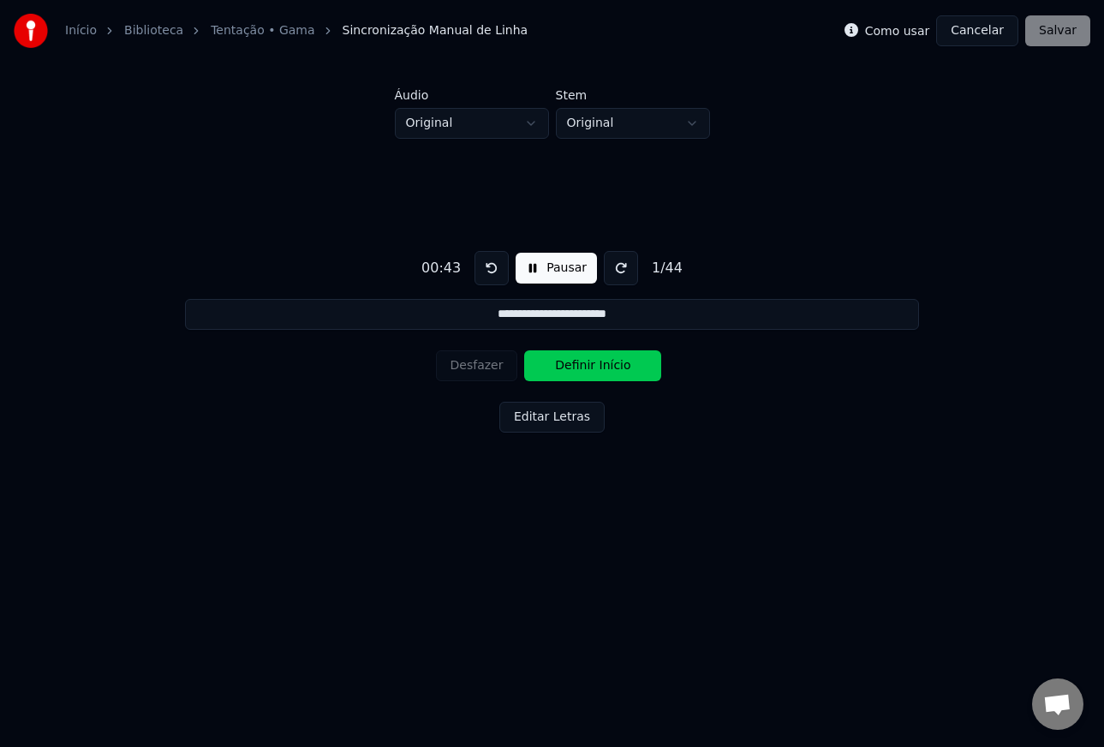
click at [549, 369] on button "Definir Início" at bounding box center [592, 365] width 137 height 31
click at [495, 367] on button "Desfazer" at bounding box center [477, 365] width 82 height 31
click at [541, 368] on button "Definir Início" at bounding box center [592, 365] width 137 height 31
click at [548, 368] on button "Definir Fim" at bounding box center [592, 365] width 137 height 31
click at [548, 368] on button "Definir Início" at bounding box center [592, 365] width 137 height 31
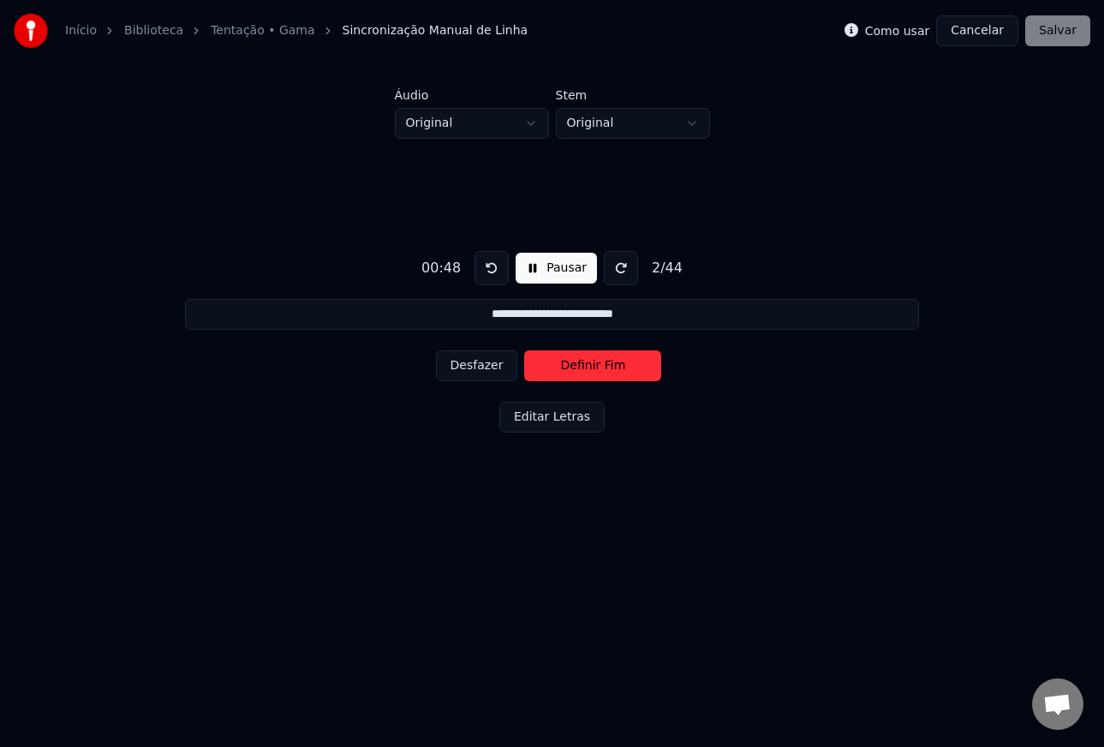
click at [494, 367] on button "Desfazer" at bounding box center [477, 365] width 82 height 31
click at [595, 370] on button "Definir Início" at bounding box center [592, 365] width 137 height 31
click at [441, 369] on button "Desfazer" at bounding box center [477, 365] width 82 height 31
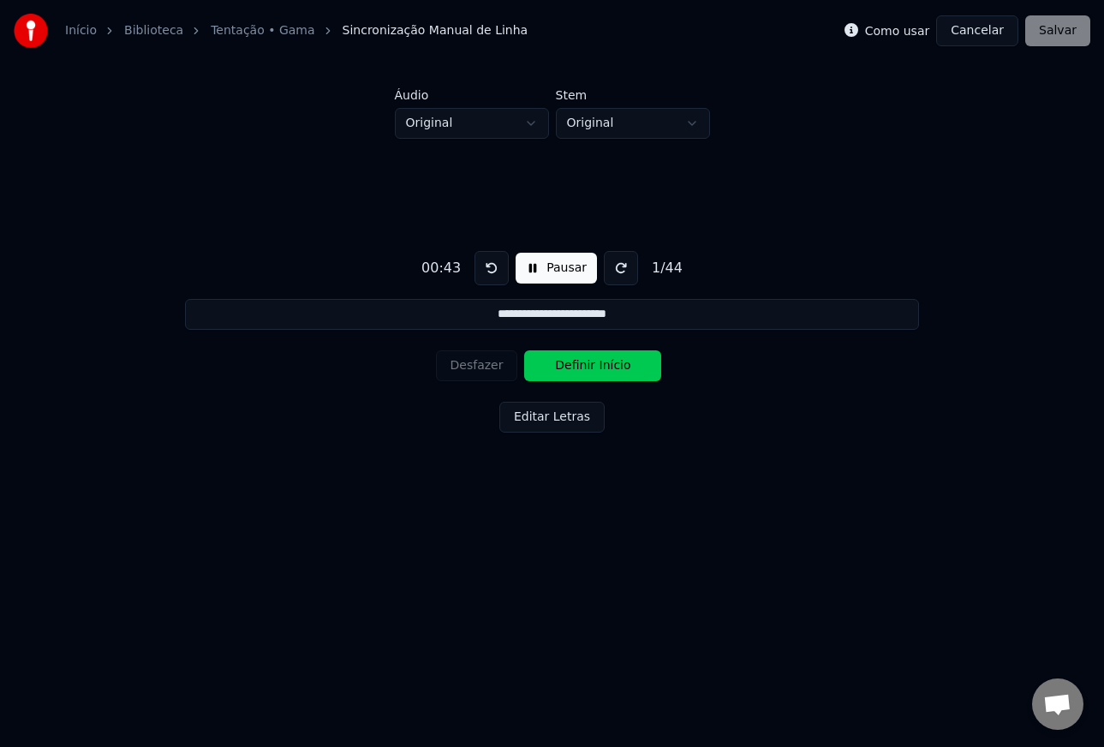
click at [561, 371] on button "Definir Início" at bounding box center [592, 365] width 137 height 31
click at [460, 370] on button "Desfazer" at bounding box center [477, 365] width 82 height 31
click at [552, 368] on button "Definir Início" at bounding box center [592, 365] width 137 height 31
click at [463, 368] on button "Desfazer" at bounding box center [477, 365] width 82 height 31
click at [620, 262] on button at bounding box center [621, 268] width 34 height 34
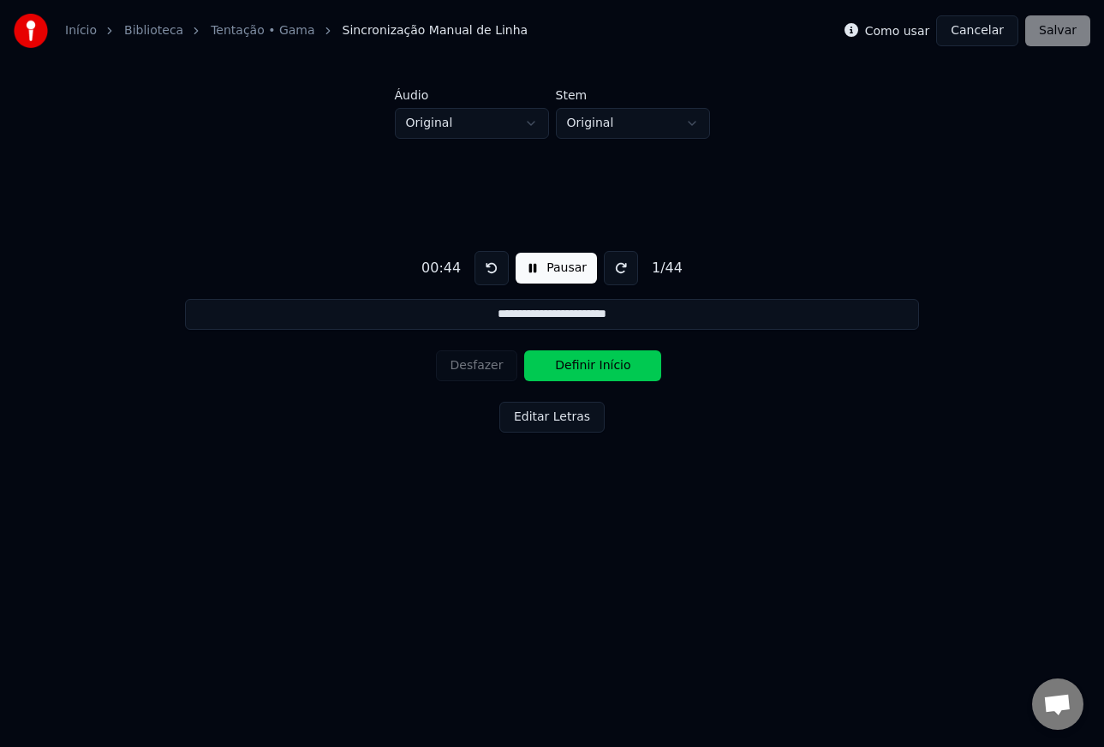
click at [481, 268] on button at bounding box center [491, 268] width 34 height 34
click at [577, 371] on button "Definir Início" at bounding box center [592, 365] width 137 height 31
click at [577, 371] on button "Definir Fim" at bounding box center [592, 365] width 137 height 31
click at [577, 371] on button "Definir Início" at bounding box center [592, 365] width 137 height 31
click at [479, 366] on button "Desfazer" at bounding box center [477, 365] width 82 height 31
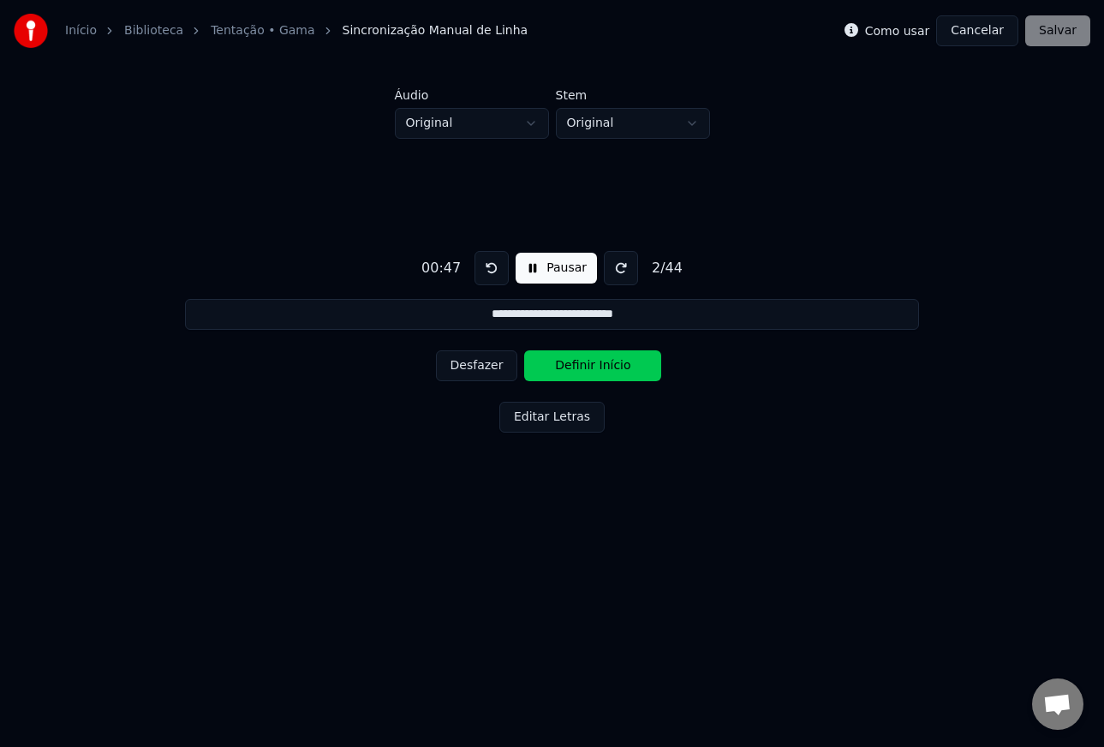
click at [479, 366] on button "Desfazer" at bounding box center [477, 365] width 82 height 31
click at [573, 355] on button "Definir Início" at bounding box center [592, 365] width 137 height 31
click at [573, 355] on button "Definir Fim" at bounding box center [592, 365] width 137 height 31
click at [479, 361] on button "Desfazer" at bounding box center [477, 365] width 82 height 31
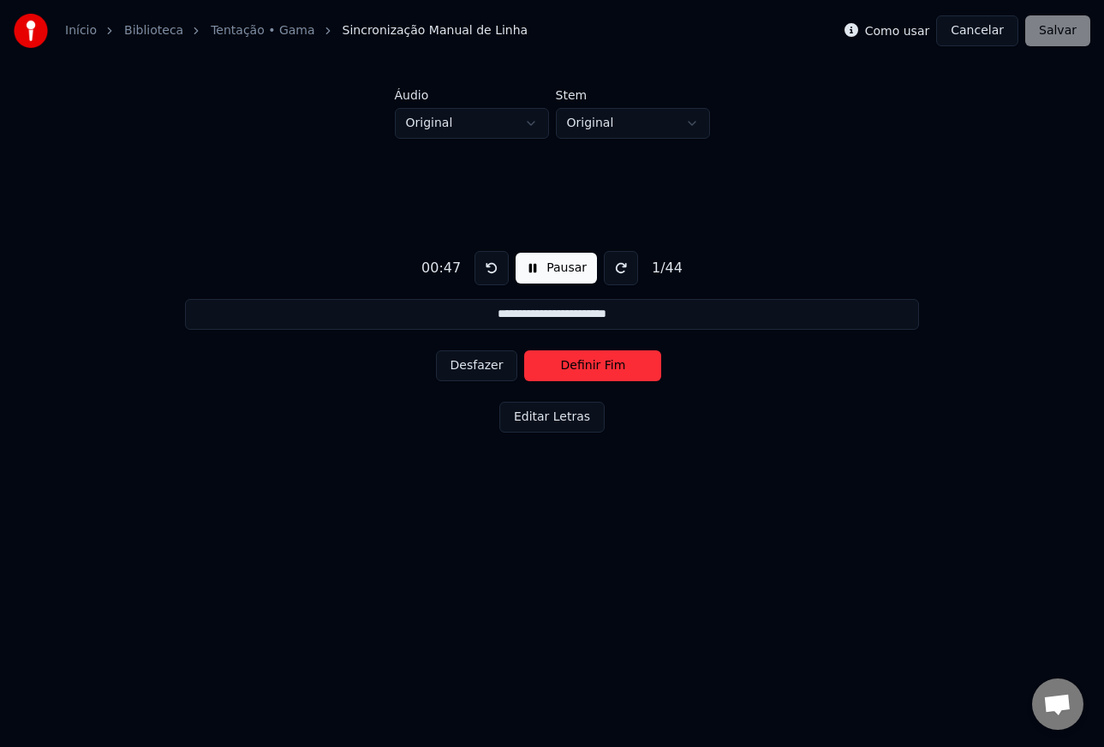
click at [468, 364] on button "Desfazer" at bounding box center [477, 365] width 82 height 31
click at [492, 367] on div "Desfazer Definir Início" at bounding box center [552, 365] width 233 height 45
click at [493, 272] on button at bounding box center [491, 268] width 34 height 34
click at [492, 272] on button at bounding box center [491, 268] width 34 height 34
click at [548, 364] on button "Definir Início" at bounding box center [592, 365] width 137 height 31
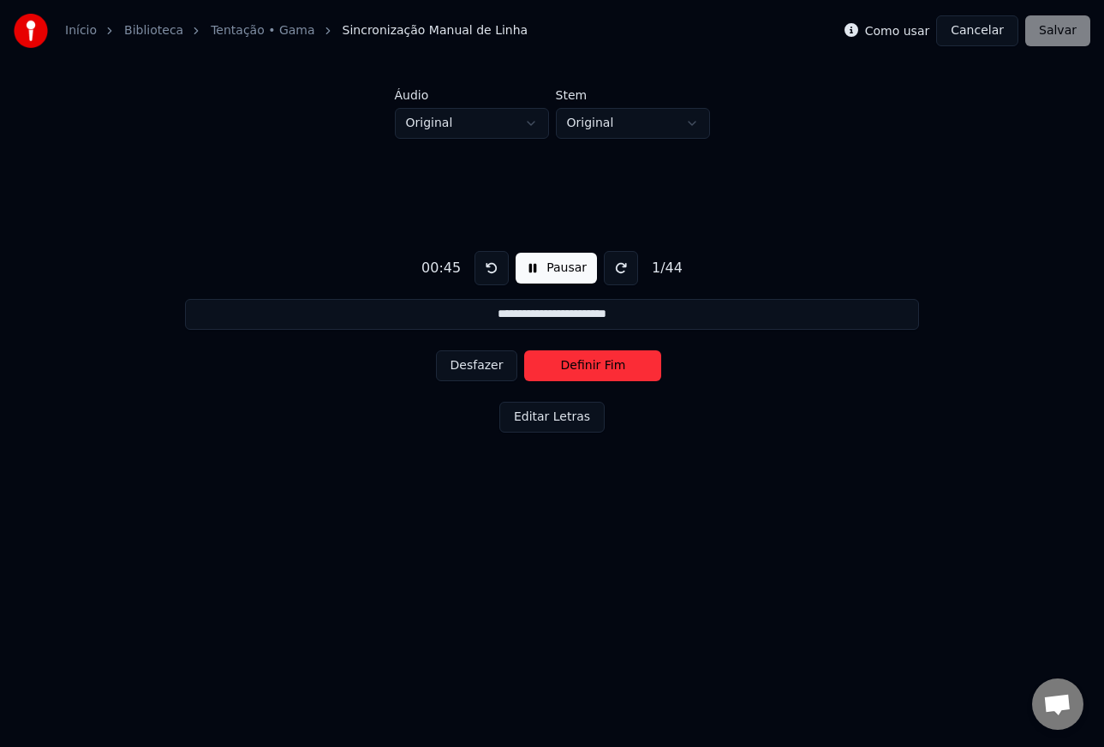
click at [548, 364] on button "Definir Fim" at bounding box center [592, 365] width 137 height 31
click at [548, 364] on button "Definir Início" at bounding box center [592, 365] width 137 height 31
click at [552, 365] on button "Definir Fim" at bounding box center [592, 365] width 137 height 31
click at [584, 369] on button "Definir Início" at bounding box center [592, 365] width 137 height 31
click at [491, 369] on button "Desfazer" at bounding box center [477, 365] width 82 height 31
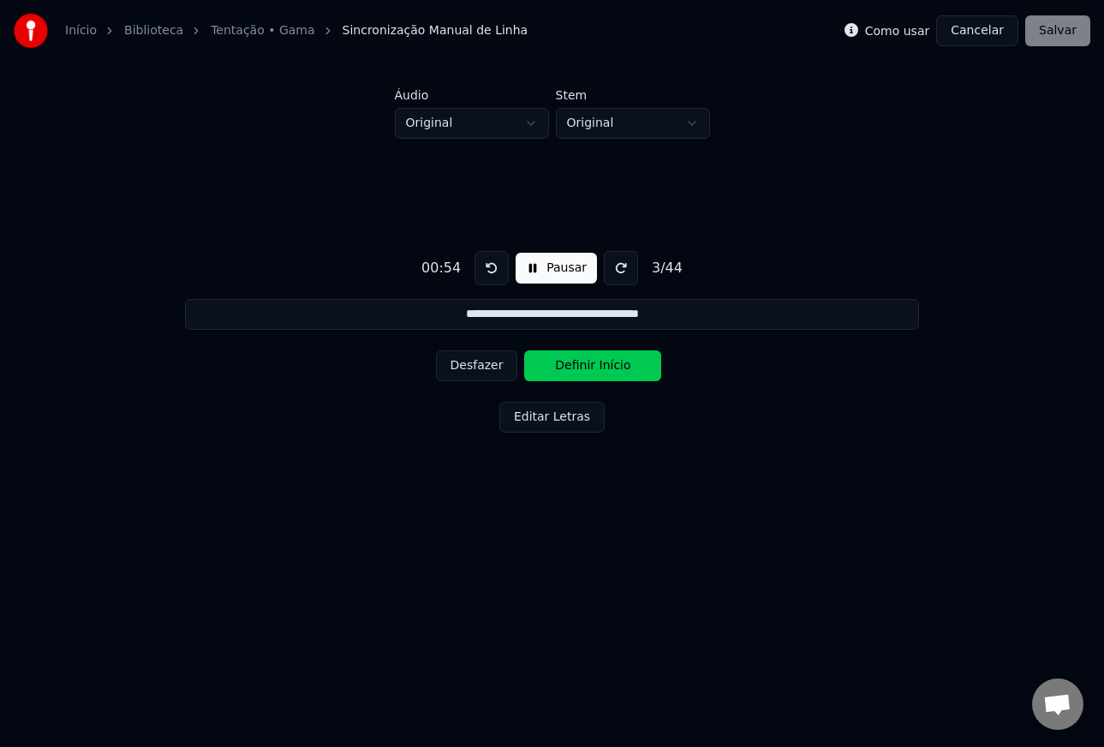
click at [557, 368] on button "Definir Início" at bounding box center [592, 365] width 137 height 31
click at [557, 368] on button "Definir Fim" at bounding box center [592, 365] width 137 height 31
click at [557, 368] on button "Definir Início" at bounding box center [592, 365] width 137 height 31
click at [584, 368] on button "Definir Fim" at bounding box center [592, 365] width 137 height 31
click at [584, 368] on button "Definir Início" at bounding box center [592, 365] width 137 height 31
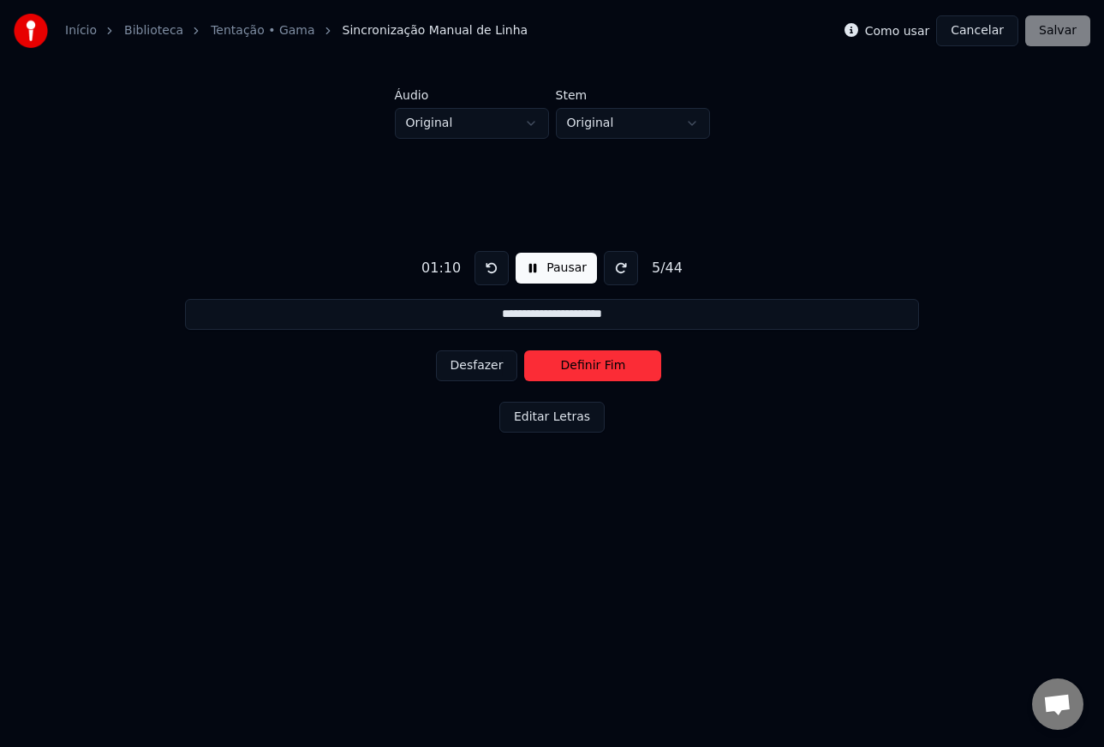
click at [598, 369] on button "Definir Fim" at bounding box center [592, 365] width 137 height 31
click at [598, 369] on button "Definir Início" at bounding box center [592, 365] width 137 height 31
click at [598, 369] on button "Definir Fim" at bounding box center [592, 365] width 137 height 31
click at [495, 365] on button "Desfazer" at bounding box center [477, 365] width 82 height 31
click at [596, 370] on button "Definir Fim" at bounding box center [592, 365] width 137 height 31
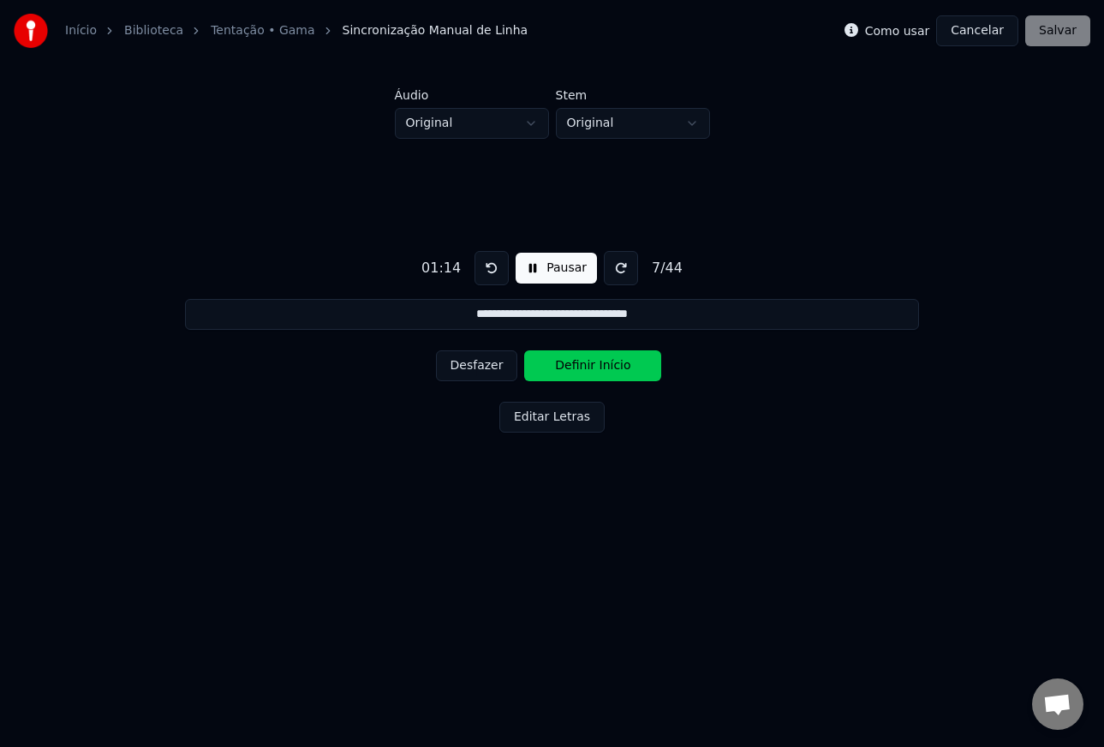
click at [596, 370] on button "Definir Início" at bounding box center [592, 365] width 137 height 31
click at [596, 370] on button "Definir Fim" at bounding box center [592, 365] width 137 height 31
click at [596, 370] on button "Definir Início" at bounding box center [592, 365] width 137 height 31
click at [596, 370] on button "Definir Fim" at bounding box center [592, 365] width 137 height 31
click at [596, 370] on button "Definir Início" at bounding box center [592, 365] width 137 height 31
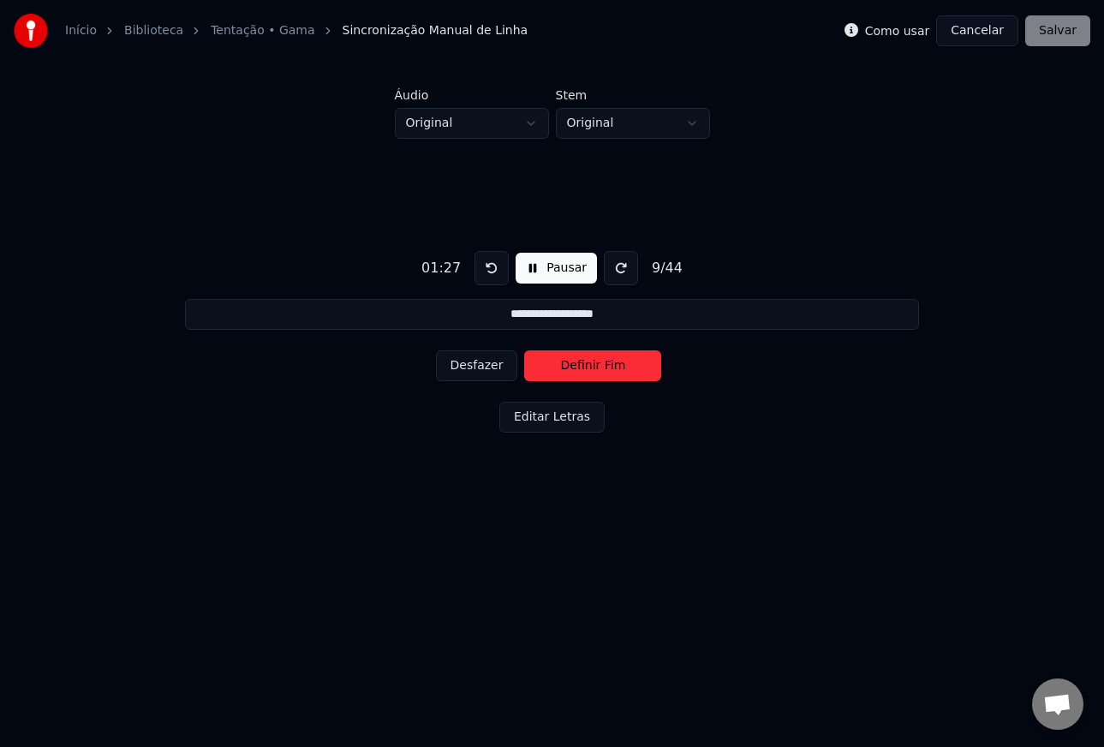
click at [492, 369] on button "Desfazer" at bounding box center [477, 365] width 82 height 31
click at [487, 366] on button "Desfazer" at bounding box center [477, 365] width 82 height 31
click at [584, 369] on button "Definir Fim" at bounding box center [592, 365] width 137 height 31
click at [584, 369] on button "Definir Início" at bounding box center [592, 365] width 137 height 31
click at [584, 369] on button "Definir Fim" at bounding box center [592, 365] width 137 height 31
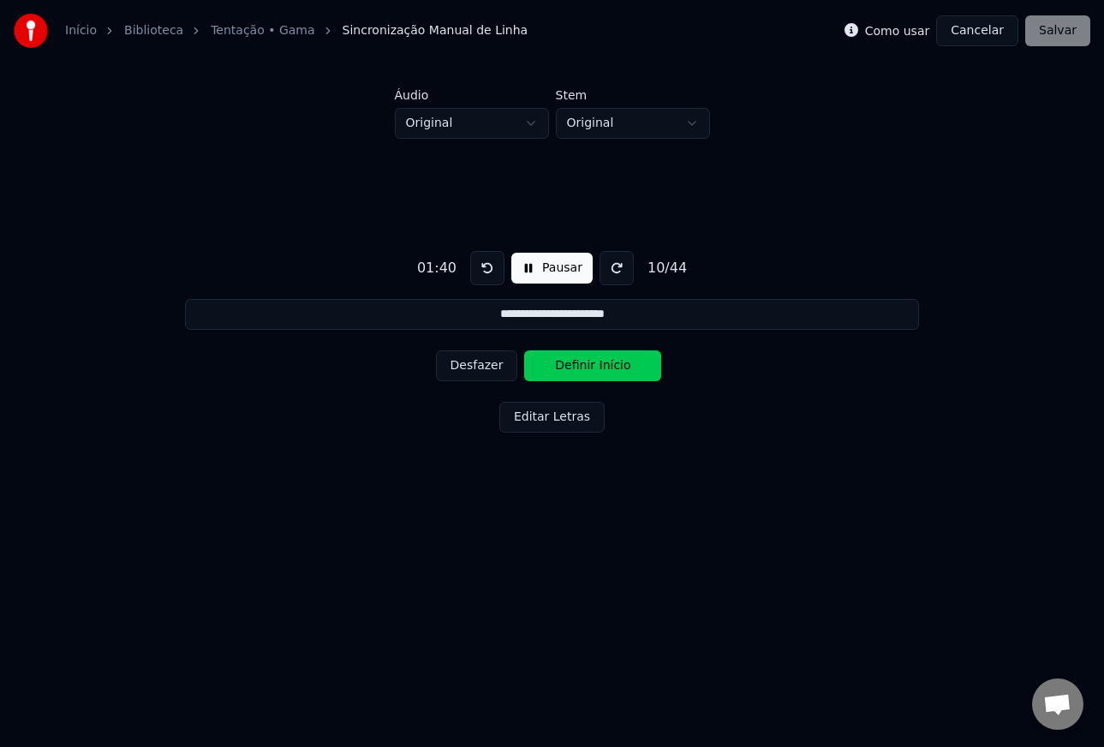
click at [584, 369] on button "Definir Início" at bounding box center [592, 365] width 137 height 31
click at [584, 369] on button "Definir Fim" at bounding box center [592, 365] width 137 height 31
click at [584, 369] on button "Definir Início" at bounding box center [592, 365] width 137 height 31
click at [584, 369] on button "Definir Fim" at bounding box center [592, 365] width 137 height 31
click at [584, 369] on button "Definir Início" at bounding box center [592, 365] width 137 height 31
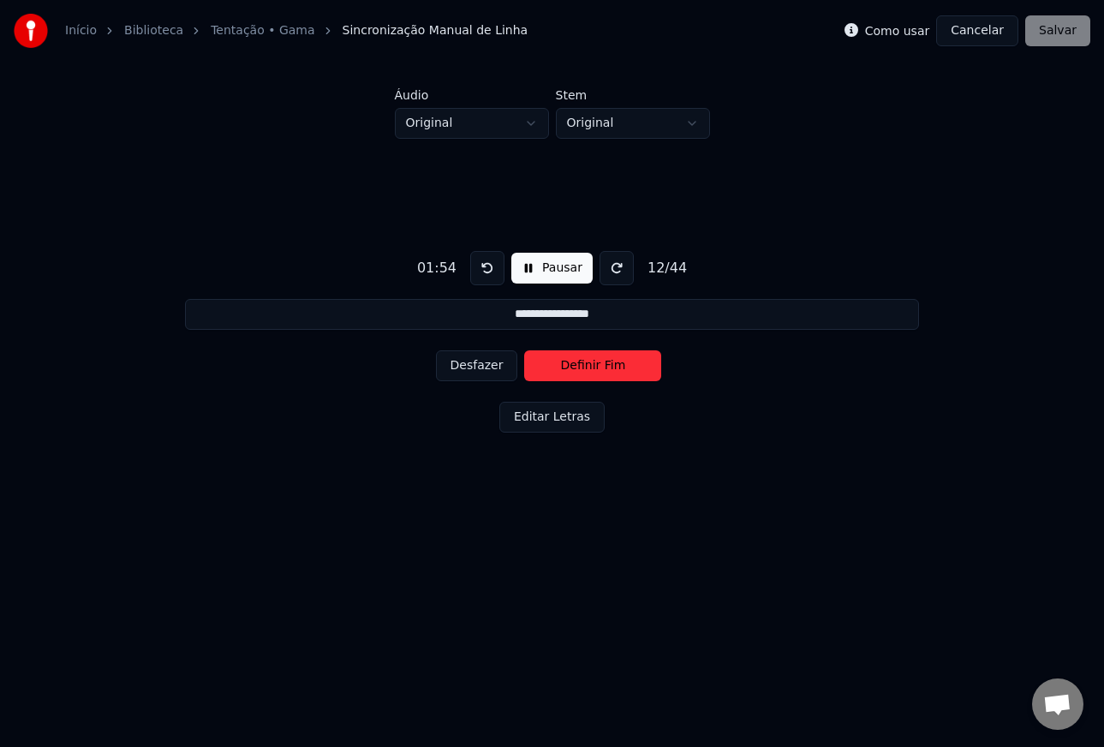
click at [584, 369] on button "Definir Fim" at bounding box center [592, 365] width 137 height 31
click at [584, 369] on button "Definir Início" at bounding box center [592, 365] width 137 height 31
click at [584, 369] on button "Definir Fim" at bounding box center [592, 365] width 137 height 31
click at [584, 369] on button "Definir Início" at bounding box center [592, 365] width 137 height 31
click at [584, 369] on button "Definir Fim" at bounding box center [592, 365] width 137 height 31
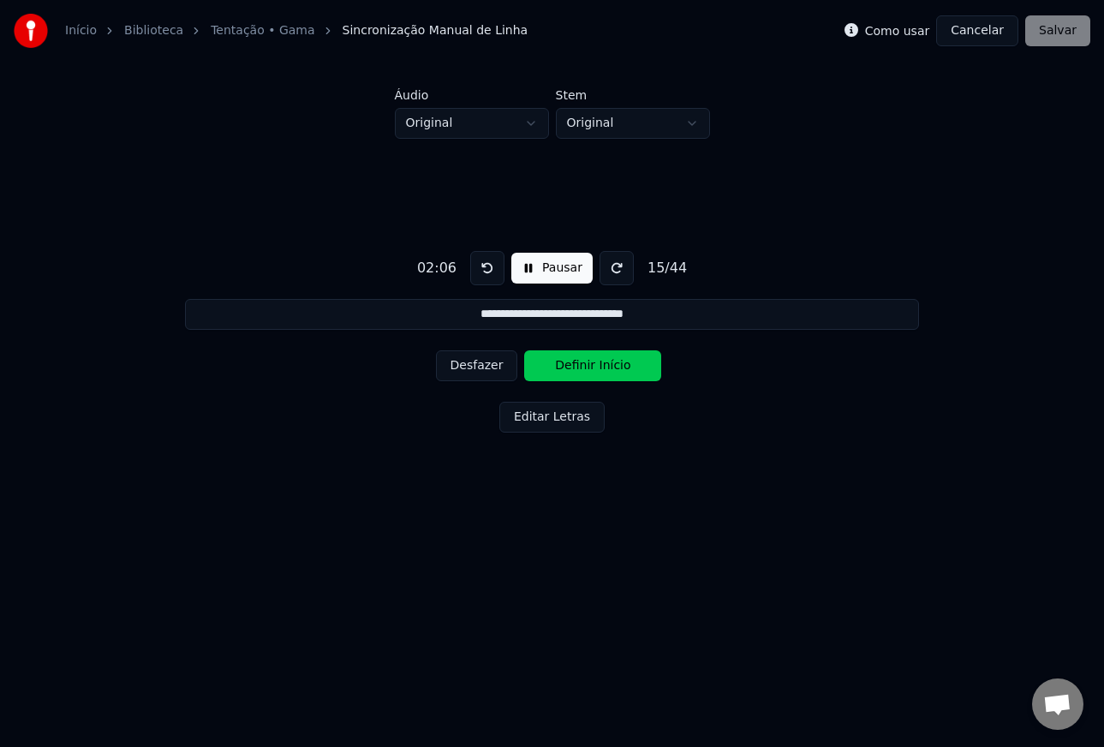
click at [584, 369] on button "Definir Início" at bounding box center [592, 365] width 137 height 31
click at [584, 369] on button "Definir Fim" at bounding box center [592, 365] width 137 height 31
click at [584, 369] on button "Definir Início" at bounding box center [592, 365] width 137 height 31
click at [584, 369] on button "Definir Fim" at bounding box center [592, 365] width 137 height 31
click at [584, 369] on button "Definir Início" at bounding box center [592, 365] width 137 height 31
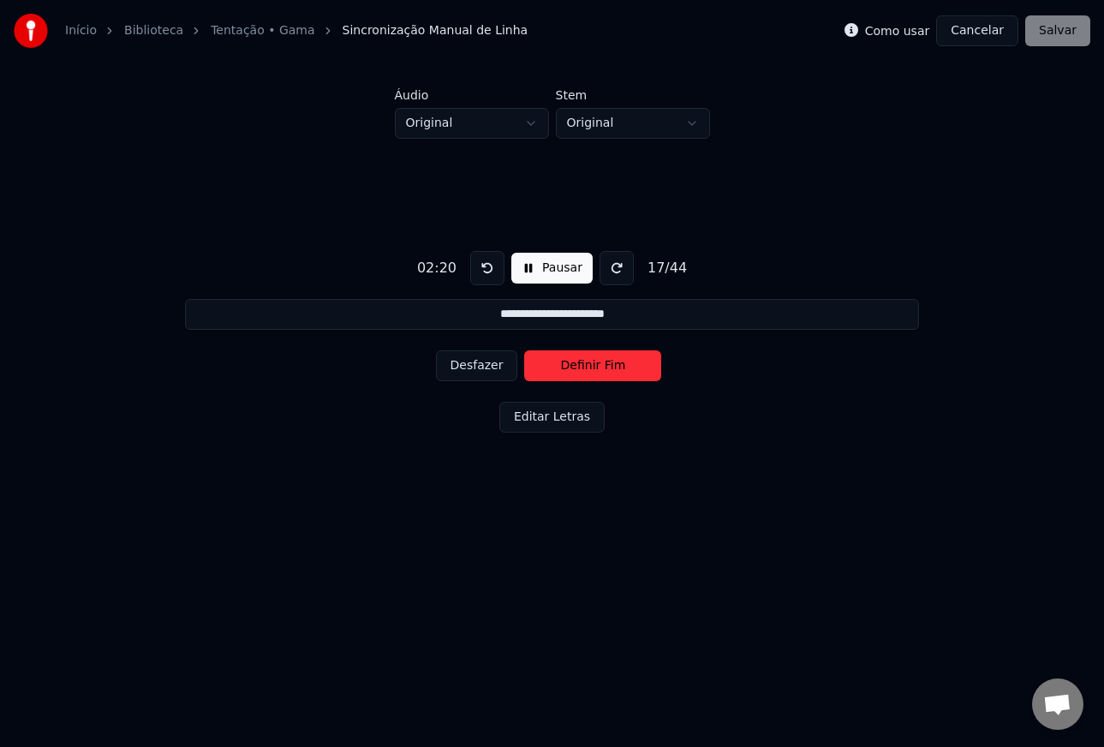
click at [584, 369] on button "Definir Fim" at bounding box center [592, 365] width 137 height 31
click at [584, 369] on button "Definir Início" at bounding box center [592, 365] width 137 height 31
click at [584, 369] on button "Definir Fim" at bounding box center [592, 365] width 137 height 31
click at [584, 369] on button "Definir Início" at bounding box center [592, 365] width 137 height 31
click at [584, 369] on button "Definir Fim" at bounding box center [592, 365] width 137 height 31
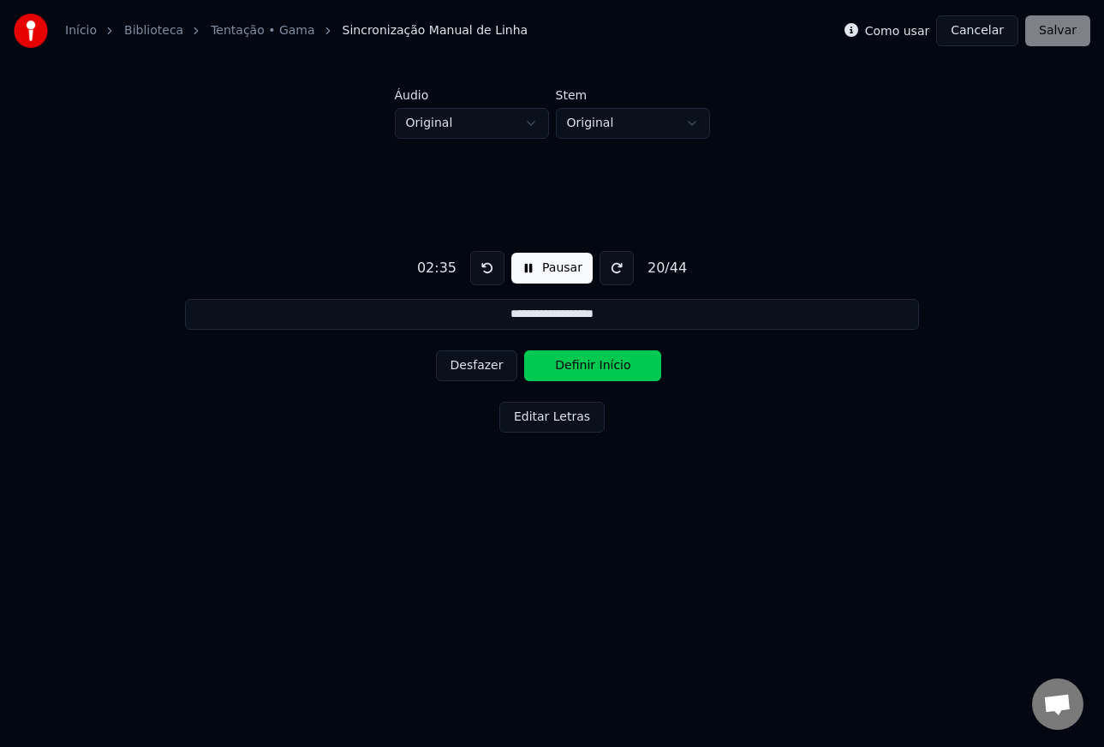
click at [584, 369] on button "Definir Início" at bounding box center [592, 365] width 137 height 31
click at [584, 369] on button "Definir Fim" at bounding box center [592, 365] width 137 height 31
click at [495, 367] on button "Desfazer" at bounding box center [477, 365] width 82 height 31
click at [599, 370] on button "Definir Fim" at bounding box center [592, 365] width 137 height 31
click at [599, 370] on button "Definir Início" at bounding box center [592, 365] width 137 height 31
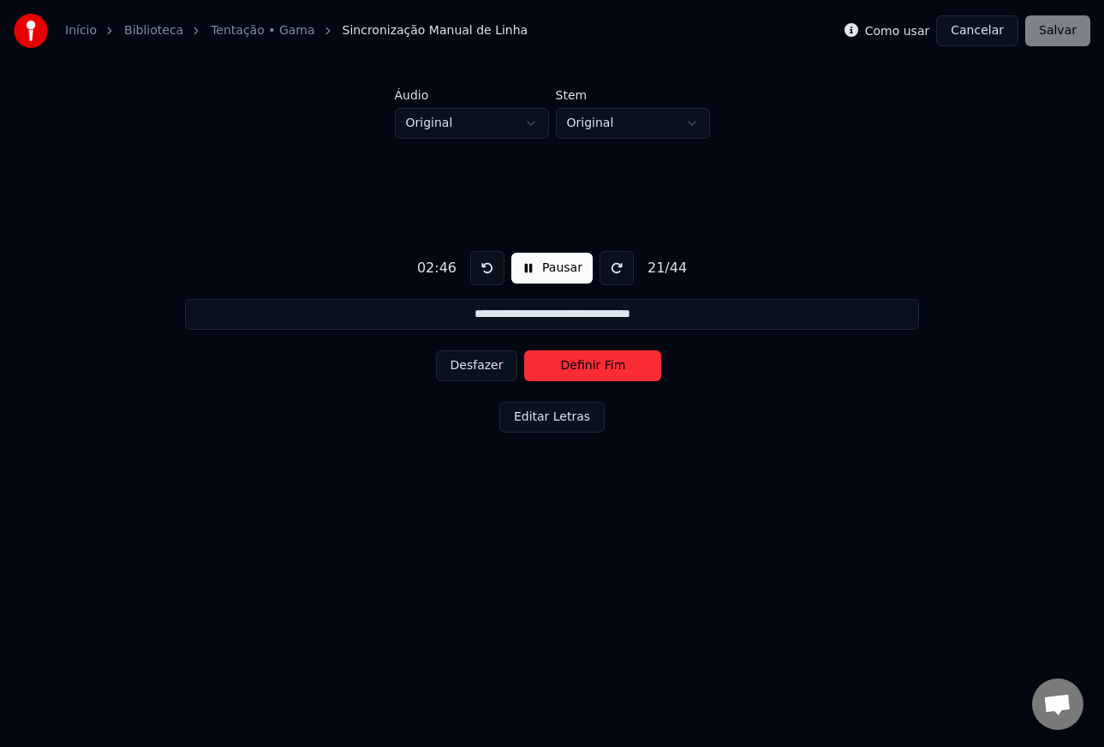
click at [599, 370] on button "Definir Fim" at bounding box center [592, 365] width 137 height 31
click at [599, 370] on button "Definir Início" at bounding box center [592, 365] width 137 height 31
click at [599, 370] on button "Definir Fim" at bounding box center [592, 365] width 137 height 31
click at [497, 367] on button "Desfazer" at bounding box center [477, 365] width 82 height 31
click at [594, 370] on button "Definir Fim" at bounding box center [592, 365] width 137 height 31
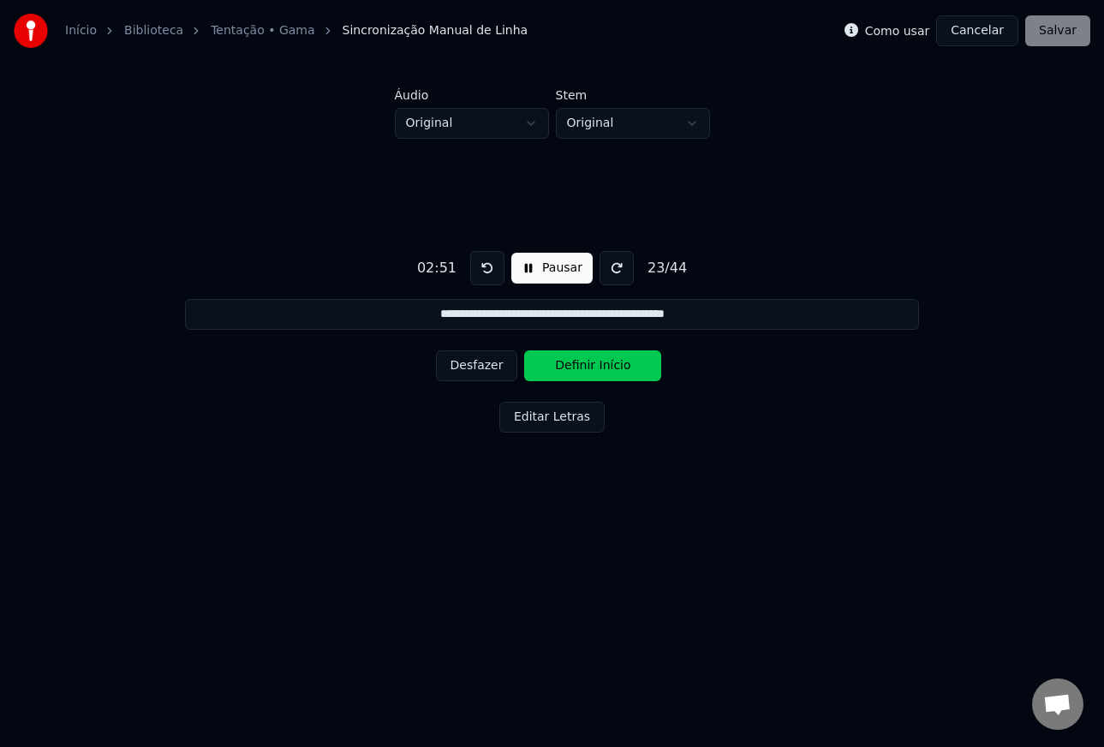
click at [594, 370] on button "Definir Início" at bounding box center [592, 365] width 137 height 31
click at [480, 369] on button "Desfazer" at bounding box center [477, 365] width 82 height 31
click at [574, 370] on button "Definir Início" at bounding box center [592, 365] width 137 height 31
click at [587, 370] on button "Definir Fim" at bounding box center [592, 365] width 137 height 31
click at [587, 370] on button "Definir Início" at bounding box center [592, 365] width 137 height 31
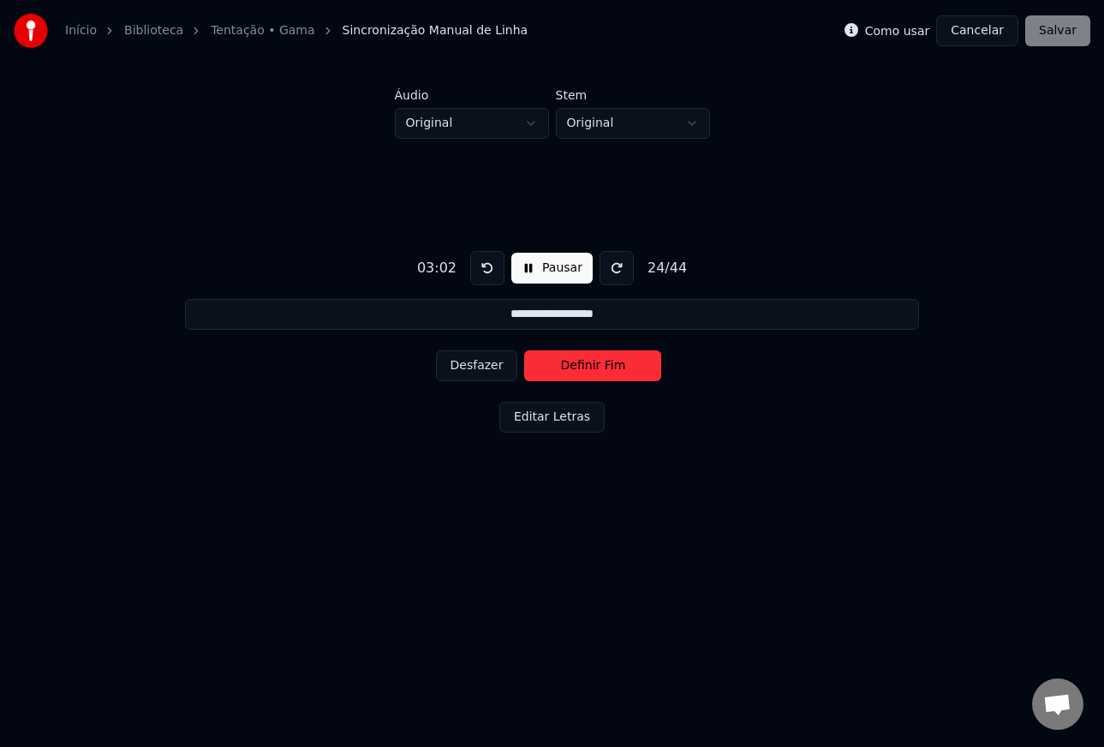
click at [587, 370] on button "Definir Fim" at bounding box center [592, 365] width 137 height 31
click at [587, 370] on button "Definir Início" at bounding box center [592, 365] width 137 height 31
click at [483, 367] on button "Desfazer" at bounding box center [477, 365] width 82 height 31
click at [562, 369] on button "Definir Início" at bounding box center [592, 365] width 137 height 31
click at [475, 367] on button "Desfazer" at bounding box center [477, 365] width 82 height 31
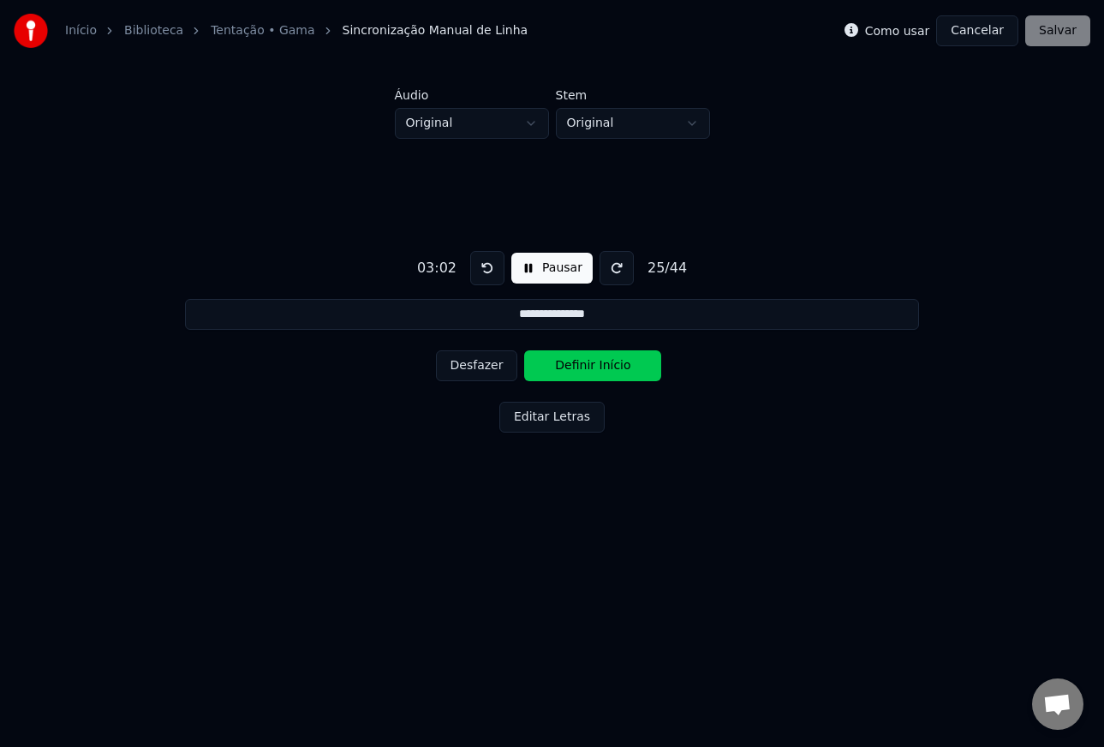
click at [480, 365] on button "Desfazer" at bounding box center [477, 365] width 82 height 31
click at [595, 375] on button "Definir Fim" at bounding box center [592, 365] width 137 height 31
click at [597, 374] on button "Definir Início" at bounding box center [592, 365] width 137 height 31
click at [599, 373] on button "Definir Fim" at bounding box center [592, 365] width 137 height 31
click at [599, 373] on button "Definir Início" at bounding box center [592, 365] width 137 height 31
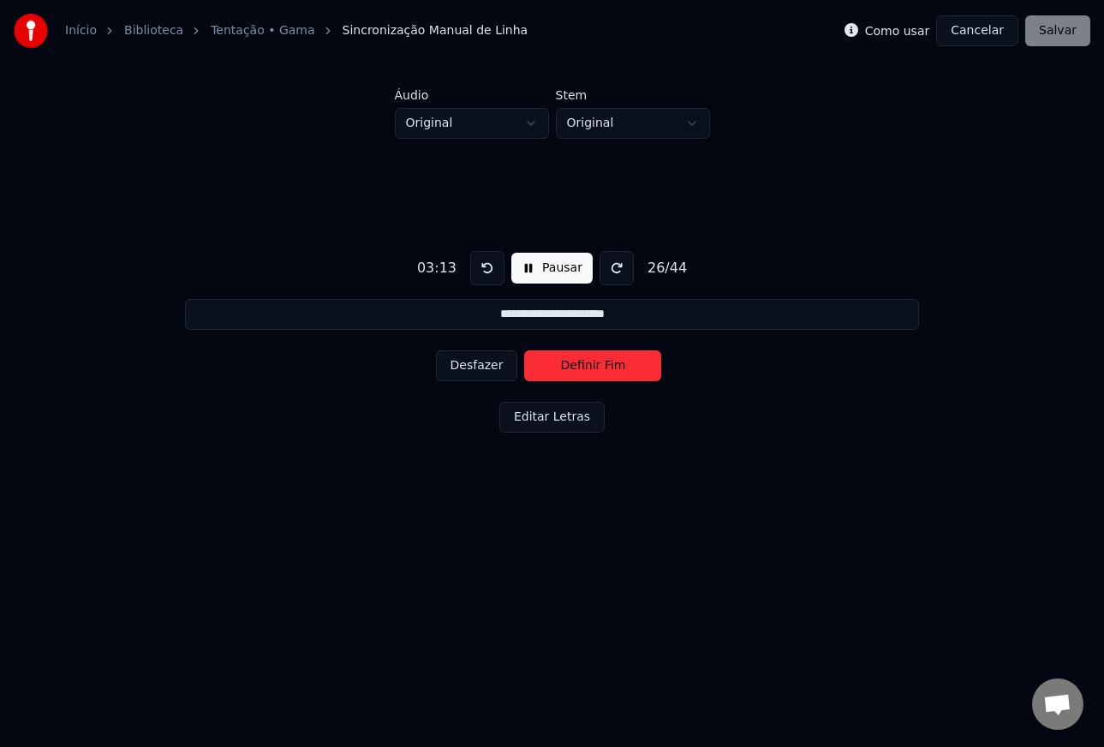
click at [599, 373] on button "Definir Fim" at bounding box center [592, 365] width 137 height 31
click at [599, 373] on button "Definir Início" at bounding box center [592, 365] width 137 height 31
click at [599, 373] on button "Definir Fim" at bounding box center [592, 365] width 137 height 31
click at [599, 373] on button "Definir Início" at bounding box center [592, 365] width 137 height 31
click at [603, 373] on button "Definir Fim" at bounding box center [592, 365] width 137 height 31
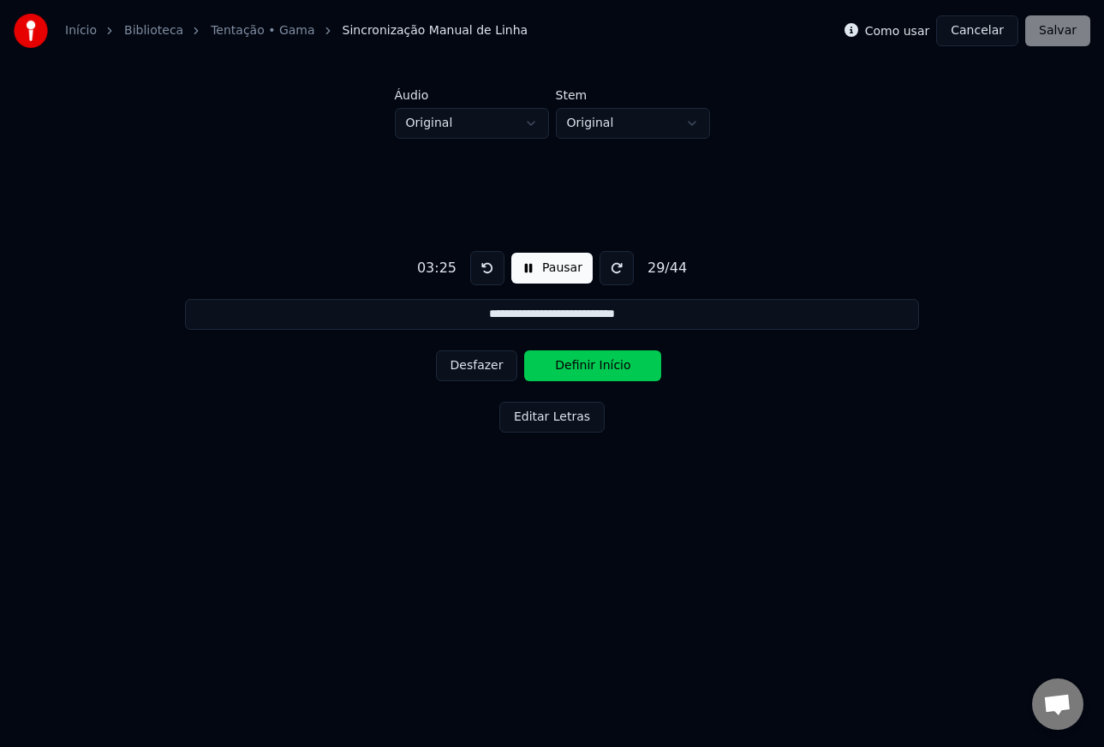
click at [603, 373] on button "Definir Início" at bounding box center [592, 365] width 137 height 31
click at [603, 373] on button "Definir Fim" at bounding box center [592, 365] width 137 height 31
click at [603, 373] on button "Definir Início" at bounding box center [592, 365] width 137 height 31
click at [603, 373] on button "Definir Fim" at bounding box center [592, 365] width 137 height 31
click at [603, 373] on button "Definir Início" at bounding box center [592, 365] width 137 height 31
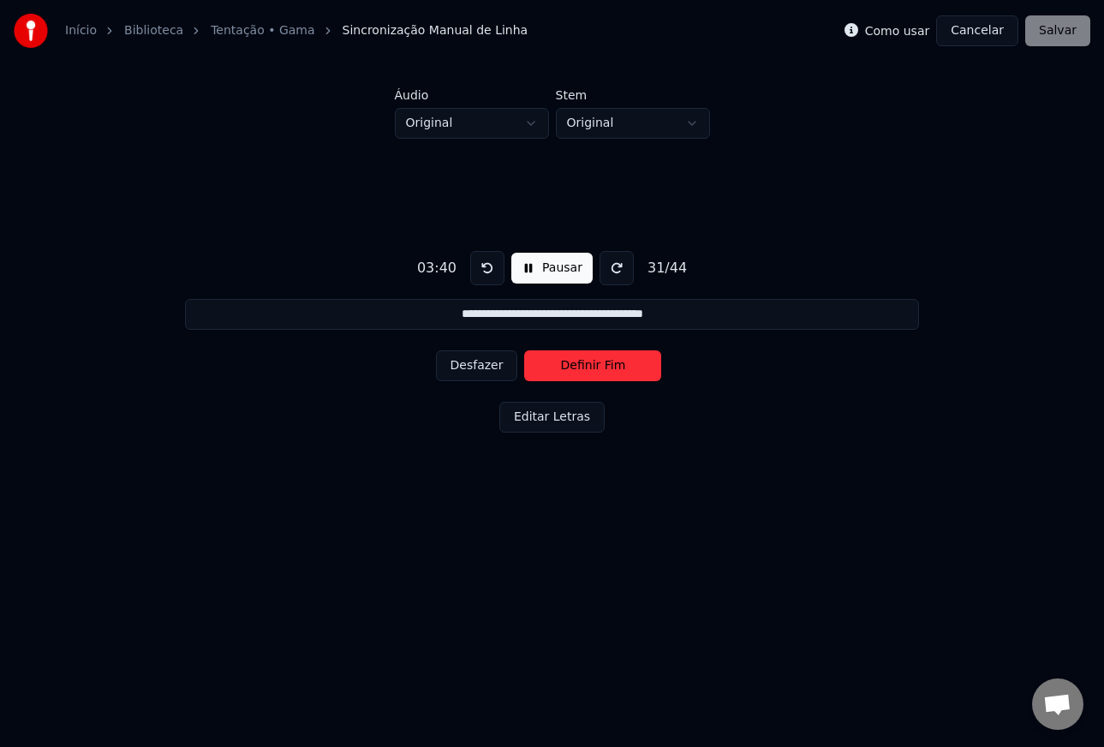
click at [603, 373] on button "Definir Fim" at bounding box center [592, 365] width 137 height 31
click at [603, 373] on button "Definir Início" at bounding box center [592, 365] width 137 height 31
click at [603, 373] on button "Definir Fim" at bounding box center [592, 365] width 137 height 31
click at [603, 373] on button "Definir Início" at bounding box center [592, 365] width 137 height 31
click at [603, 373] on button "Definir Fim" at bounding box center [592, 365] width 137 height 31
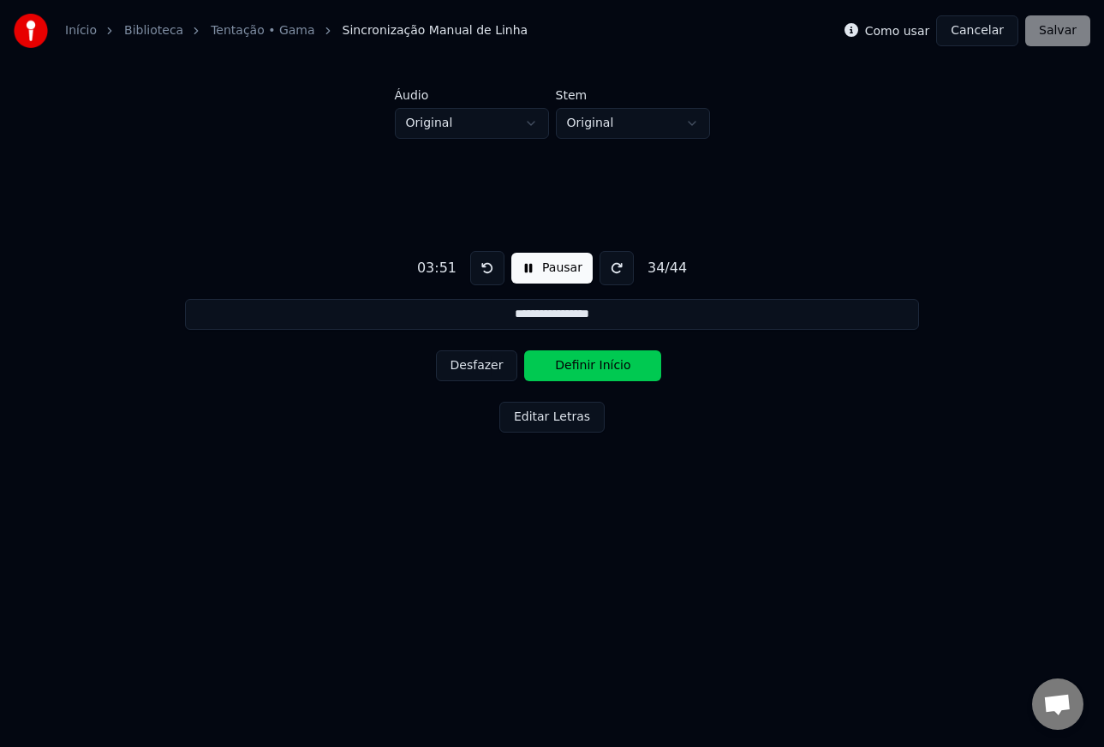
click at [603, 373] on button "Definir Início" at bounding box center [592, 365] width 137 height 31
click at [604, 372] on button "Definir Fim" at bounding box center [592, 365] width 137 height 31
click at [604, 372] on button "Definir Início" at bounding box center [592, 365] width 137 height 31
click at [604, 372] on button "Definir Fim" at bounding box center [592, 365] width 137 height 31
click at [604, 372] on button "Definir Início" at bounding box center [592, 365] width 137 height 31
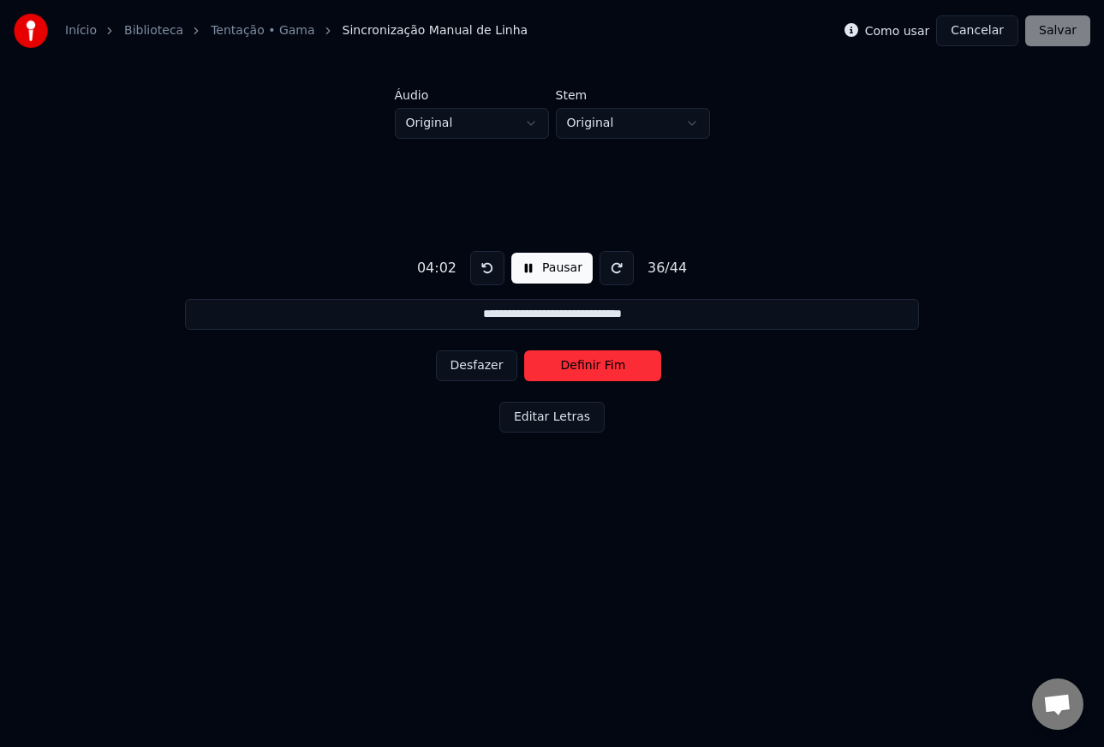
click at [604, 372] on button "Definir Fim" at bounding box center [592, 365] width 137 height 31
click at [604, 372] on button "Definir Início" at bounding box center [592, 365] width 137 height 31
click at [604, 372] on button "Definir Fim" at bounding box center [592, 365] width 137 height 31
click at [604, 372] on button "Definir Início" at bounding box center [592, 365] width 137 height 31
click at [604, 372] on button "Definir Fim" at bounding box center [592, 365] width 137 height 31
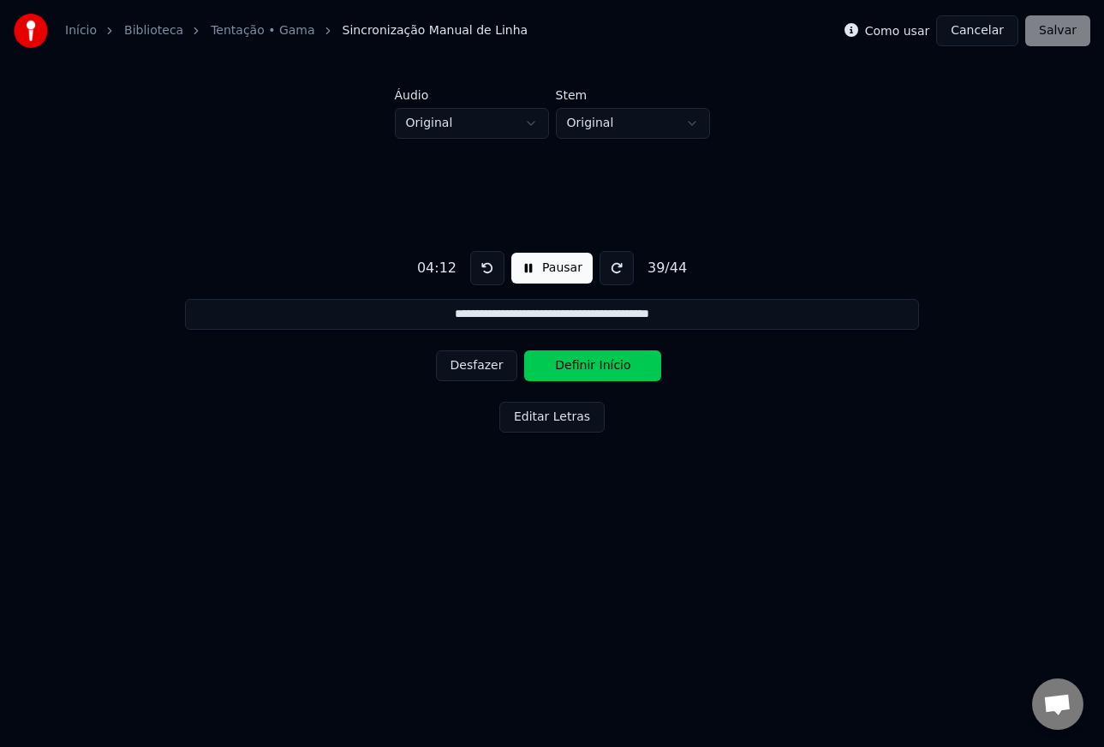
click at [604, 372] on button "Definir Início" at bounding box center [592, 365] width 137 height 31
click at [604, 372] on button "Definir Fim" at bounding box center [592, 365] width 137 height 31
click at [474, 363] on button "Desfazer" at bounding box center [477, 365] width 82 height 31
click at [583, 367] on button "Definir Fim" at bounding box center [592, 365] width 137 height 31
click at [583, 367] on button "Definir Início" at bounding box center [592, 365] width 137 height 31
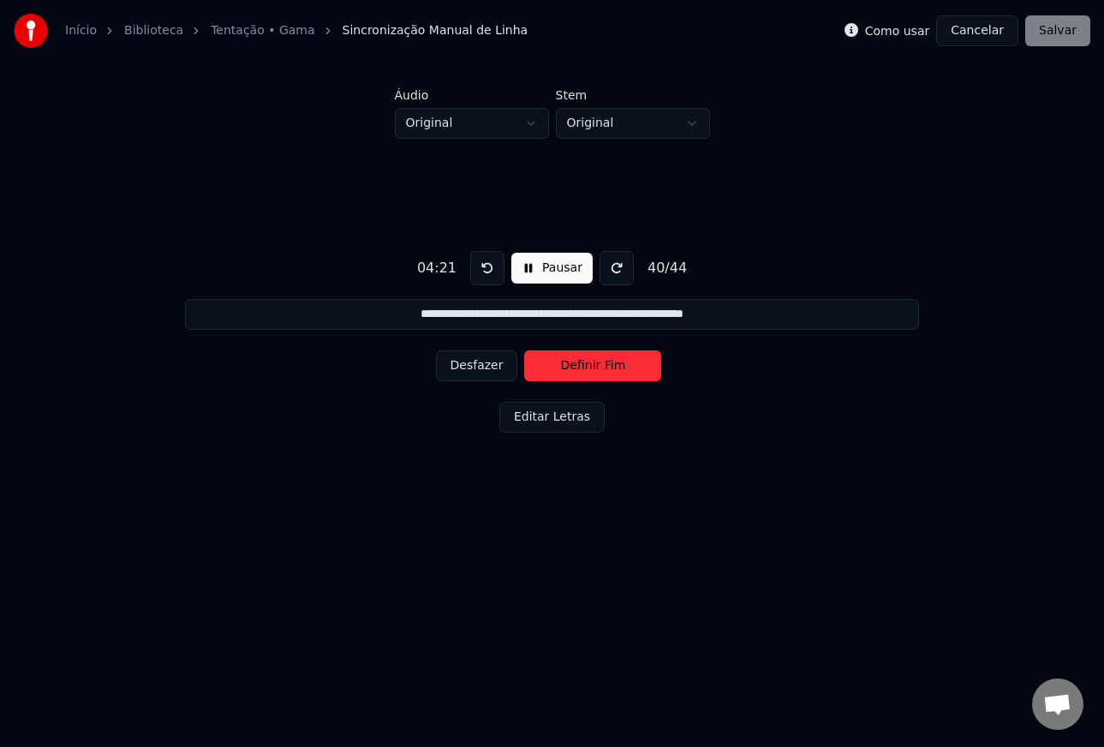
click at [583, 367] on button "Definir Fim" at bounding box center [592, 365] width 137 height 31
click at [583, 367] on button "Definir Início" at bounding box center [592, 365] width 137 height 31
click at [583, 367] on button "Definir Fim" at bounding box center [592, 365] width 137 height 31
click at [583, 367] on button "Definir Início" at bounding box center [592, 365] width 137 height 31
click at [470, 362] on button "Desfazer" at bounding box center [477, 365] width 82 height 31
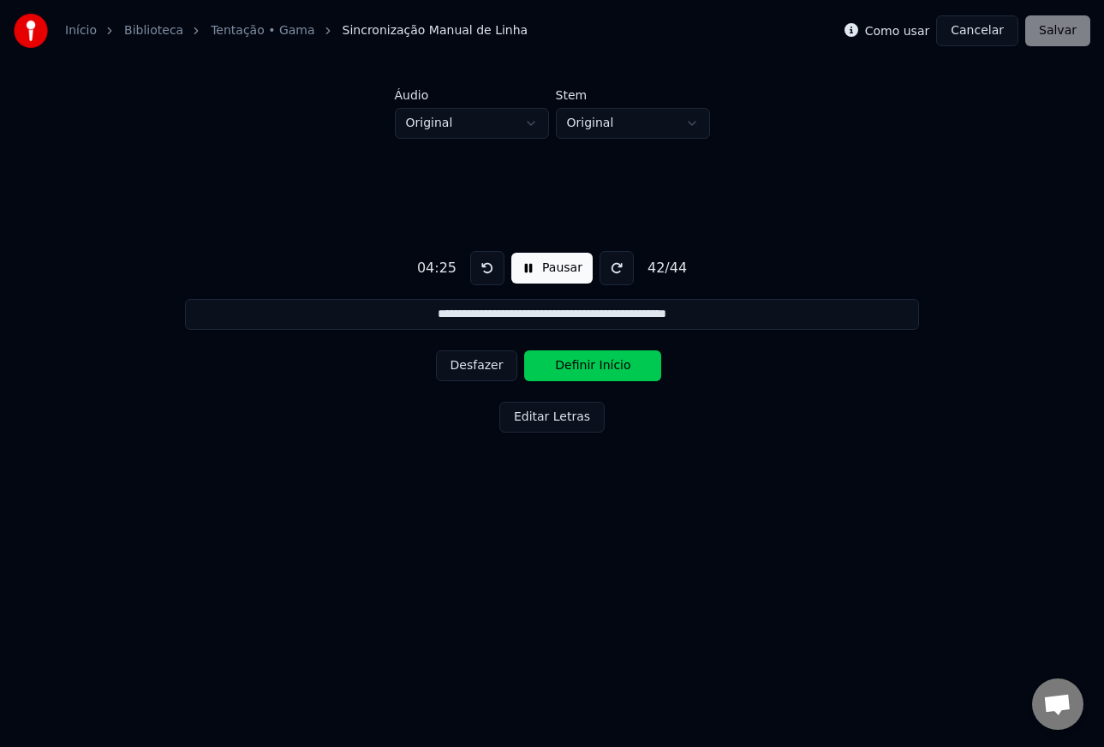
click at [478, 366] on button "Desfazer" at bounding box center [477, 365] width 82 height 31
click at [561, 367] on button "Definir Fim" at bounding box center [592, 365] width 137 height 31
click at [561, 367] on button "Definir Início" at bounding box center [592, 365] width 137 height 31
click at [561, 368] on button "Definir Fim" at bounding box center [592, 365] width 137 height 31
click at [561, 368] on button "Definir Início" at bounding box center [592, 365] width 137 height 31
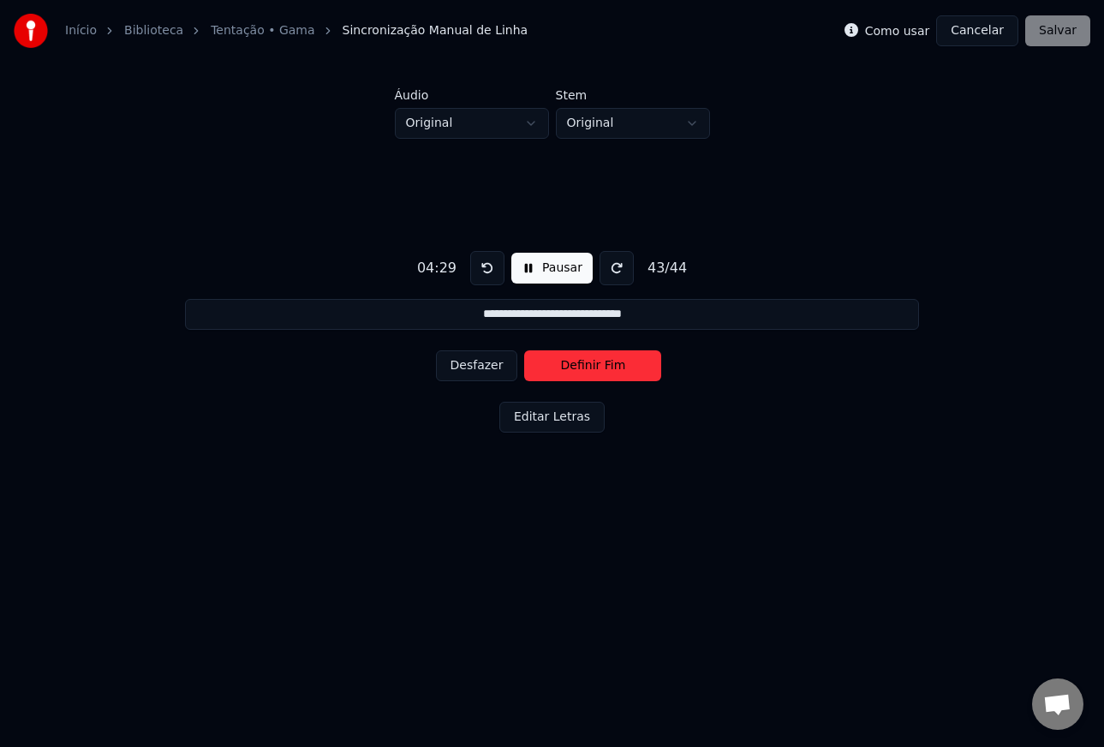
click at [561, 368] on button "Definir Fim" at bounding box center [592, 365] width 137 height 31
type input "**********"
click at [561, 368] on button "Definir Início" at bounding box center [592, 365] width 137 height 31
click at [564, 367] on button "Definir Fim" at bounding box center [592, 365] width 137 height 31
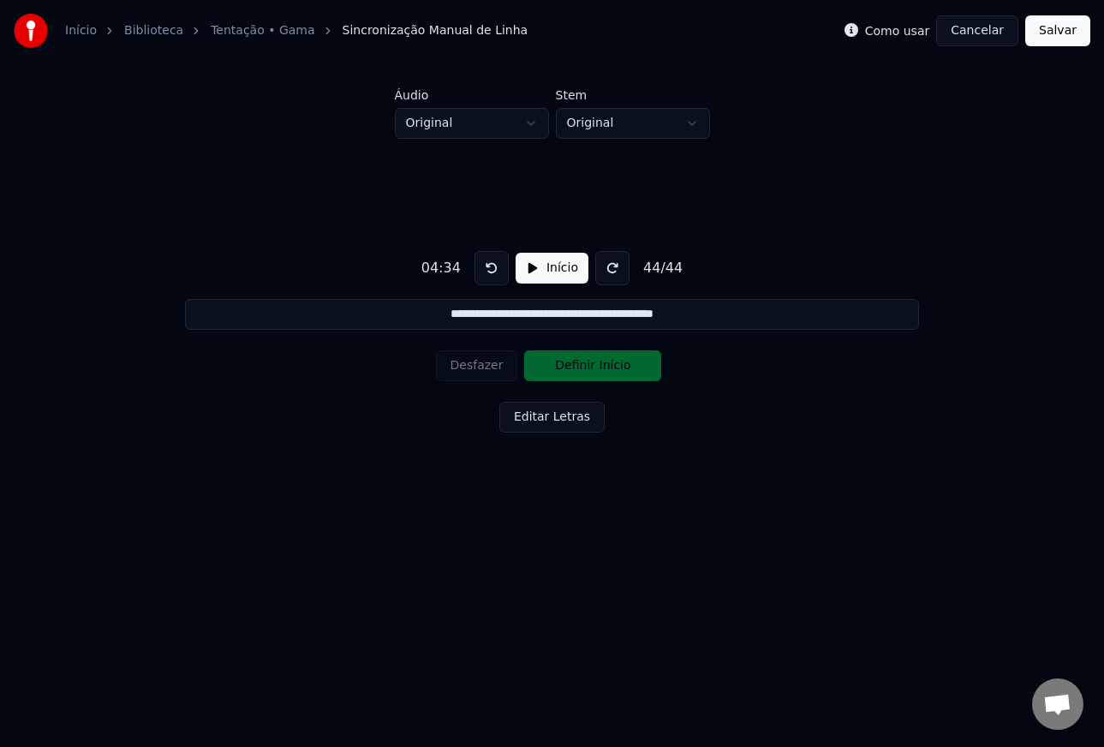
drag, startPoint x: 1047, startPoint y: 38, endPoint x: 1042, endPoint y: 54, distance: 17.1
click at [1047, 39] on button "Salvar" at bounding box center [1057, 30] width 65 height 31
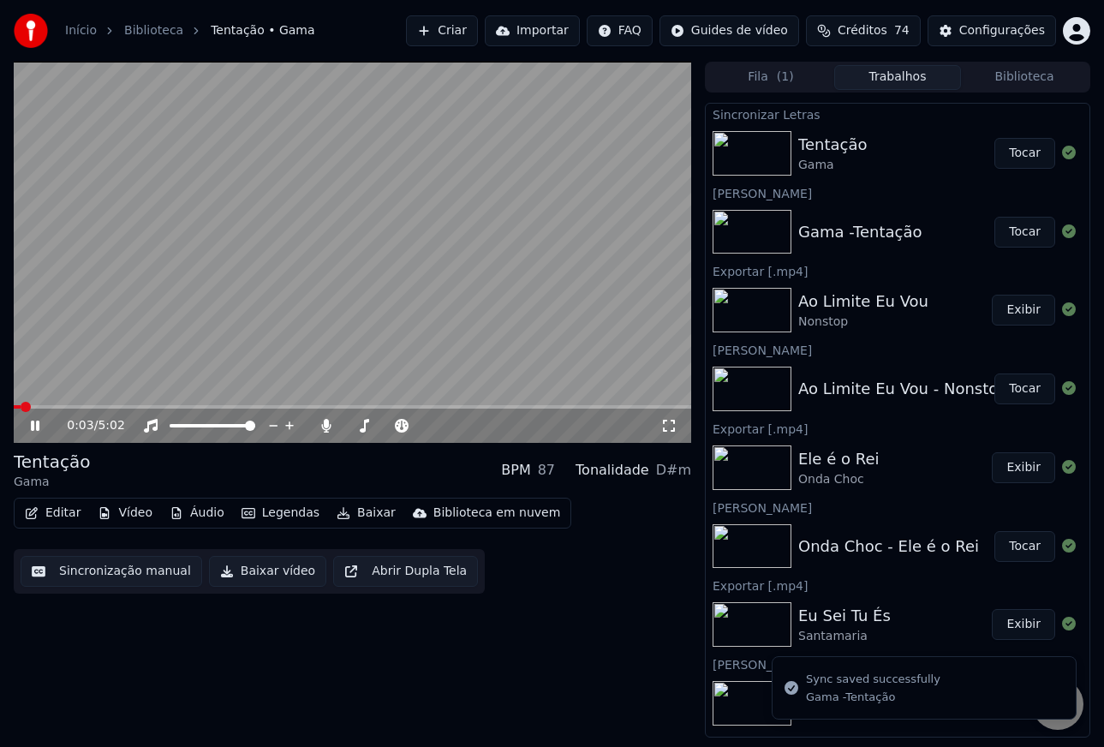
click at [1022, 155] on button "Tocar" at bounding box center [1024, 153] width 61 height 31
click at [667, 425] on icon at bounding box center [668, 426] width 17 height 14
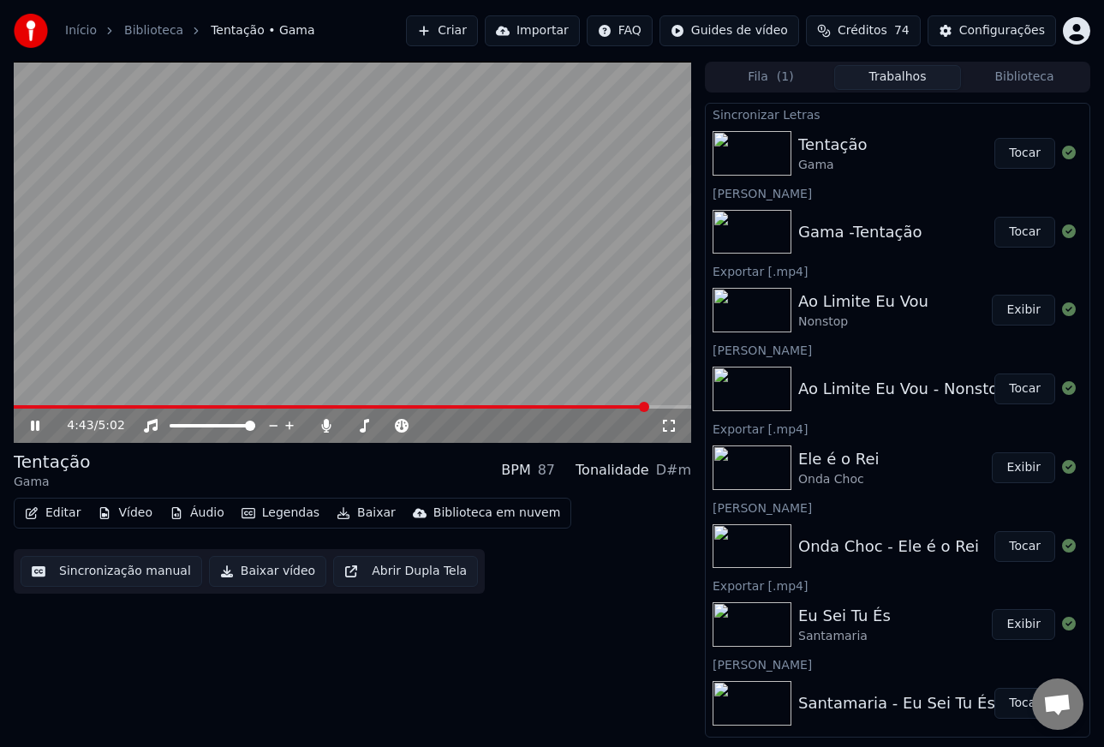
click at [349, 514] on button "Baixar" at bounding box center [366, 513] width 73 height 24
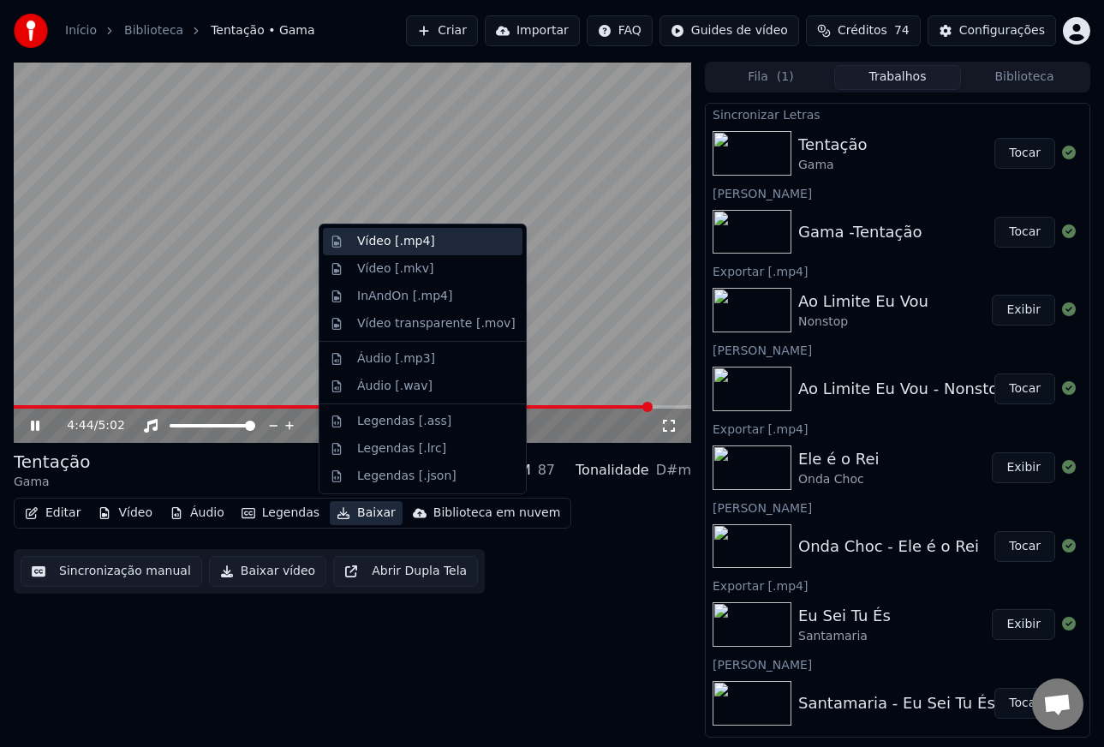
click at [409, 244] on div "Vídeo [.mp4]" at bounding box center [396, 241] width 78 height 17
